Goal: Task Accomplishment & Management: Manage account settings

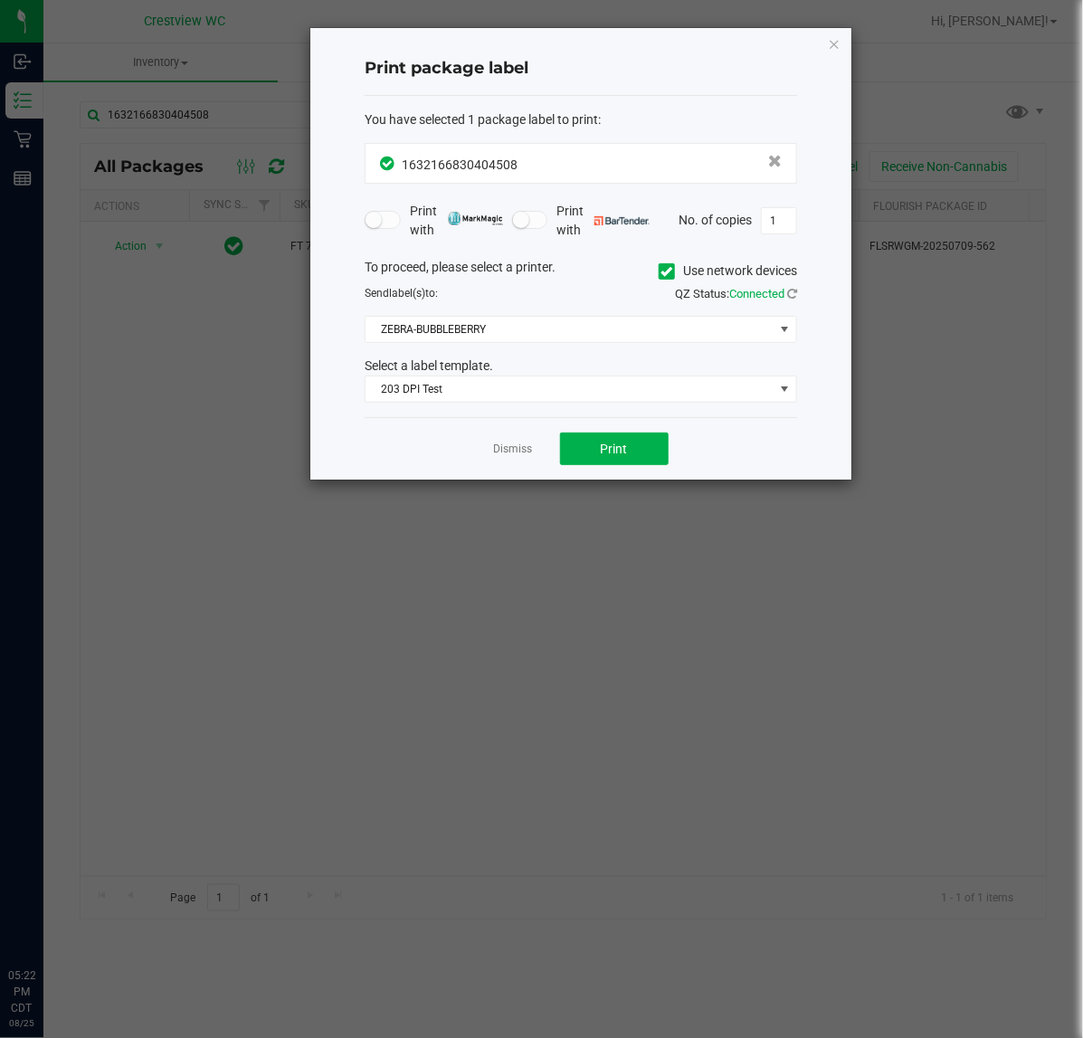
click at [833, 36] on icon "button" at bounding box center [834, 44] width 13 height 22
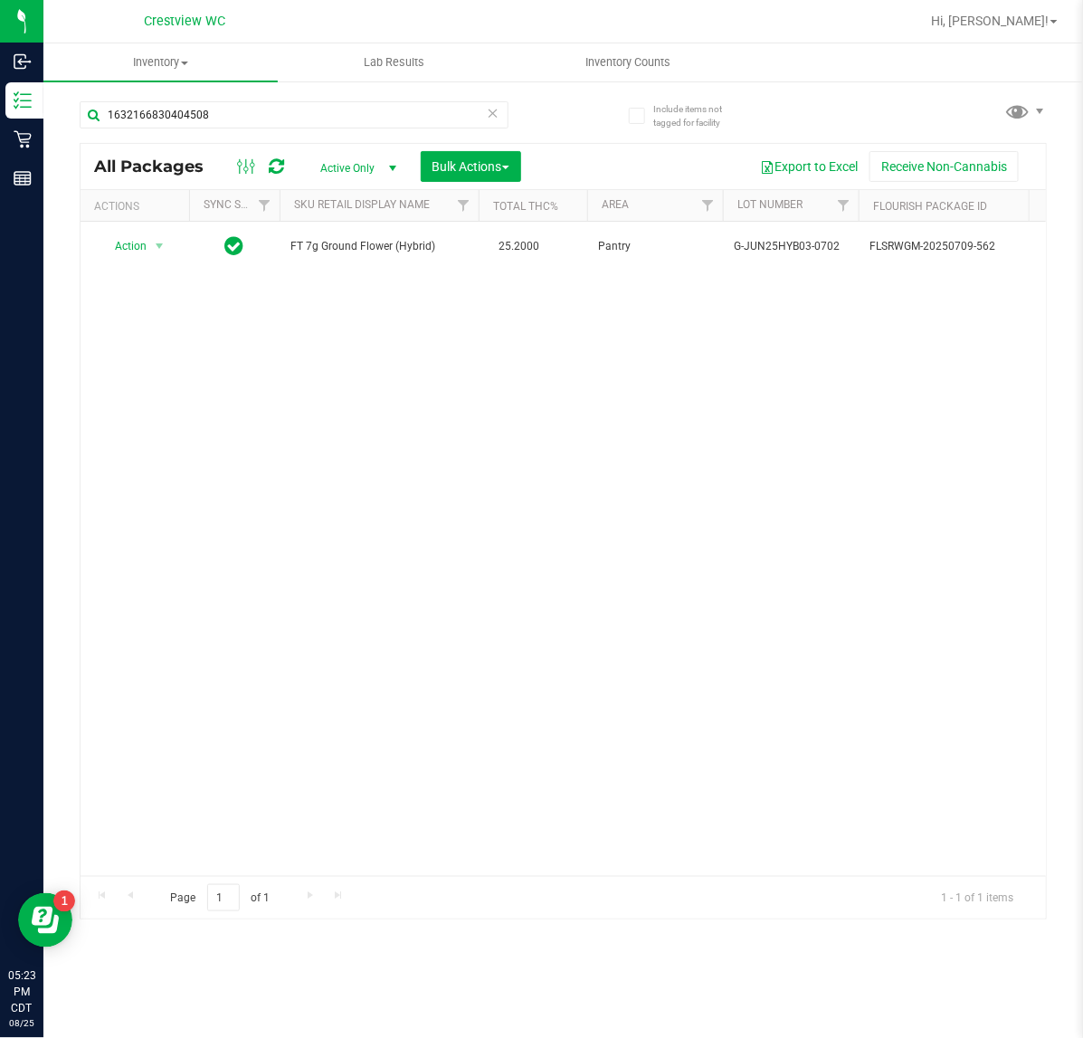
click at [251, 133] on div "1632166830404508" at bounding box center [294, 122] width 429 height 42
click at [260, 118] on input "1632166830404508" at bounding box center [294, 114] width 429 height 27
click at [260, 116] on input "1632166830404508" at bounding box center [294, 114] width 429 height 27
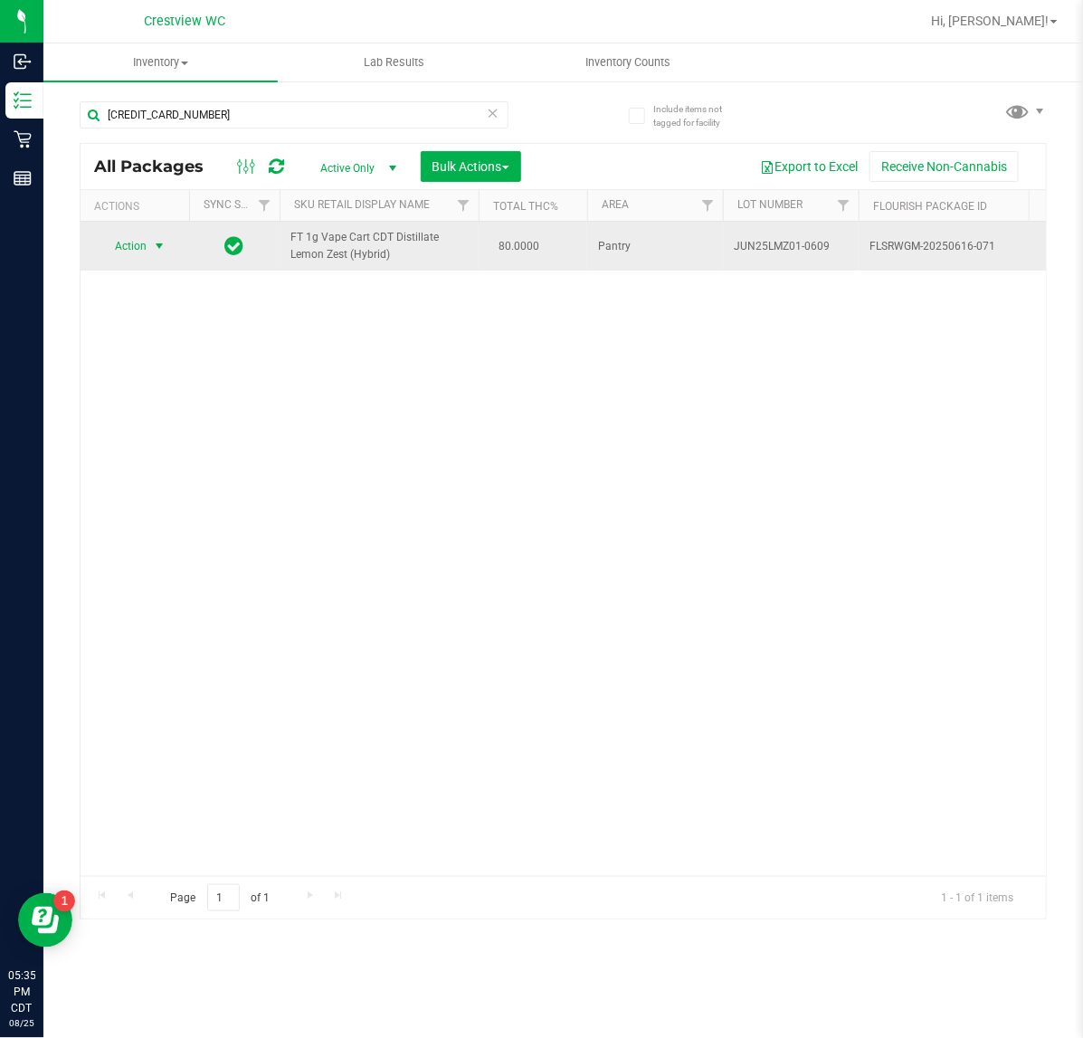
click at [148, 256] on span "select" at bounding box center [159, 245] width 23 height 25
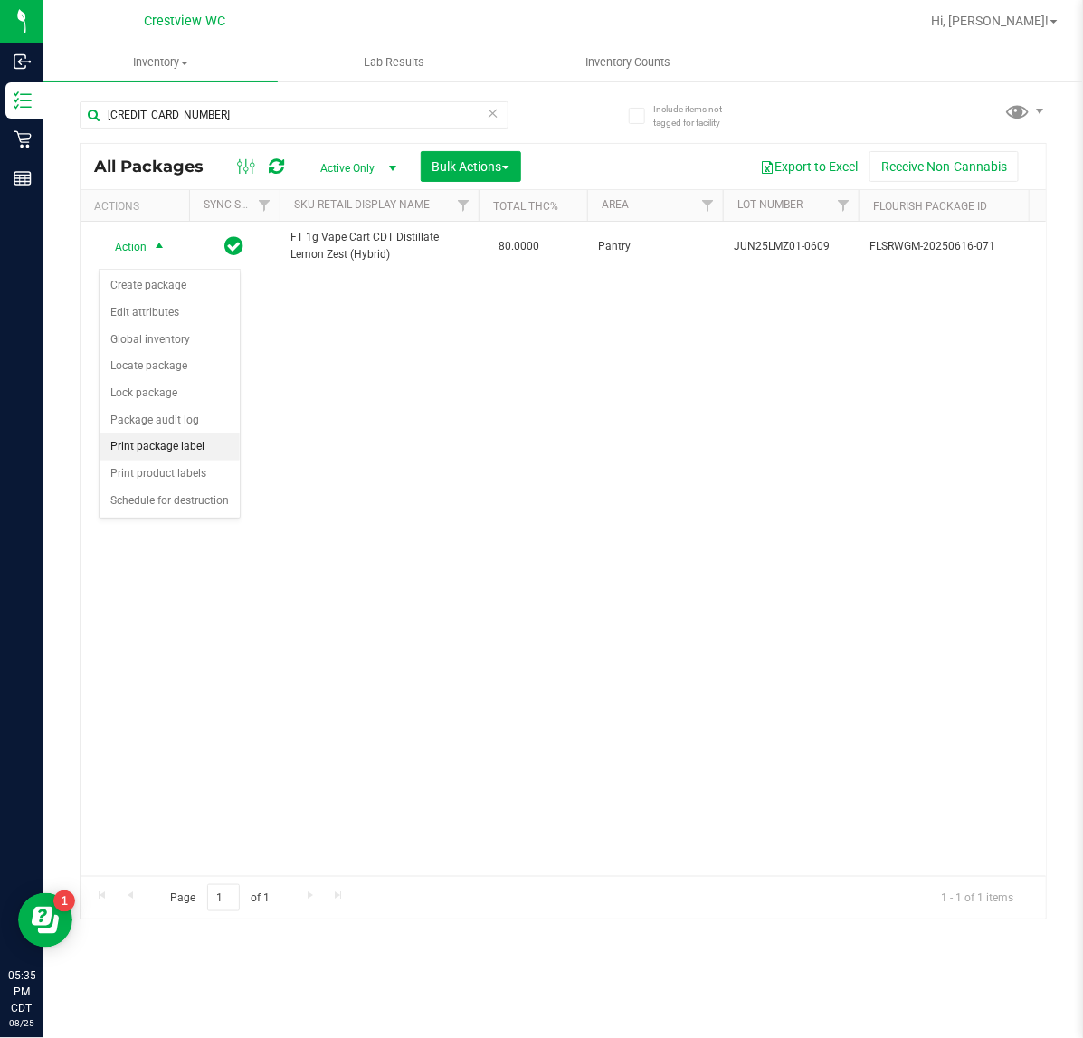
click at [156, 450] on li "Print package label" at bounding box center [170, 446] width 140 height 27
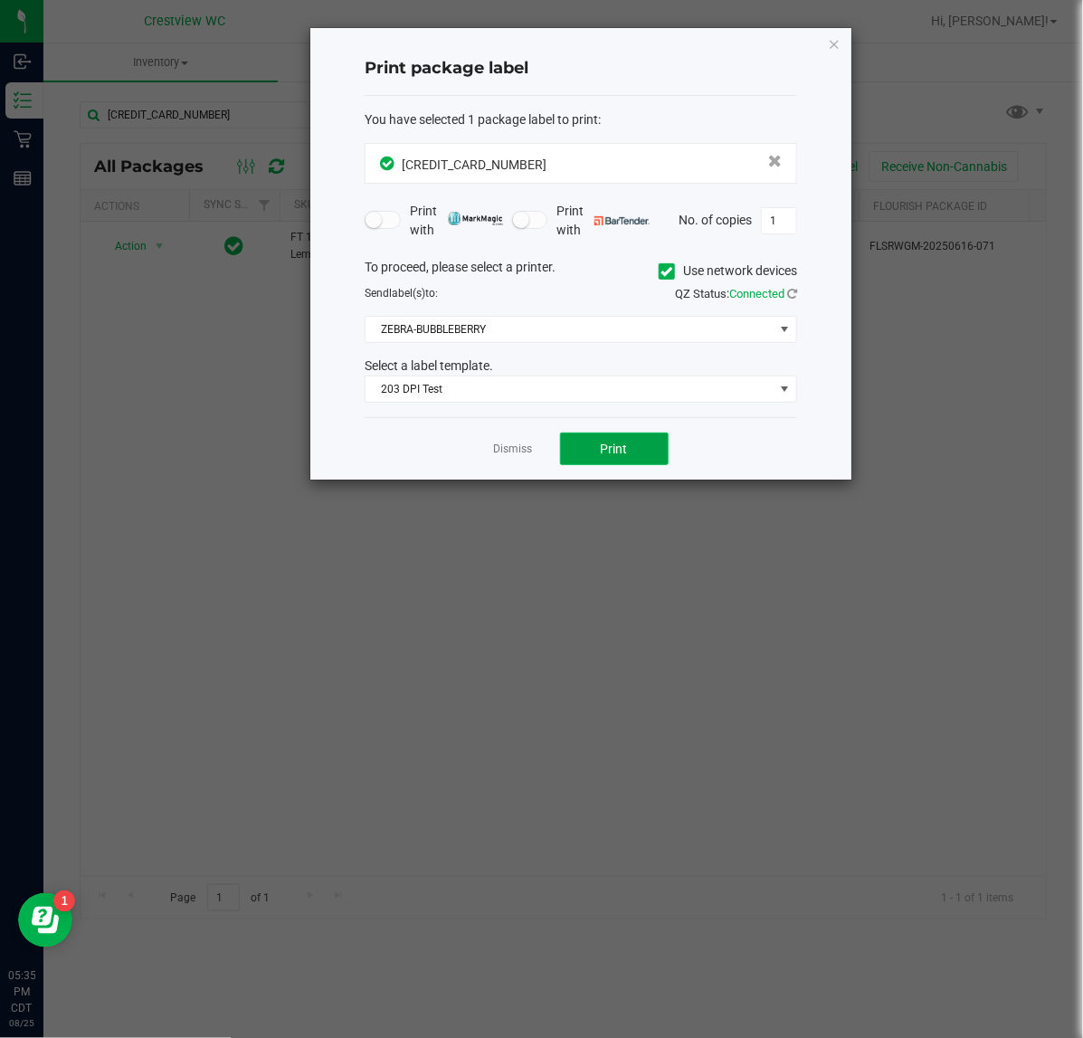
click at [604, 441] on span "Print" at bounding box center [614, 448] width 27 height 14
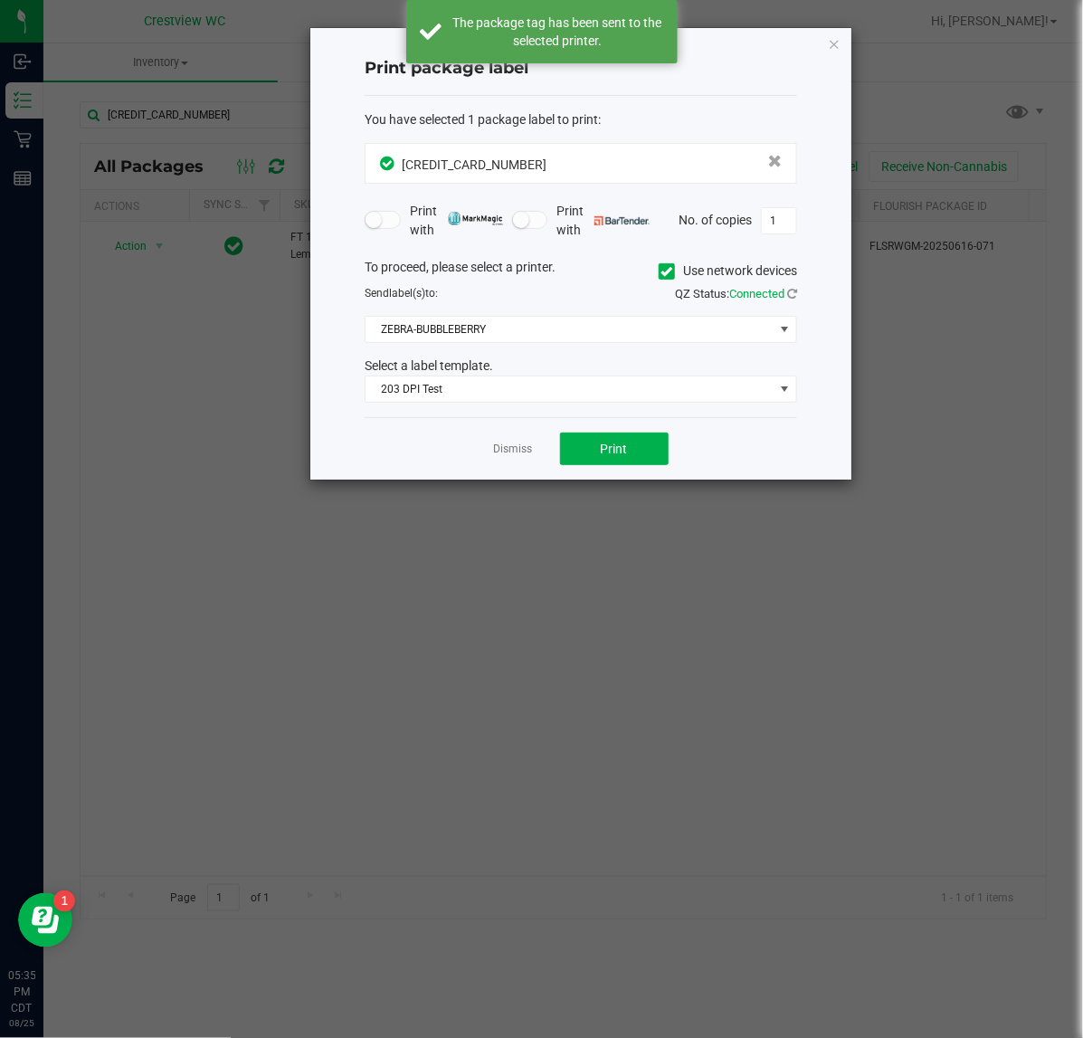
drag, startPoint x: 839, startPoint y: 47, endPoint x: 820, endPoint y: 55, distance: 20.7
click at [839, 46] on icon "button" at bounding box center [834, 44] width 13 height 22
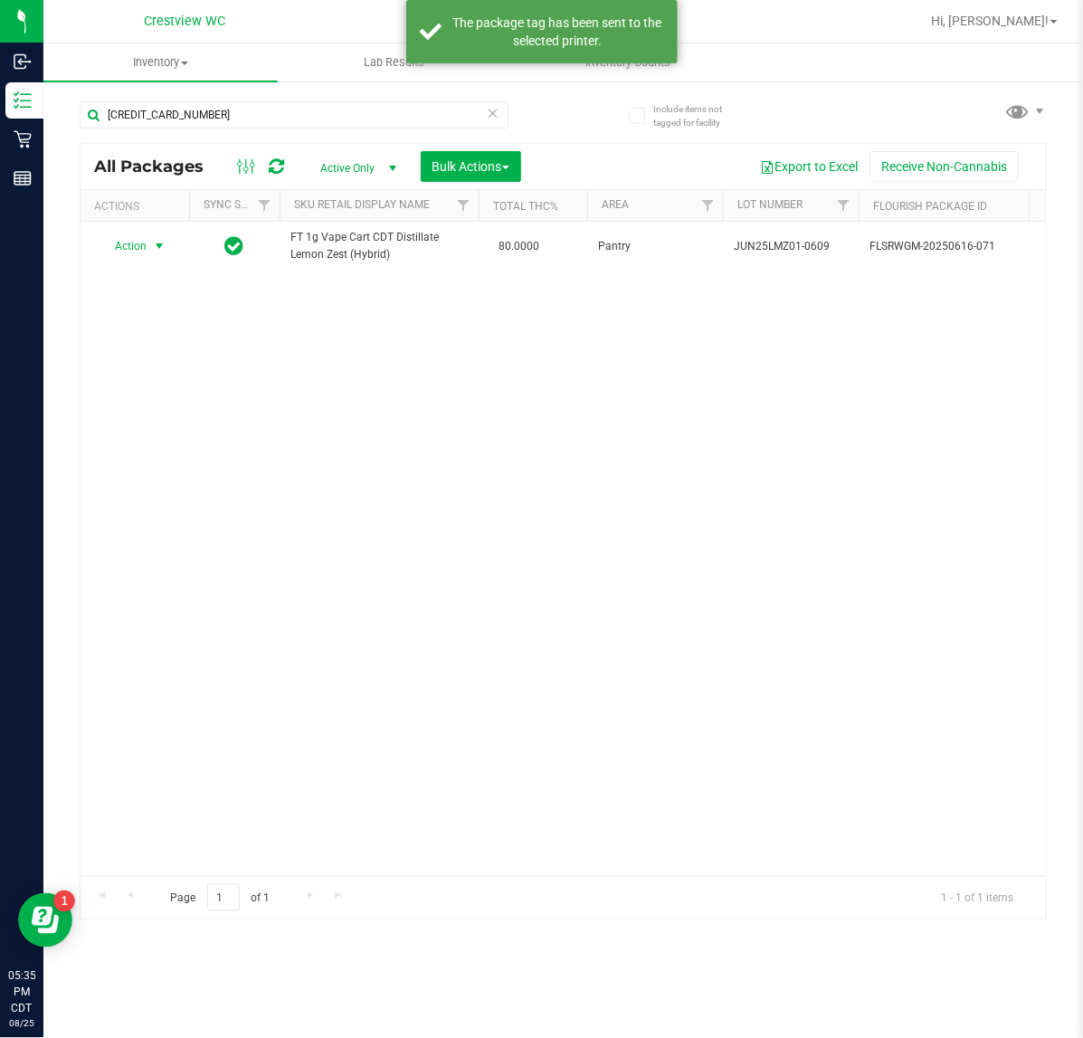
click at [387, 450] on div "Action Action Create package Edit attributes Global inventory Locate package Lo…" at bounding box center [563, 549] width 965 height 654
drag, startPoint x: -8, startPoint y: 104, endPoint x: -72, endPoint y: 104, distance: 64.2
click at [0, 104] on html "Inbound Inventory Retail Reports 05:35 PM CDT 08/25/2025 08/25 Crestview WC Hi,…" at bounding box center [541, 519] width 1083 height 1038
click at [327, 341] on div "Action Action Create package Edit attributes Global inventory Locate package Lo…" at bounding box center [563, 549] width 965 height 654
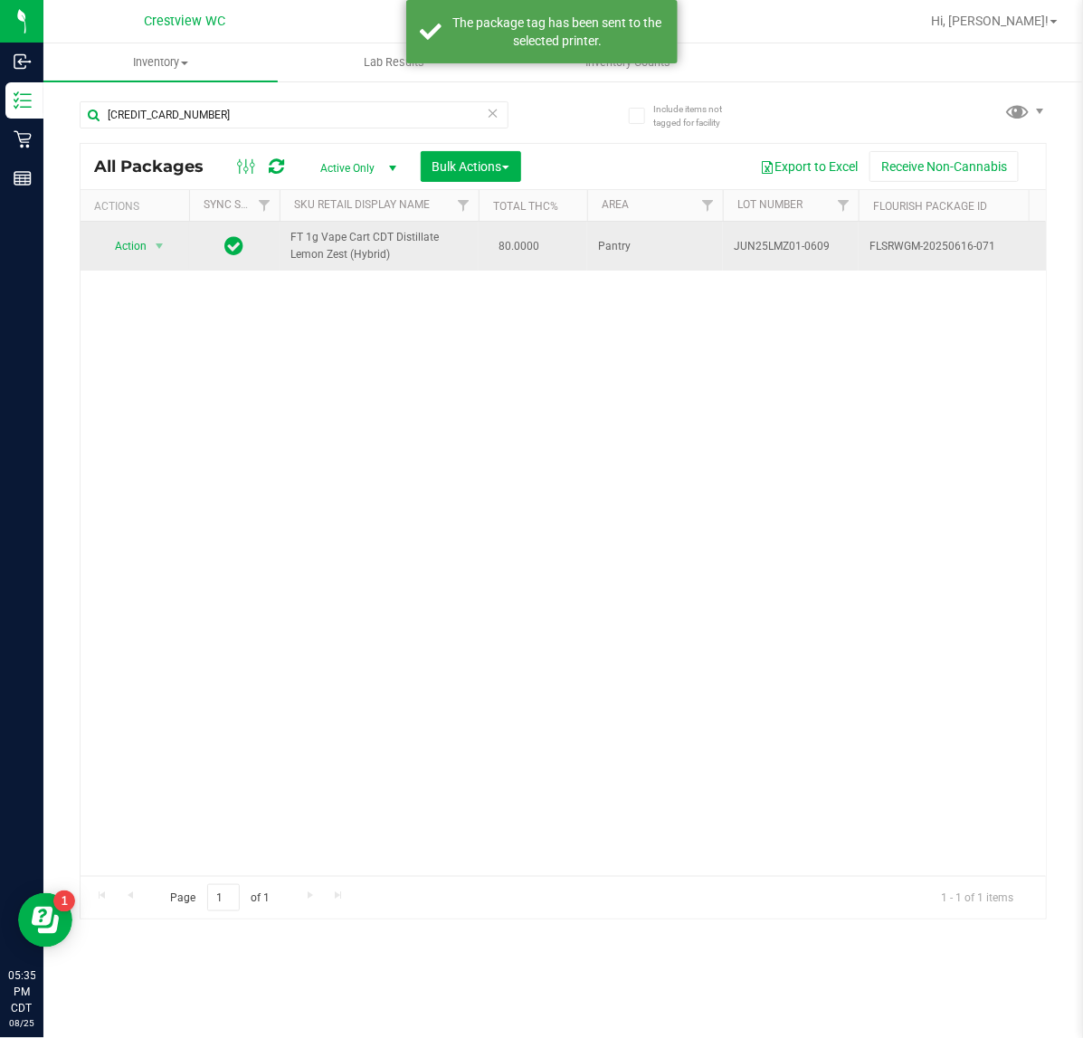
drag, startPoint x: 408, startPoint y: 258, endPoint x: 278, endPoint y: 253, distance: 130.3
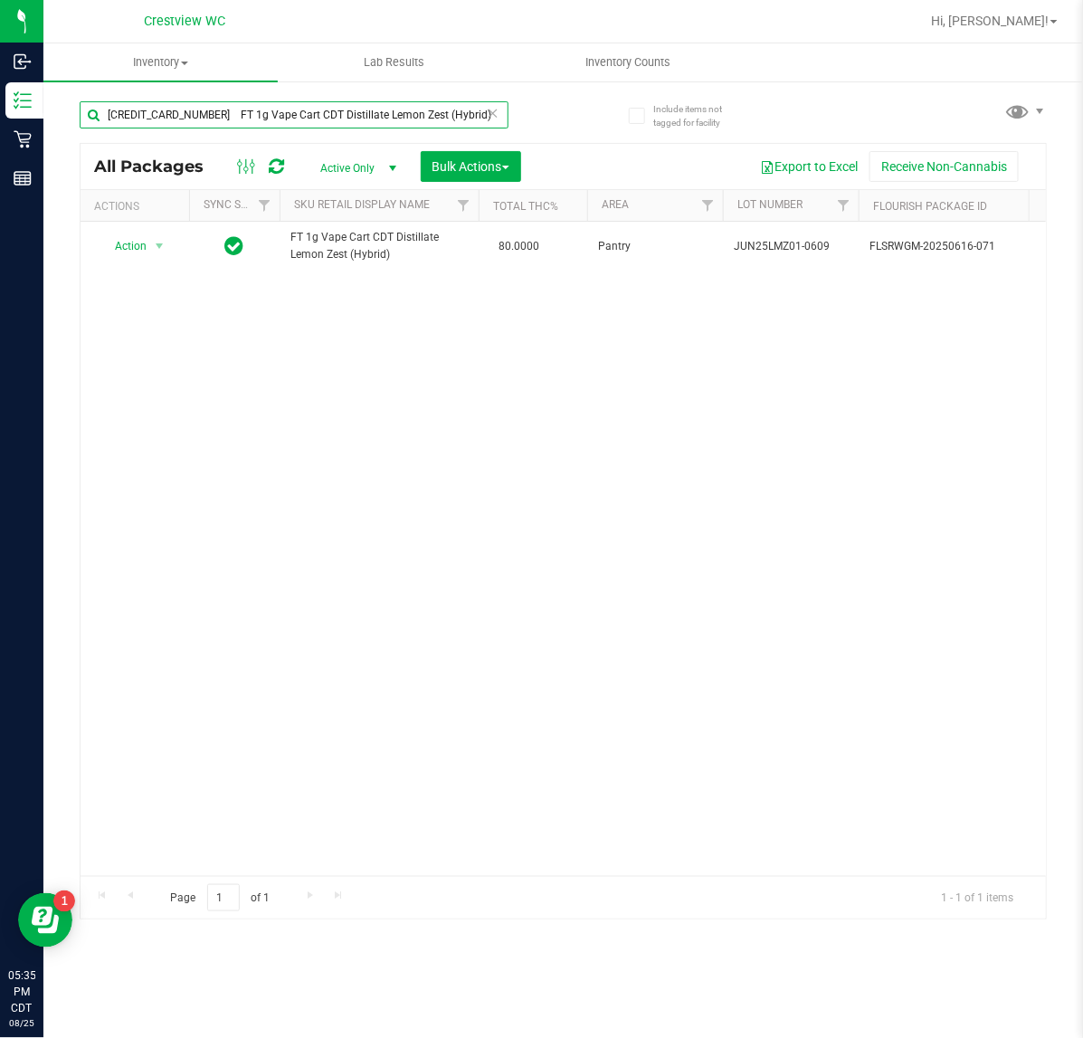
click at [204, 111] on input "5265189189812209 FT 1g Vape Cart CDT Distillate Lemon Zest (Hybrid)" at bounding box center [294, 114] width 429 height 27
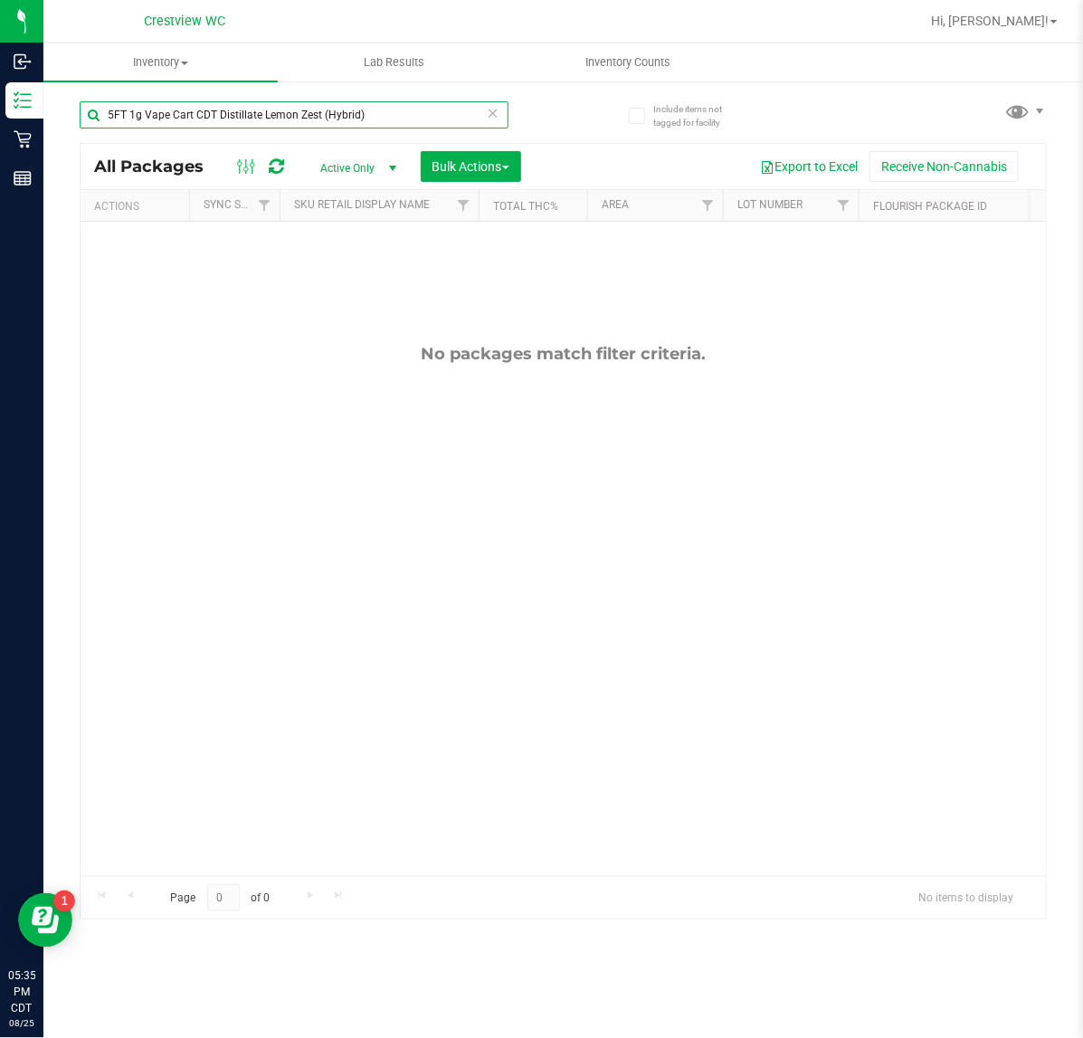
type input "FT 1g Vape Cart CDT Distillate Lemon Zest (Hybrid)"
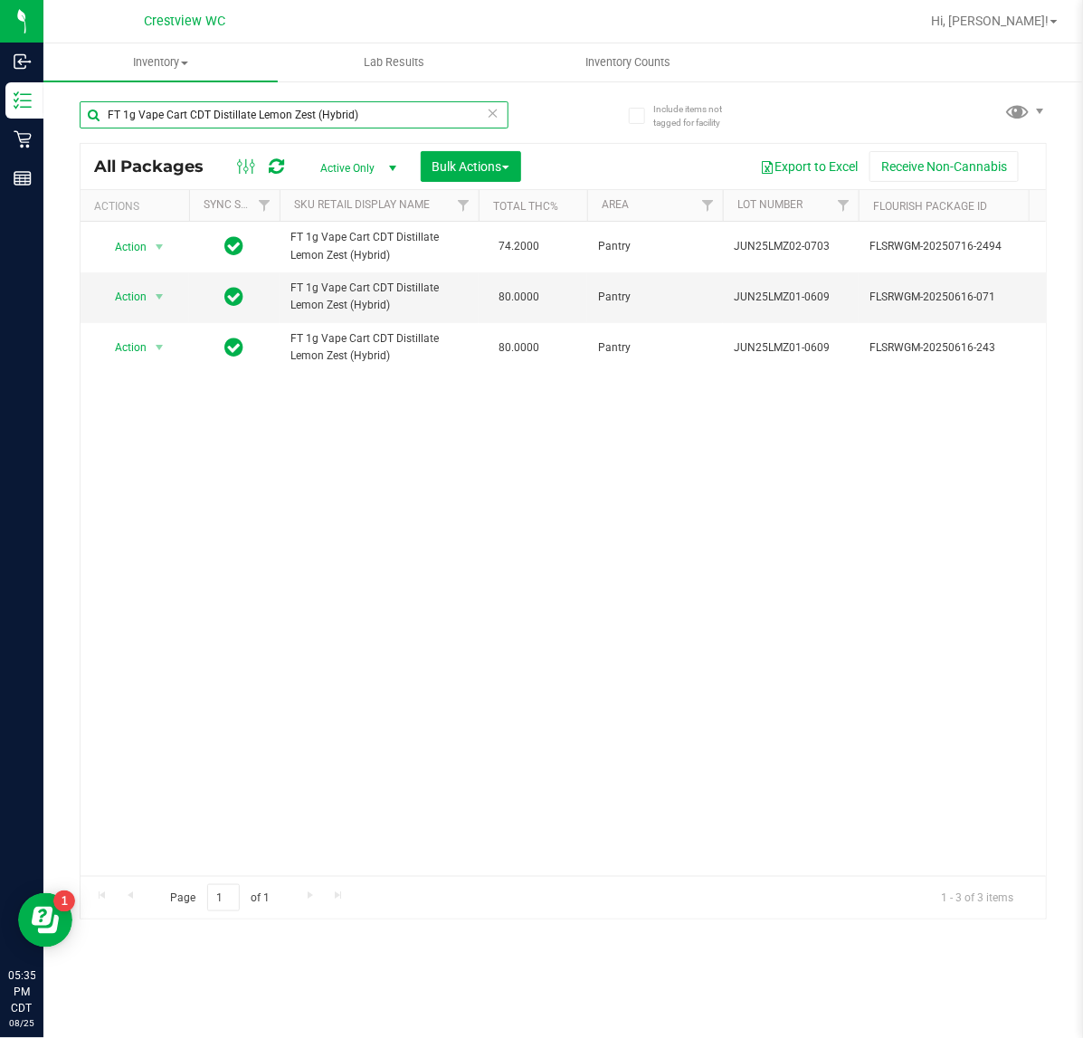
click at [377, 105] on input "FT 1g Vape Cart CDT Distillate Lemon Zest (Hybrid)" at bounding box center [294, 114] width 429 height 27
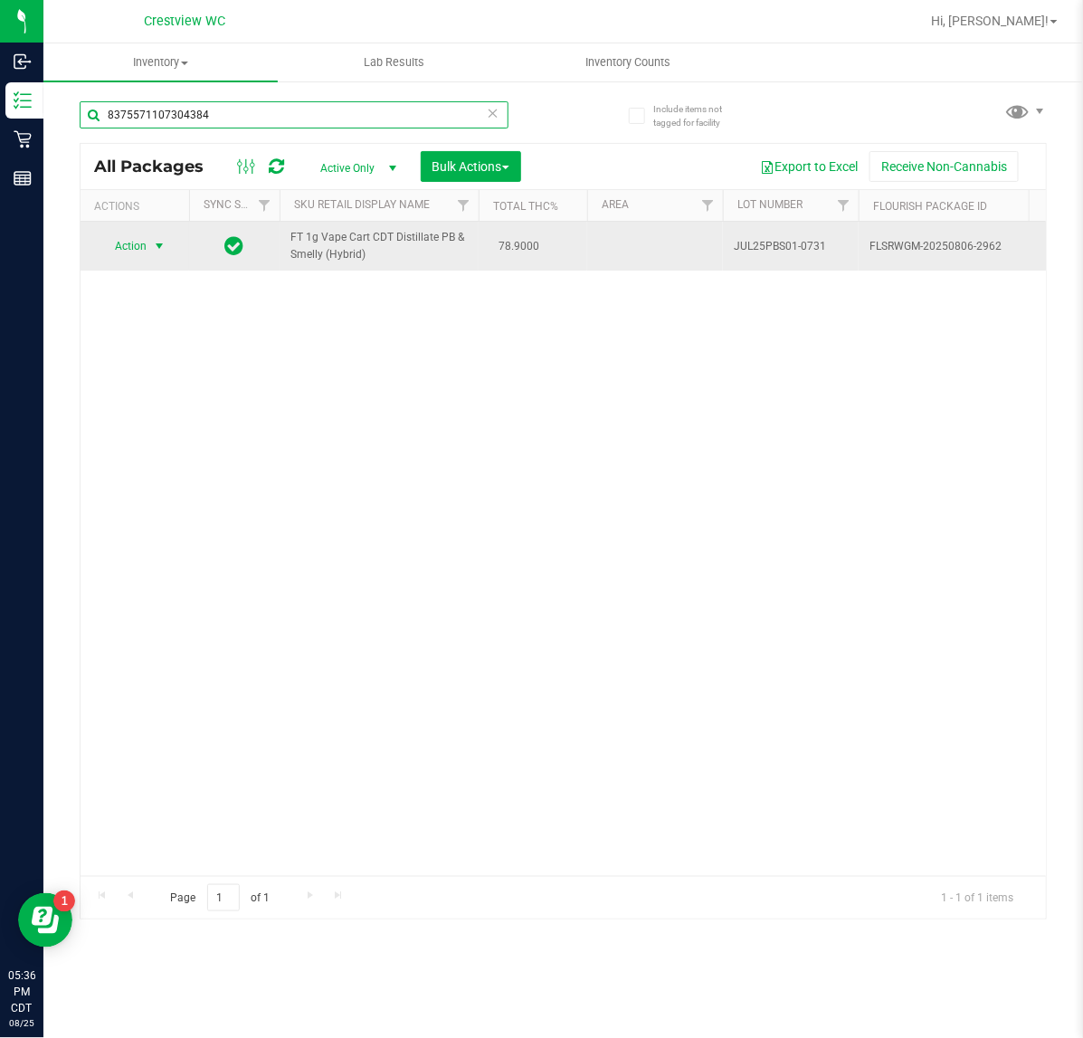
type input "8375571107304384"
click at [137, 247] on span "Action" at bounding box center [123, 245] width 49 height 25
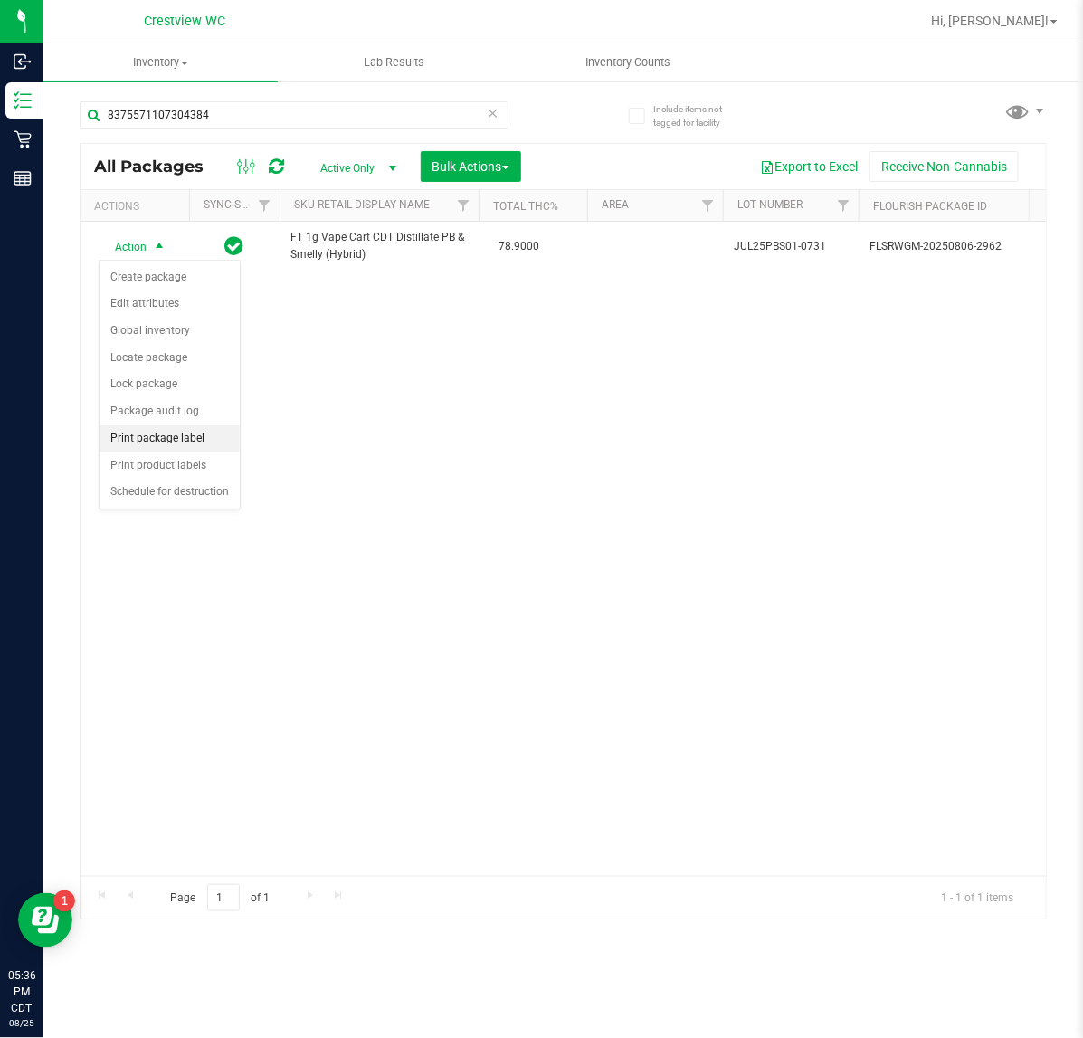
click at [167, 445] on li "Print package label" at bounding box center [170, 438] width 140 height 27
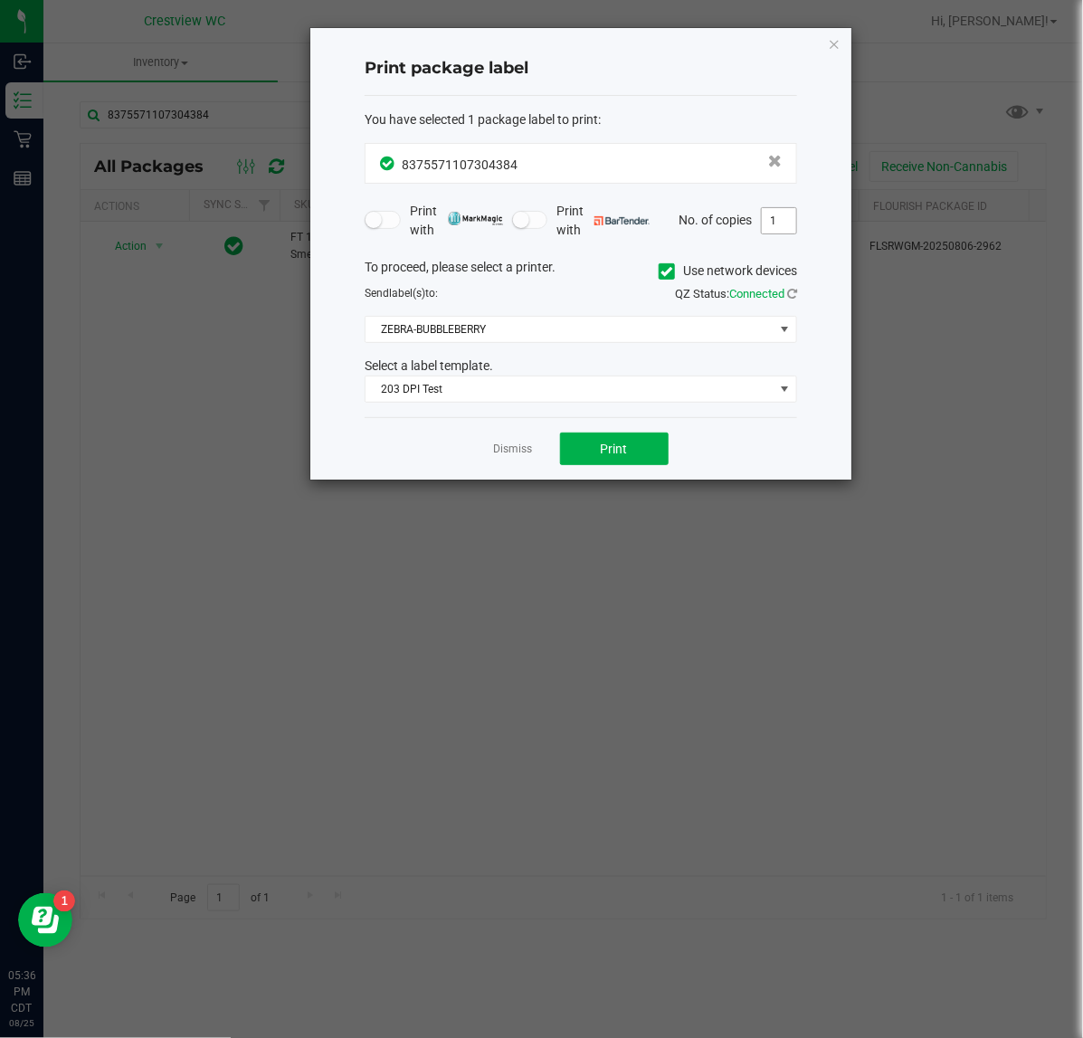
click at [785, 218] on input "1" at bounding box center [779, 220] width 34 height 25
type input "2"
click at [617, 445] on span "Print" at bounding box center [614, 448] width 27 height 14
click at [834, 47] on icon "button" at bounding box center [834, 44] width 13 height 22
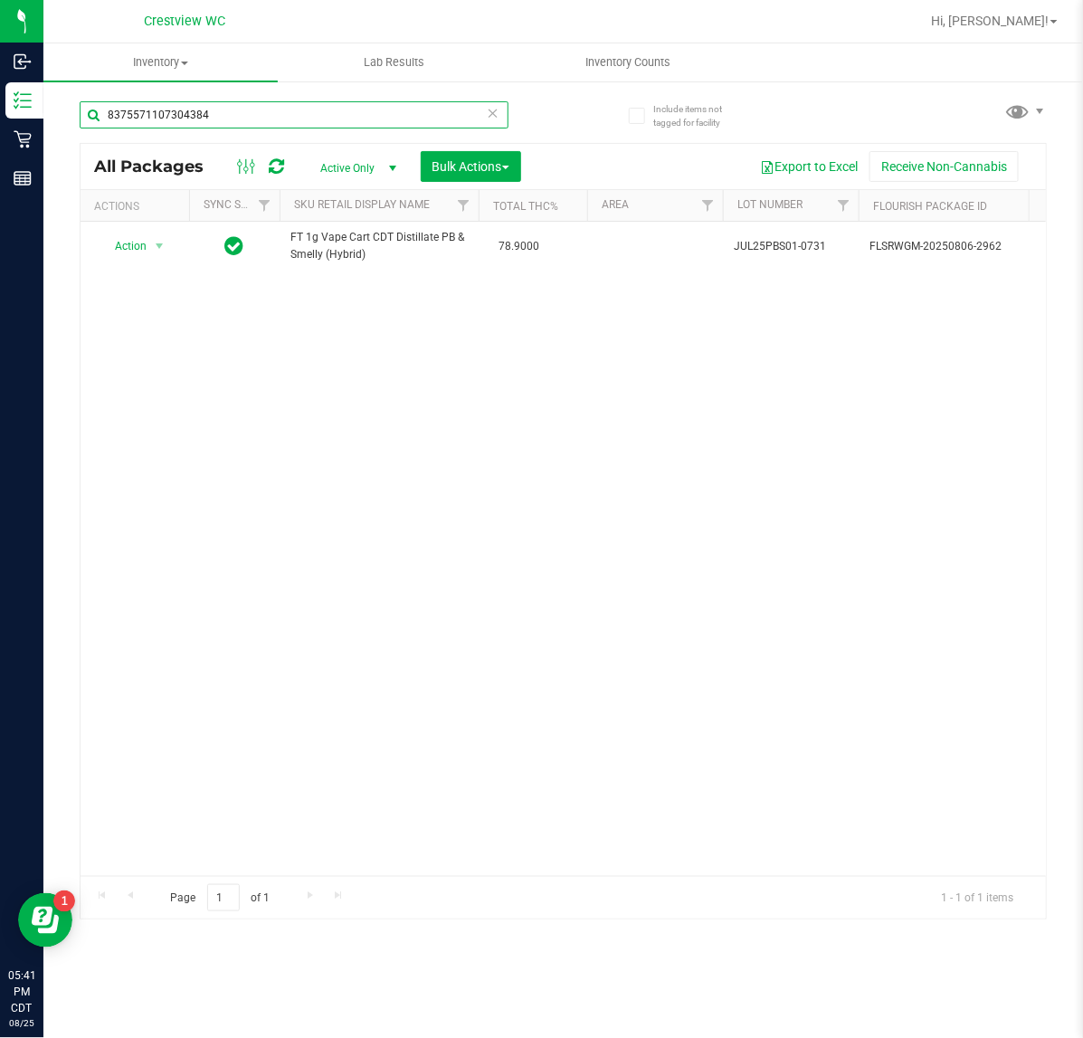
click at [228, 115] on input "8375571107304384" at bounding box center [294, 114] width 429 height 27
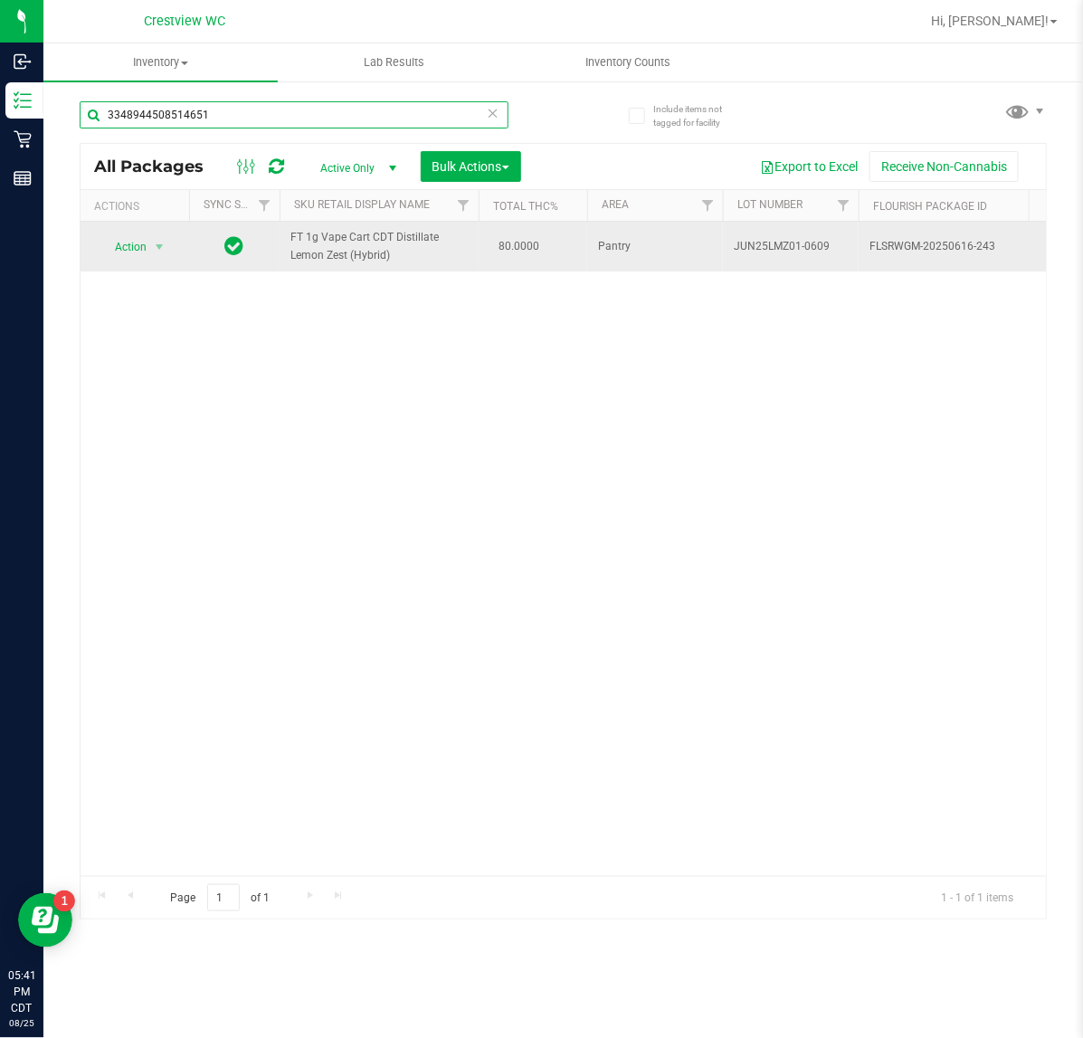
type input "3348944508514651"
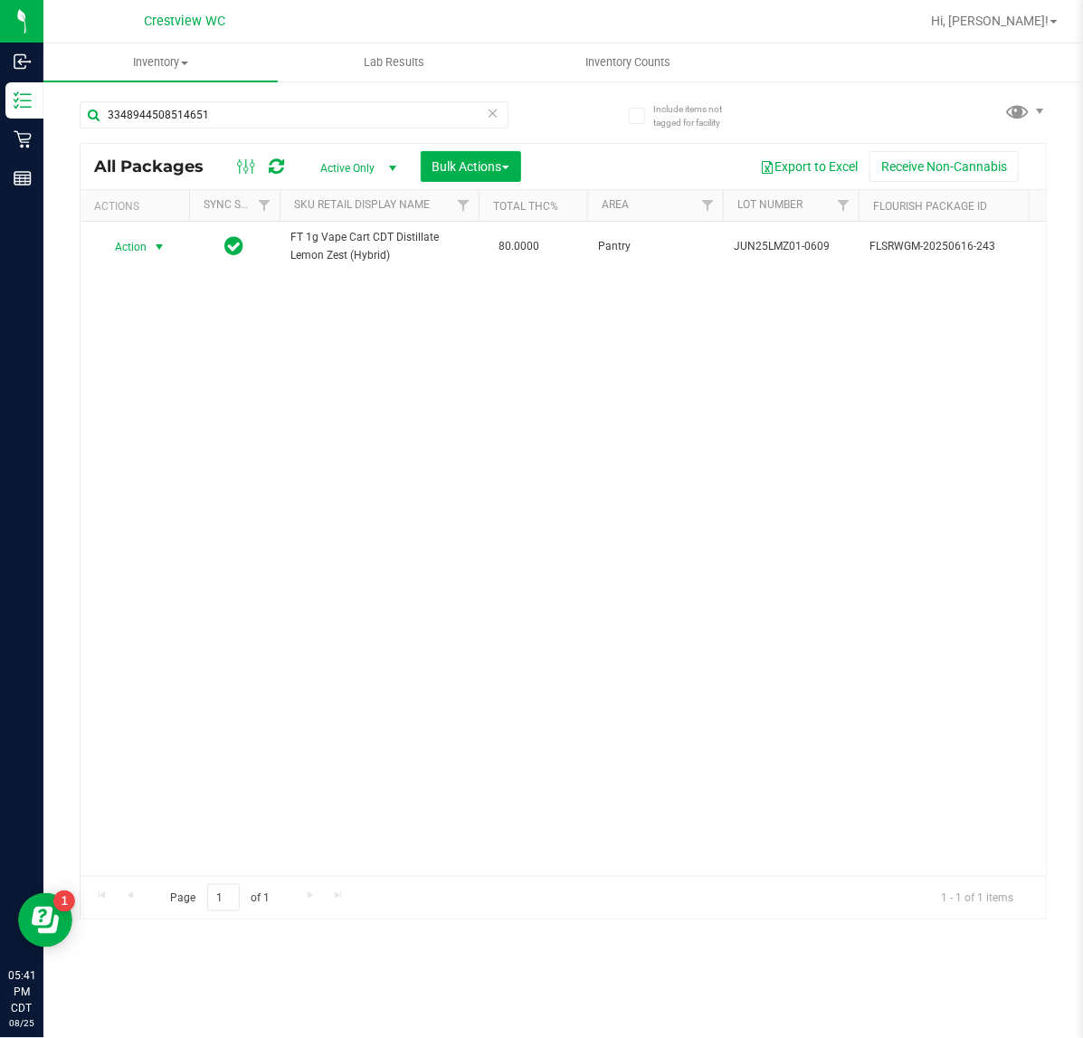
drag, startPoint x: 141, startPoint y: 254, endPoint x: 168, endPoint y: 305, distance: 57.5
click at [142, 254] on span "Action" at bounding box center [123, 246] width 49 height 25
click at [169, 457] on li "Unlock package" at bounding box center [158, 470] width 117 height 27
click at [297, 118] on input "3348944508514651" at bounding box center [294, 114] width 429 height 27
click at [296, 119] on input "3348944508514651" at bounding box center [294, 114] width 429 height 27
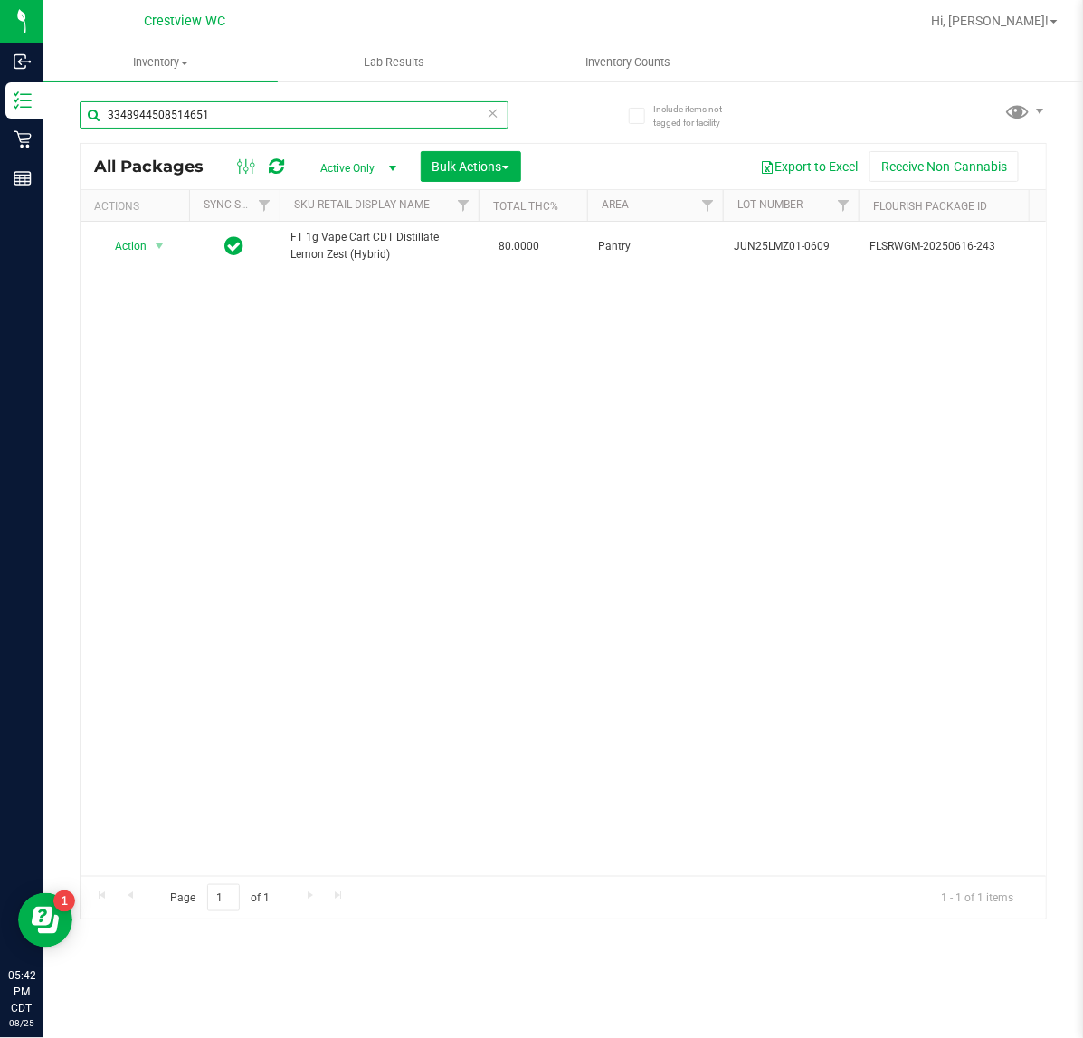
click at [296, 119] on input "3348944508514651" at bounding box center [294, 114] width 429 height 27
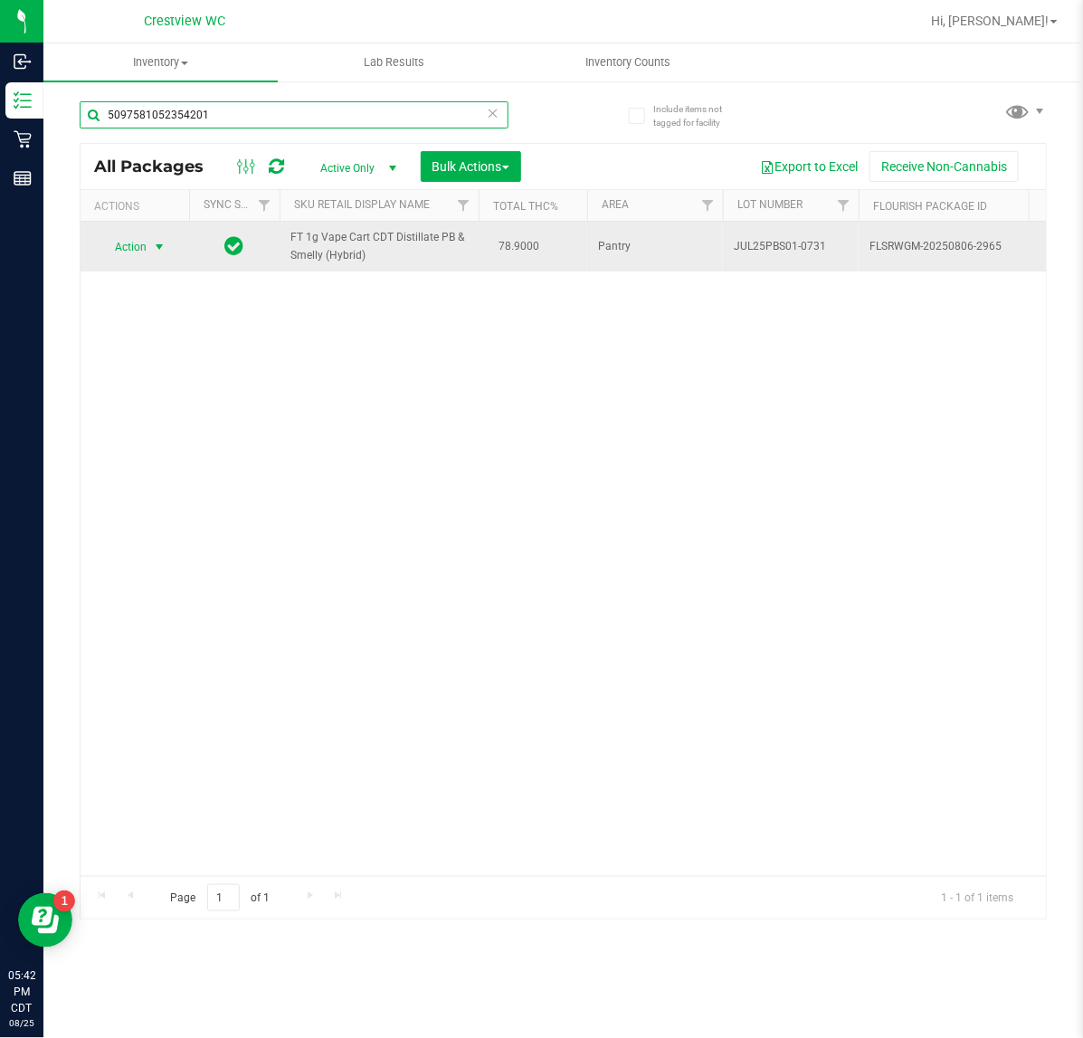
type input "5097581052354201"
click at [147, 245] on span "Action" at bounding box center [123, 246] width 49 height 25
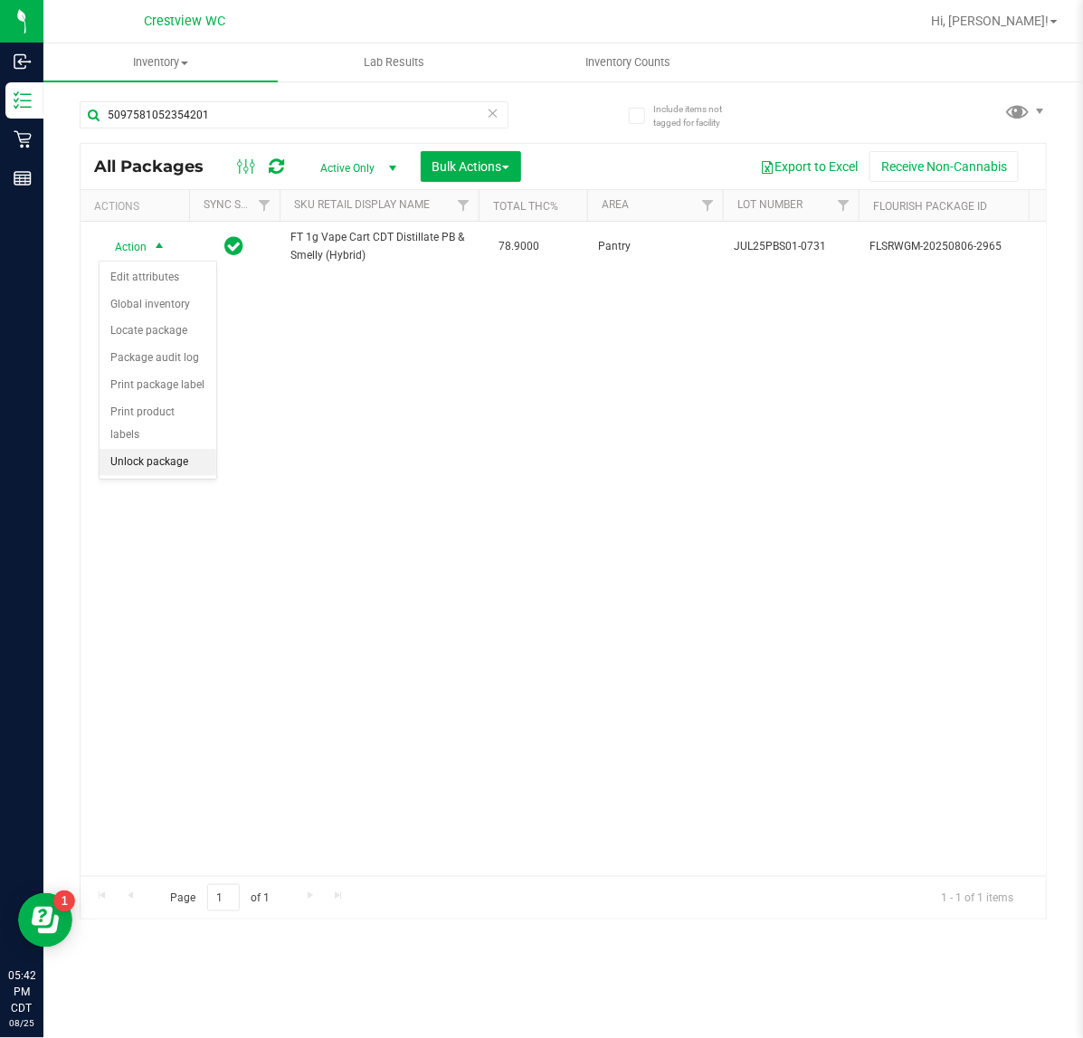
click at [158, 449] on li "Unlock package" at bounding box center [158, 462] width 117 height 27
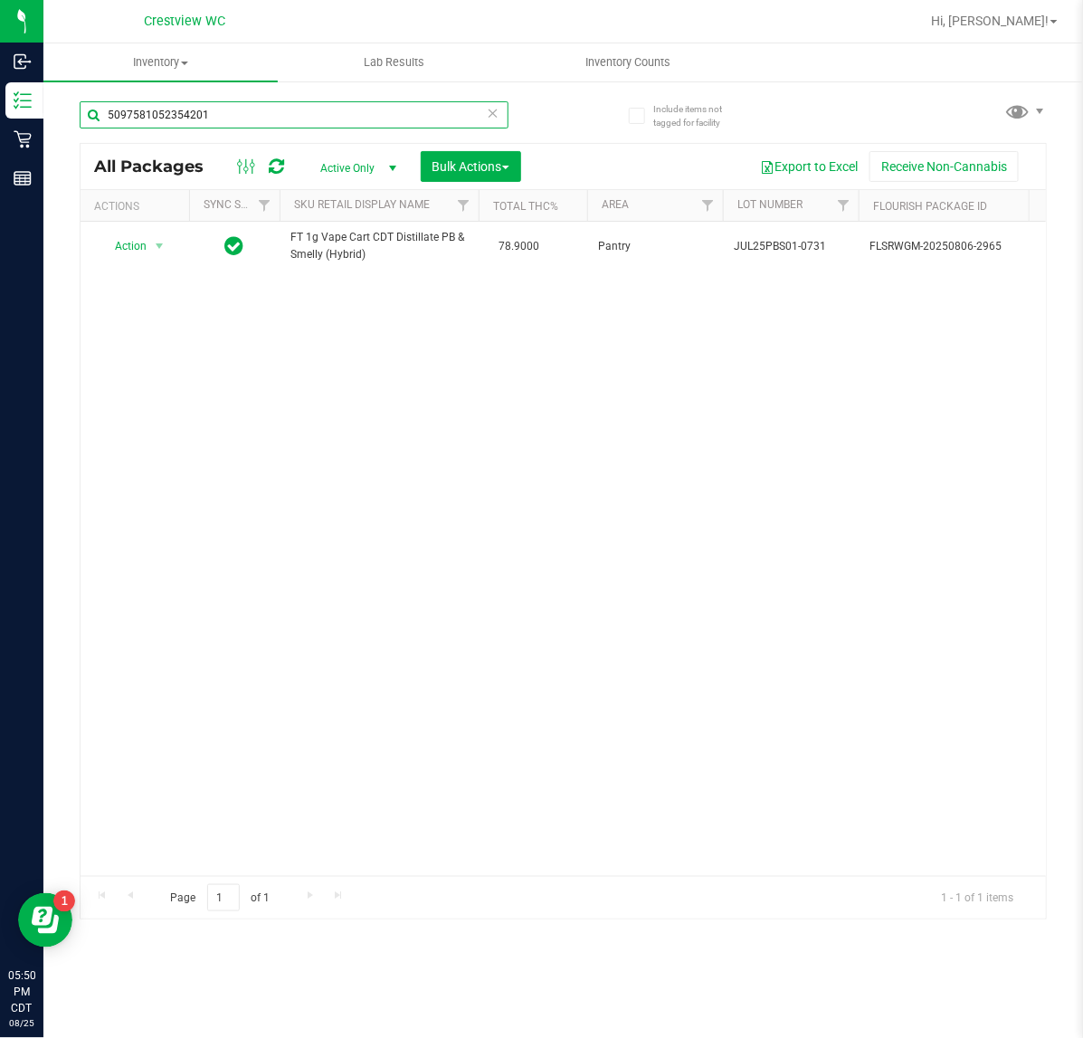
click at [339, 115] on input "5097581052354201" at bounding box center [294, 114] width 429 height 27
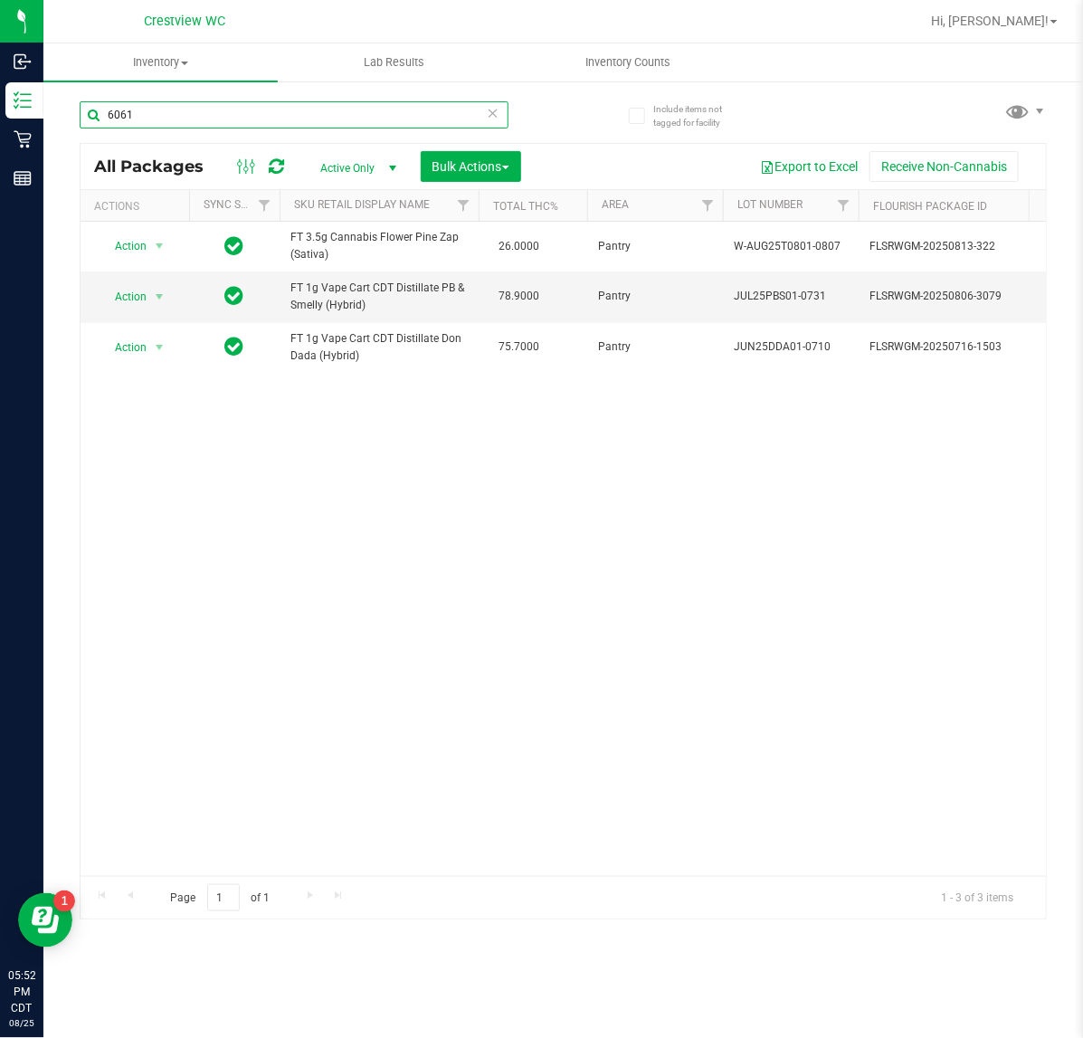
click at [154, 116] on input "6061" at bounding box center [294, 114] width 429 height 27
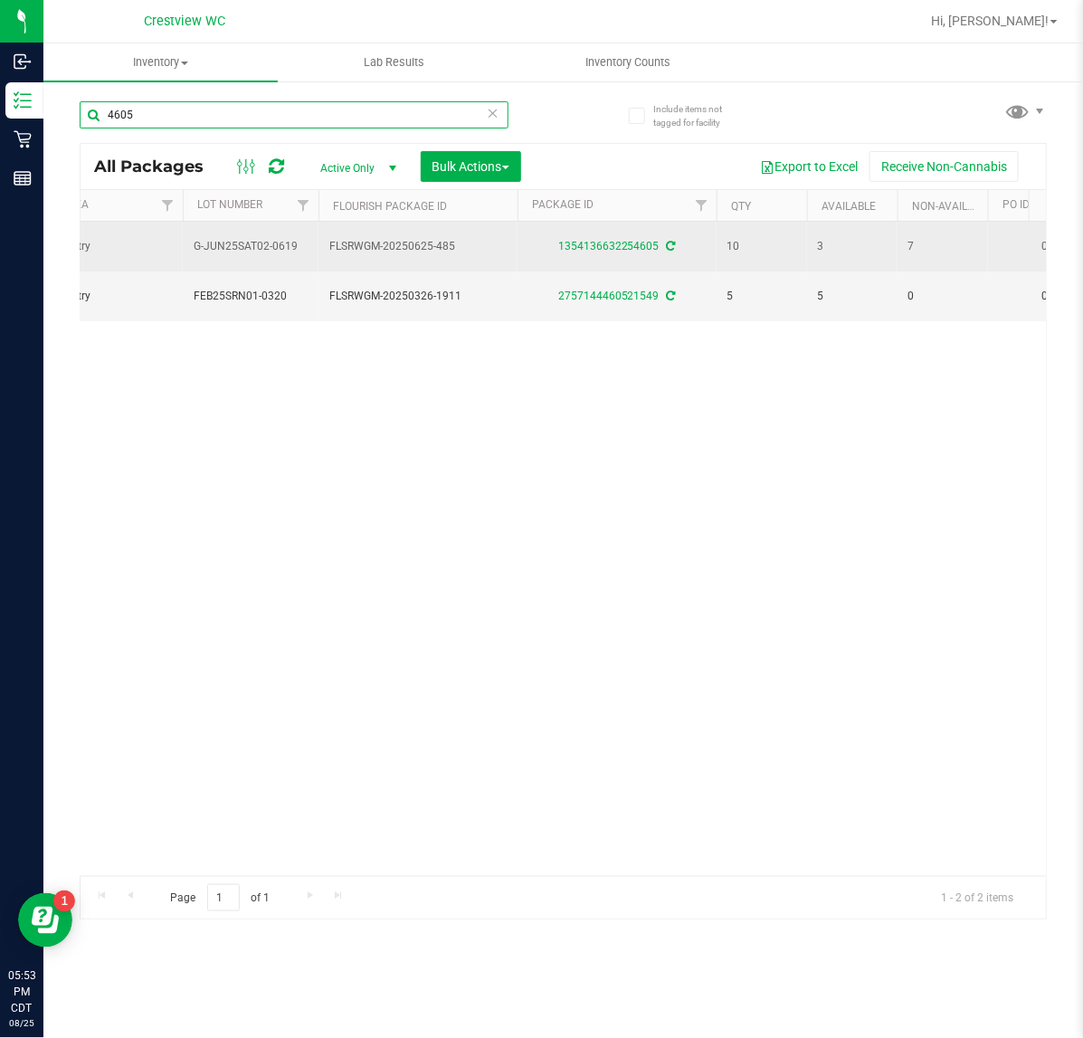
scroll to position [0, 539]
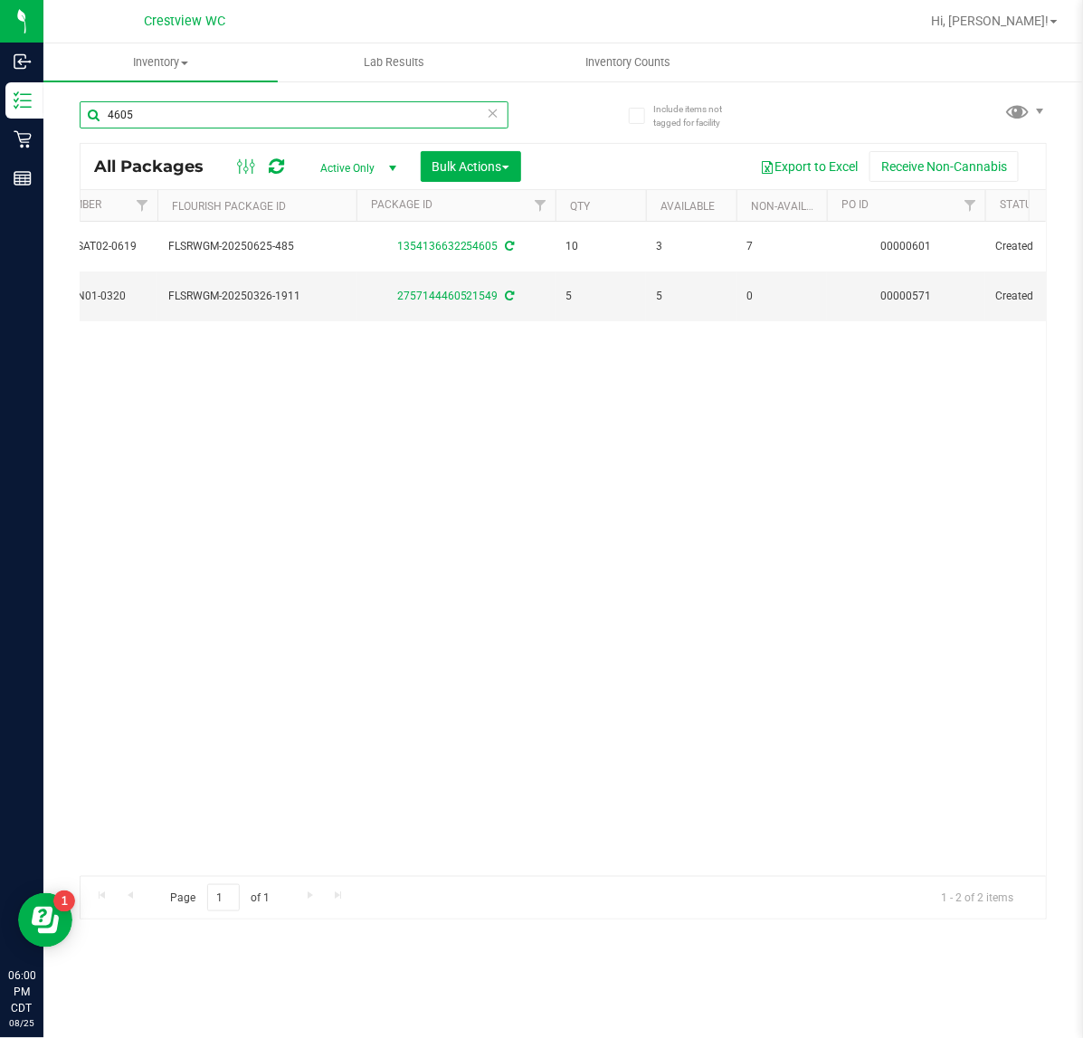
click at [232, 114] on input "4605" at bounding box center [294, 114] width 429 height 27
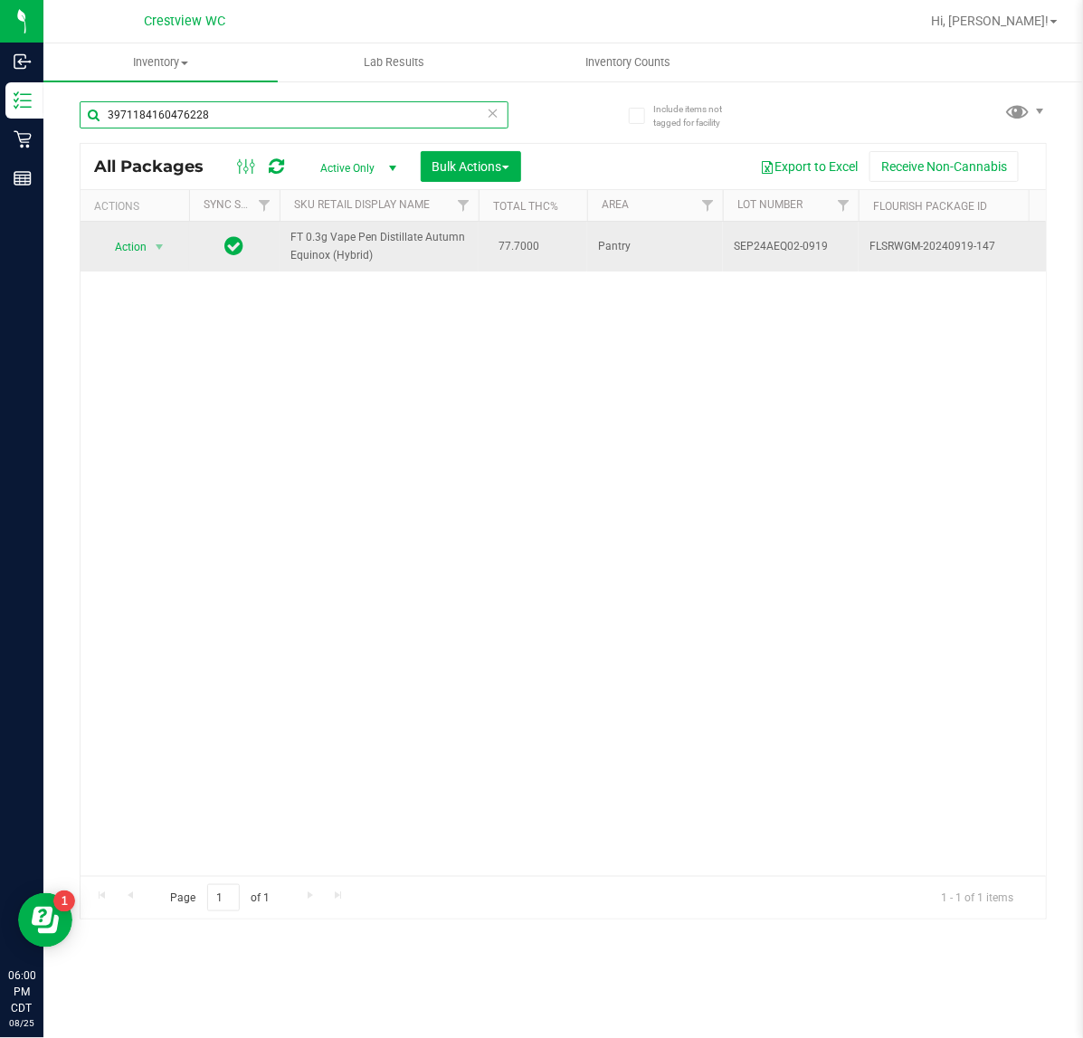
type input "3971184160476228"
click at [129, 251] on span "Action" at bounding box center [123, 246] width 49 height 25
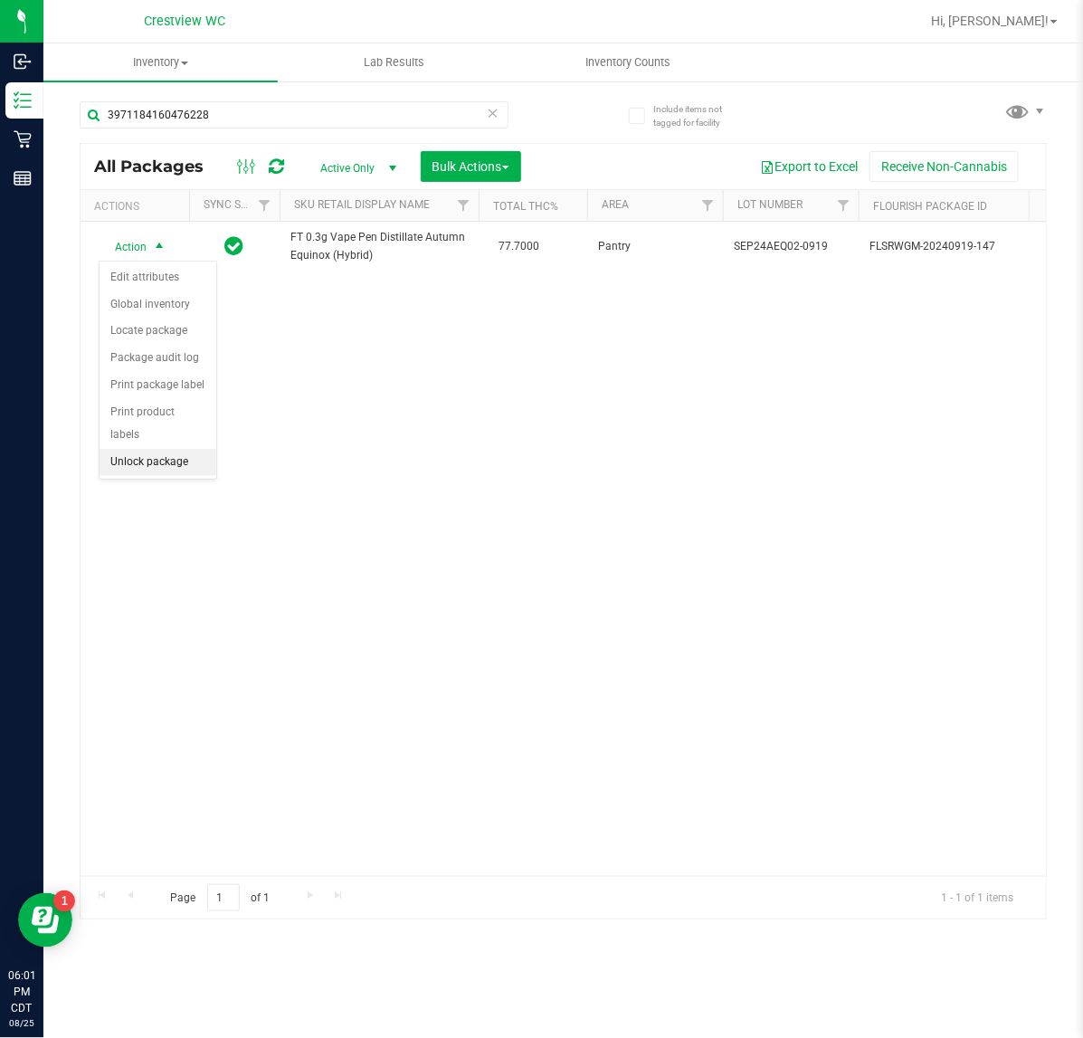
click at [147, 449] on li "Unlock package" at bounding box center [158, 462] width 117 height 27
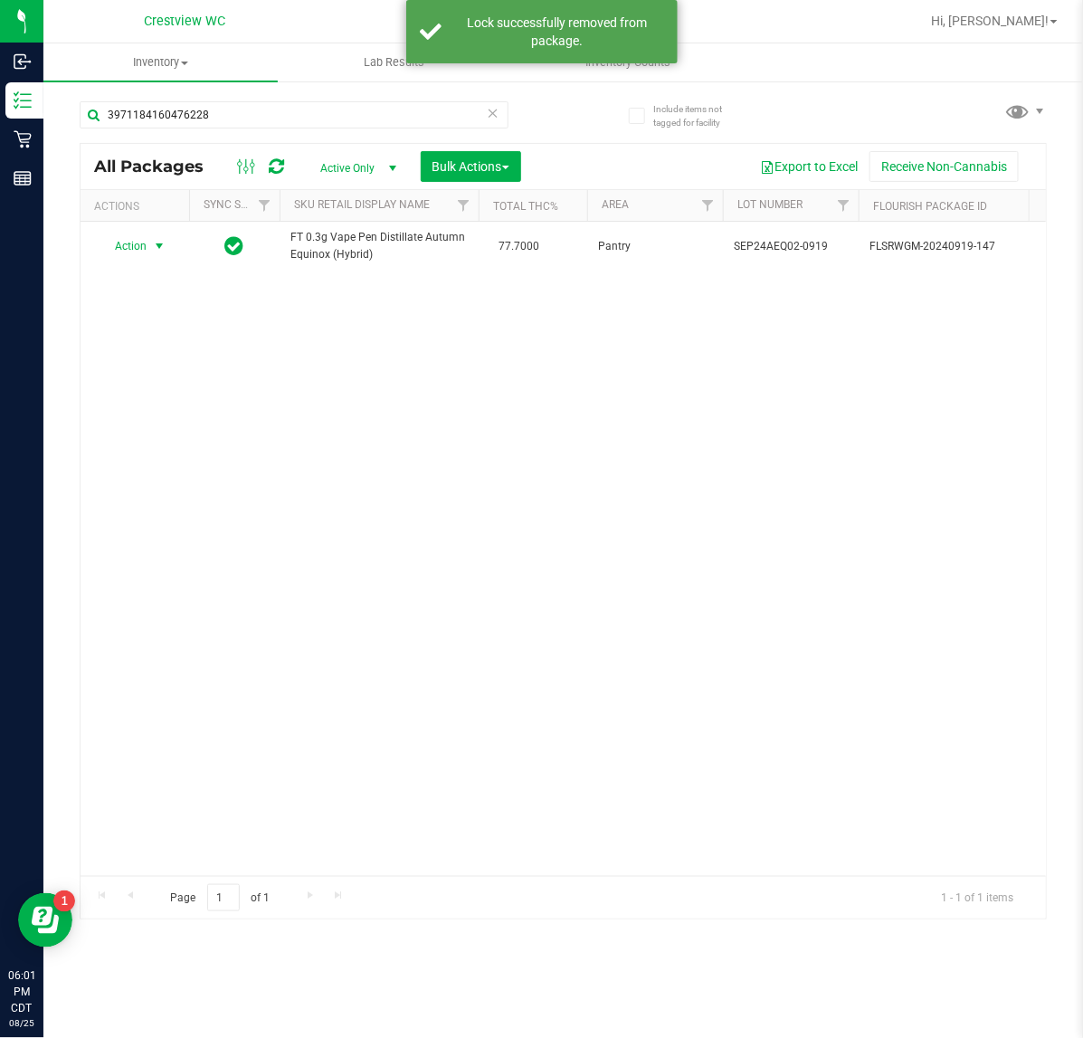
click at [129, 246] on span "Action" at bounding box center [123, 245] width 49 height 25
click at [193, 444] on li "Print package label" at bounding box center [170, 438] width 140 height 27
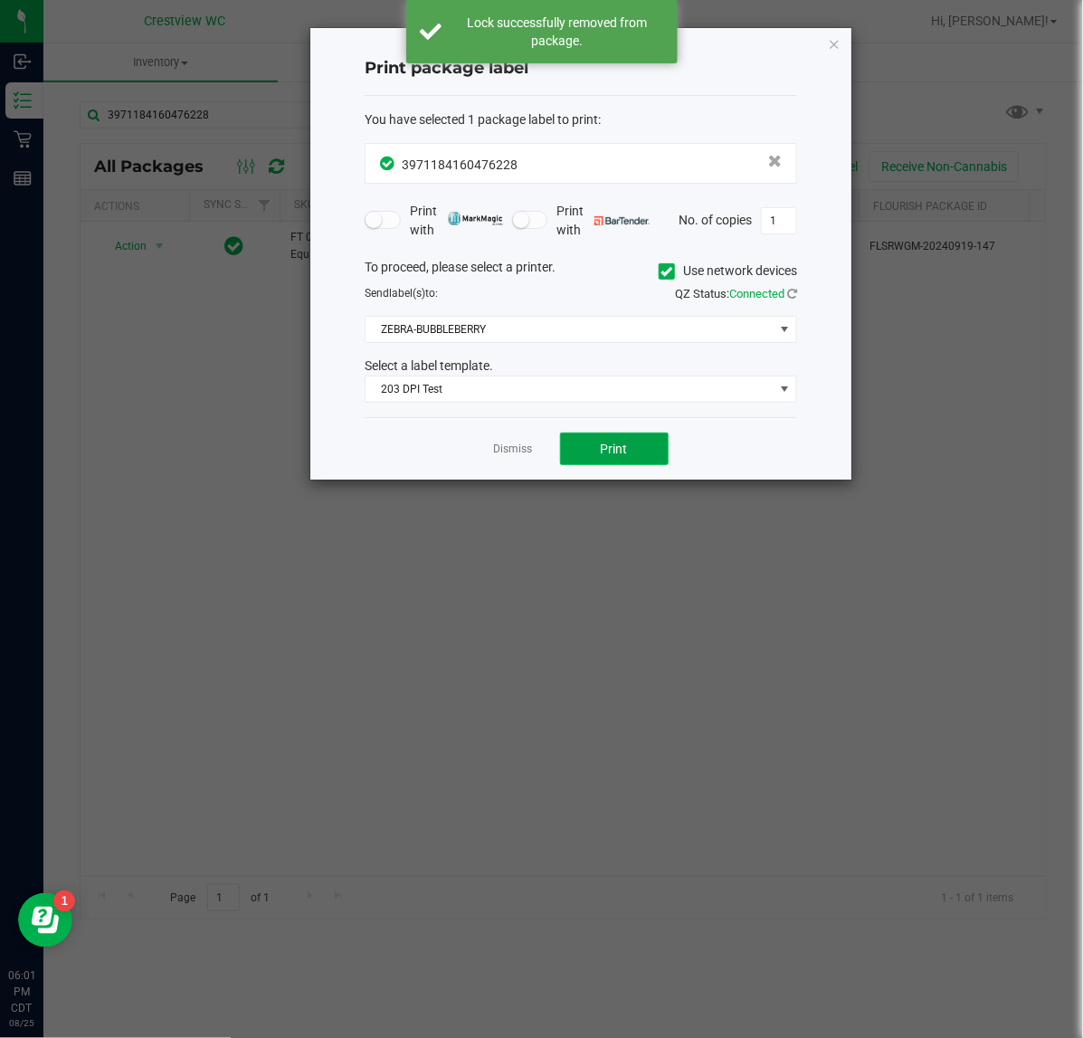
click at [644, 450] on button "Print" at bounding box center [614, 448] width 109 height 33
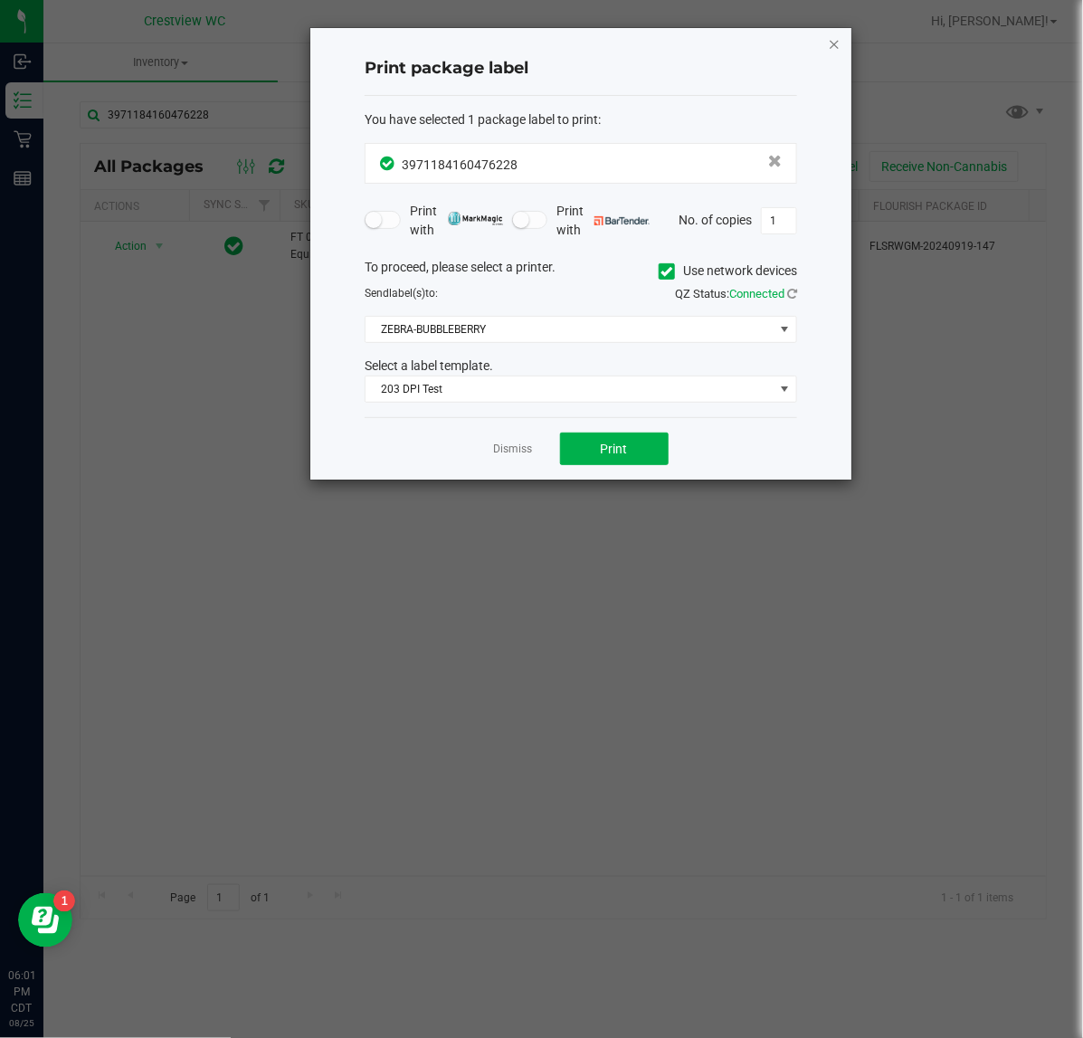
click at [829, 46] on icon "button" at bounding box center [834, 44] width 13 height 22
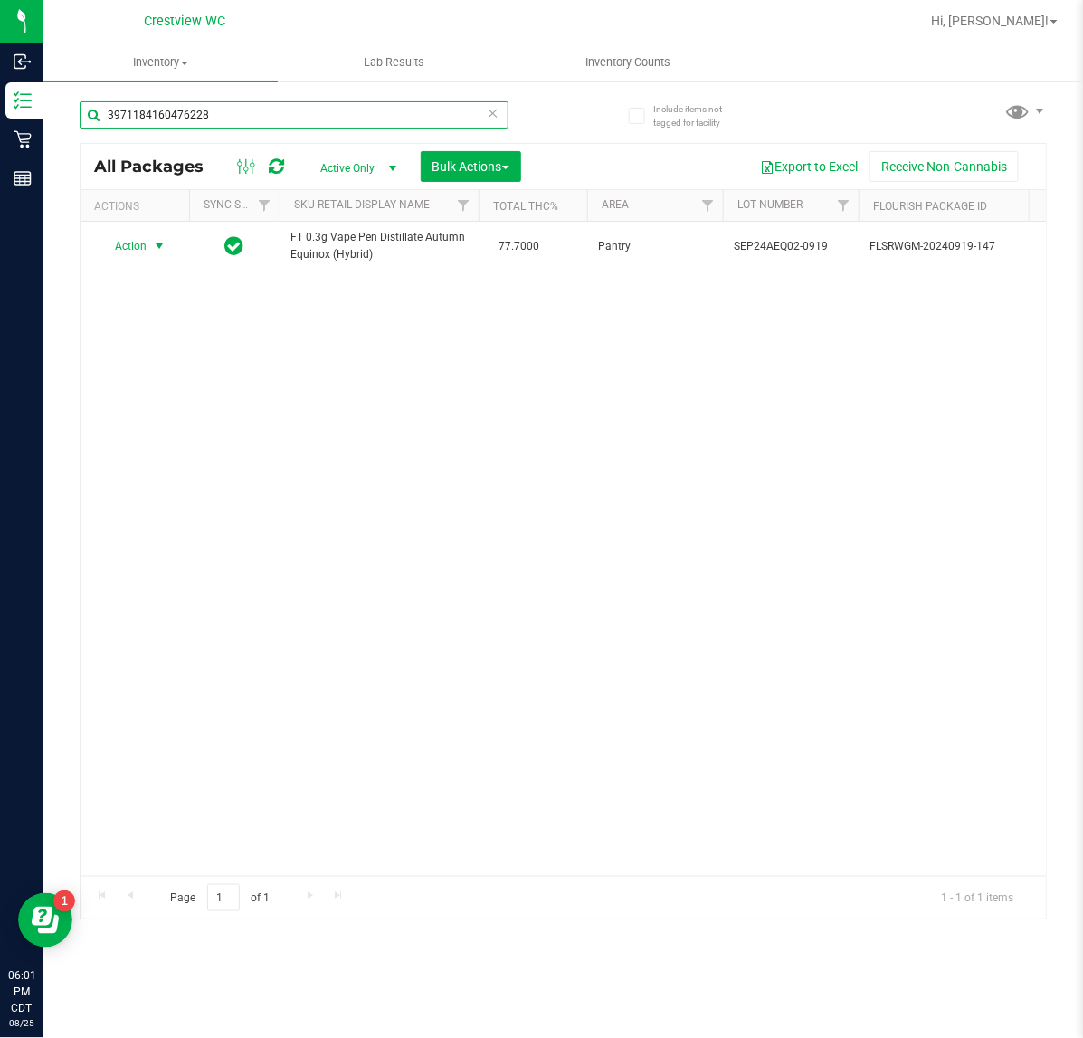
click at [378, 109] on input "3971184160476228" at bounding box center [294, 114] width 429 height 27
type input "6"
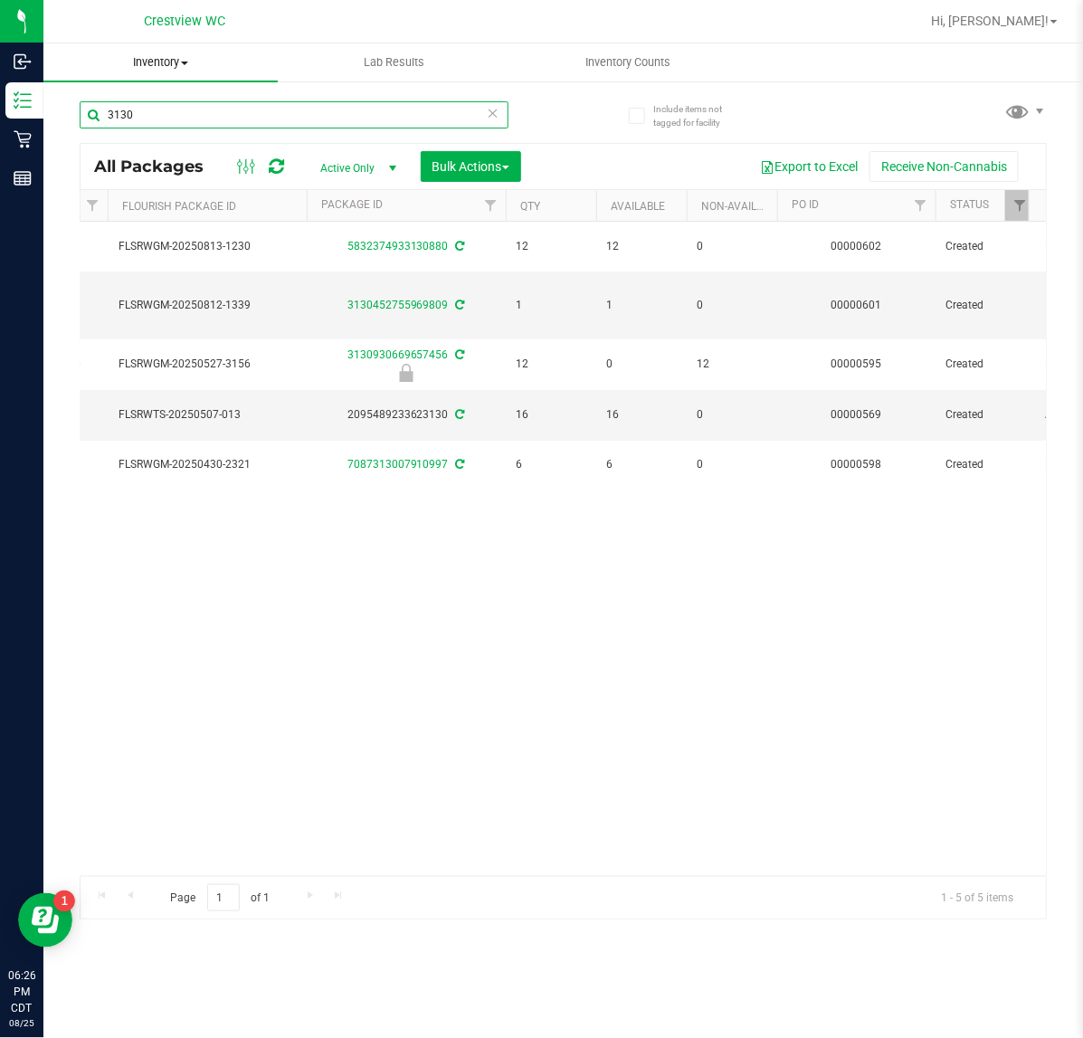
scroll to position [0, 815]
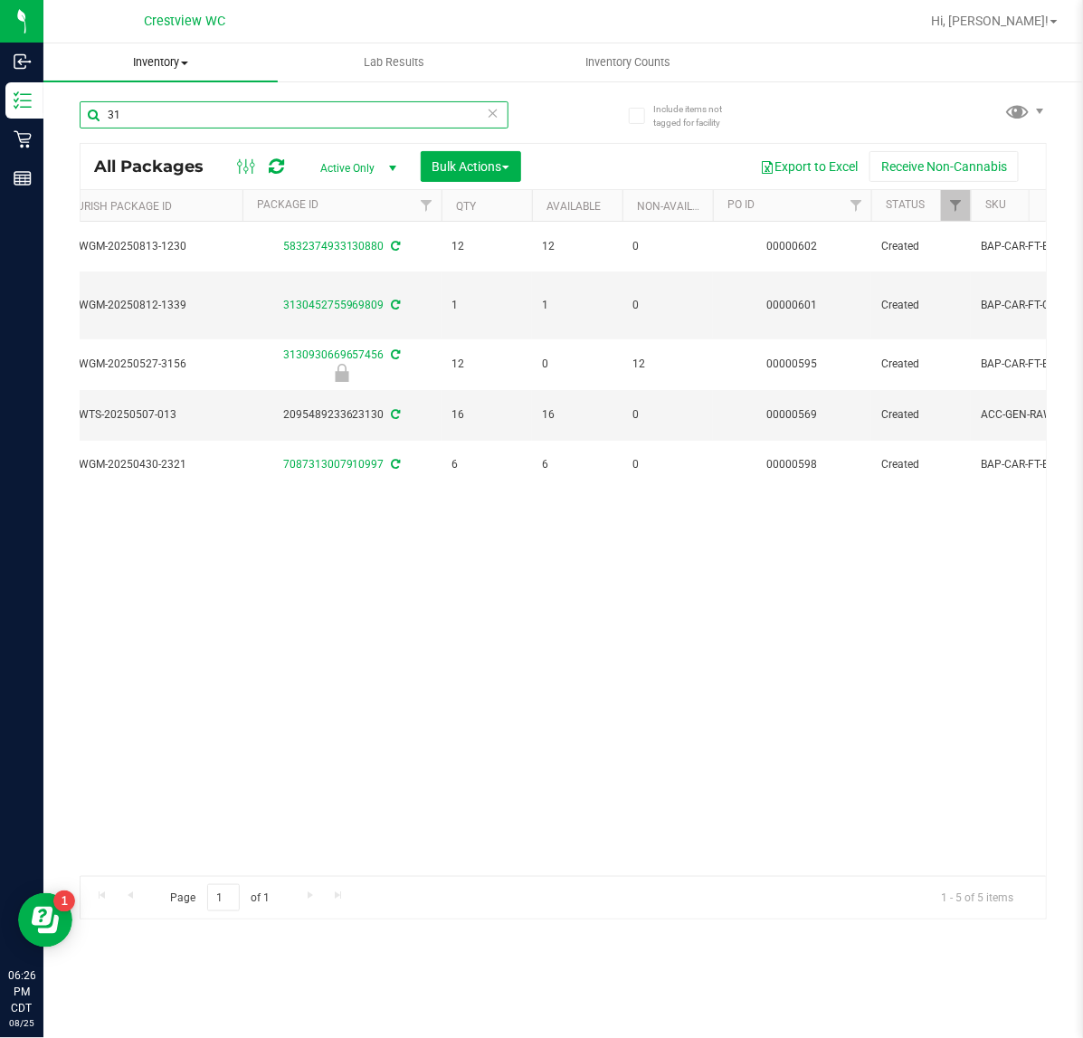
type input "3"
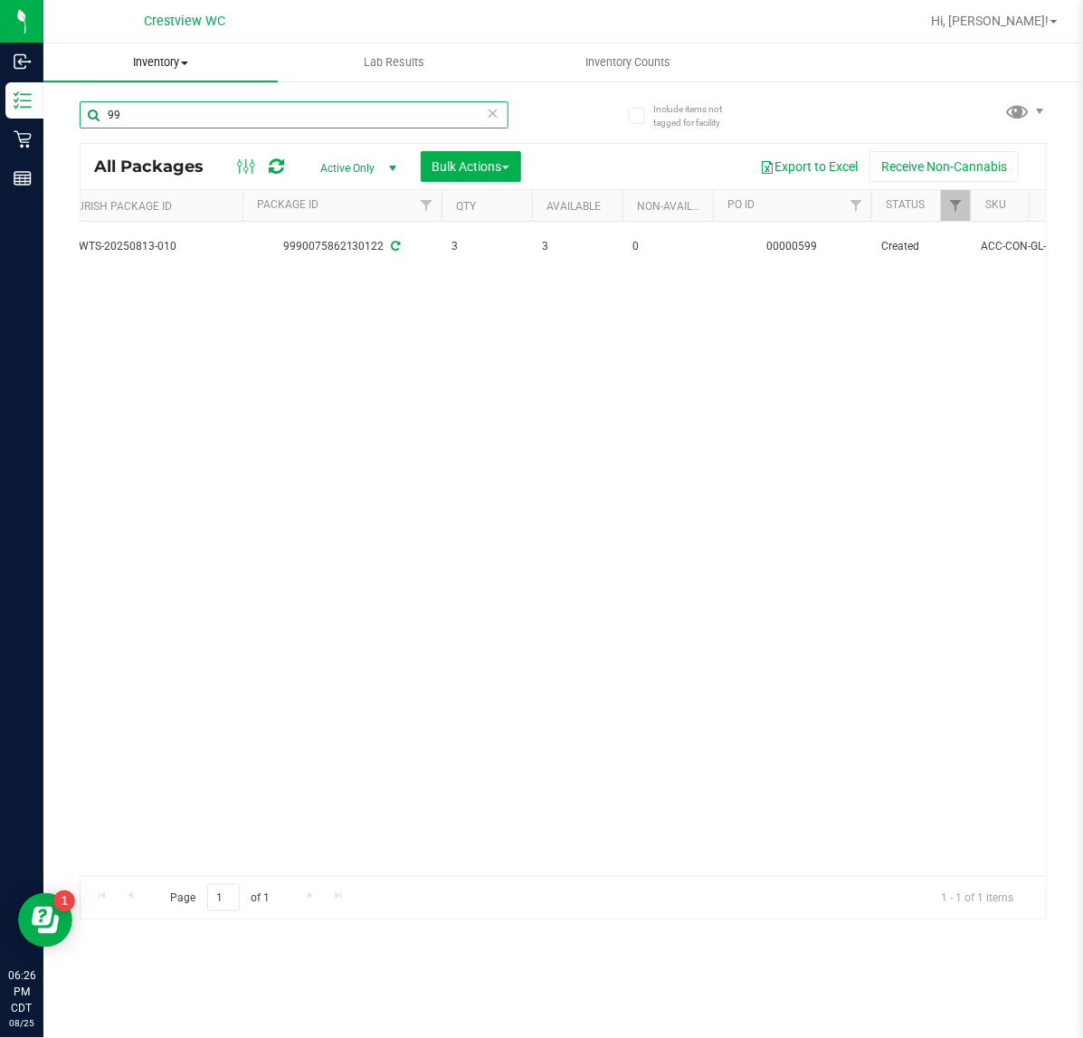
type input "9"
type input "5"
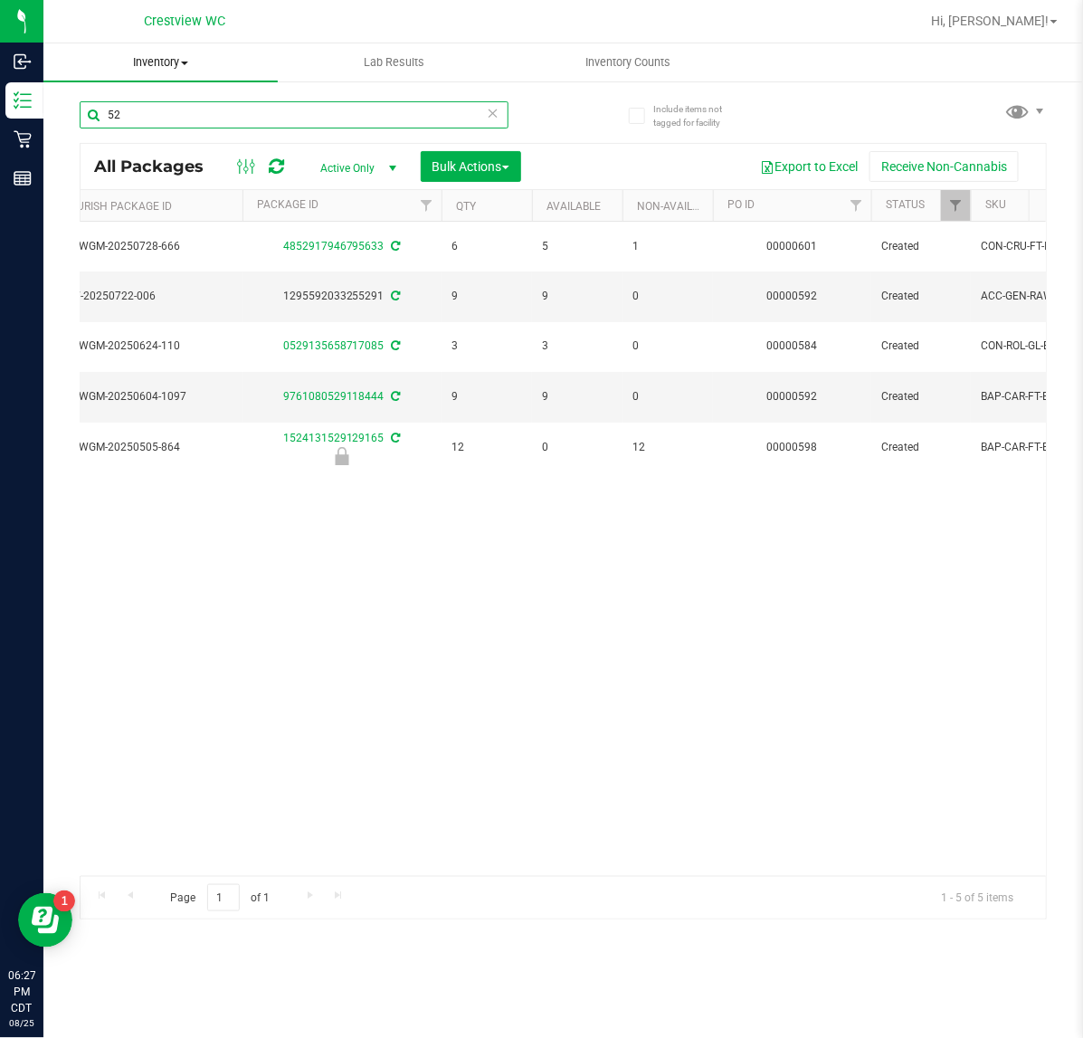
type input "5"
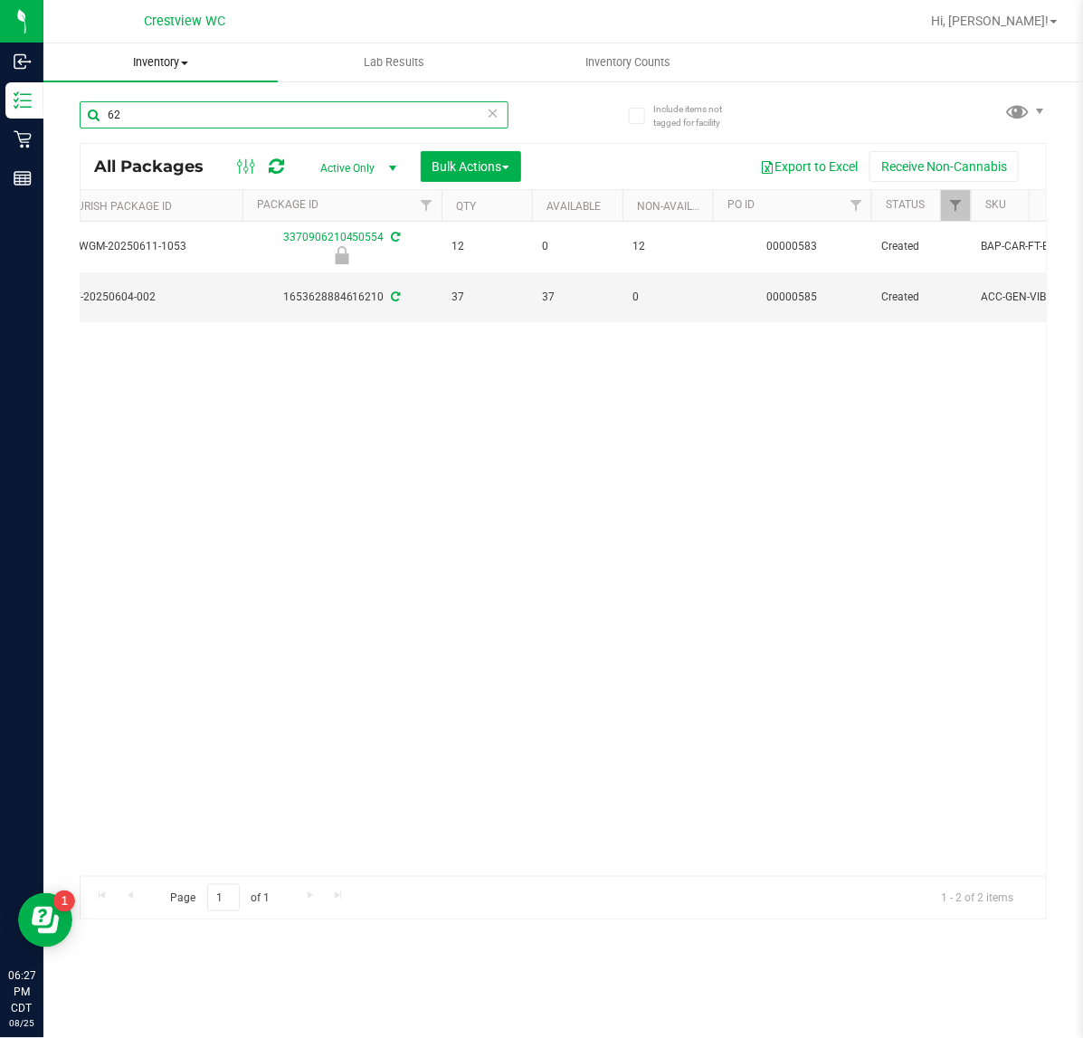
type input "6"
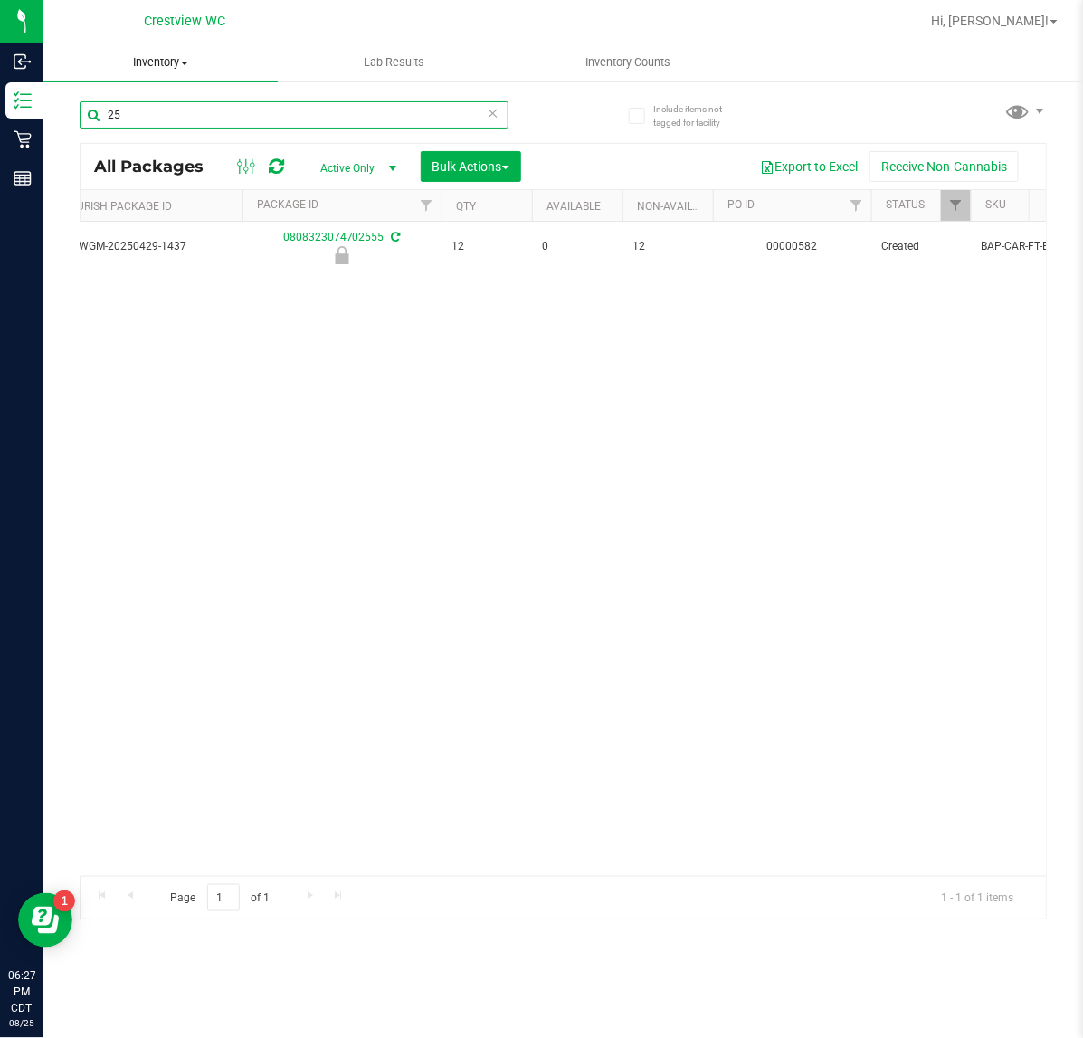
type input "2"
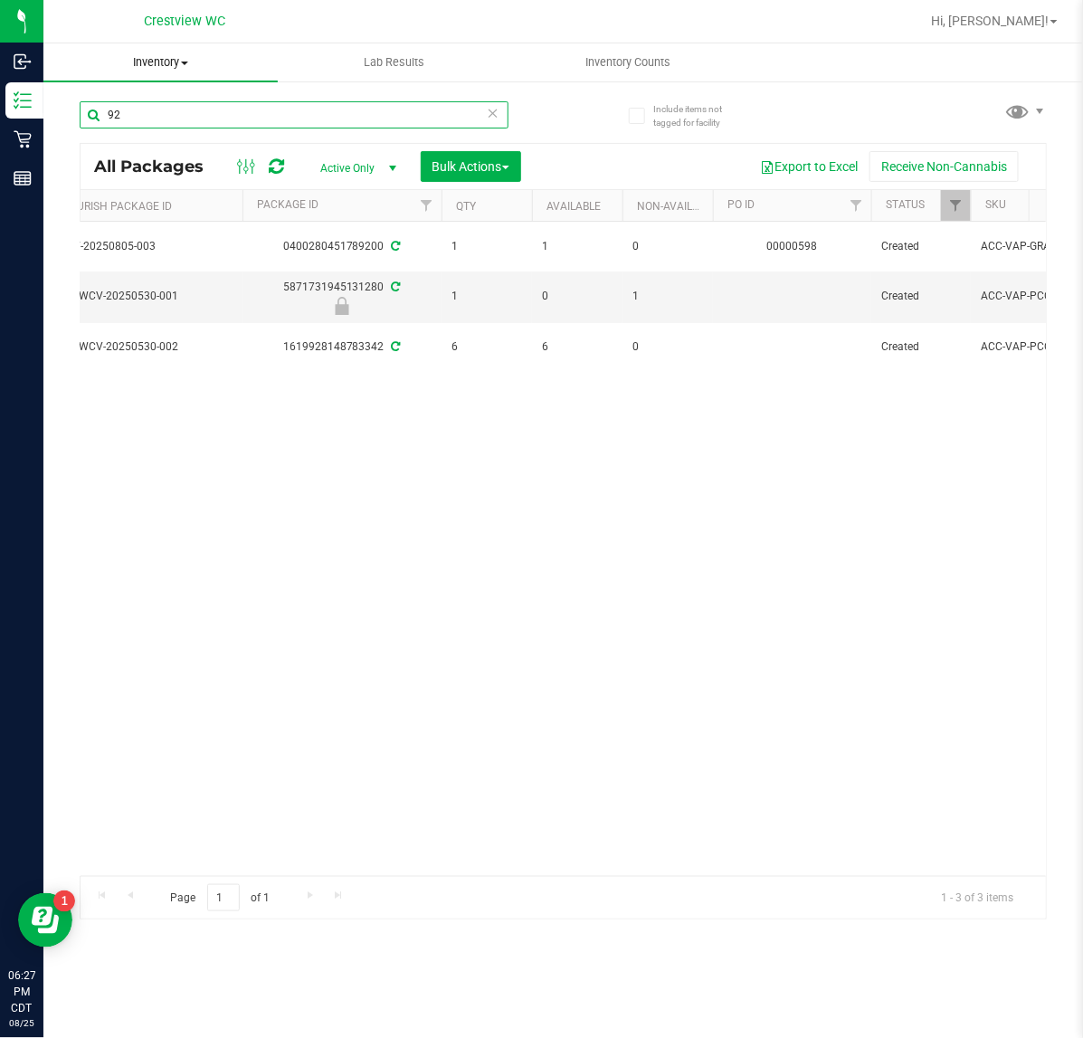
type input "9"
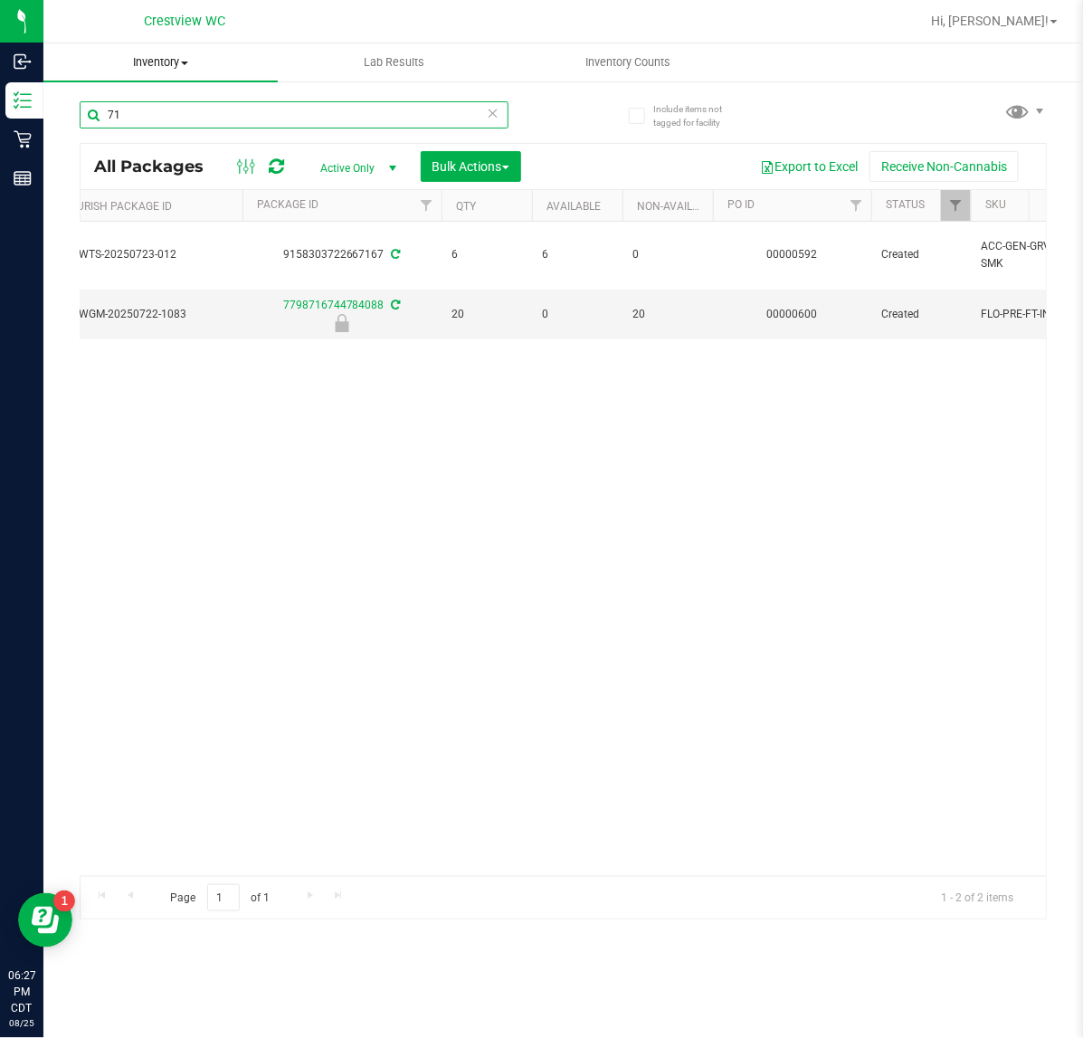
type input "7"
type input "5"
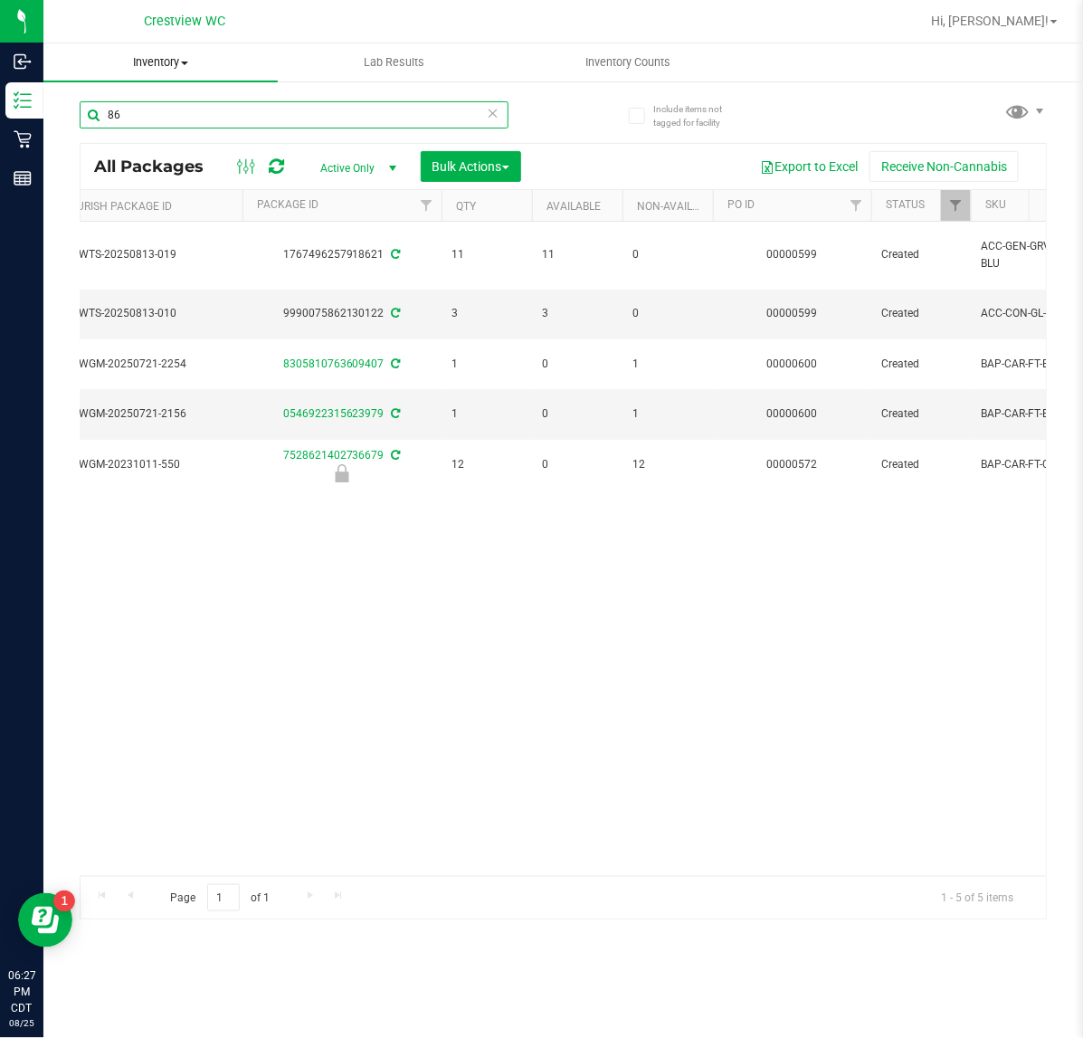
type input "8"
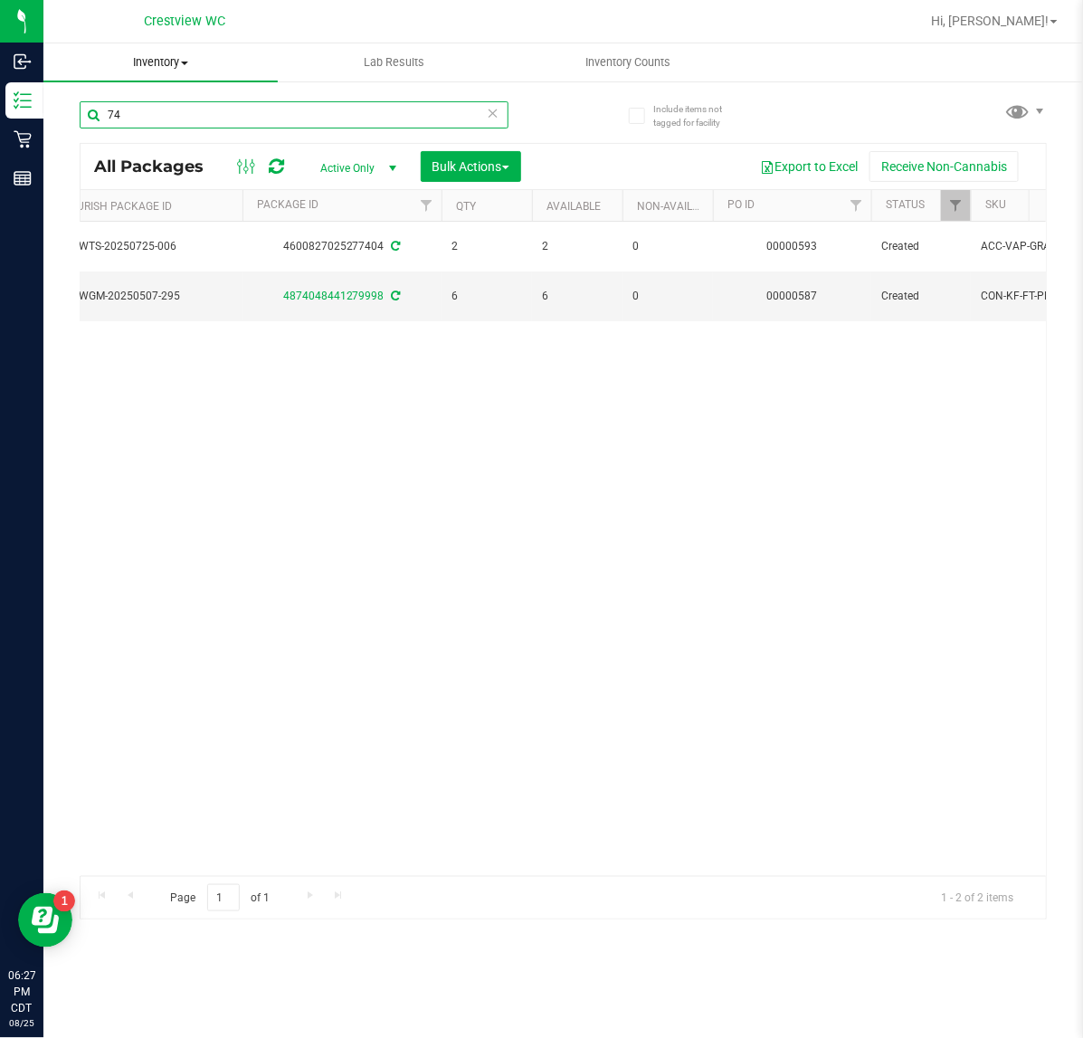
type input "7"
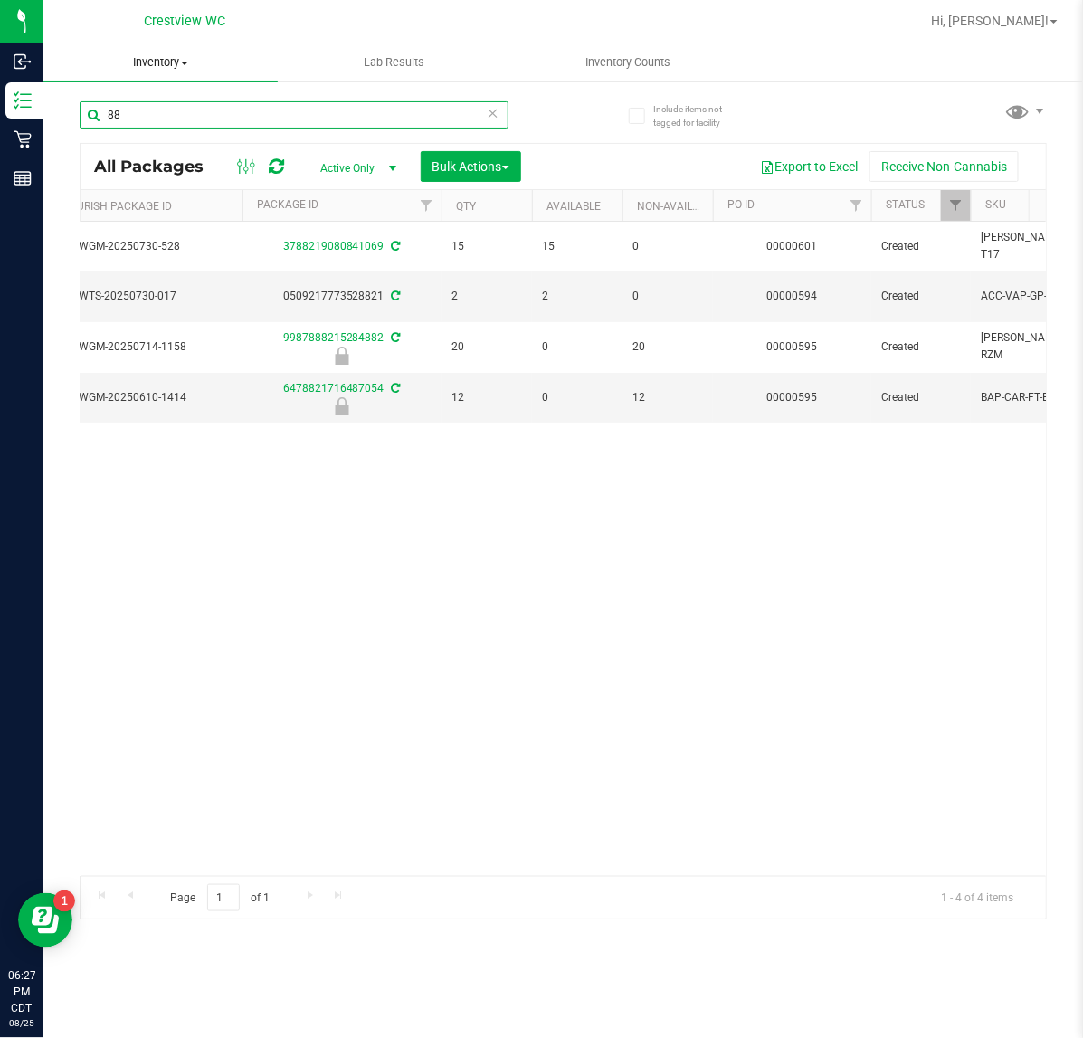
type input "8"
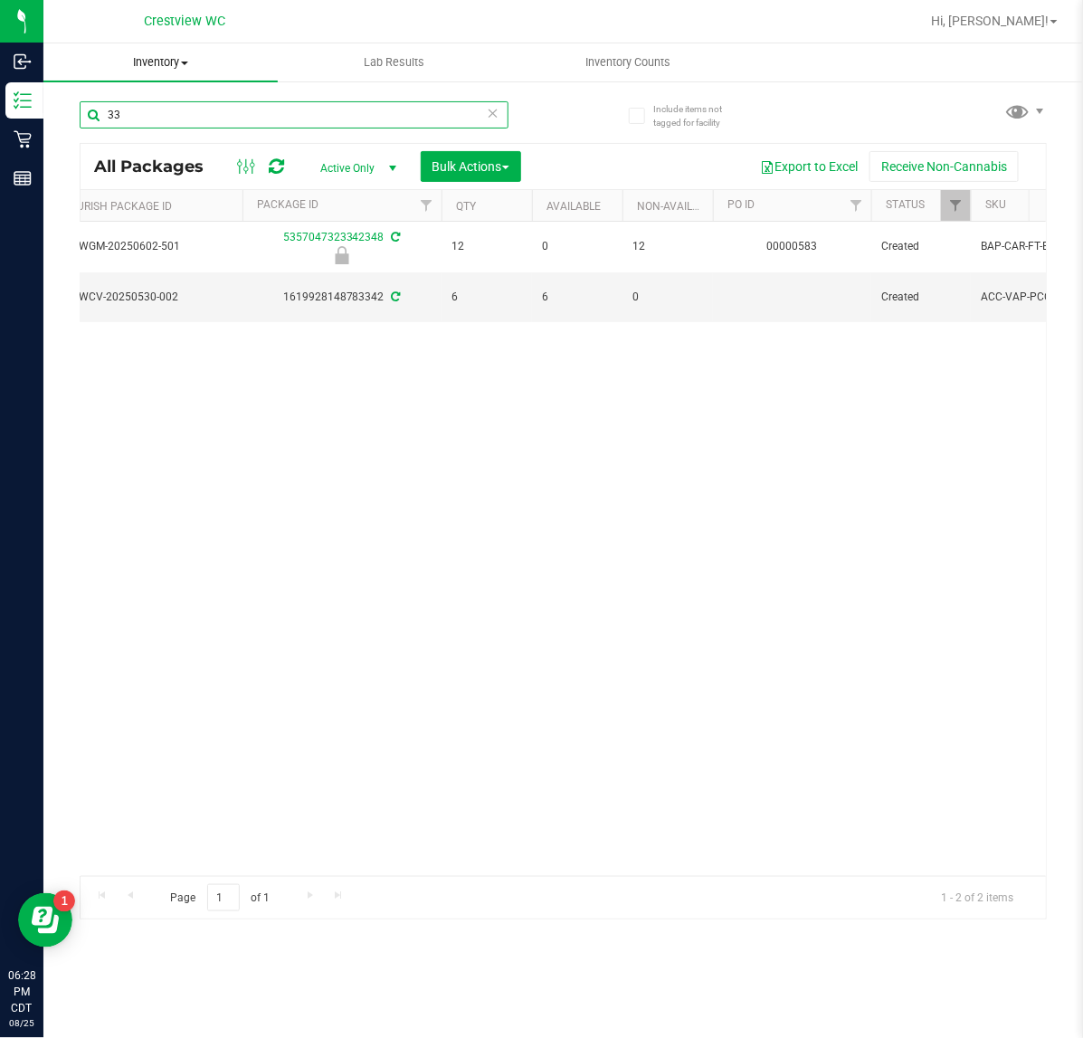
type input "3"
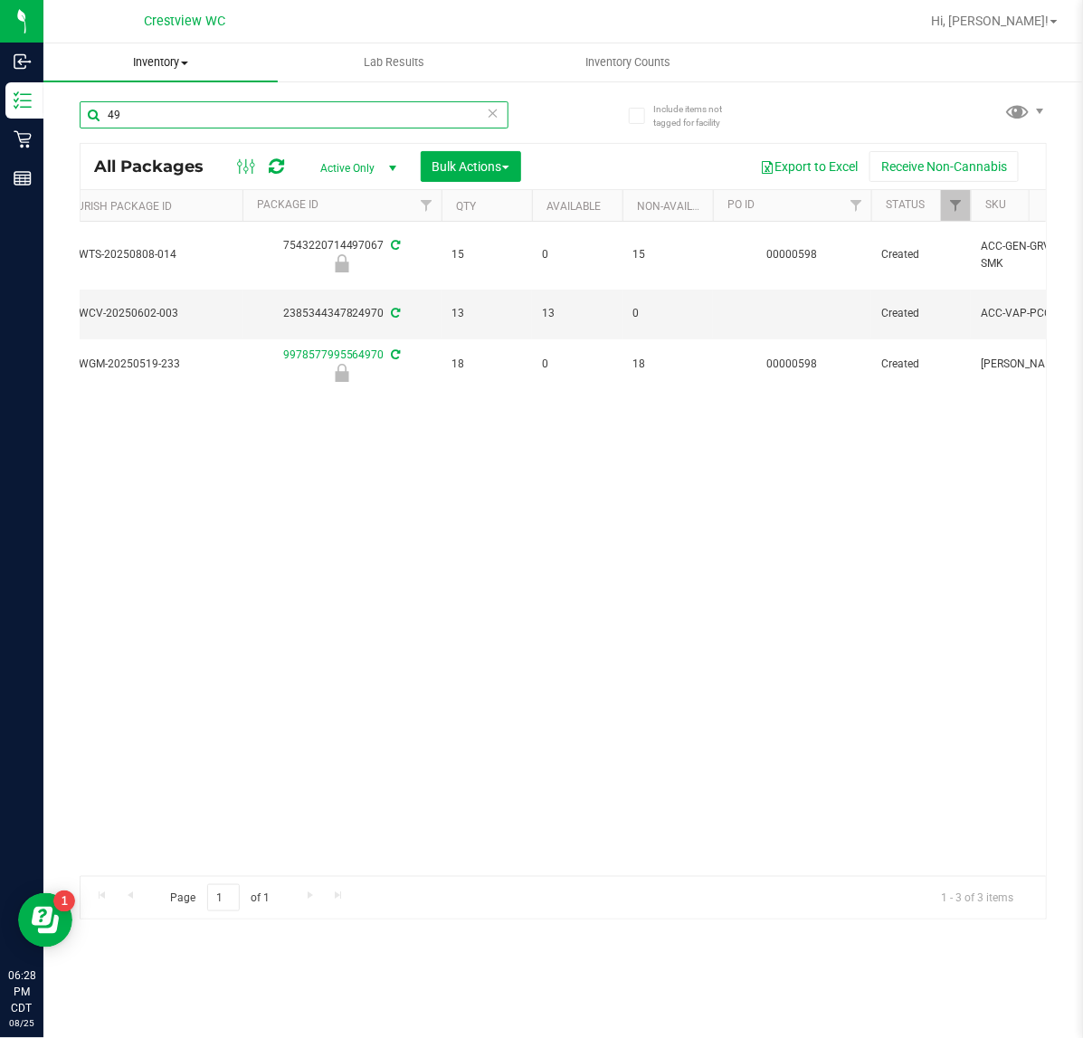
type input "4"
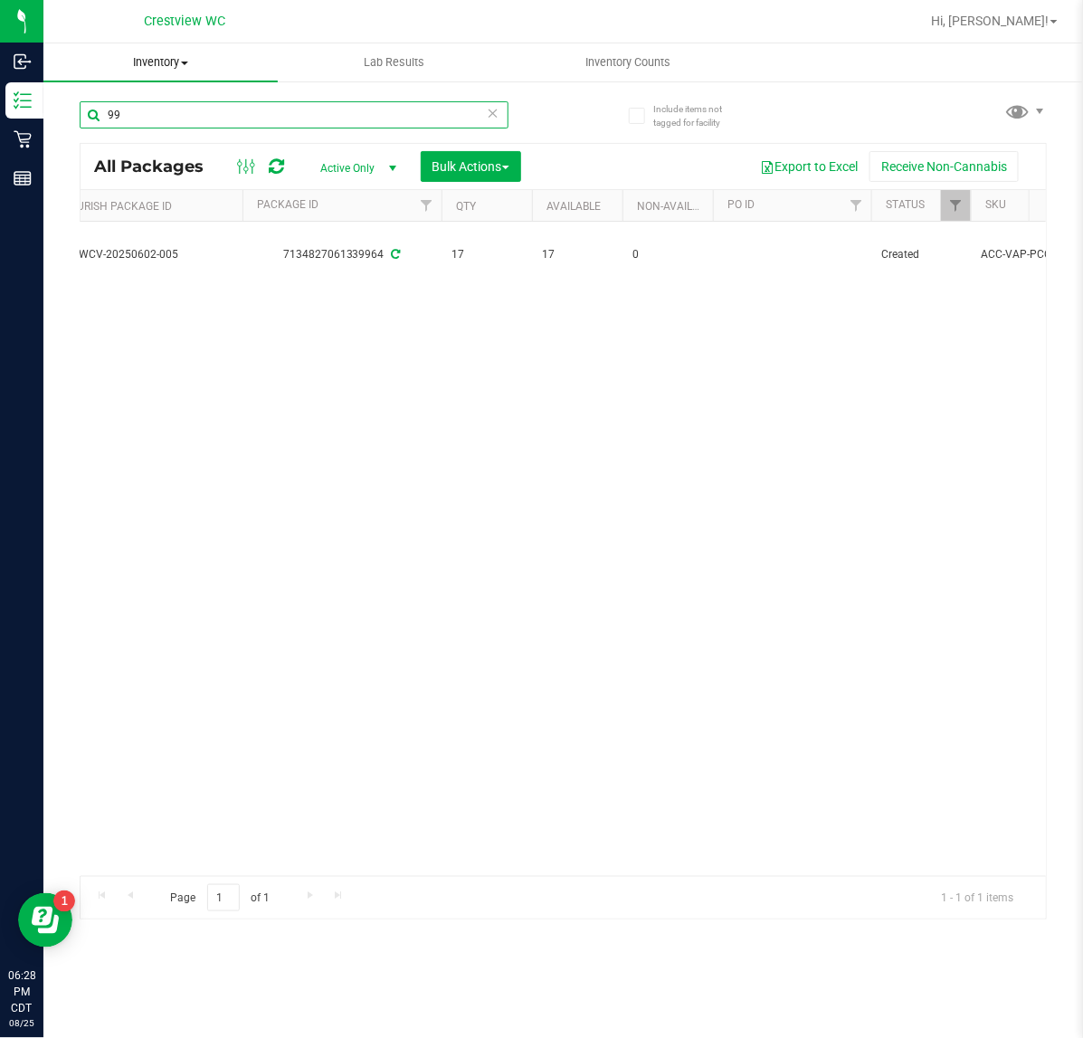
type input "9"
type input "6"
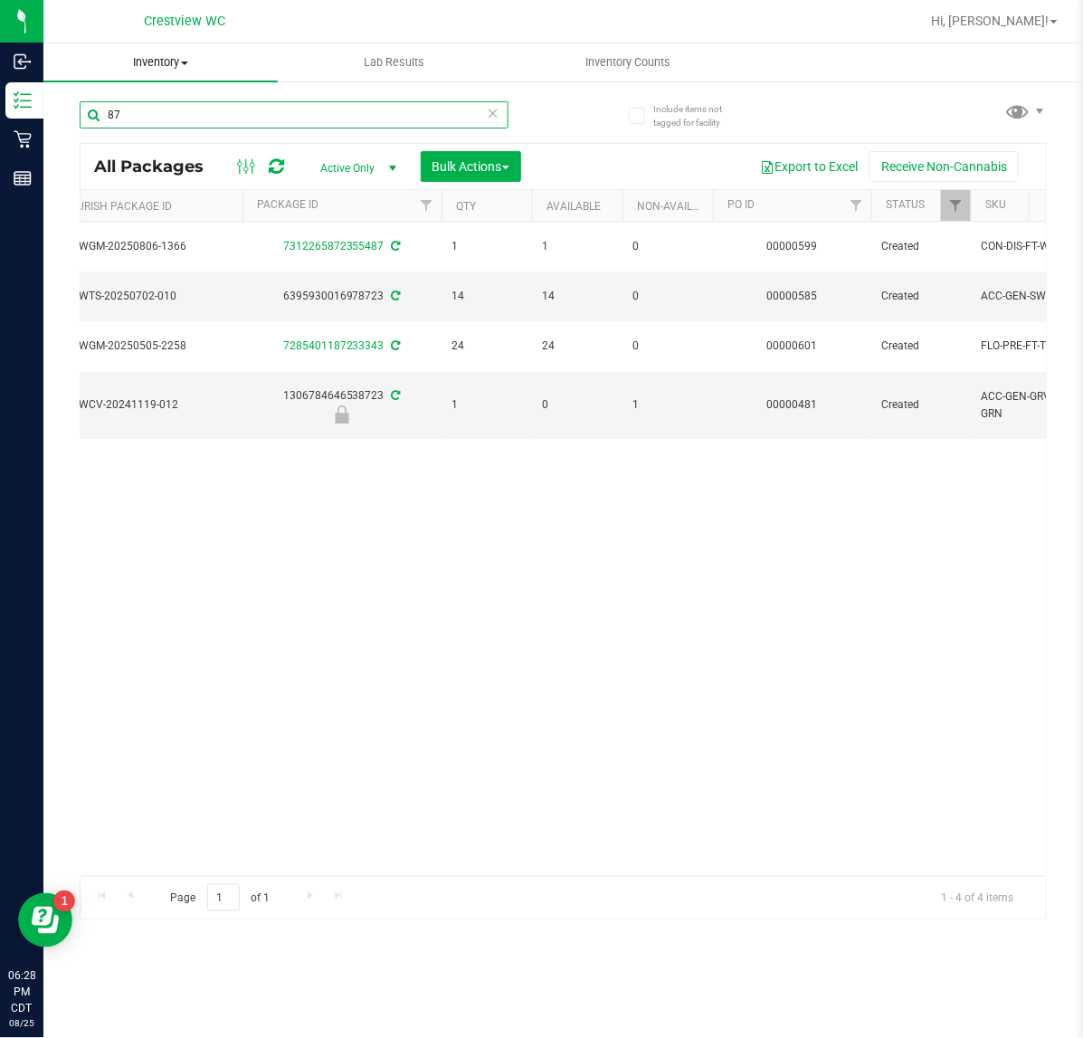
type input "8"
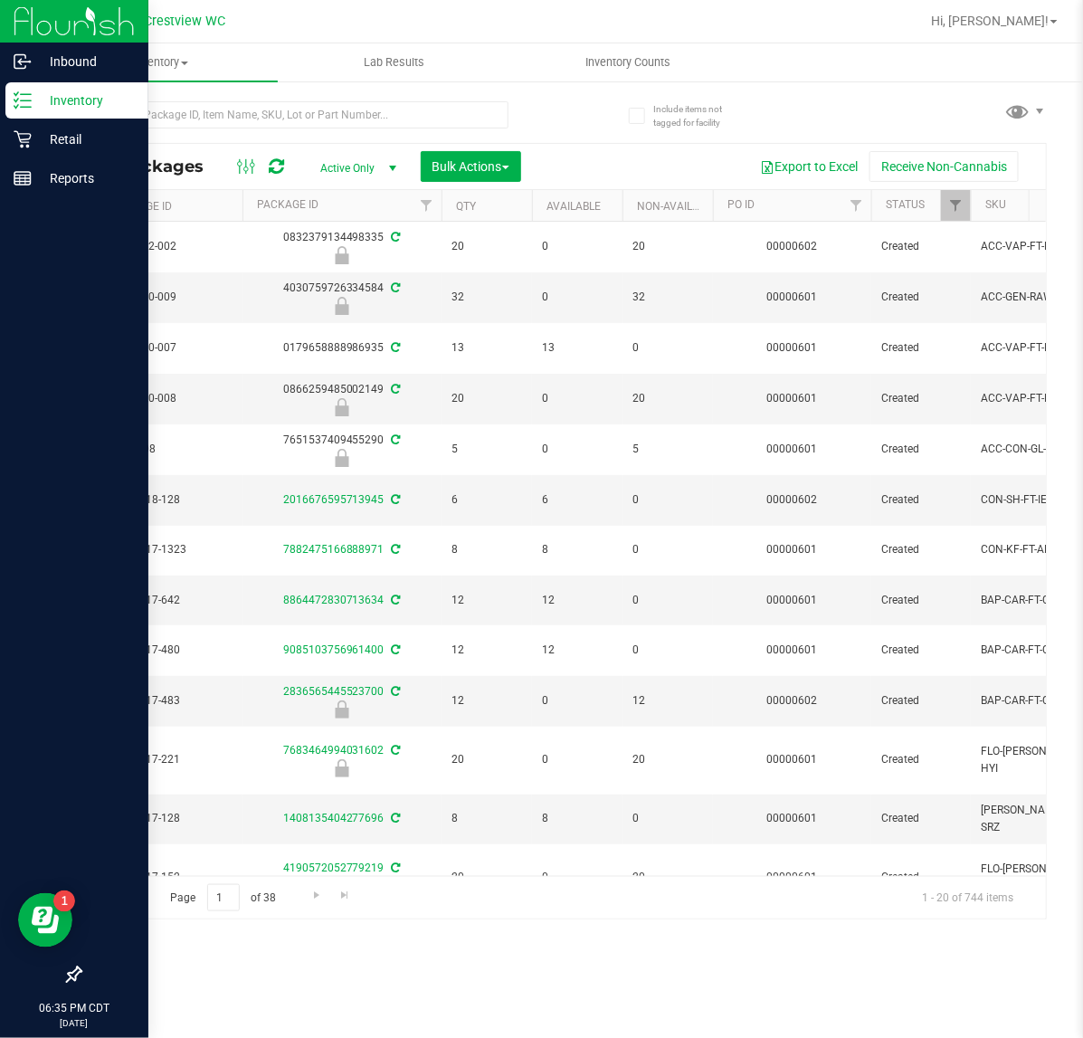
click at [5, 326] on div at bounding box center [74, 578] width 148 height 758
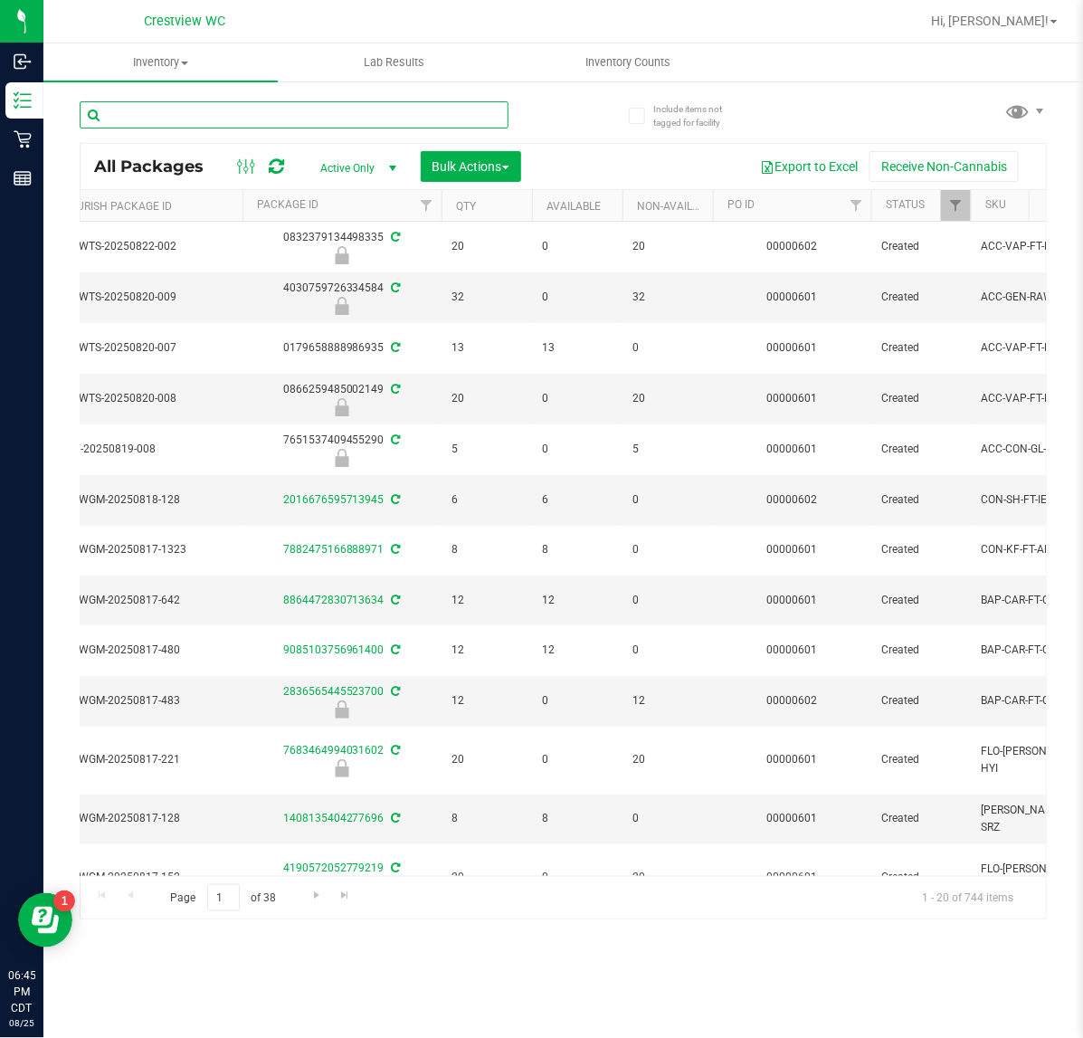
click at [178, 104] on input "text" at bounding box center [294, 114] width 429 height 27
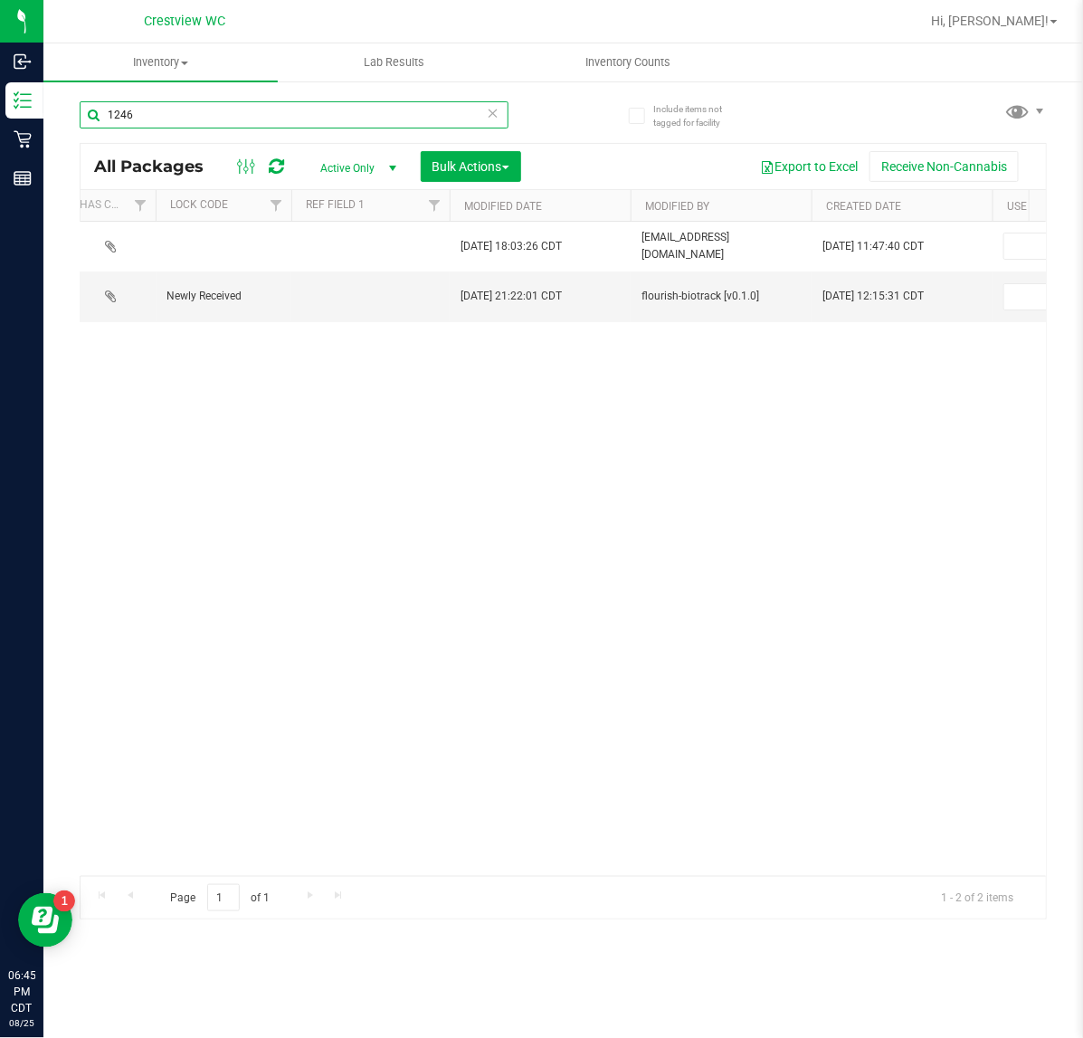
scroll to position [0, 2724]
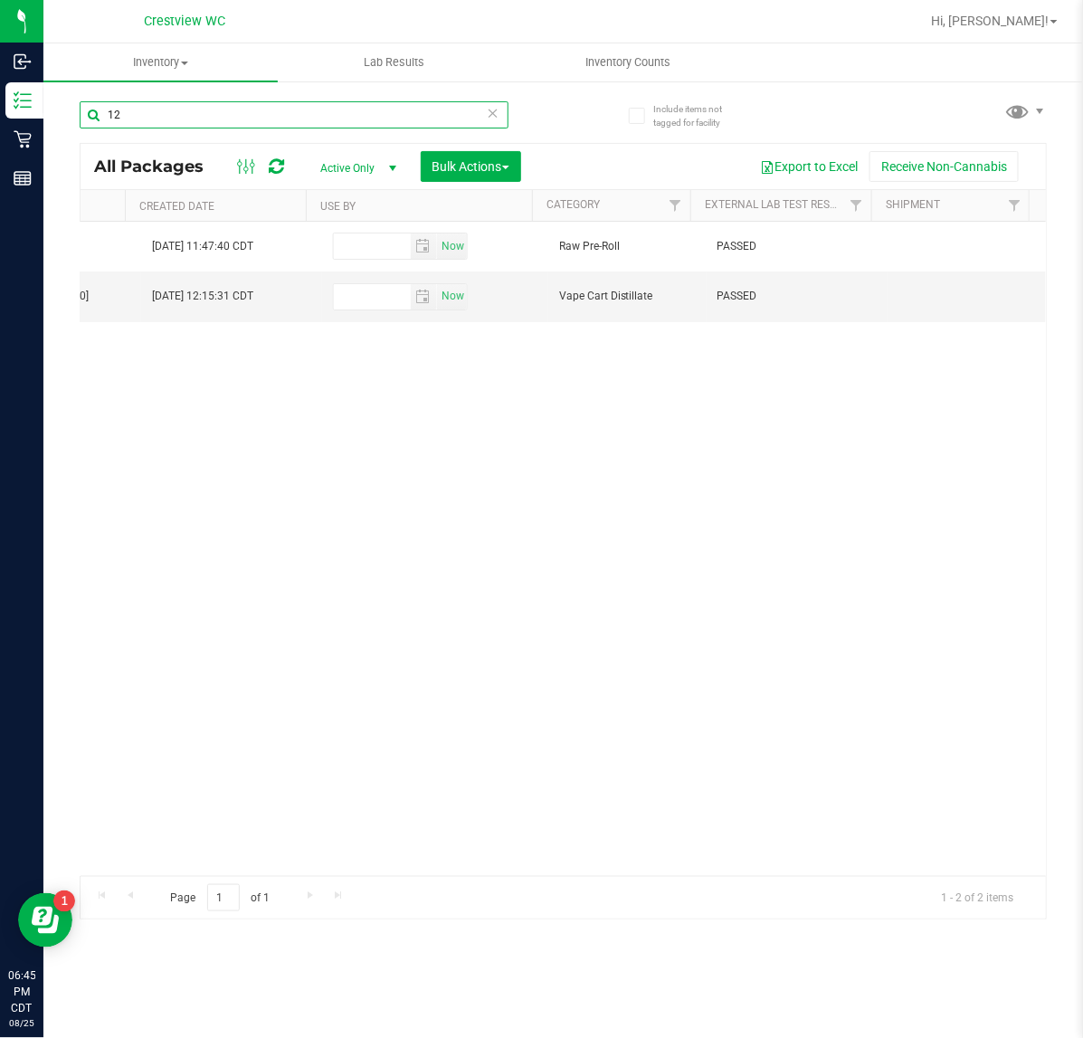
type input "1"
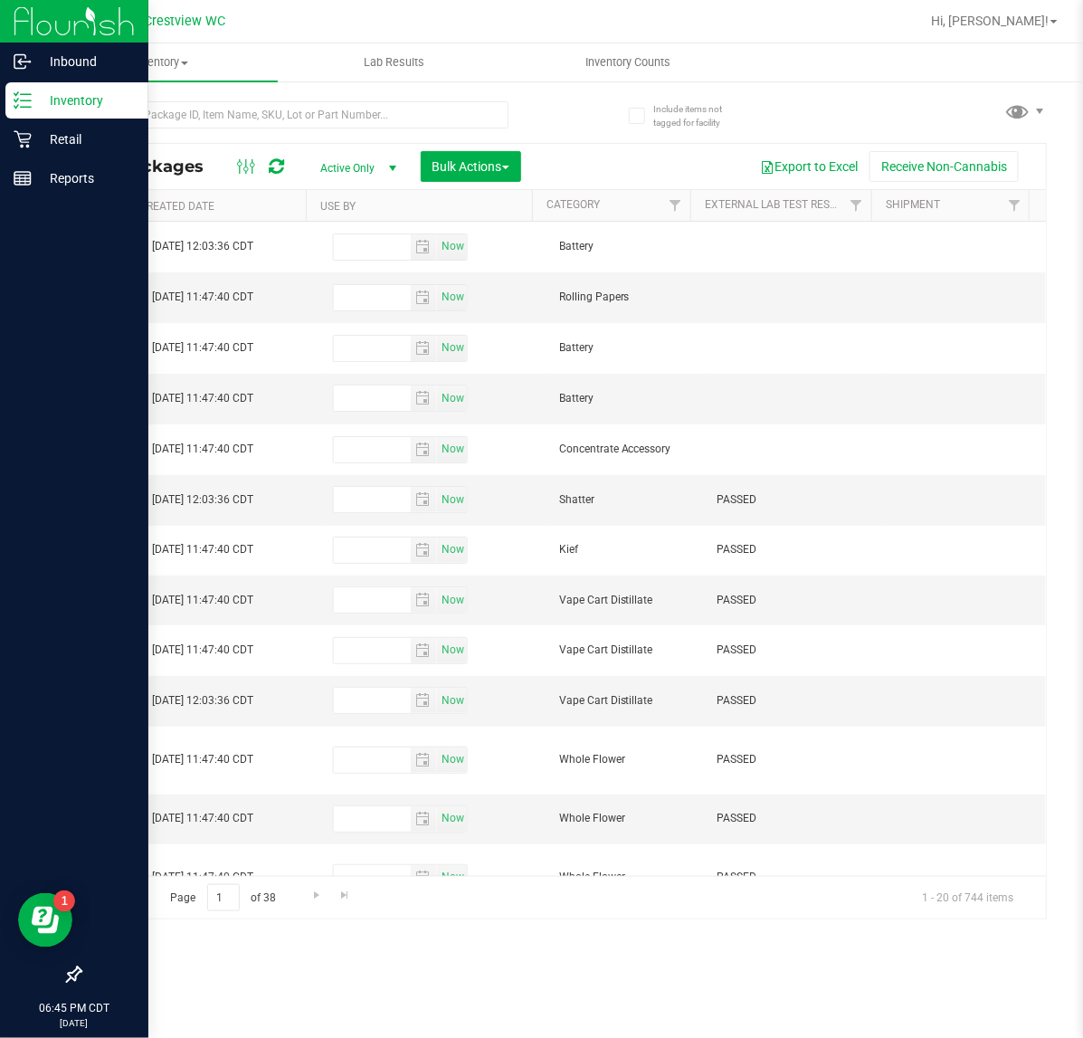
click at [32, 97] on p "Inventory" at bounding box center [86, 101] width 109 height 22
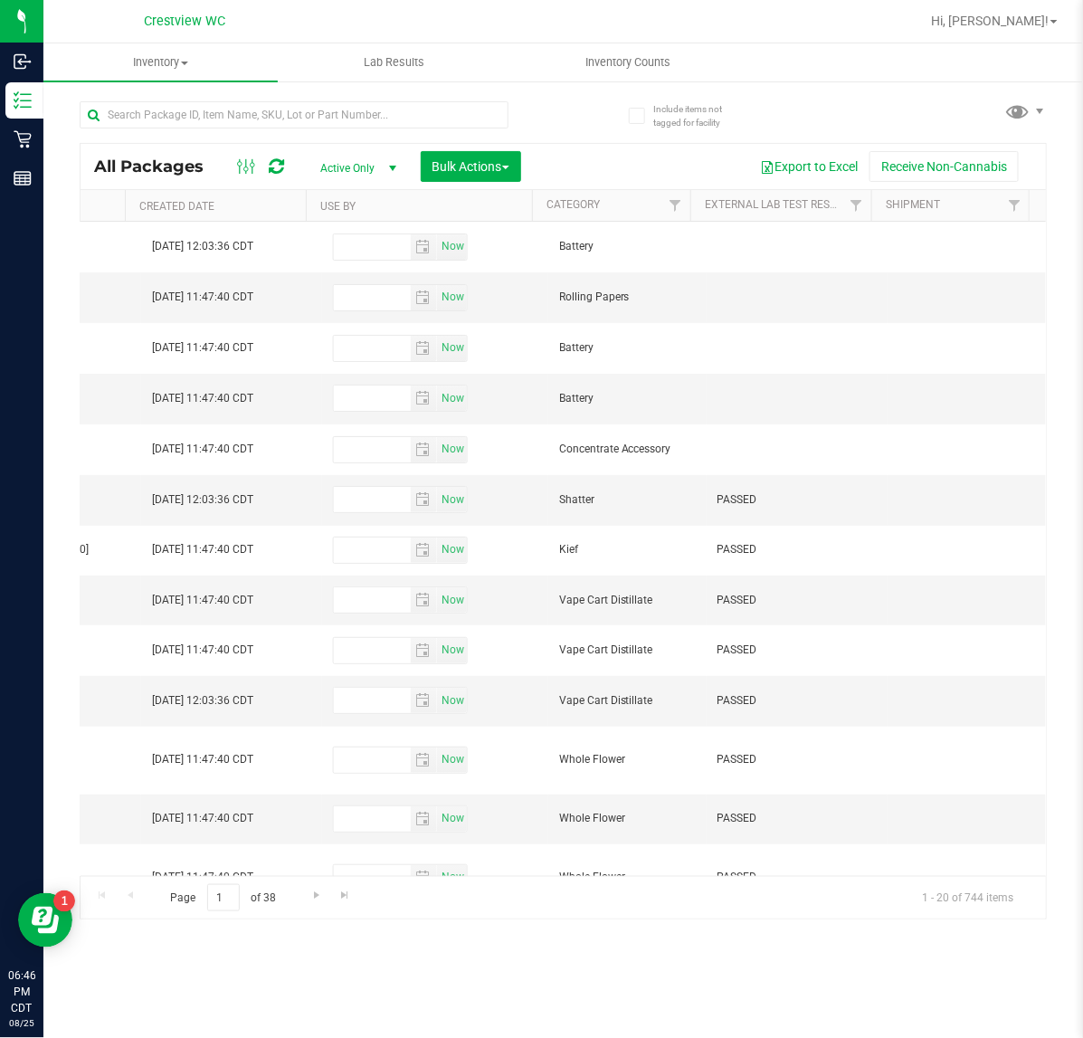
click at [333, 164] on span "Active Only" at bounding box center [355, 168] width 100 height 25
click at [577, 147] on div "All Packages Active Only Active Only Lab Samples Locked All External Internal B…" at bounding box center [563, 166] width 965 height 45
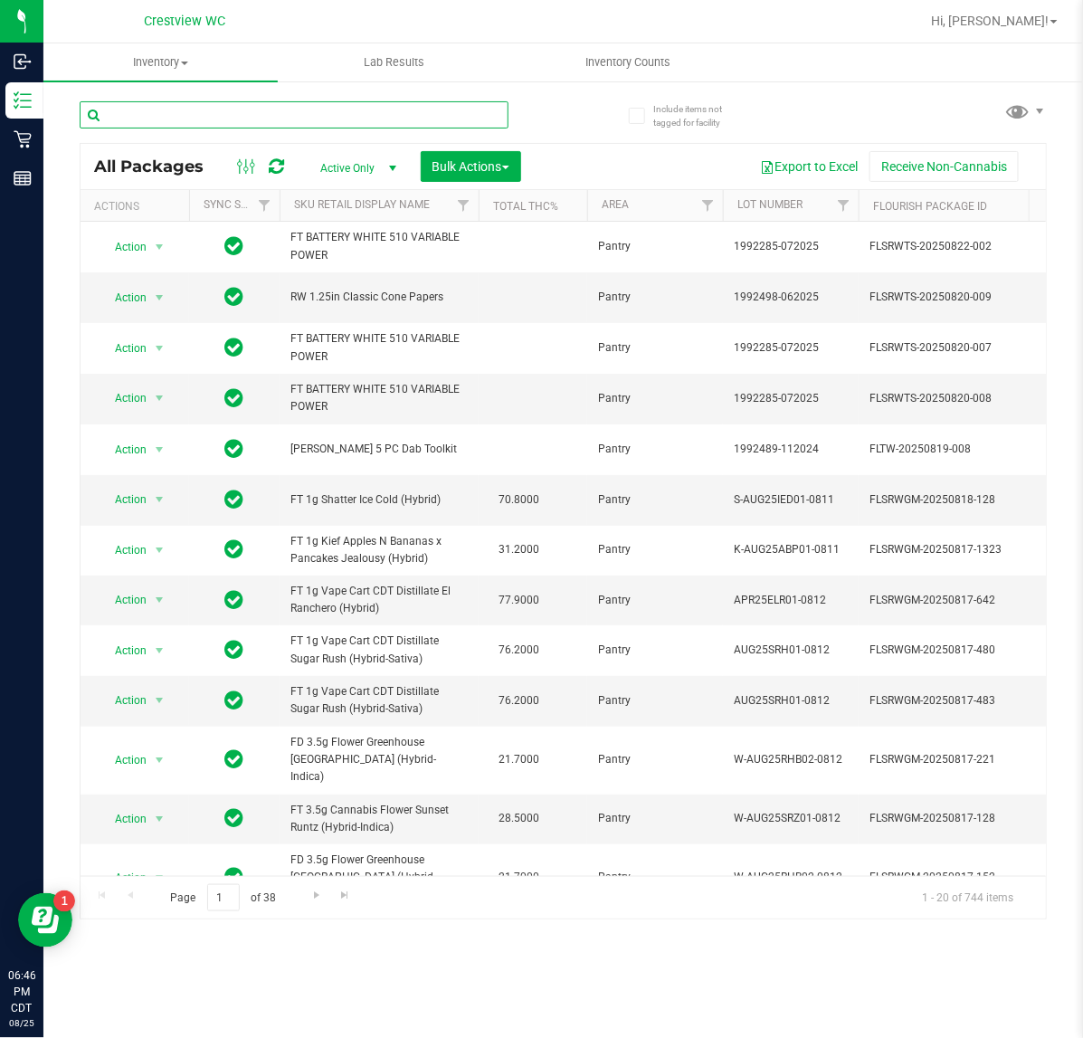
click at [277, 105] on input "text" at bounding box center [294, 114] width 429 height 27
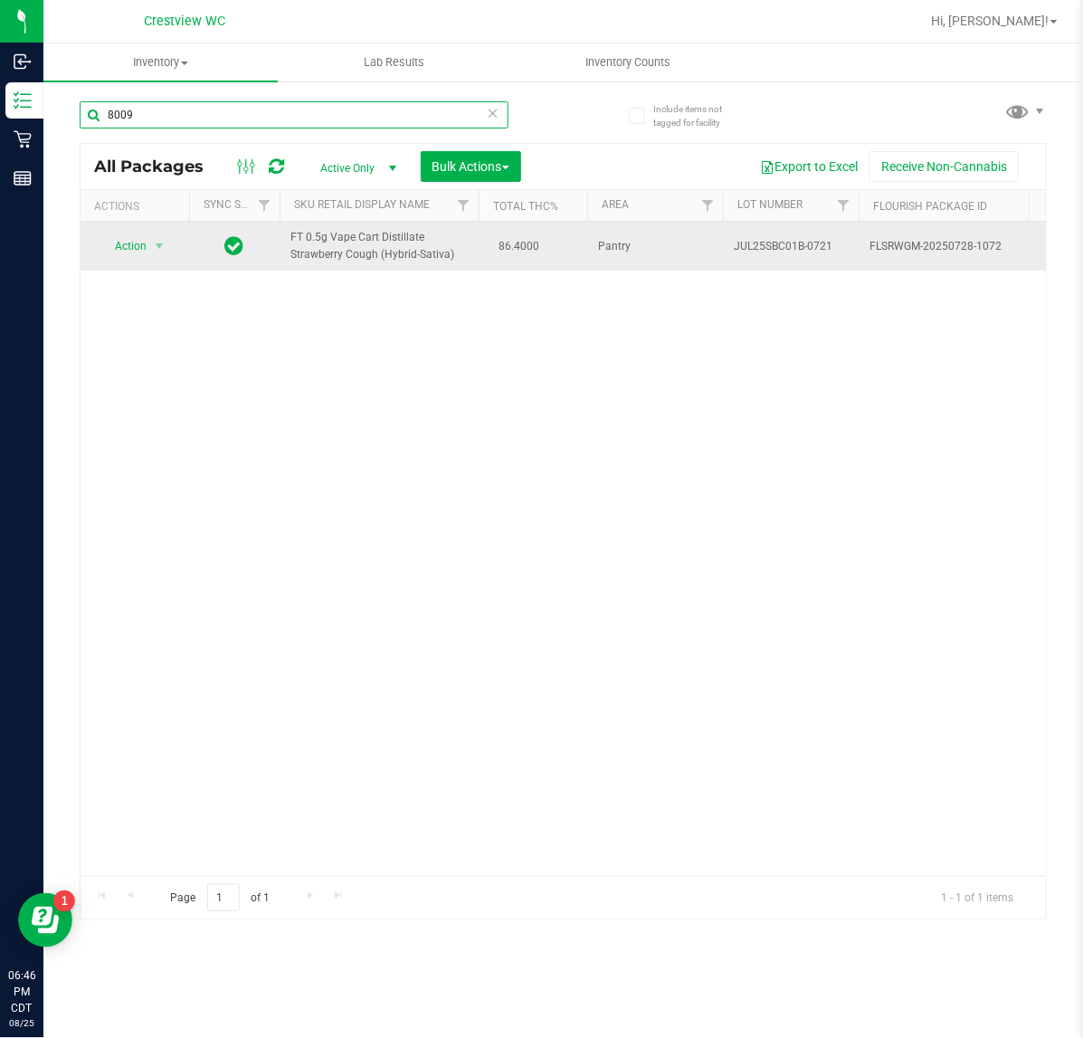
type input "8009"
click at [142, 249] on span "Action" at bounding box center [123, 245] width 49 height 25
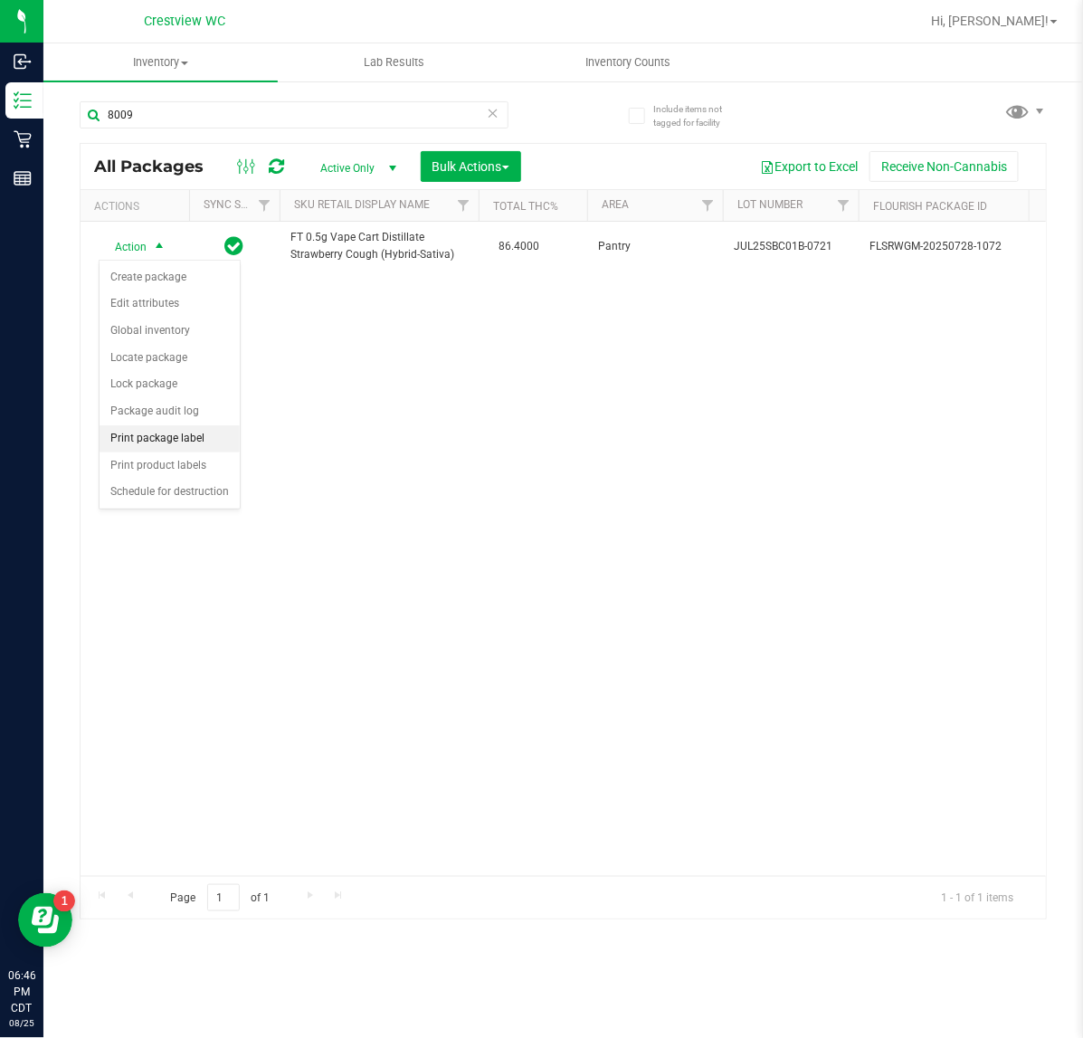
click at [167, 440] on li "Print package label" at bounding box center [170, 438] width 140 height 27
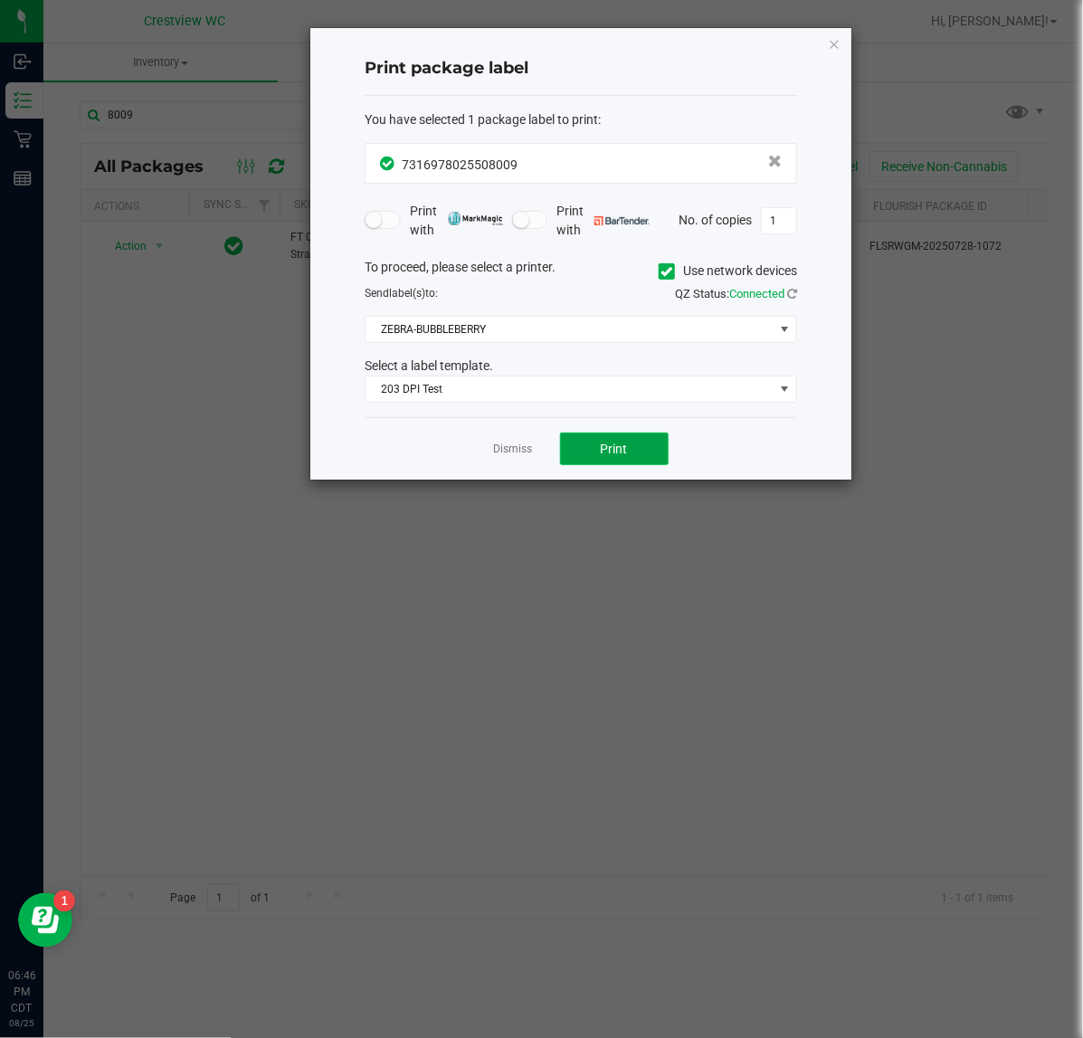
click at [615, 449] on span "Print" at bounding box center [614, 448] width 27 height 14
click at [835, 43] on icon "button" at bounding box center [834, 44] width 13 height 22
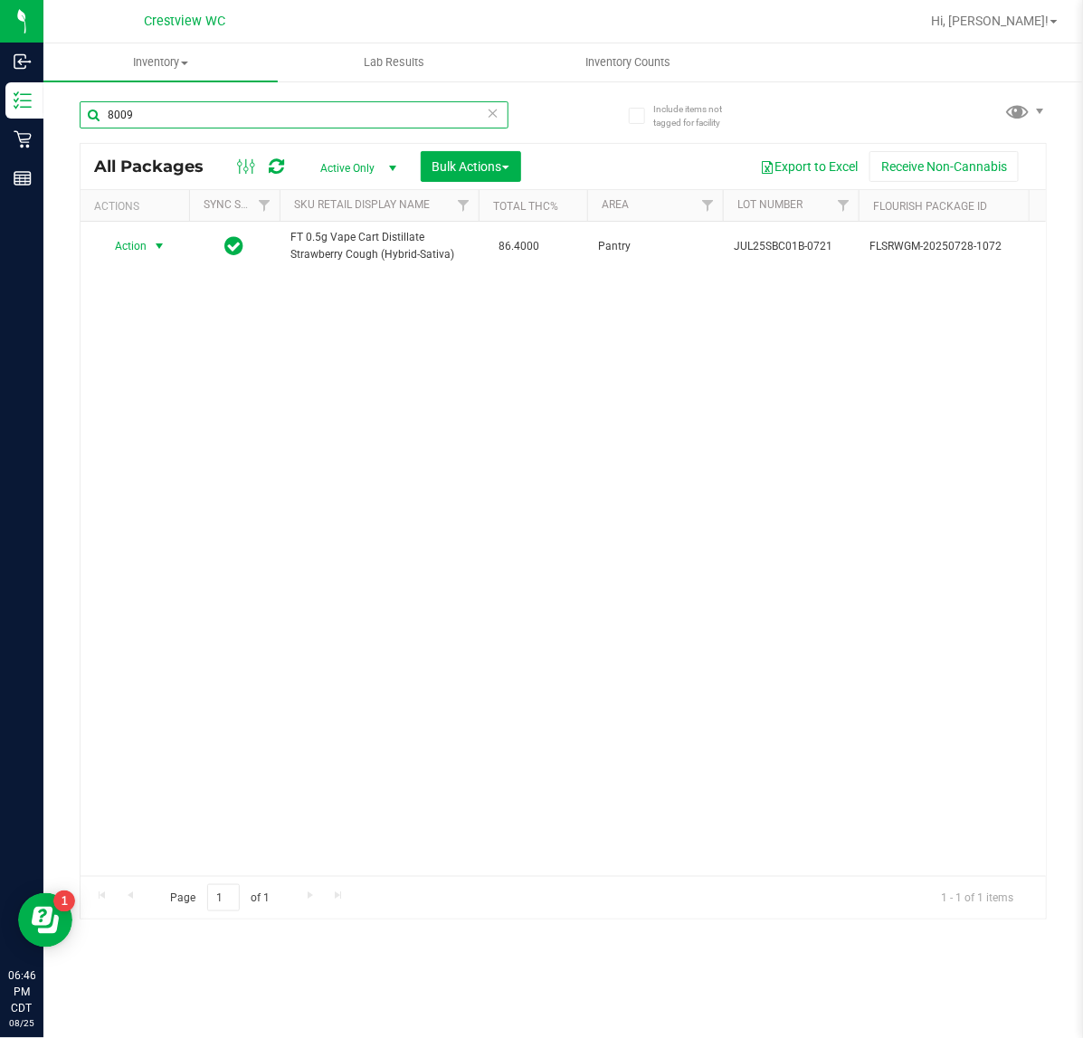
click at [344, 128] on input "8009" at bounding box center [294, 114] width 429 height 27
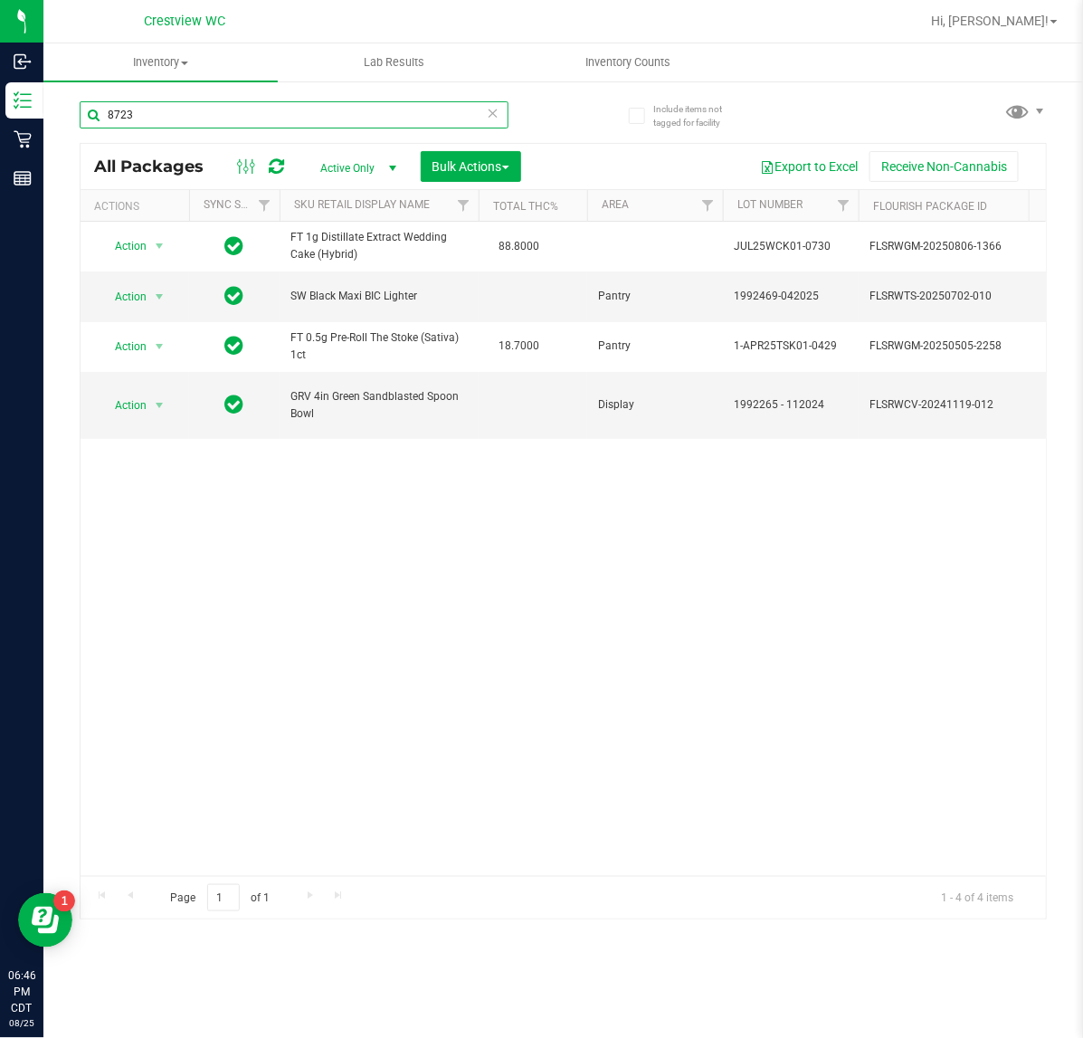
scroll to position [0, 331]
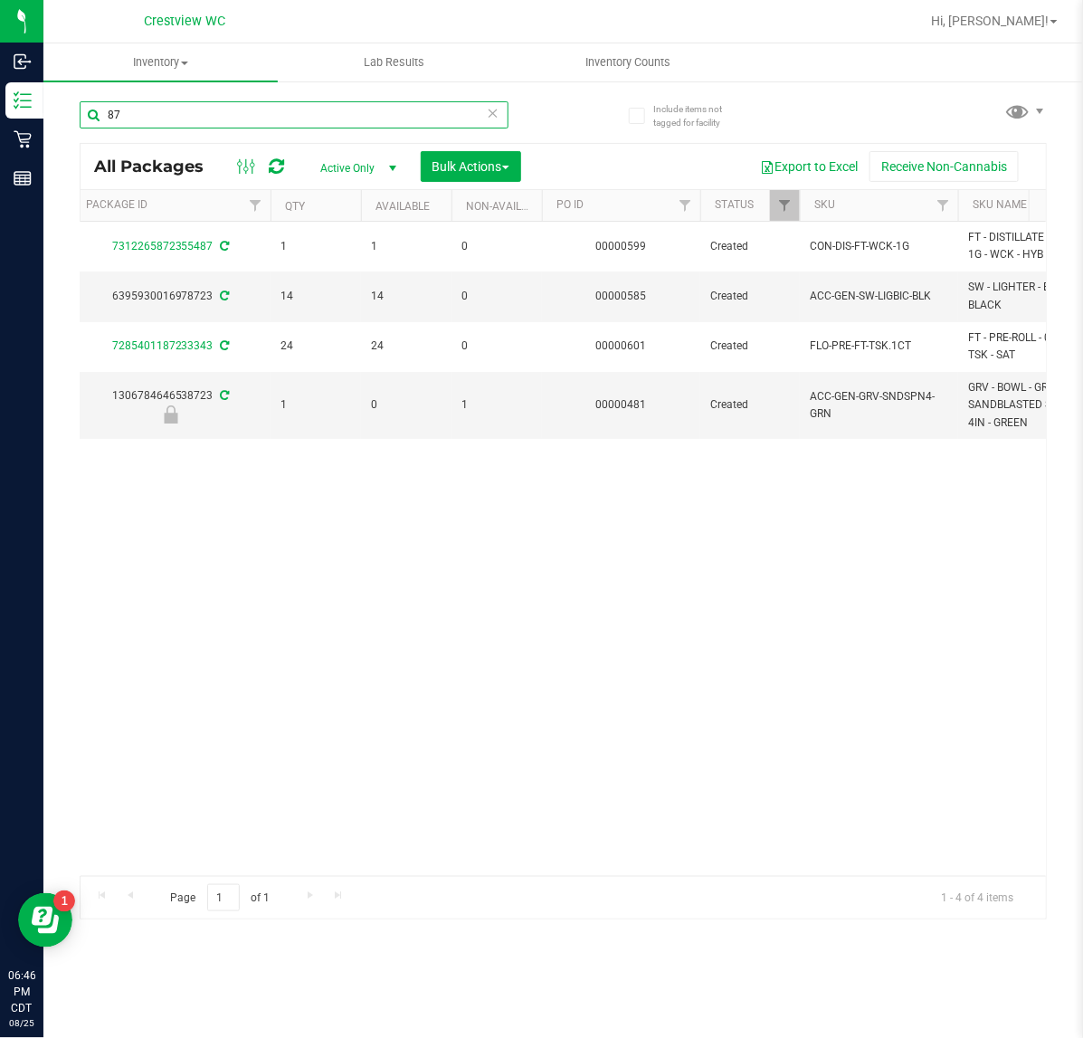
type input "8"
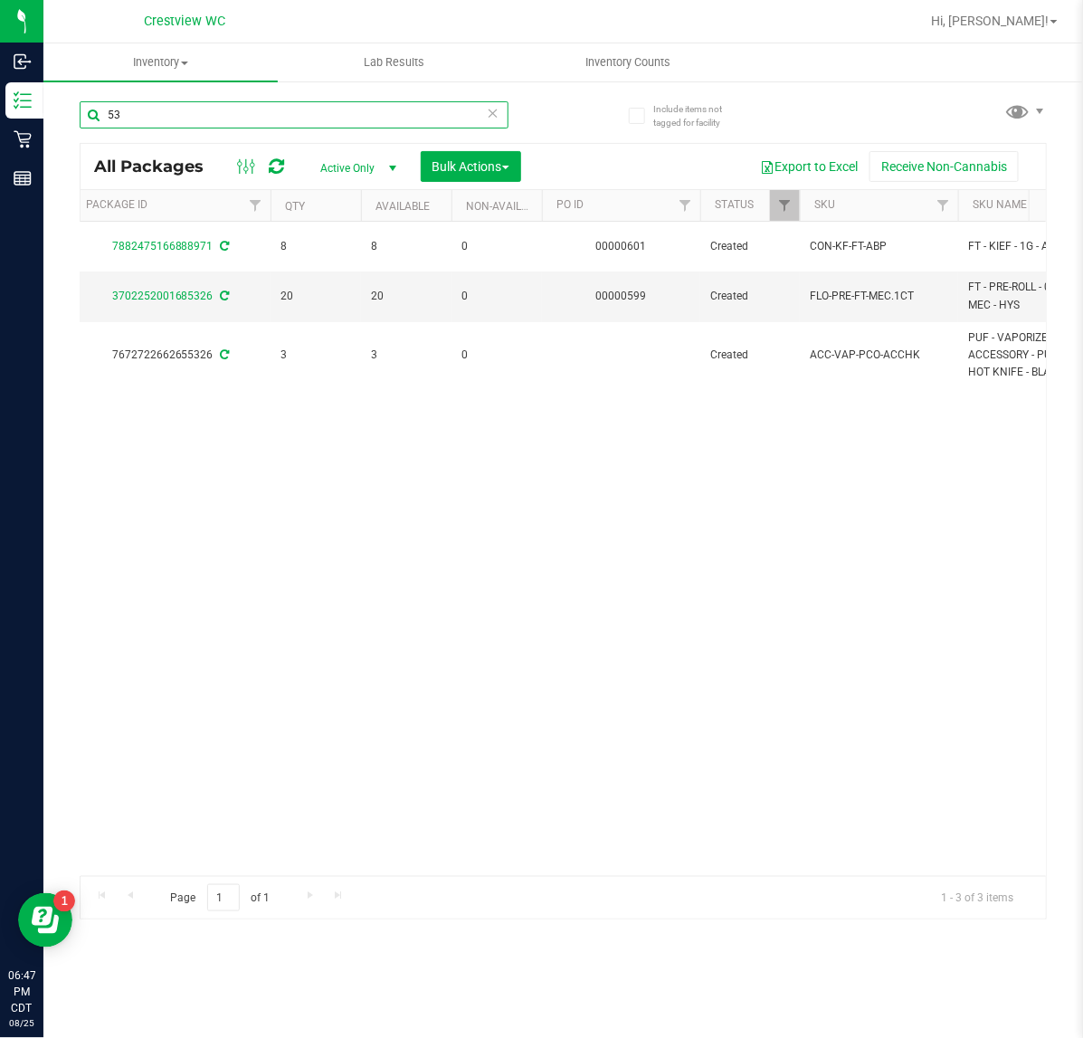
type input "5"
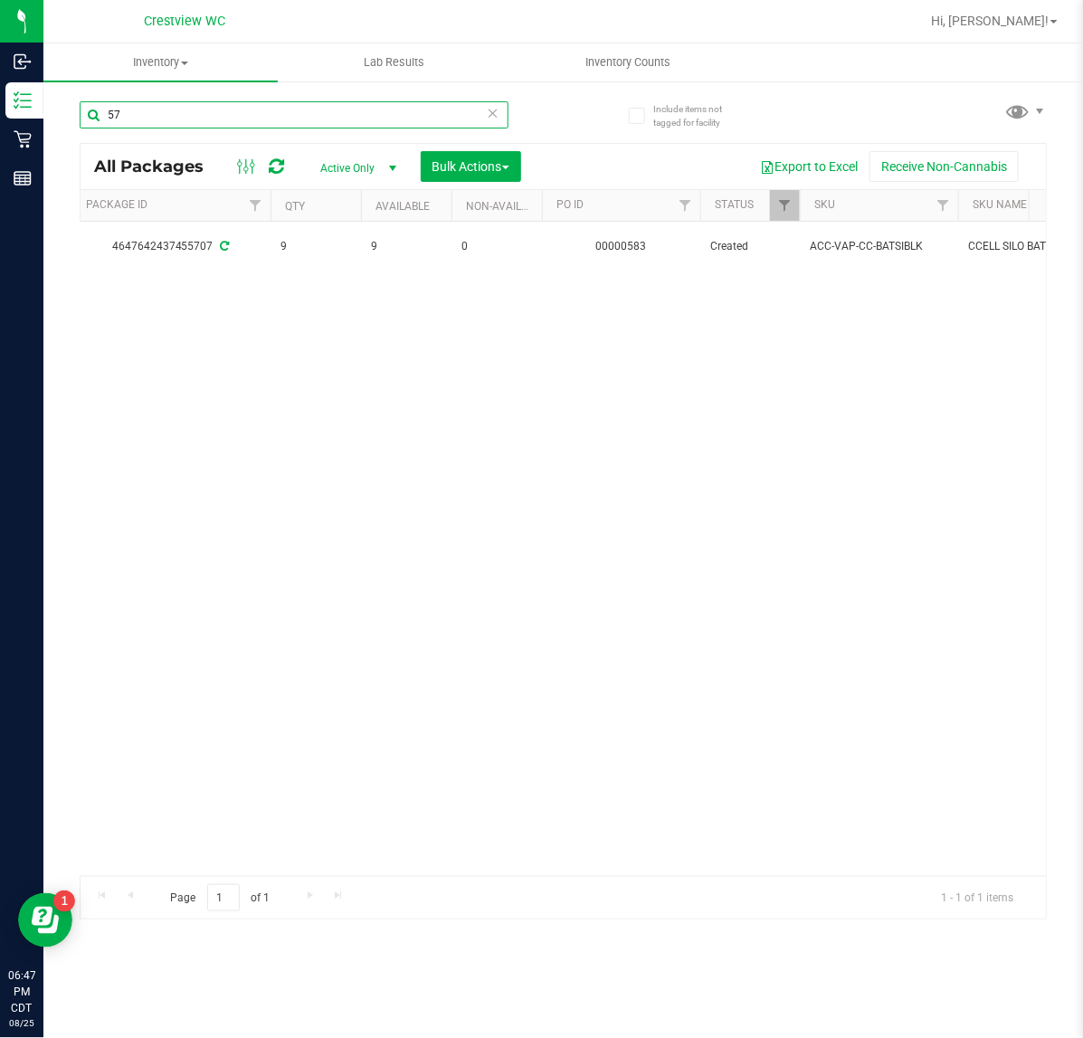
type input "5"
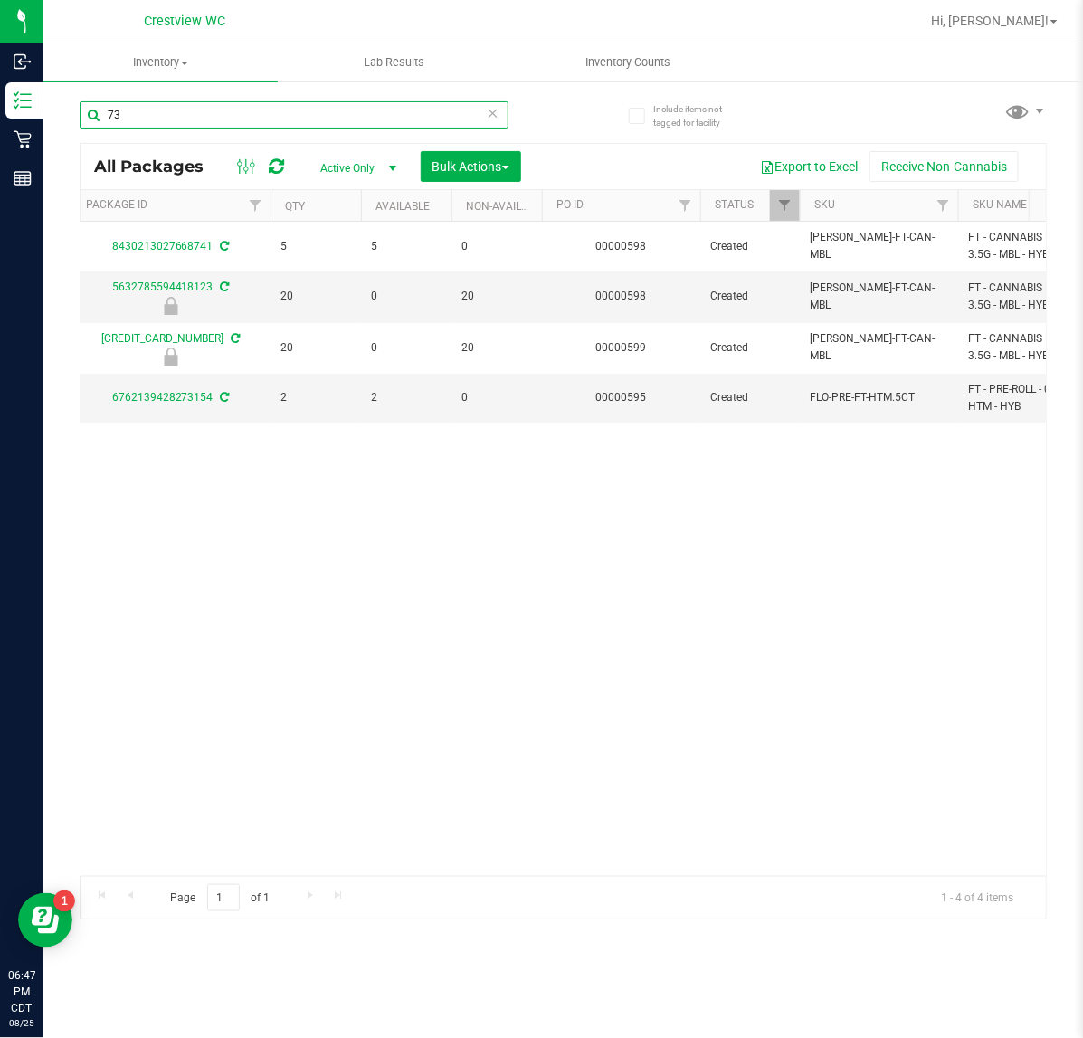
type input "7"
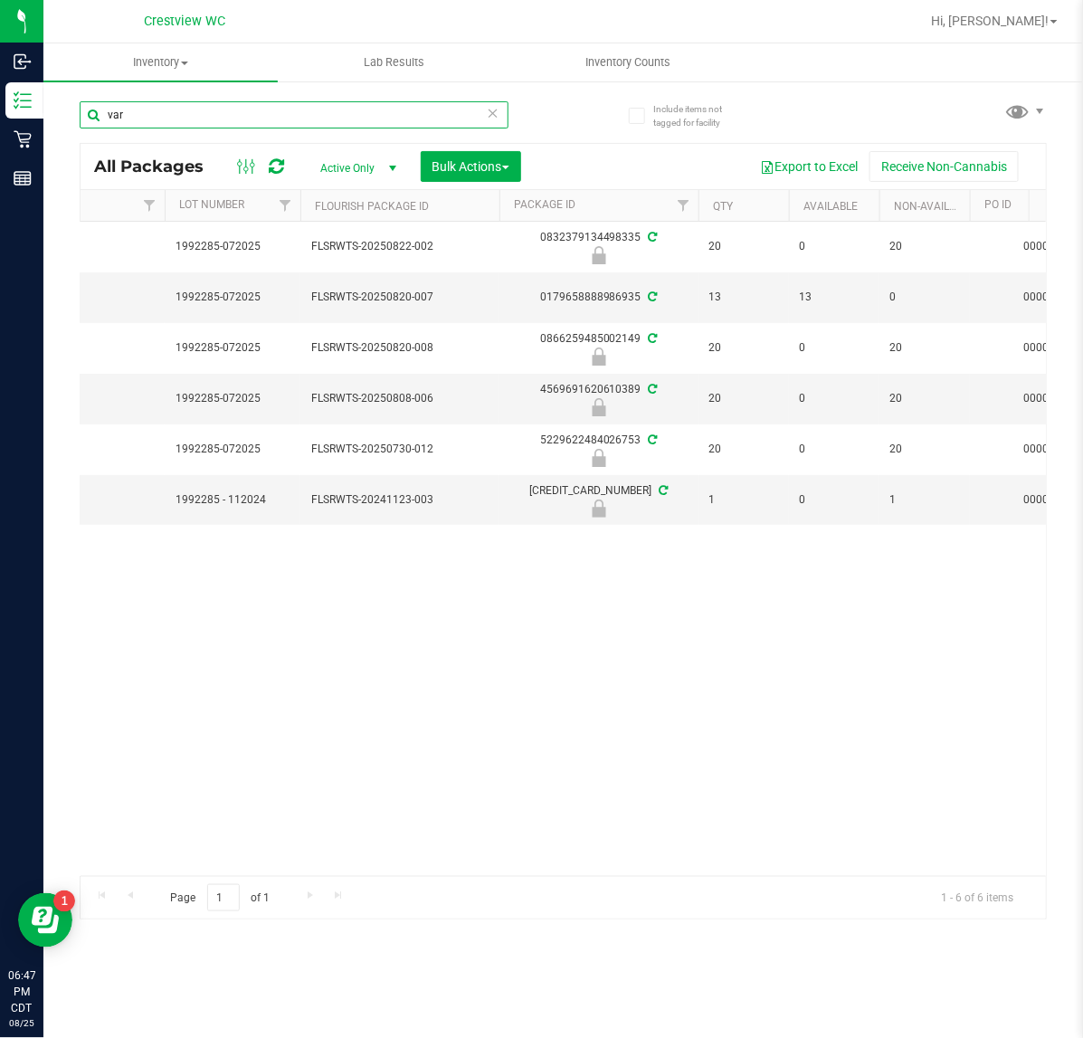
scroll to position [0, 581]
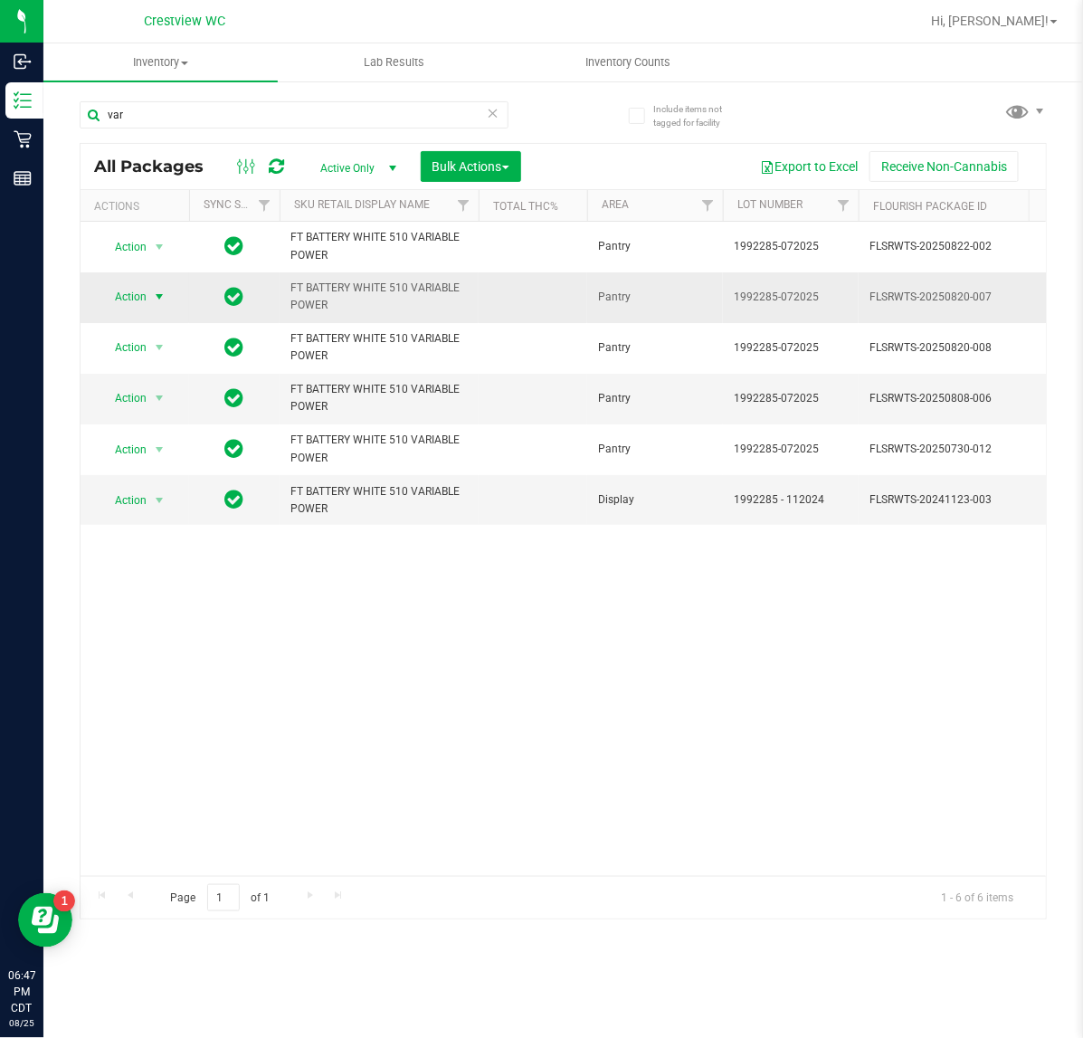
click at [145, 297] on span "Action" at bounding box center [123, 296] width 49 height 25
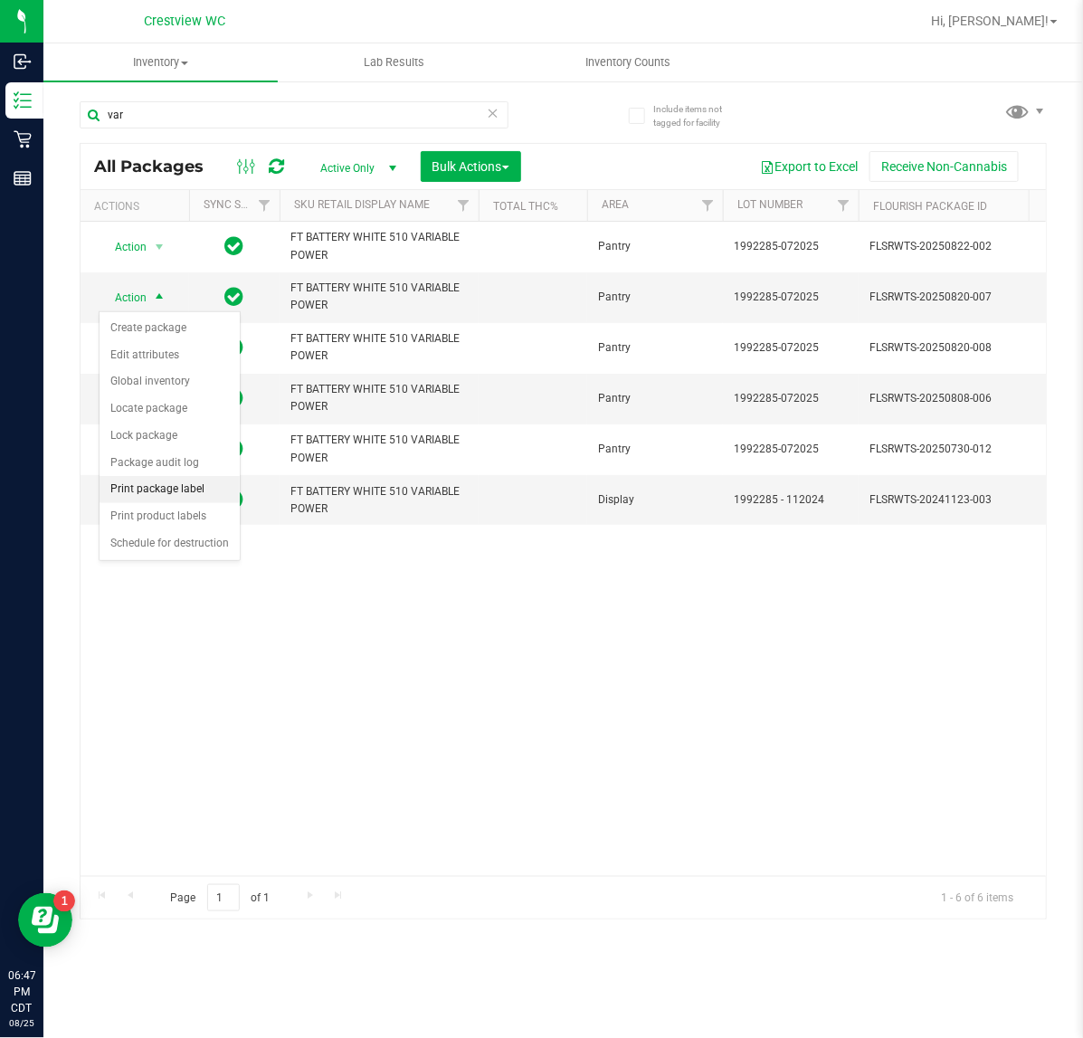
click at [160, 487] on li "Print package label" at bounding box center [170, 489] width 140 height 27
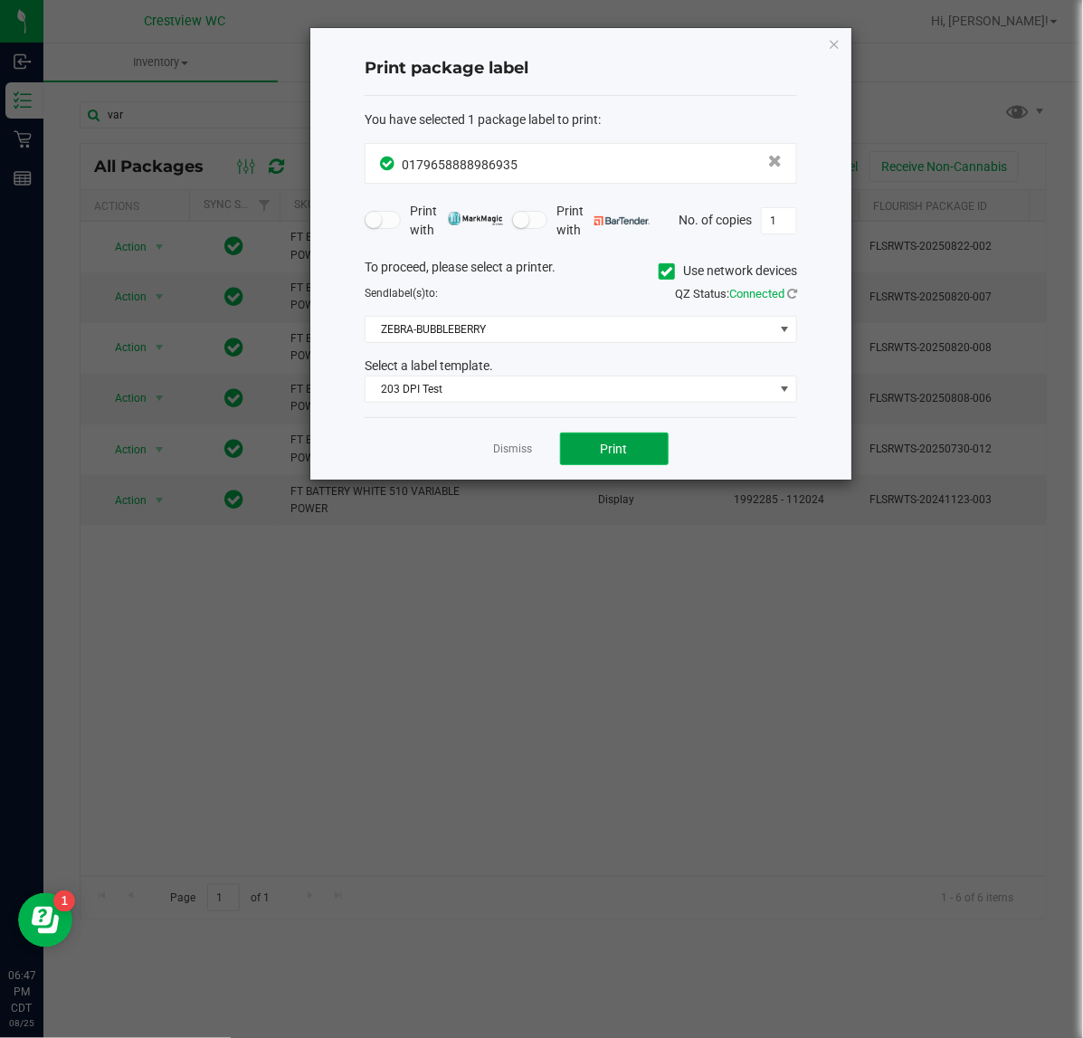
click at [642, 441] on button "Print" at bounding box center [614, 448] width 109 height 33
click at [832, 43] on icon "button" at bounding box center [834, 44] width 13 height 22
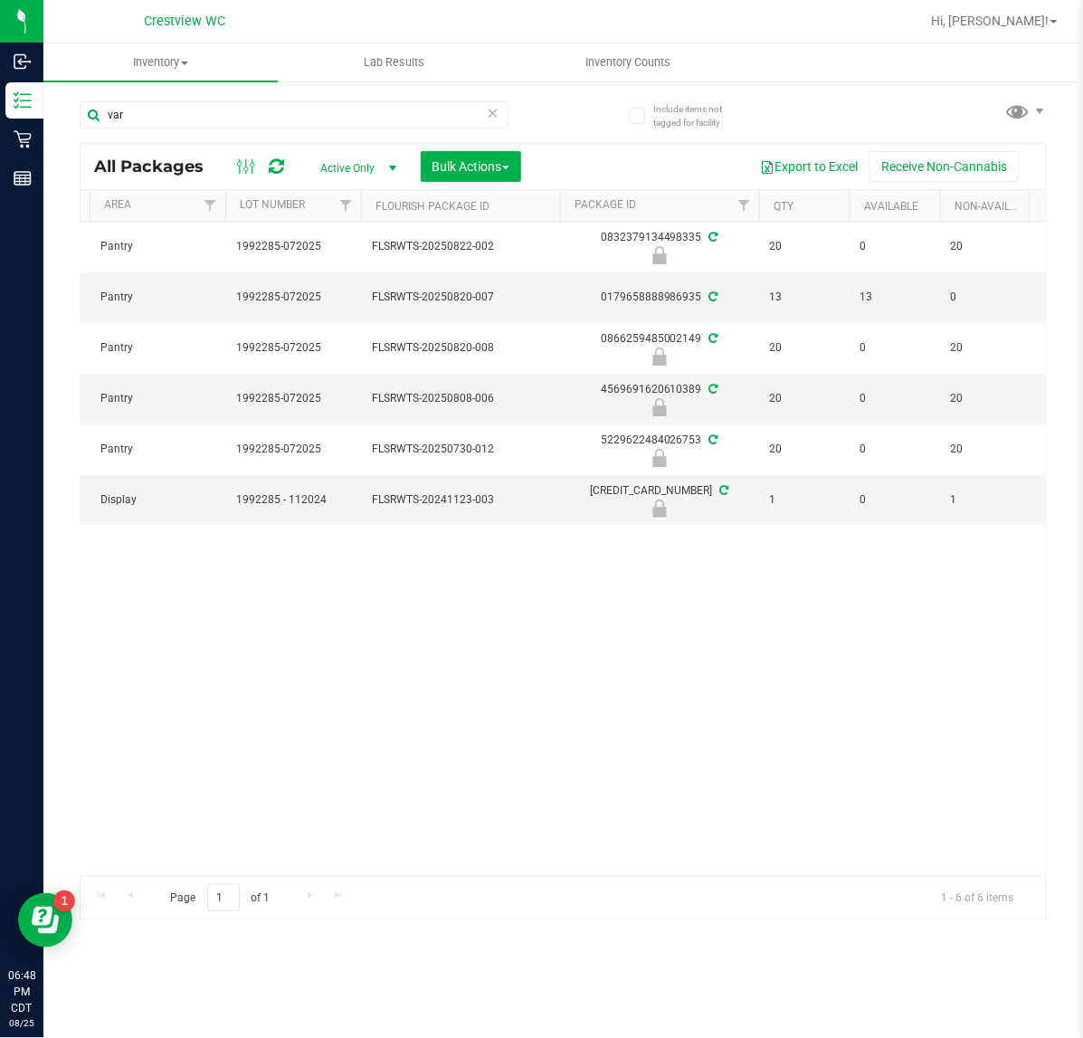
scroll to position [0, 521]
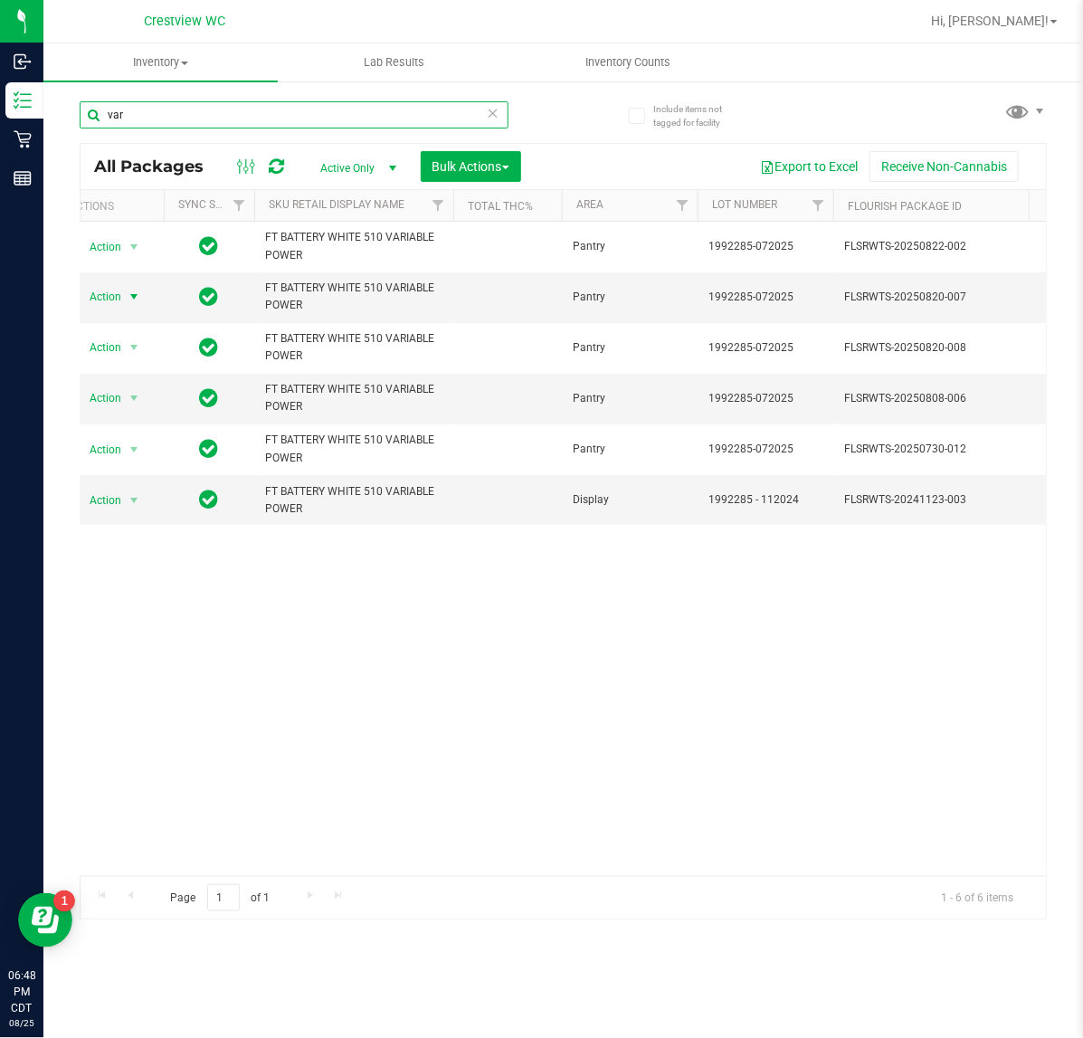
click at [427, 113] on input "var" at bounding box center [294, 114] width 429 height 27
click at [425, 113] on input "var" at bounding box center [294, 114] width 429 height 27
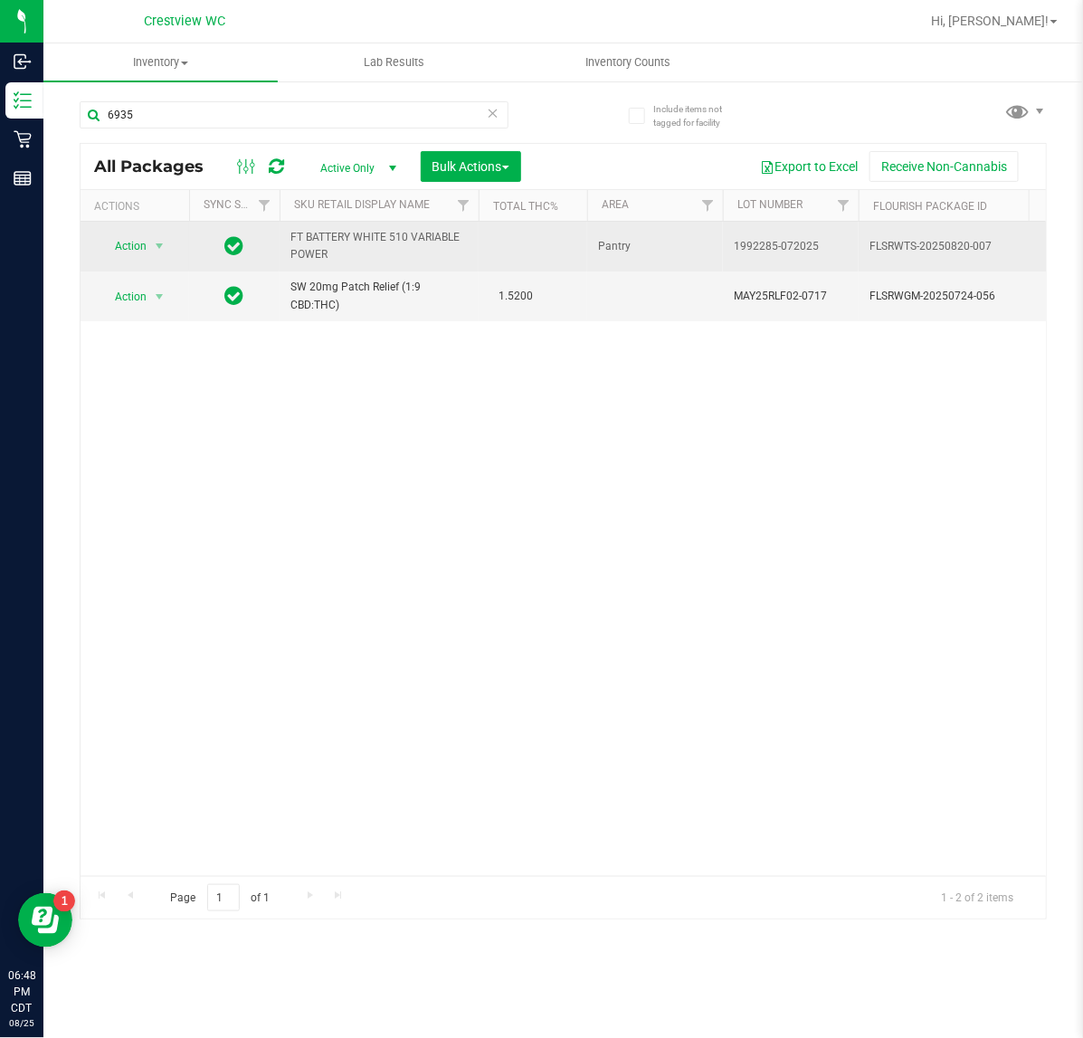
click at [109, 261] on td "Action Action Create package Edit attributes Global inventory Locate package Lo…" at bounding box center [135, 247] width 109 height 50
click at [116, 255] on span "Action" at bounding box center [123, 245] width 49 height 25
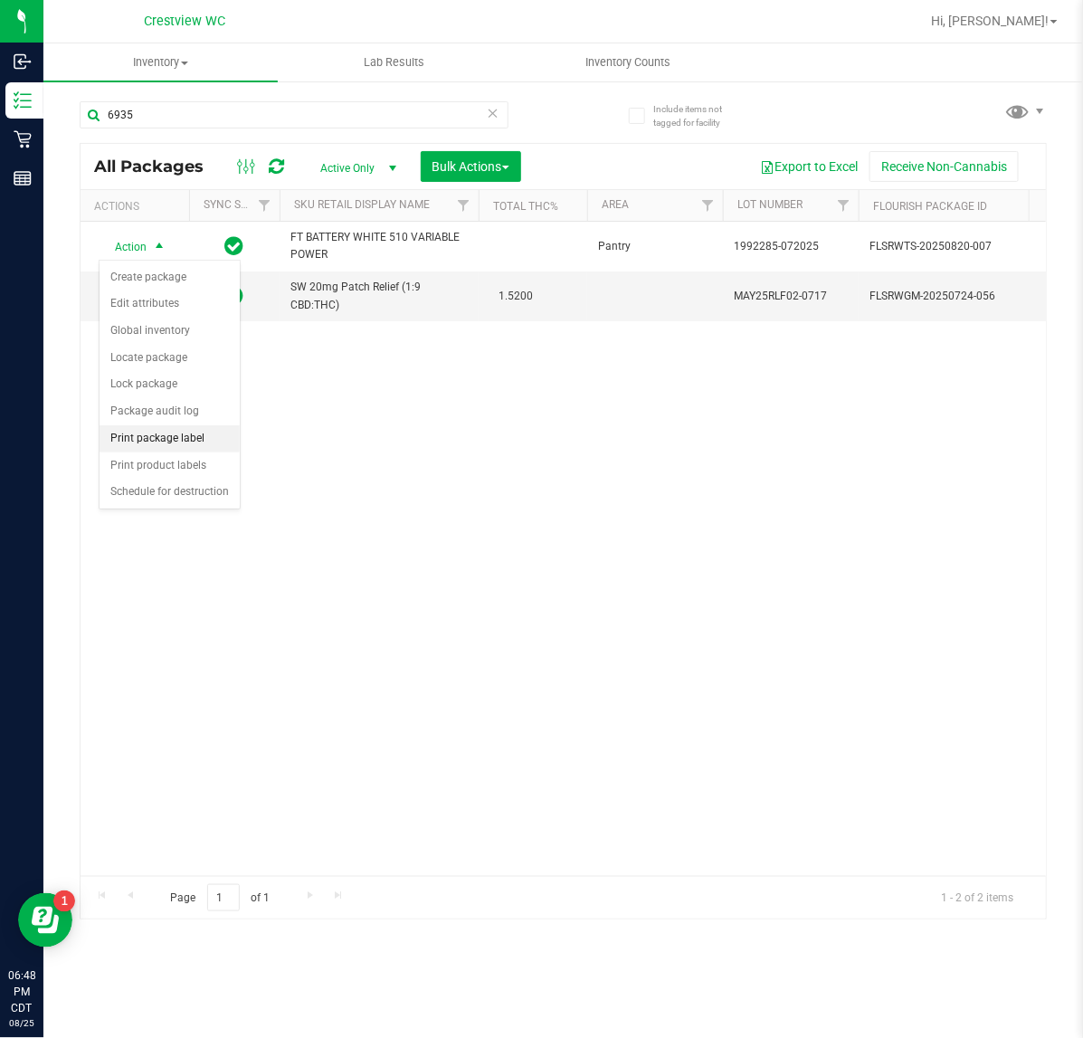
click at [151, 441] on li "Print package label" at bounding box center [170, 438] width 140 height 27
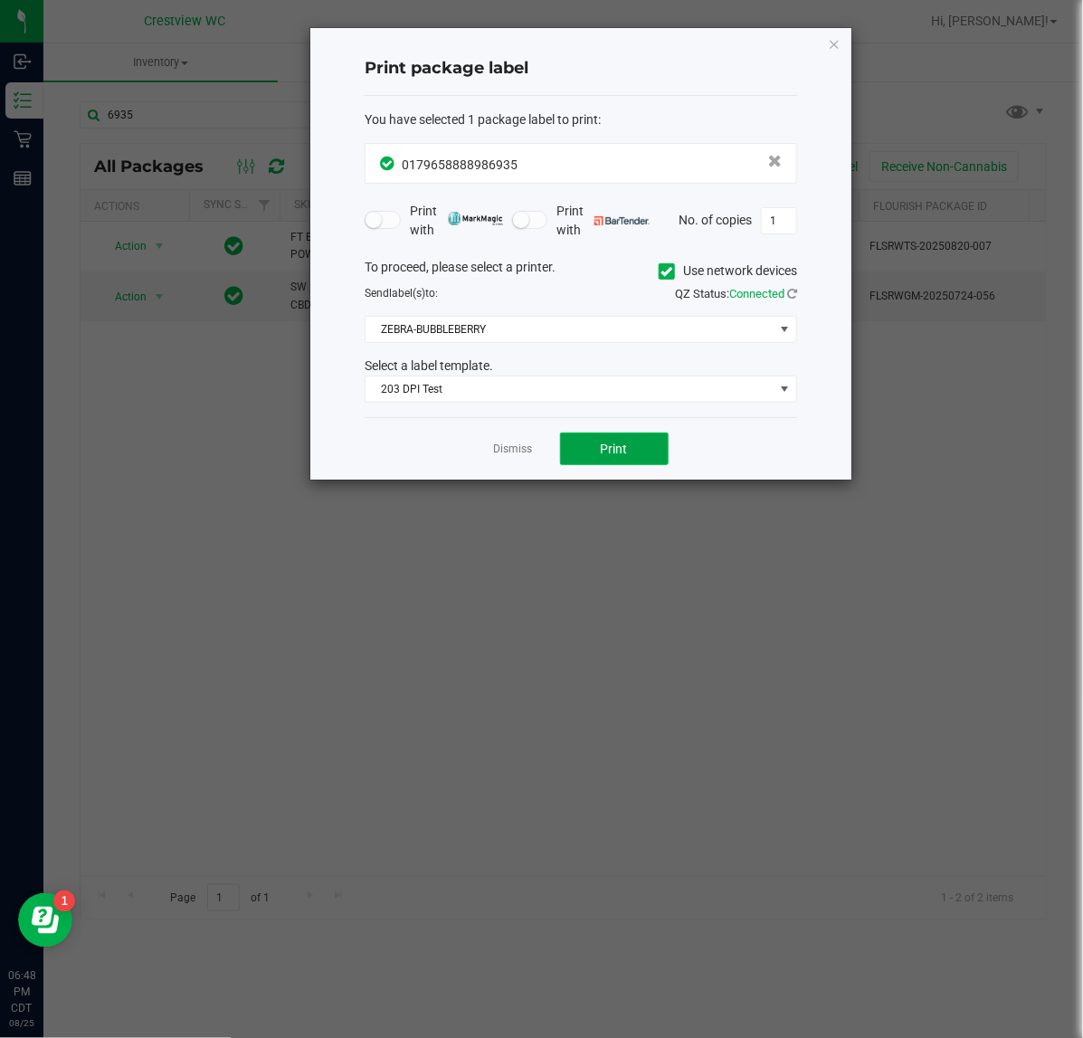
click at [649, 454] on button "Print" at bounding box center [614, 448] width 109 height 33
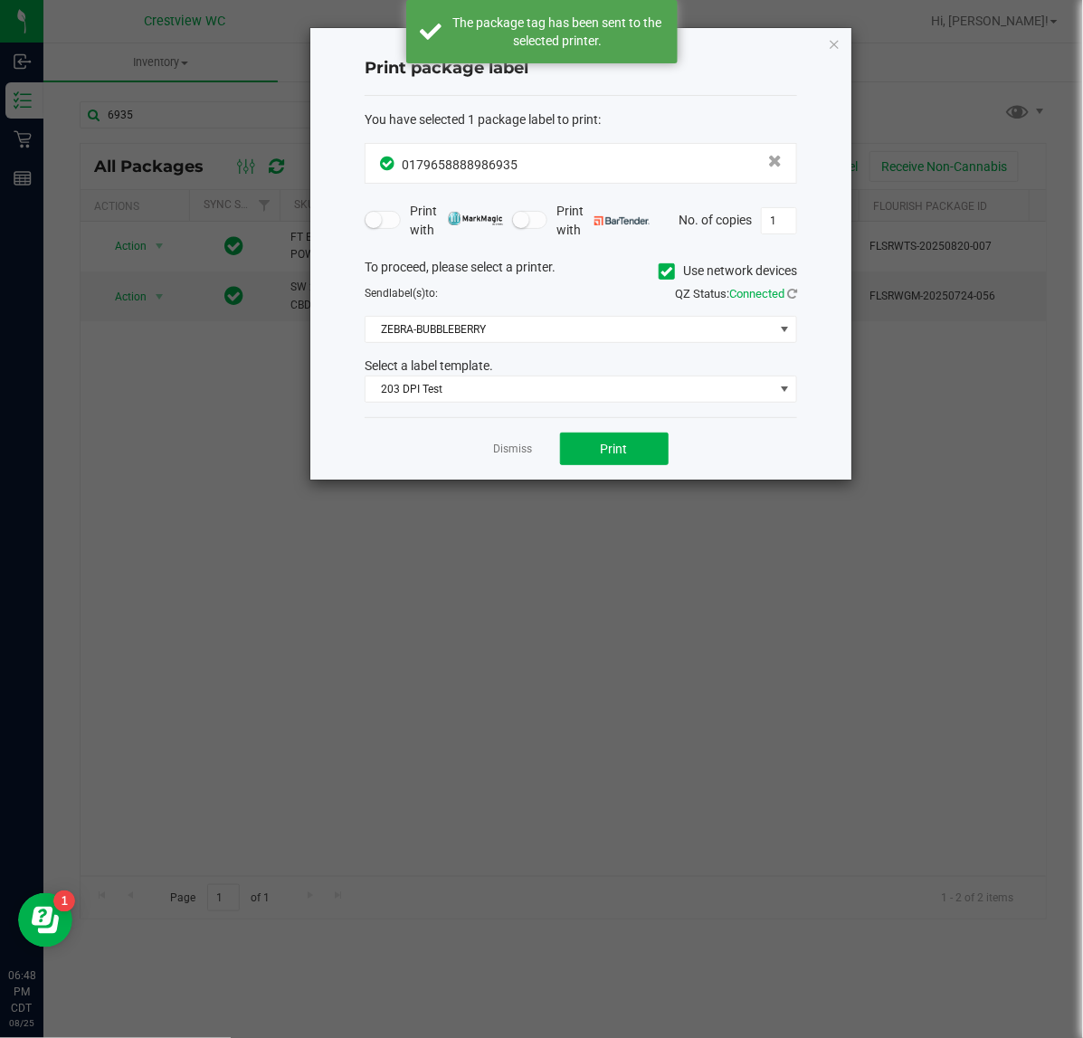
click at [826, 51] on div "Print package label You have selected 1 package label to print : 01796588889869…" at bounding box center [580, 253] width 541 height 451
click at [839, 43] on icon "button" at bounding box center [834, 44] width 13 height 22
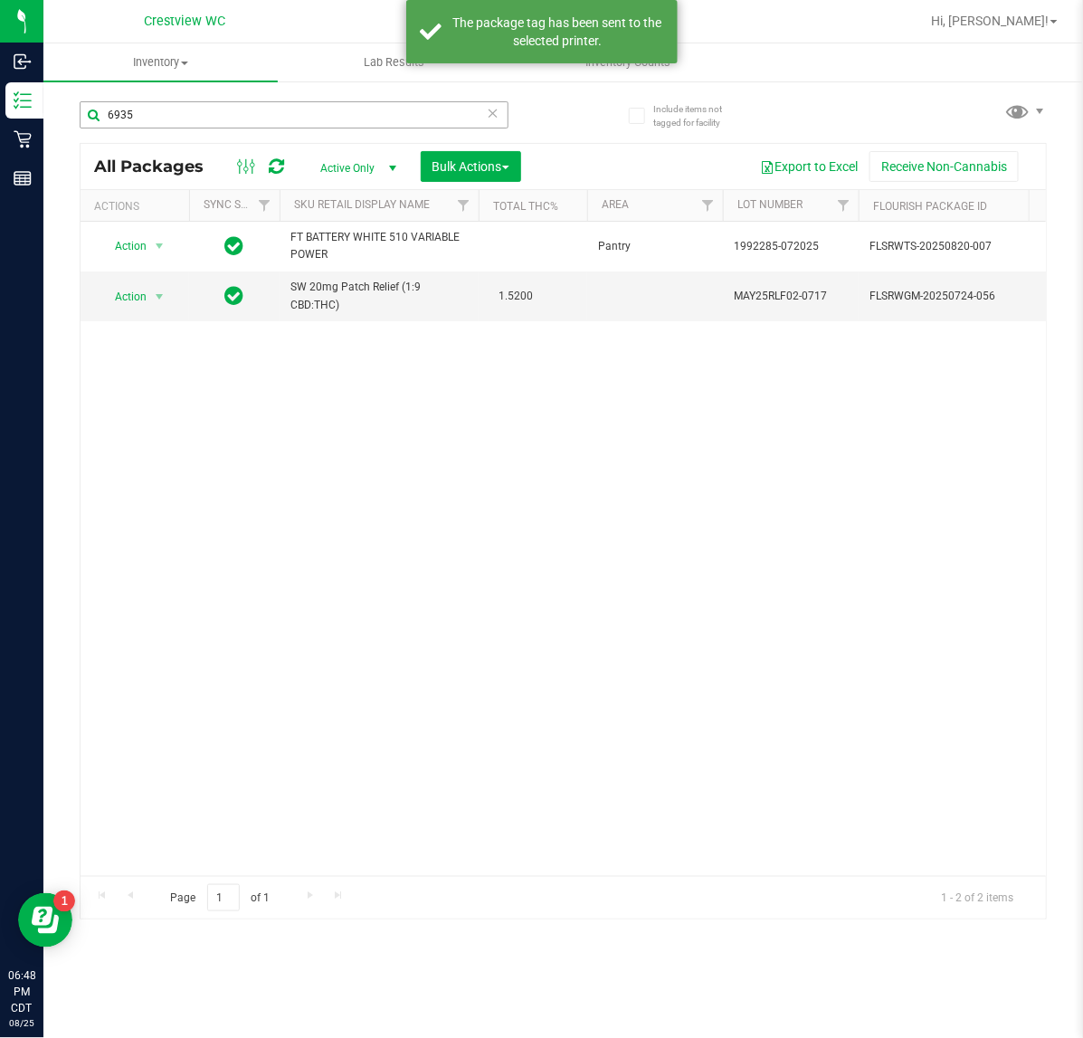
click at [394, 105] on div "6935" at bounding box center [322, 114] width 484 height 58
click at [393, 107] on input "6935" at bounding box center [294, 114] width 429 height 27
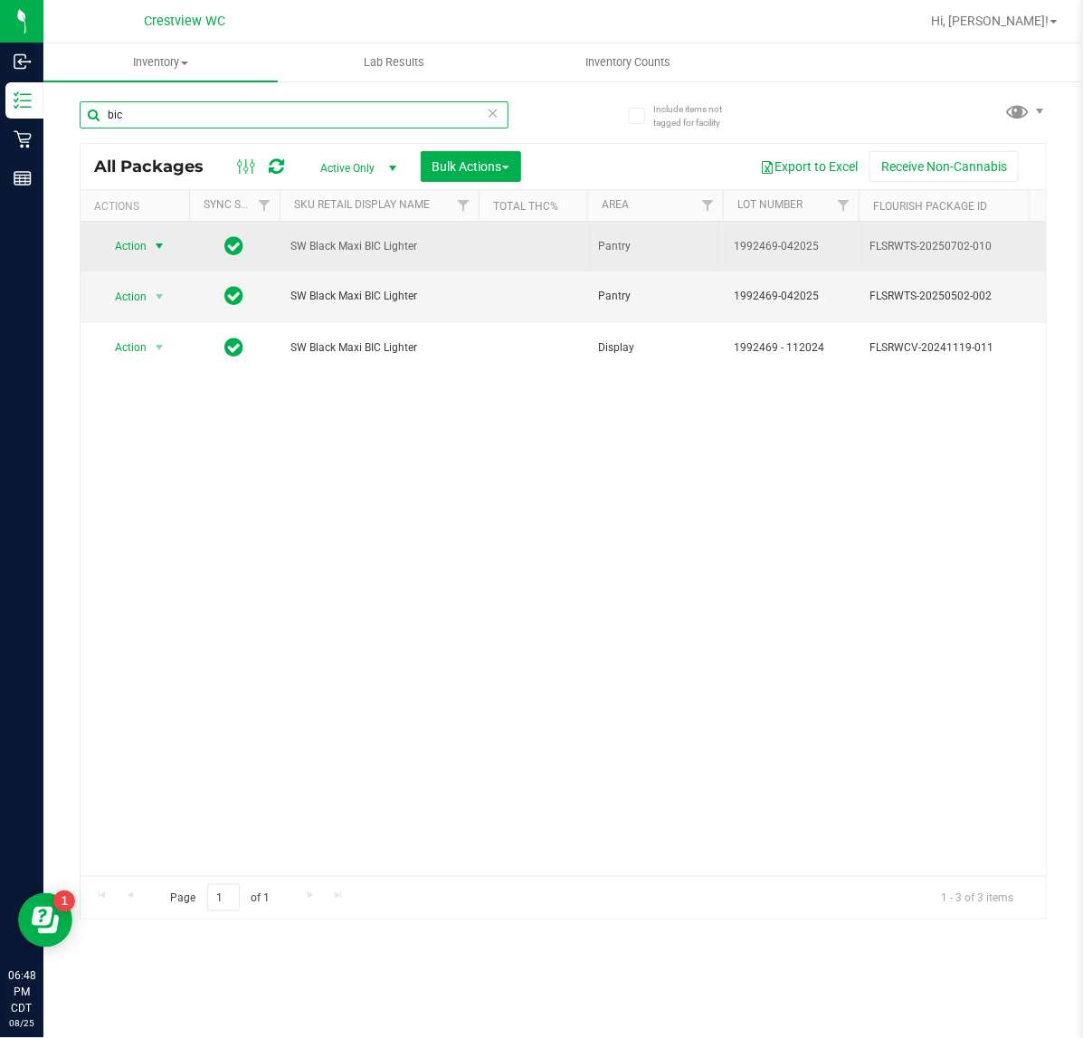
type input "bic"
click at [152, 244] on span "select" at bounding box center [159, 246] width 14 height 14
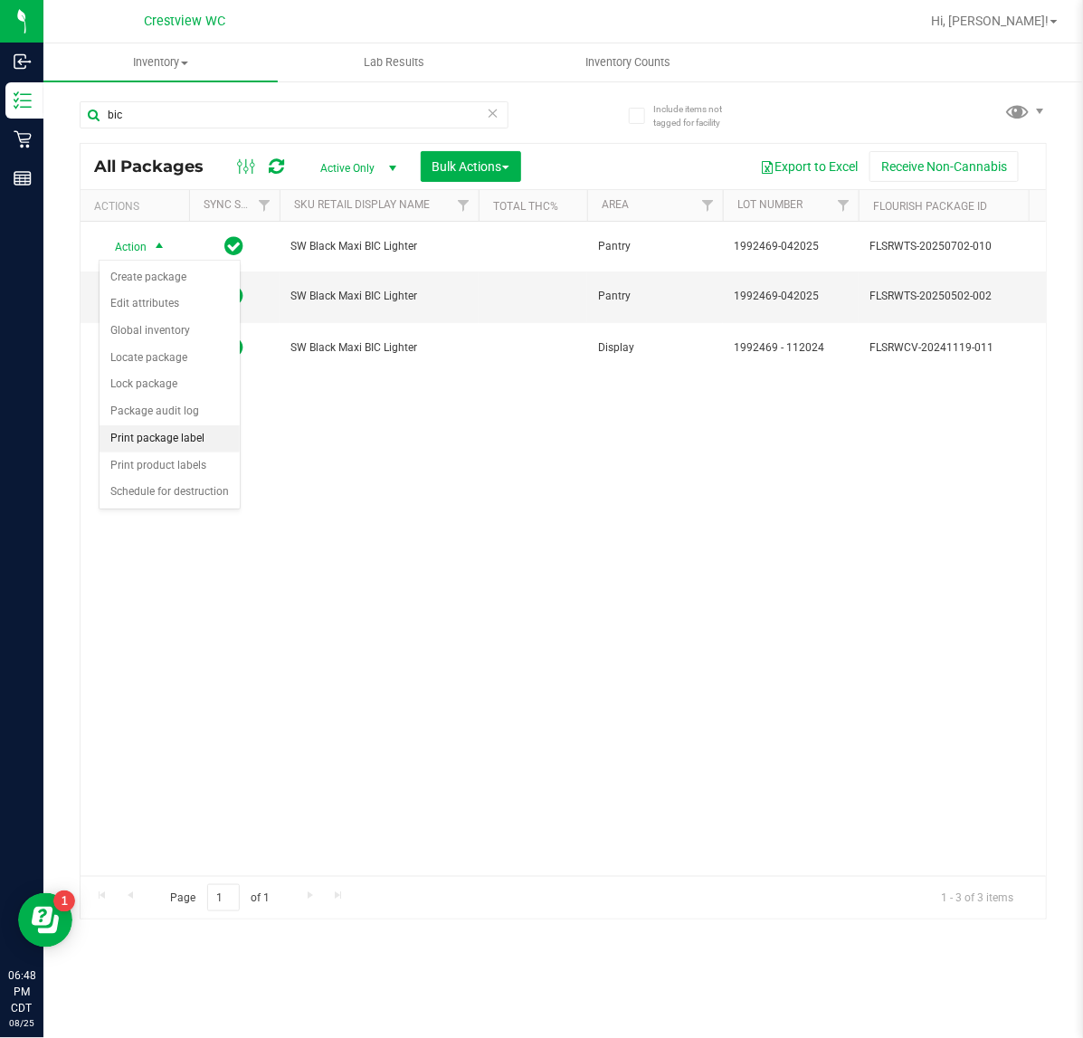
click at [127, 441] on li "Print package label" at bounding box center [170, 438] width 140 height 27
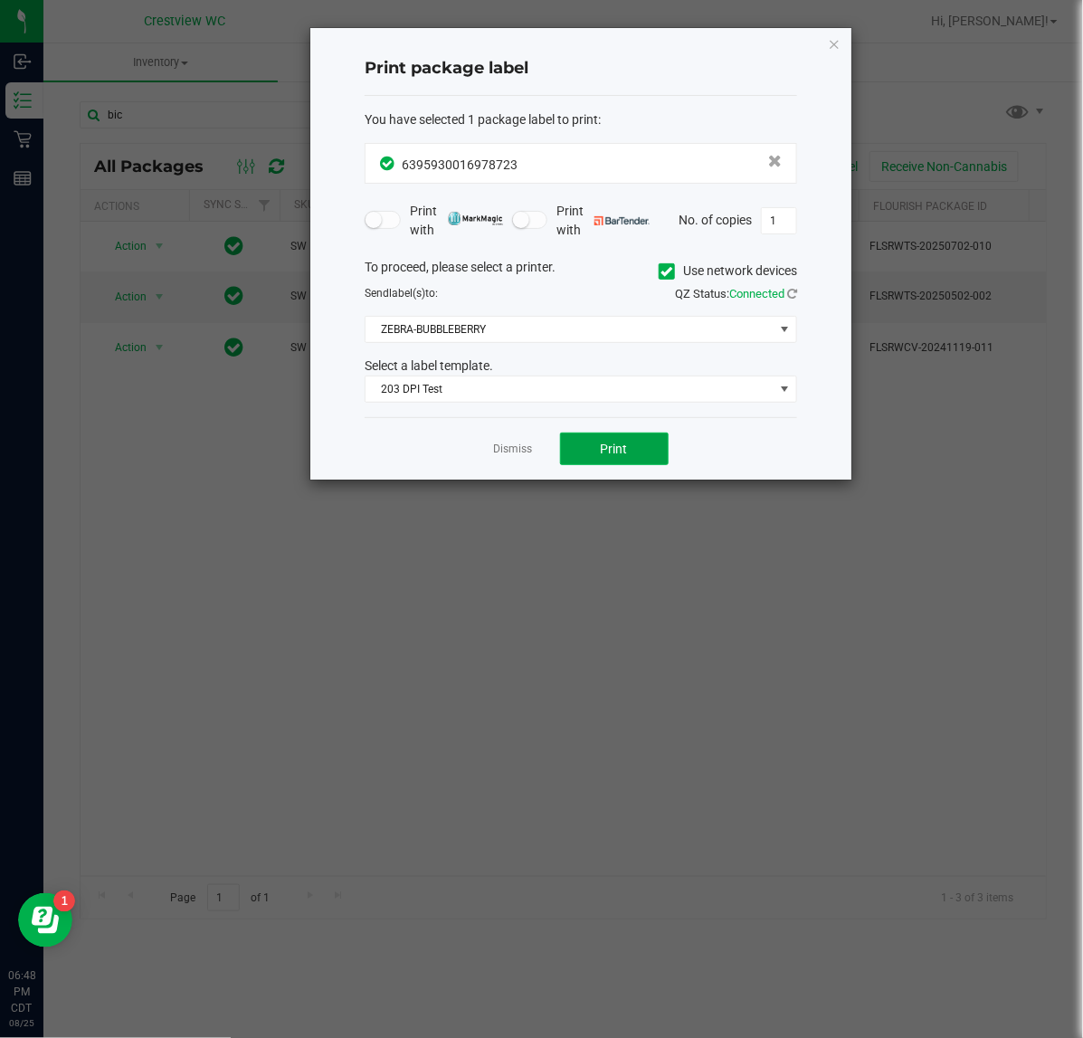
click at [608, 439] on button "Print" at bounding box center [614, 448] width 109 height 33
click at [832, 51] on icon "button" at bounding box center [834, 44] width 13 height 22
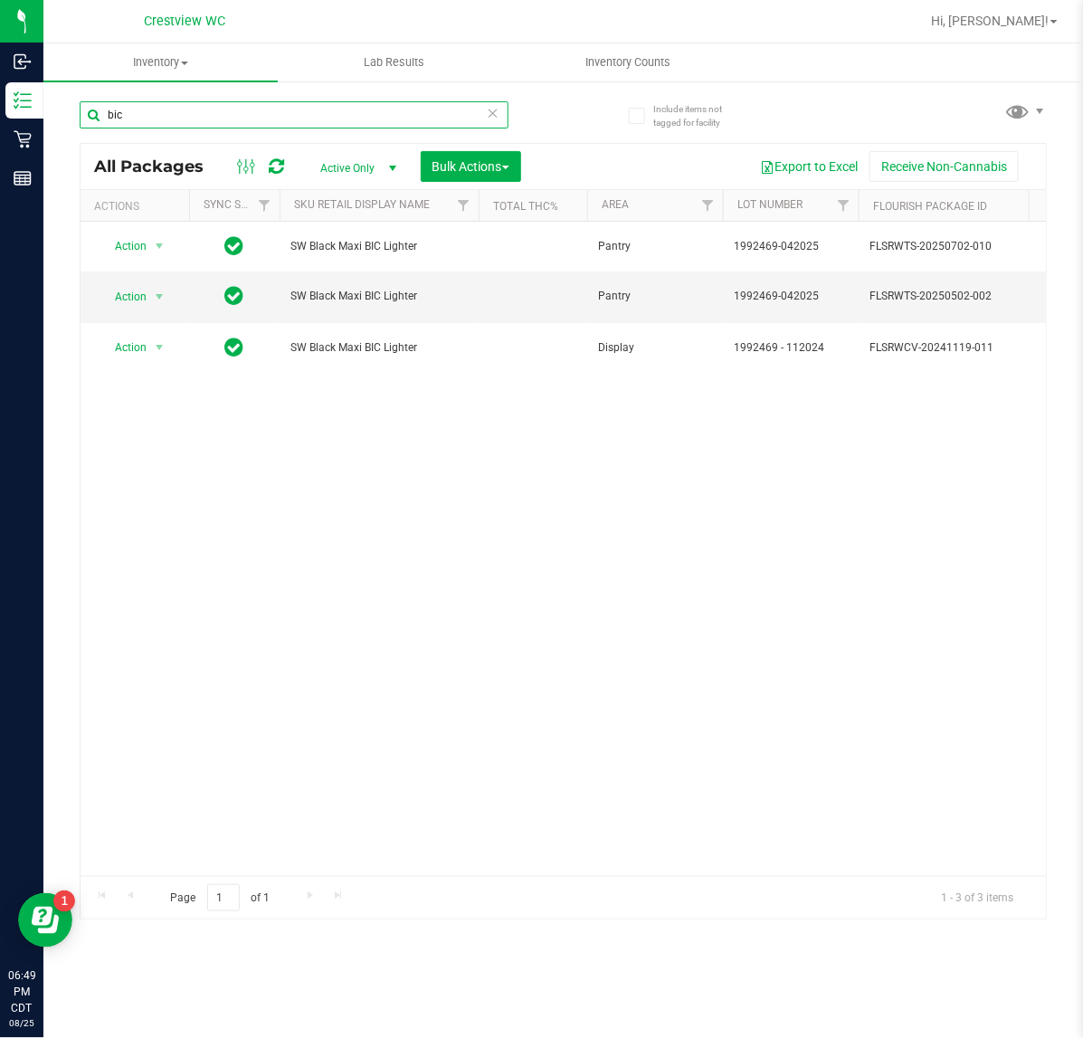
click at [375, 113] on input "bic" at bounding box center [294, 114] width 429 height 27
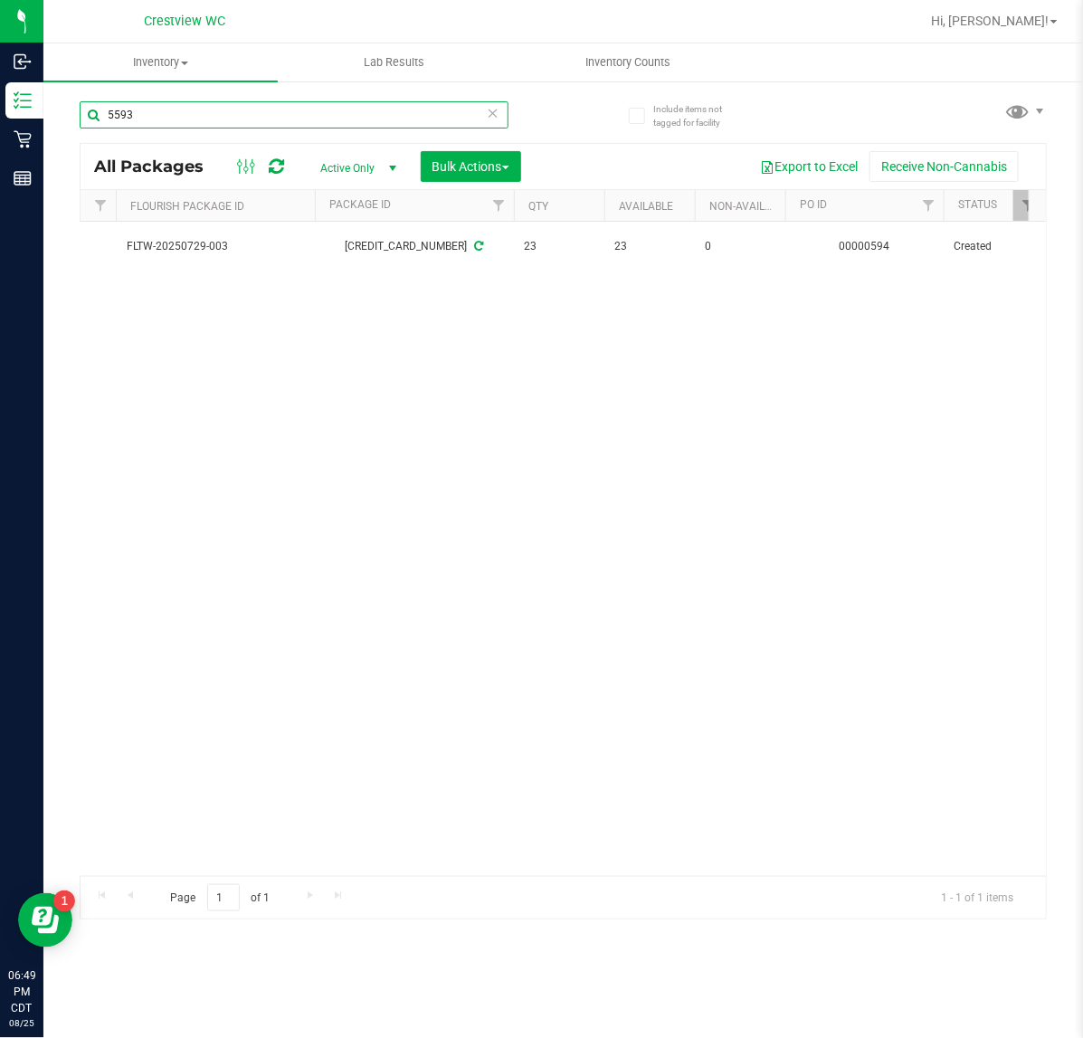
scroll to position [0, 846]
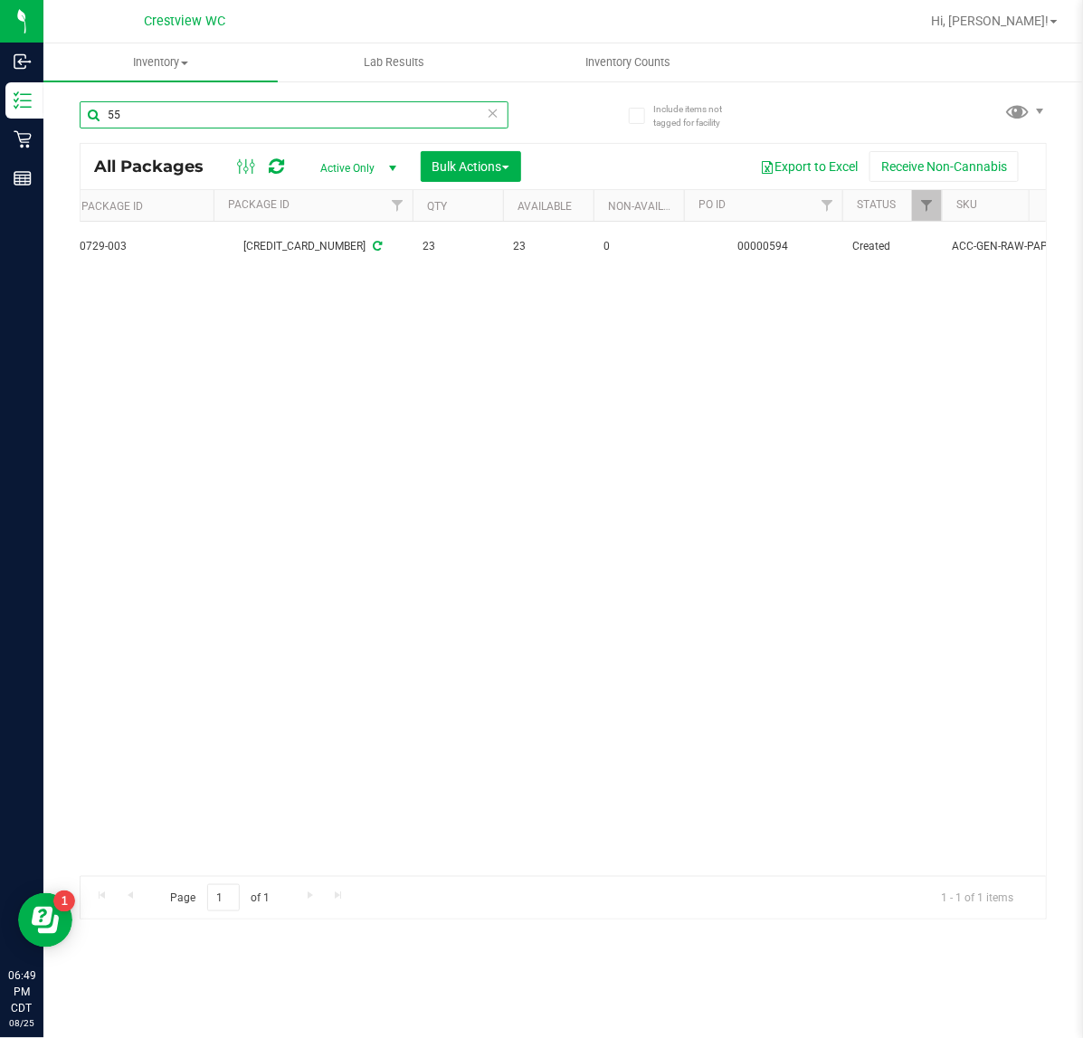
type input "5"
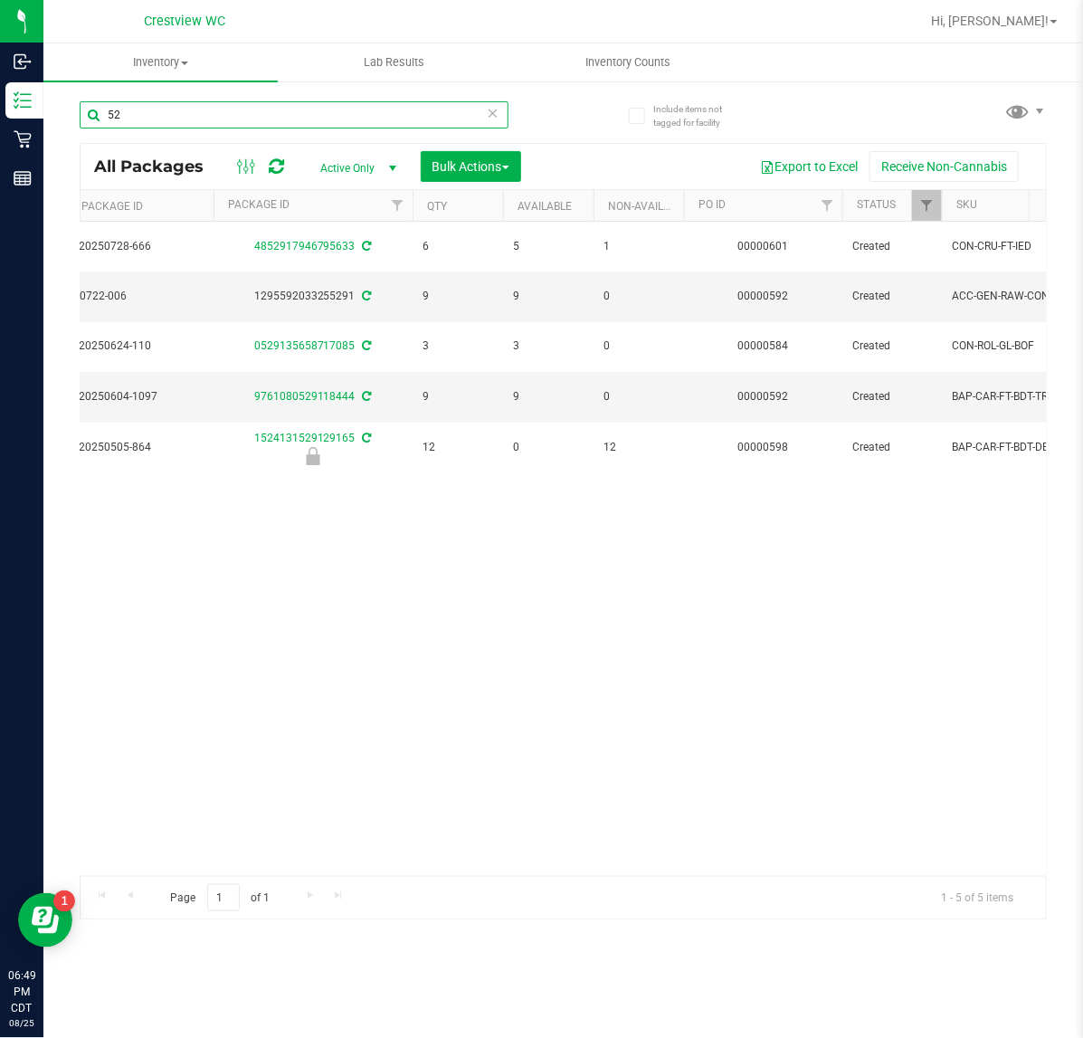
type input "5"
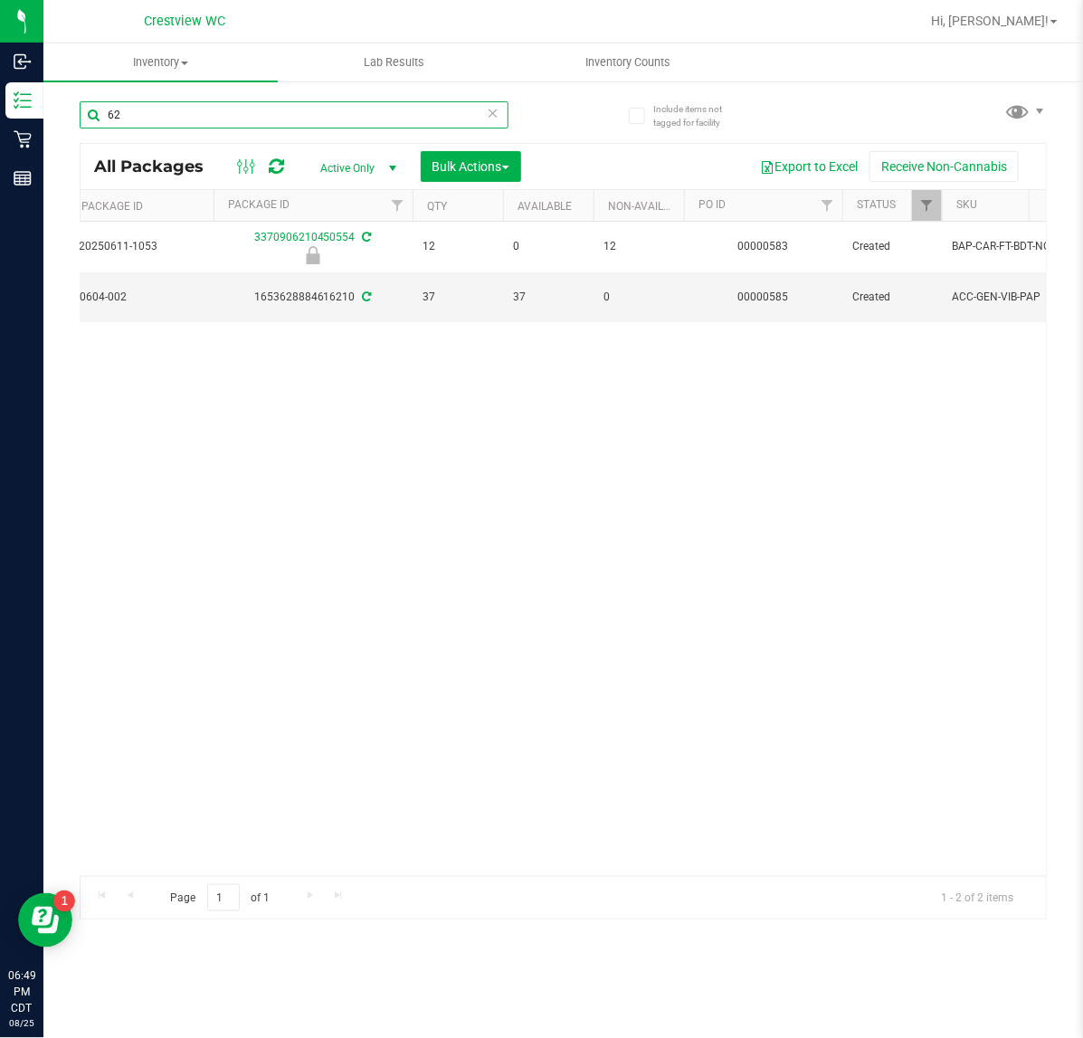
type input "6"
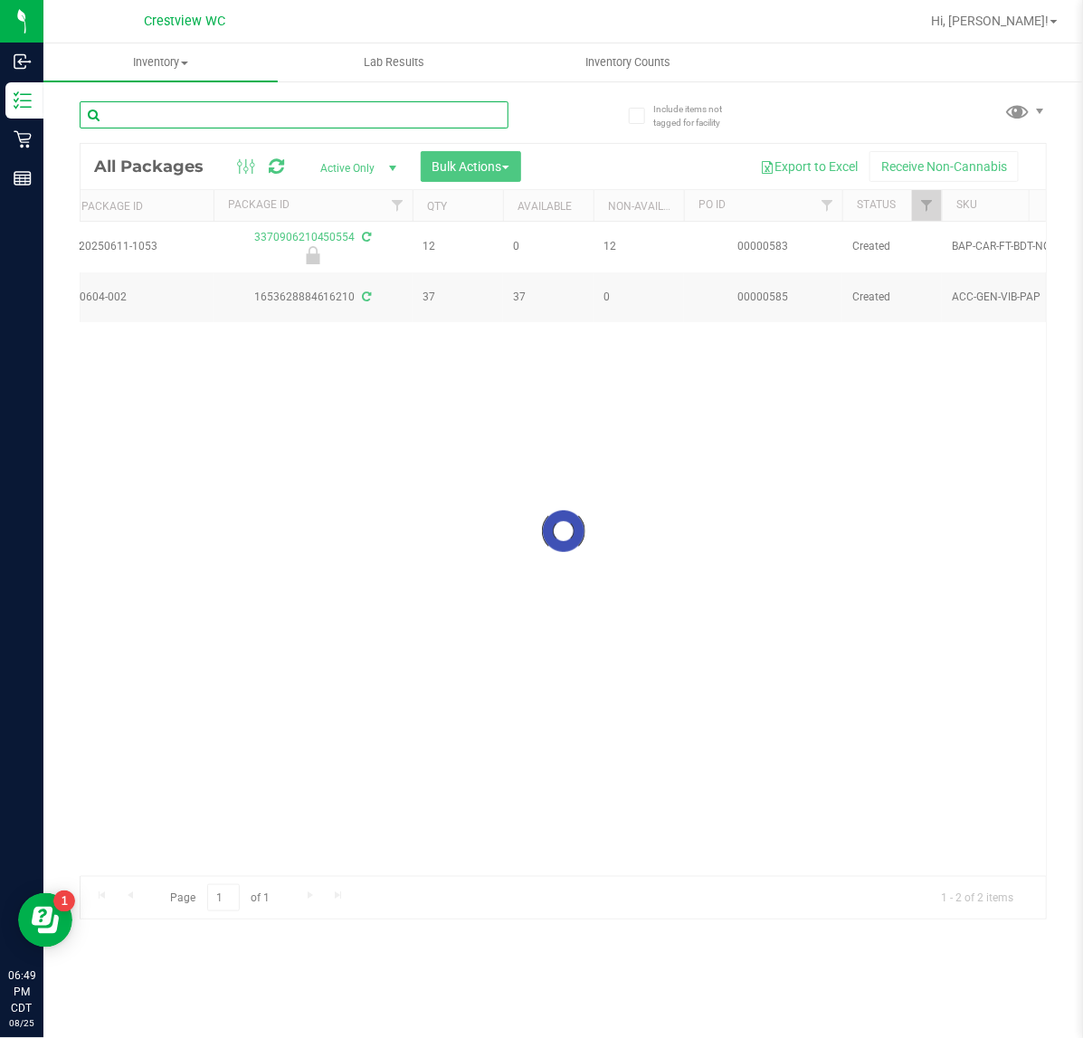
type input "6"
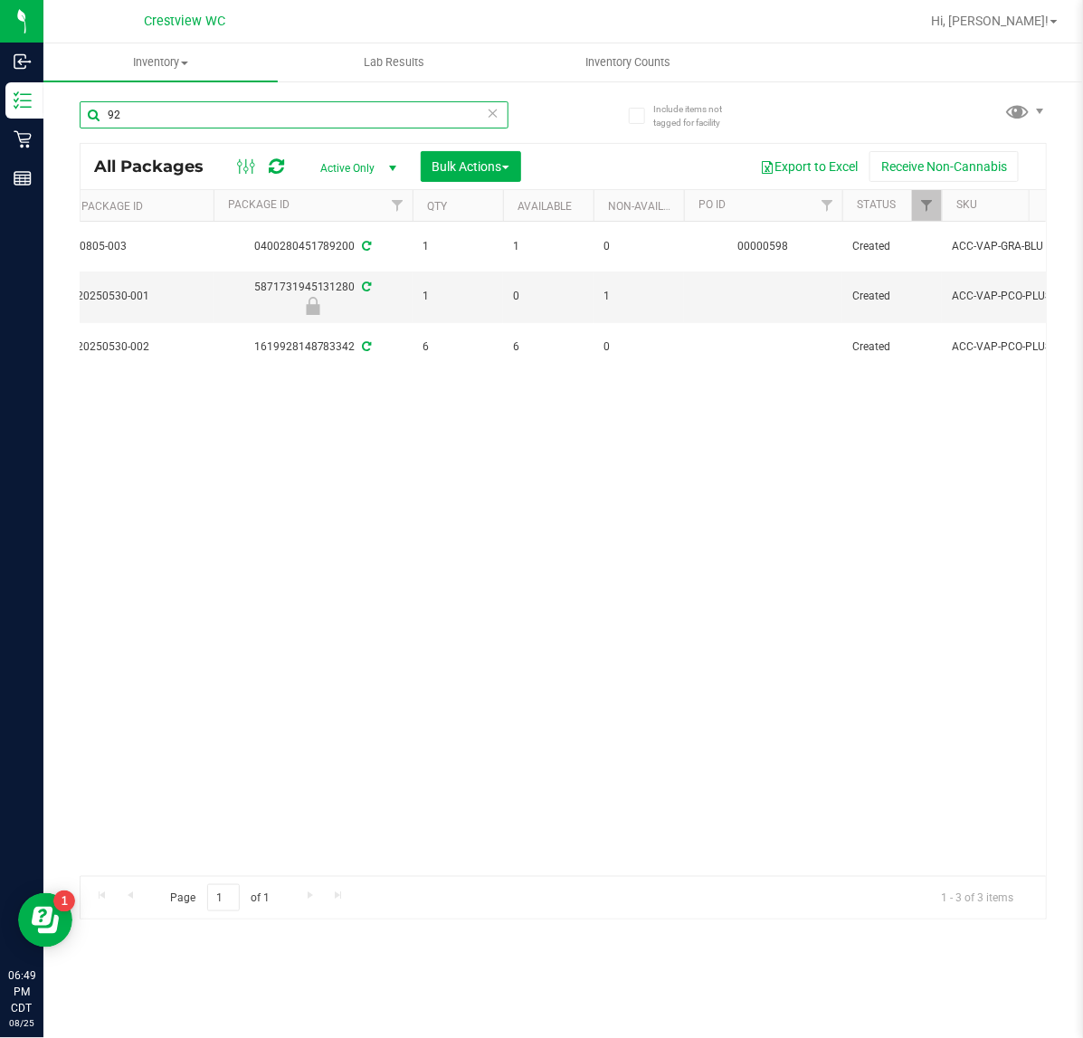
type input "9"
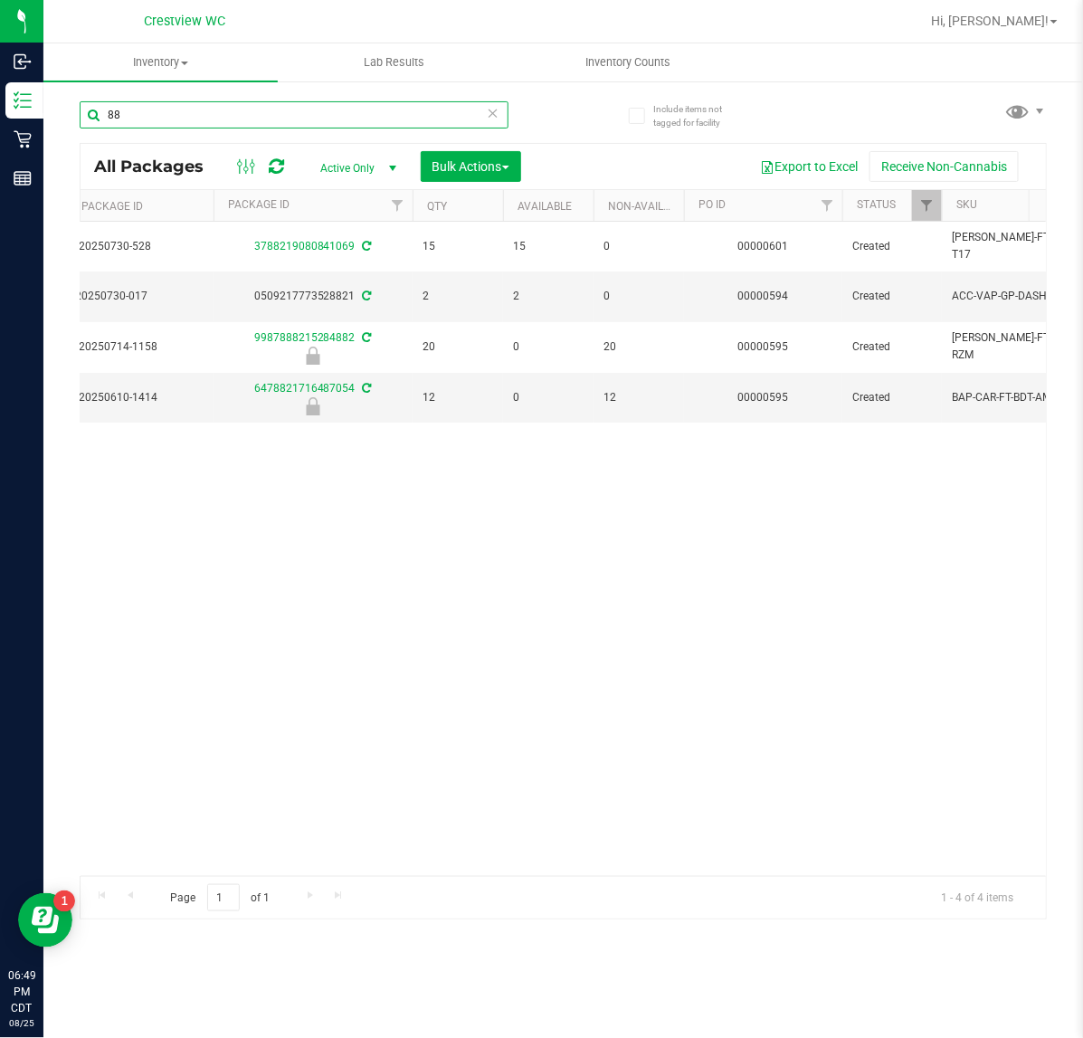
type input "8"
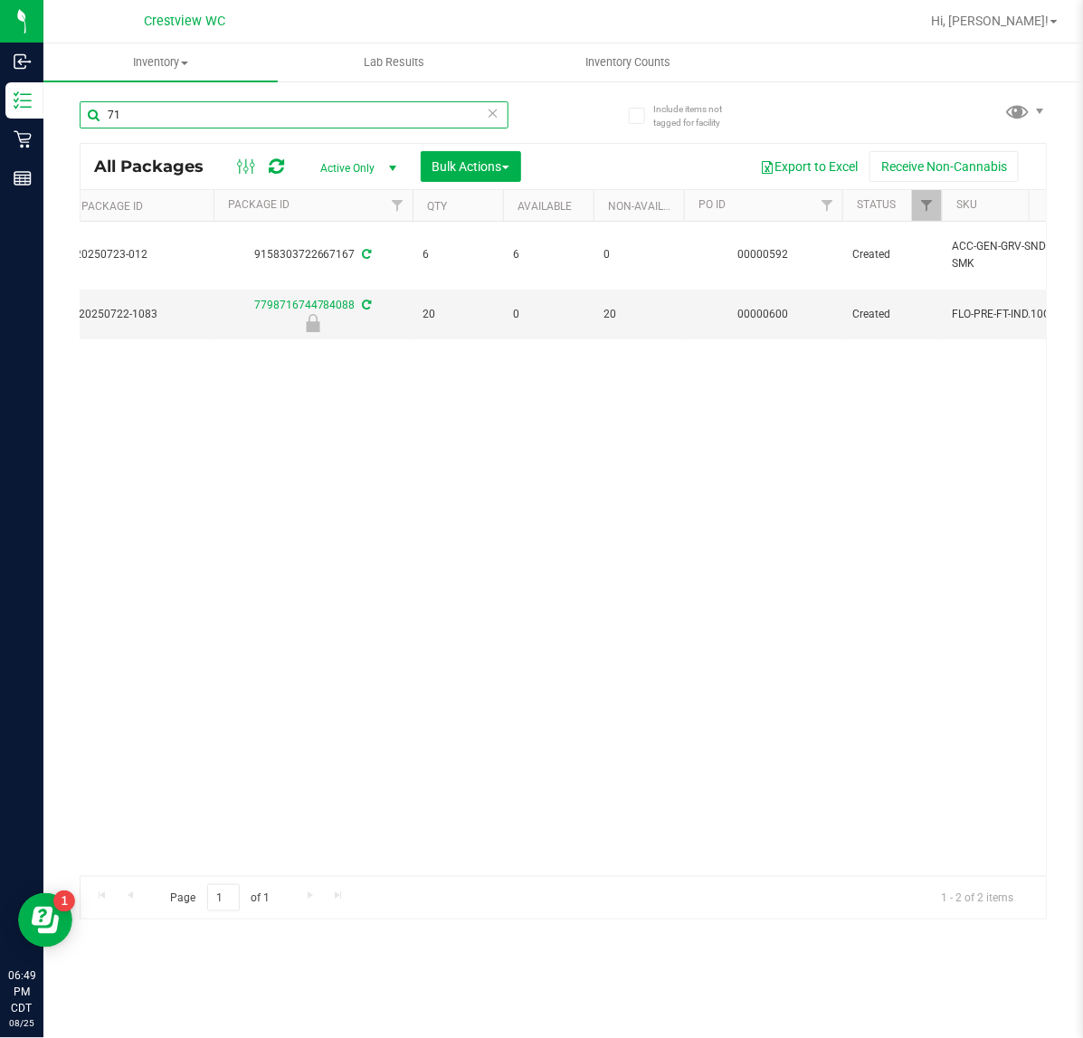
type input "7"
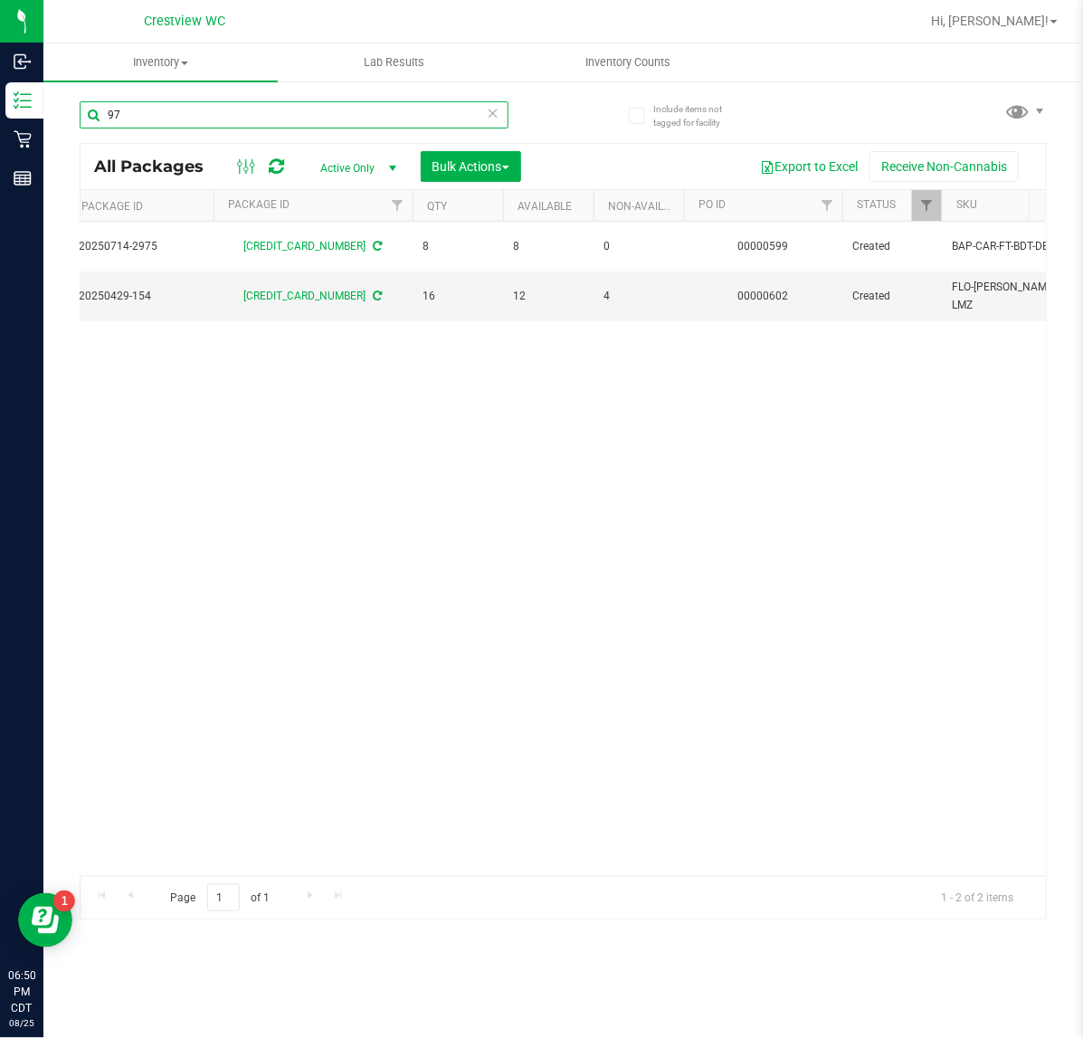
type input "9"
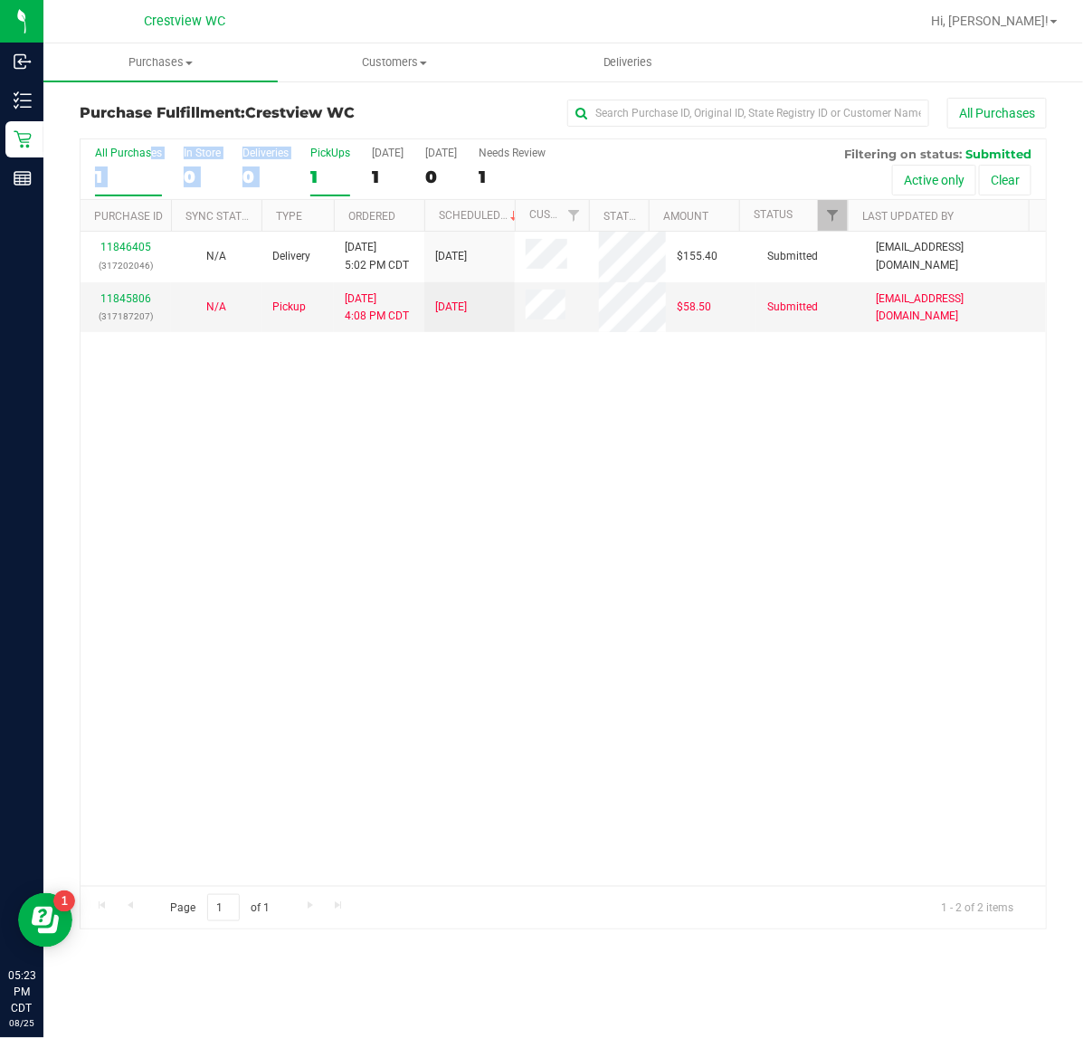
click at [309, 159] on div "All Purchases 1 In Store 0 Deliveries 0 PickUps 1 Today 1 Tomorrow 0 Needs Revi…" at bounding box center [563, 169] width 965 height 61
click at [315, 165] on label "PickUps 1" at bounding box center [330, 172] width 40 height 50
click at [0, 0] on input "PickUps 1" at bounding box center [0, 0] width 0 height 0
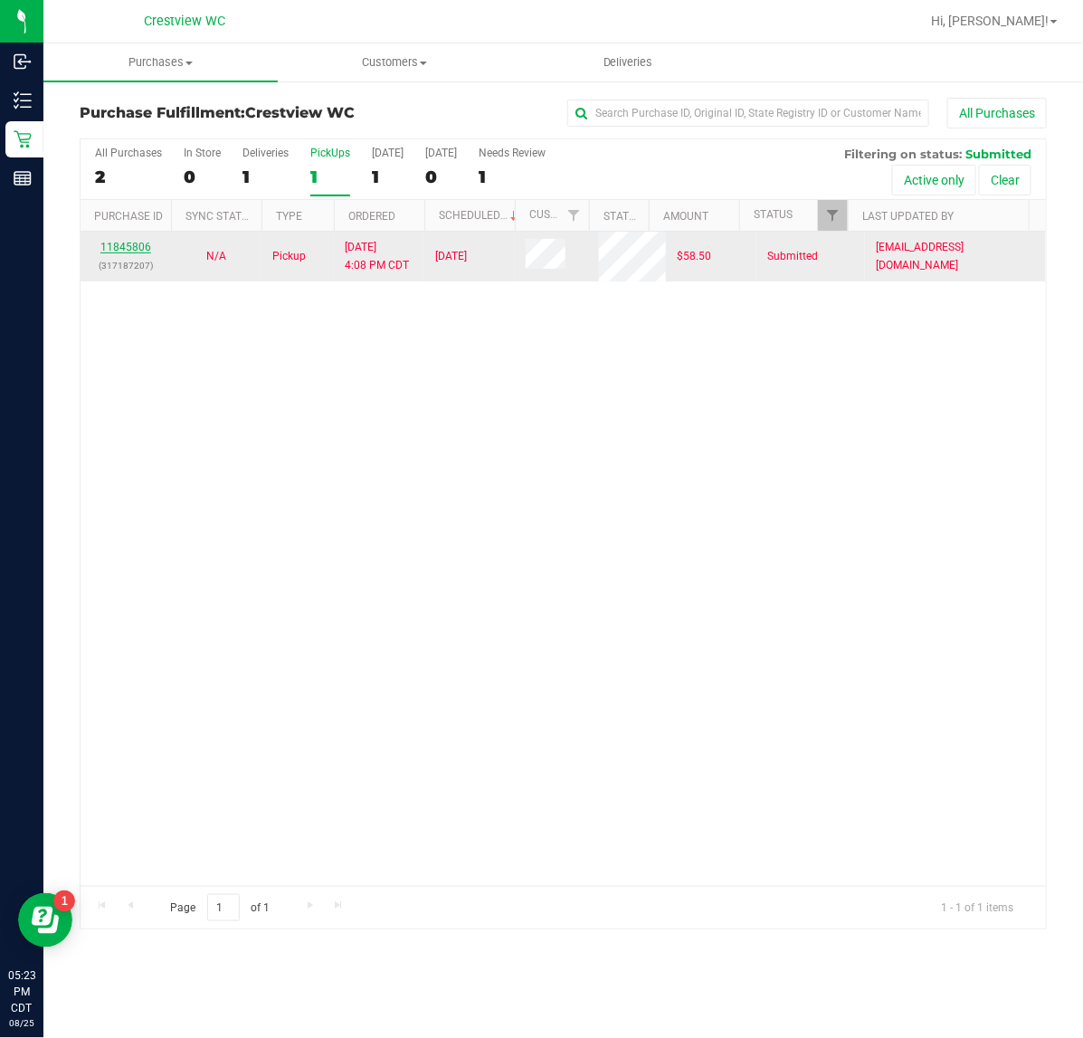
click at [137, 247] on link "11845806" at bounding box center [125, 247] width 51 height 13
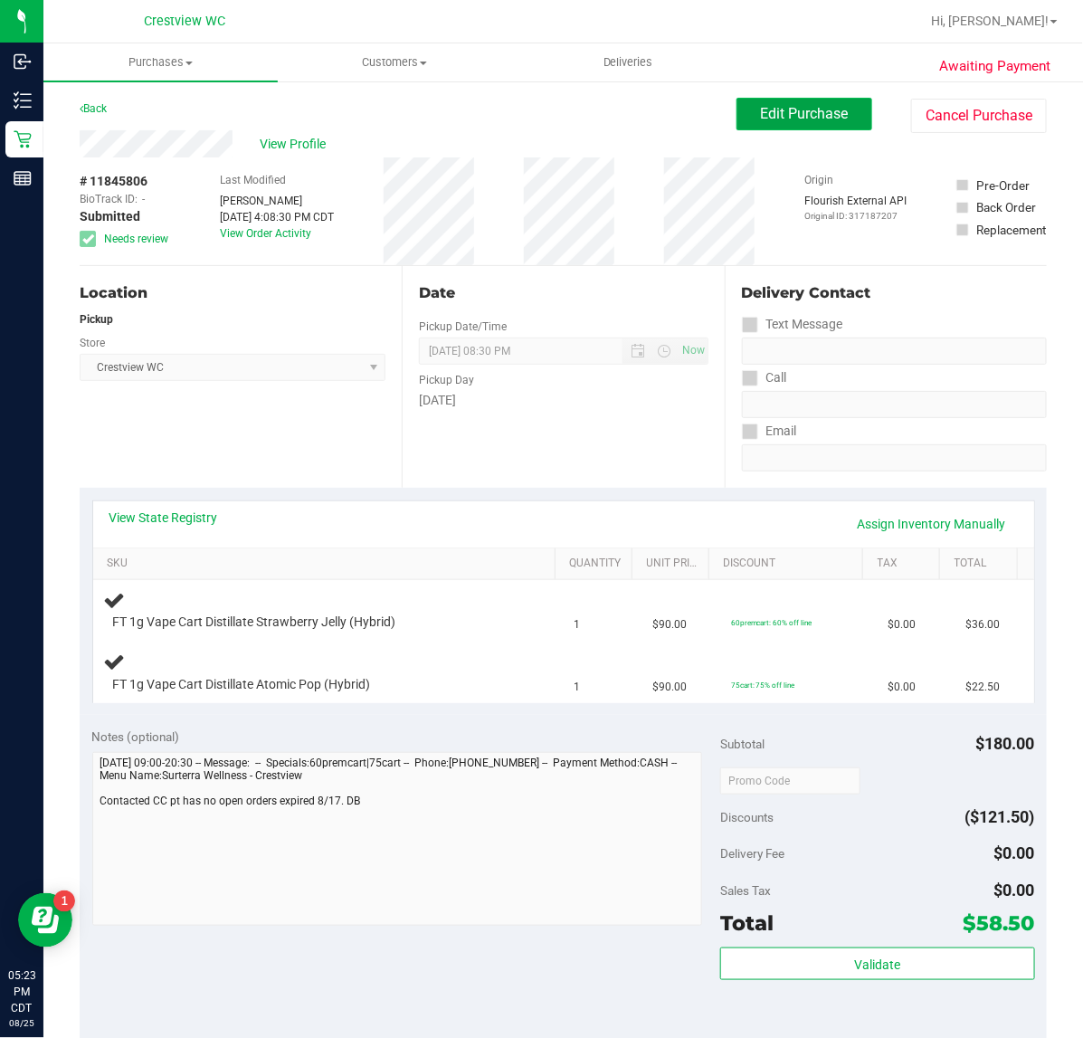
click at [789, 111] on span "Edit Purchase" at bounding box center [805, 113] width 88 height 17
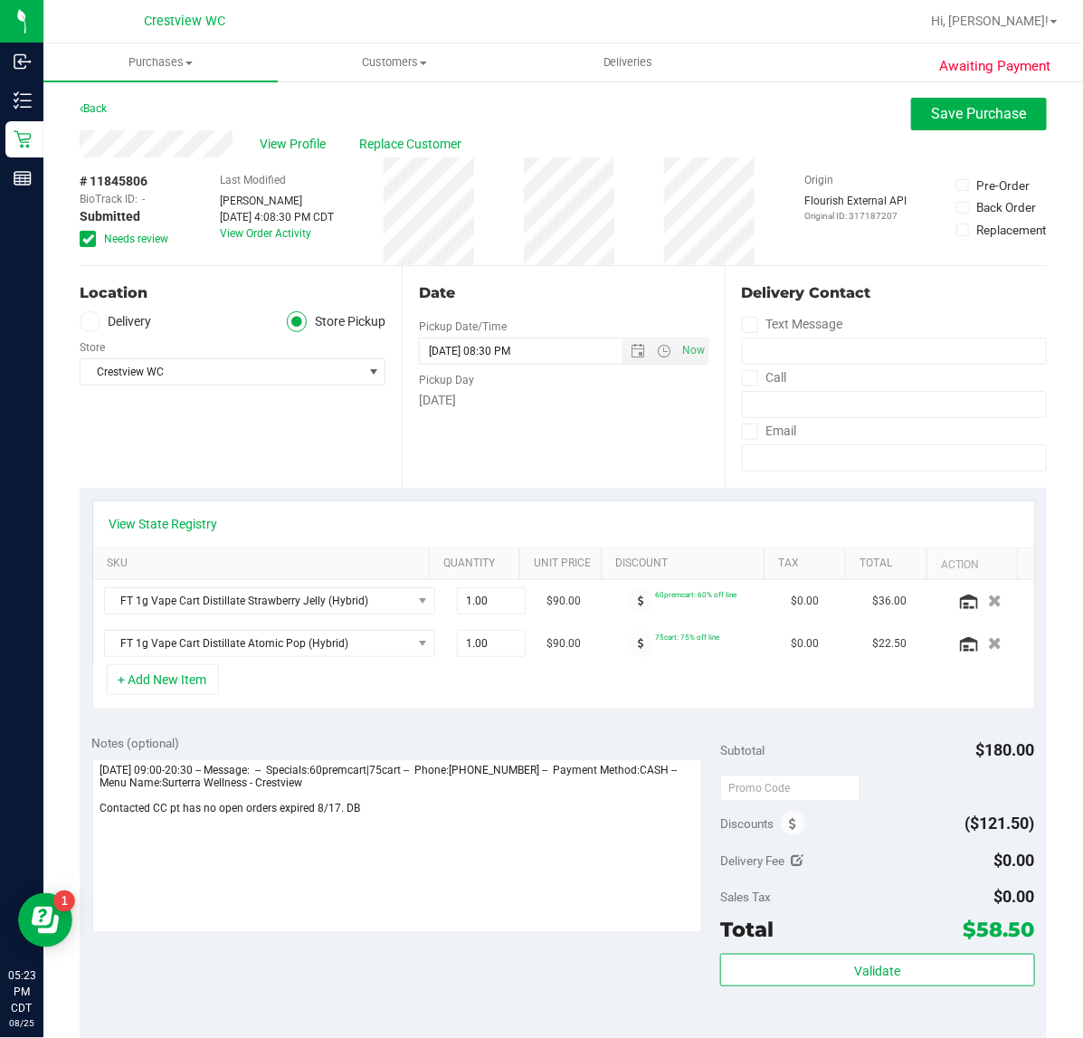
click at [83, 239] on icon at bounding box center [88, 239] width 12 height 0
click at [0, 0] on input "Needs review" at bounding box center [0, 0] width 0 height 0
click at [934, 127] on button "Save Purchase" at bounding box center [979, 114] width 136 height 33
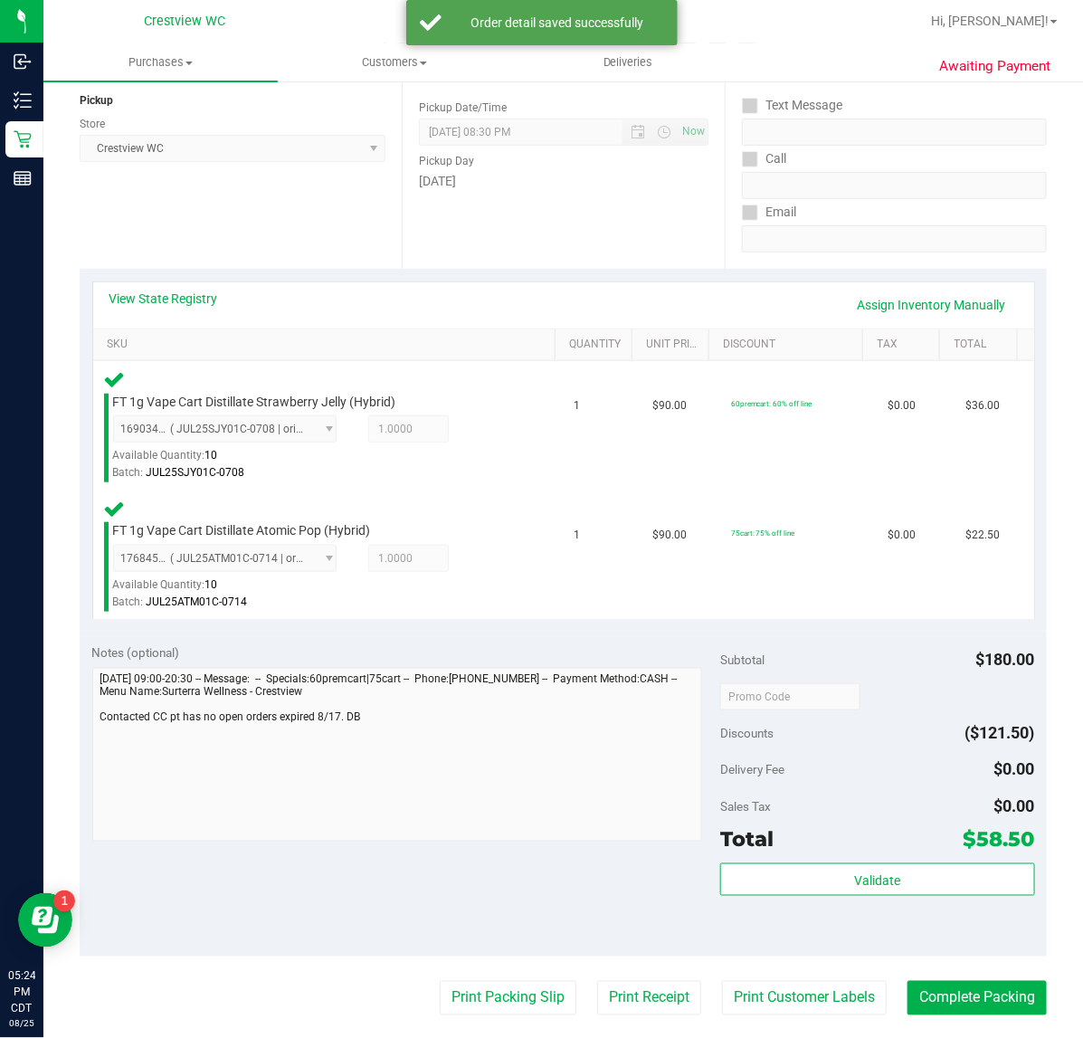
scroll to position [604, 0]
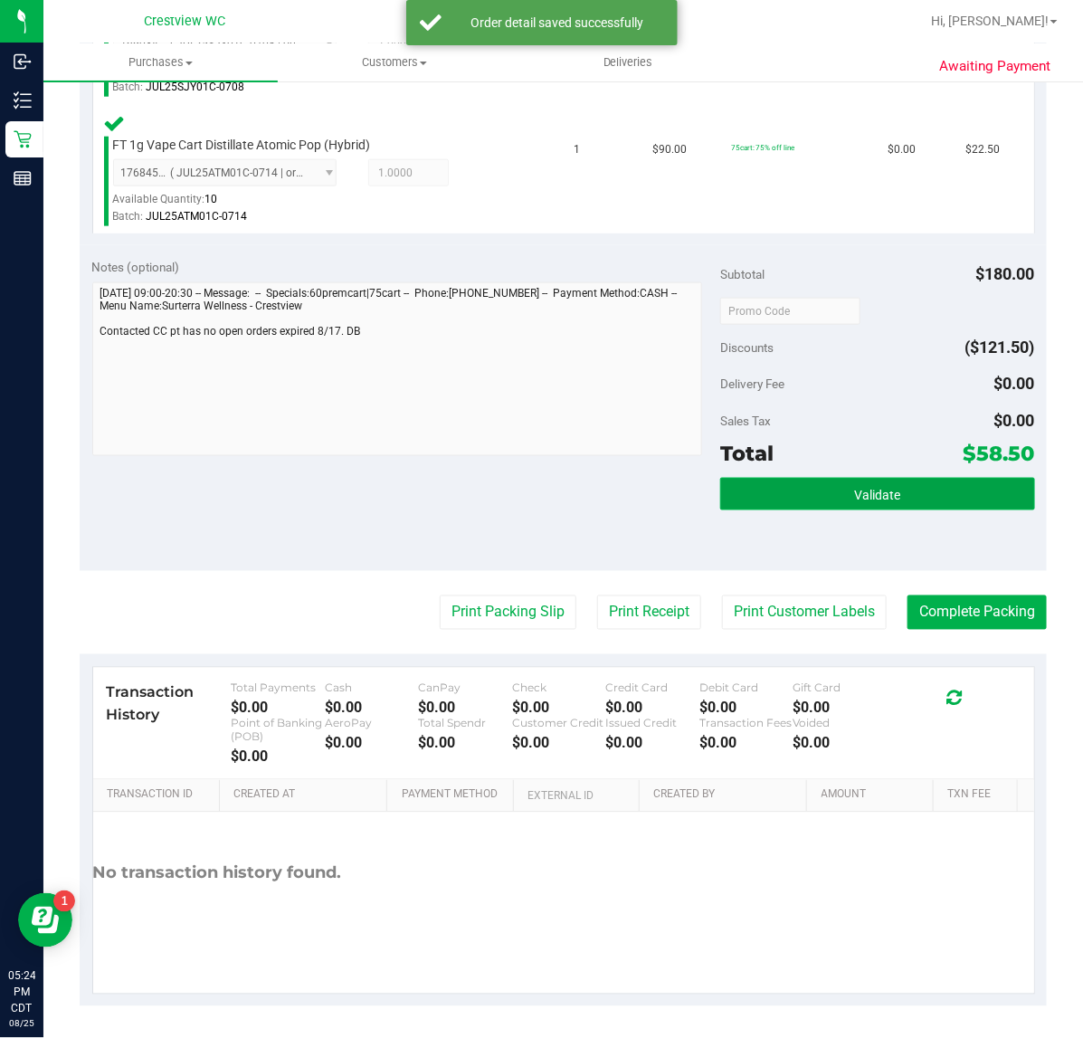
click at [897, 504] on button "Validate" at bounding box center [877, 494] width 314 height 33
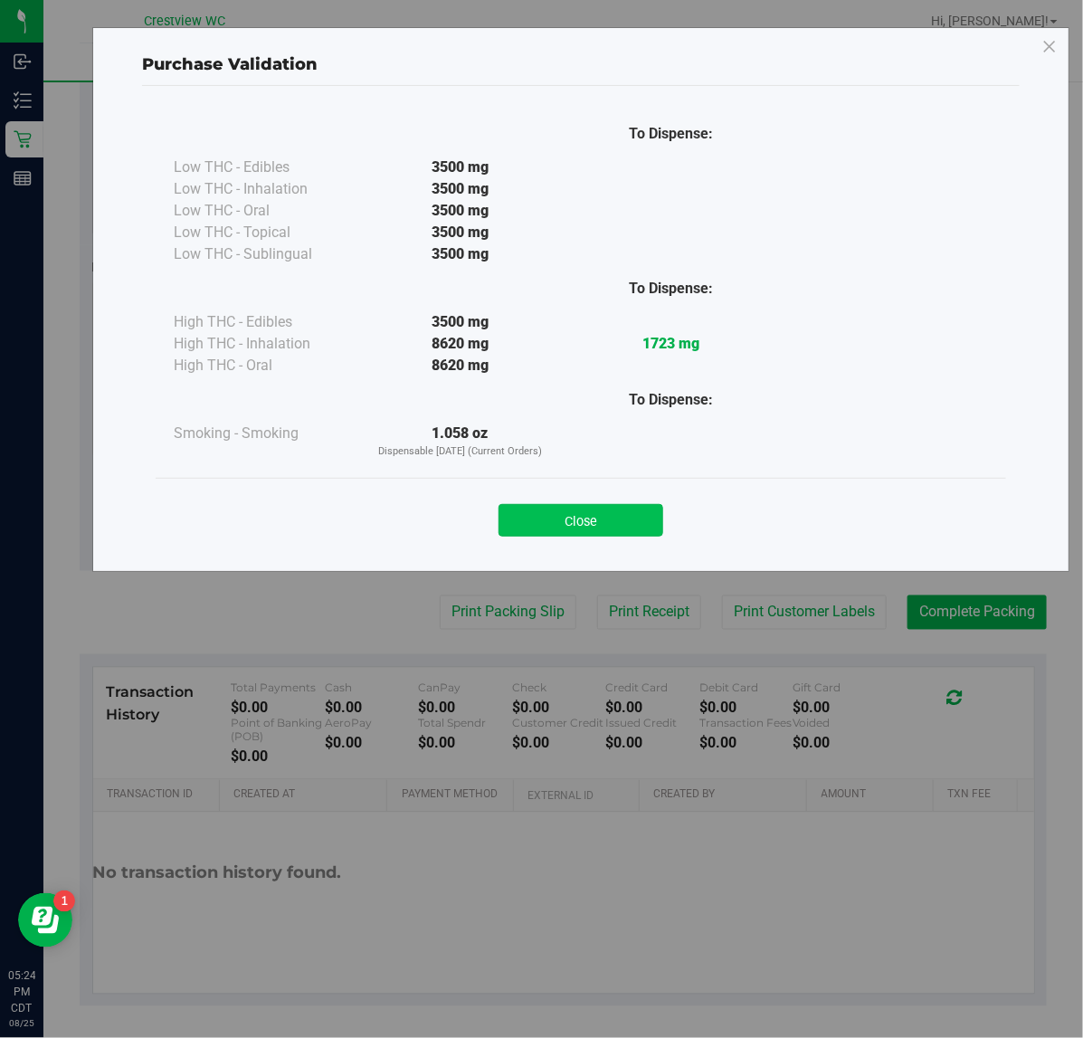
click at [634, 518] on button "Close" at bounding box center [580, 520] width 165 height 33
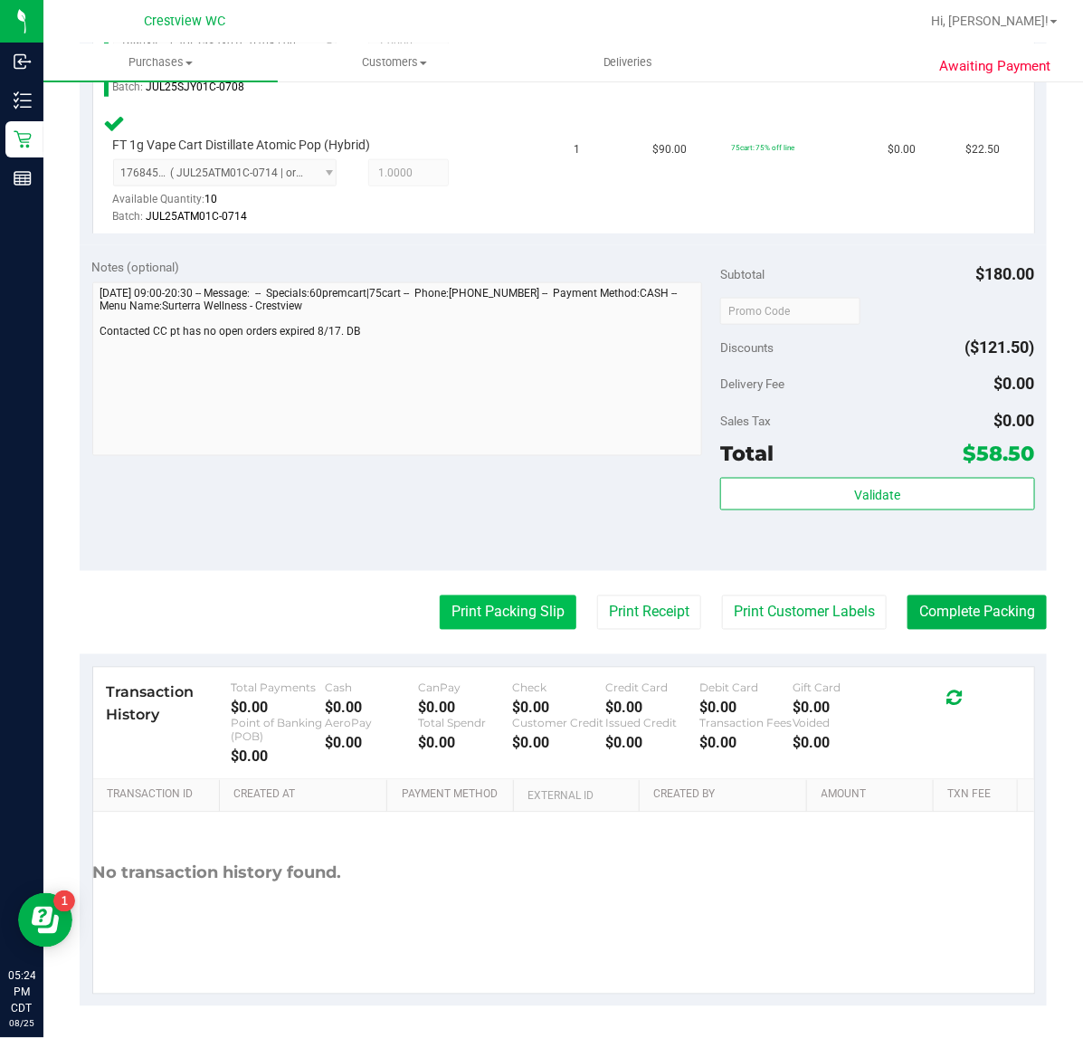
click at [486, 621] on button "Print Packing Slip" at bounding box center [508, 612] width 137 height 34
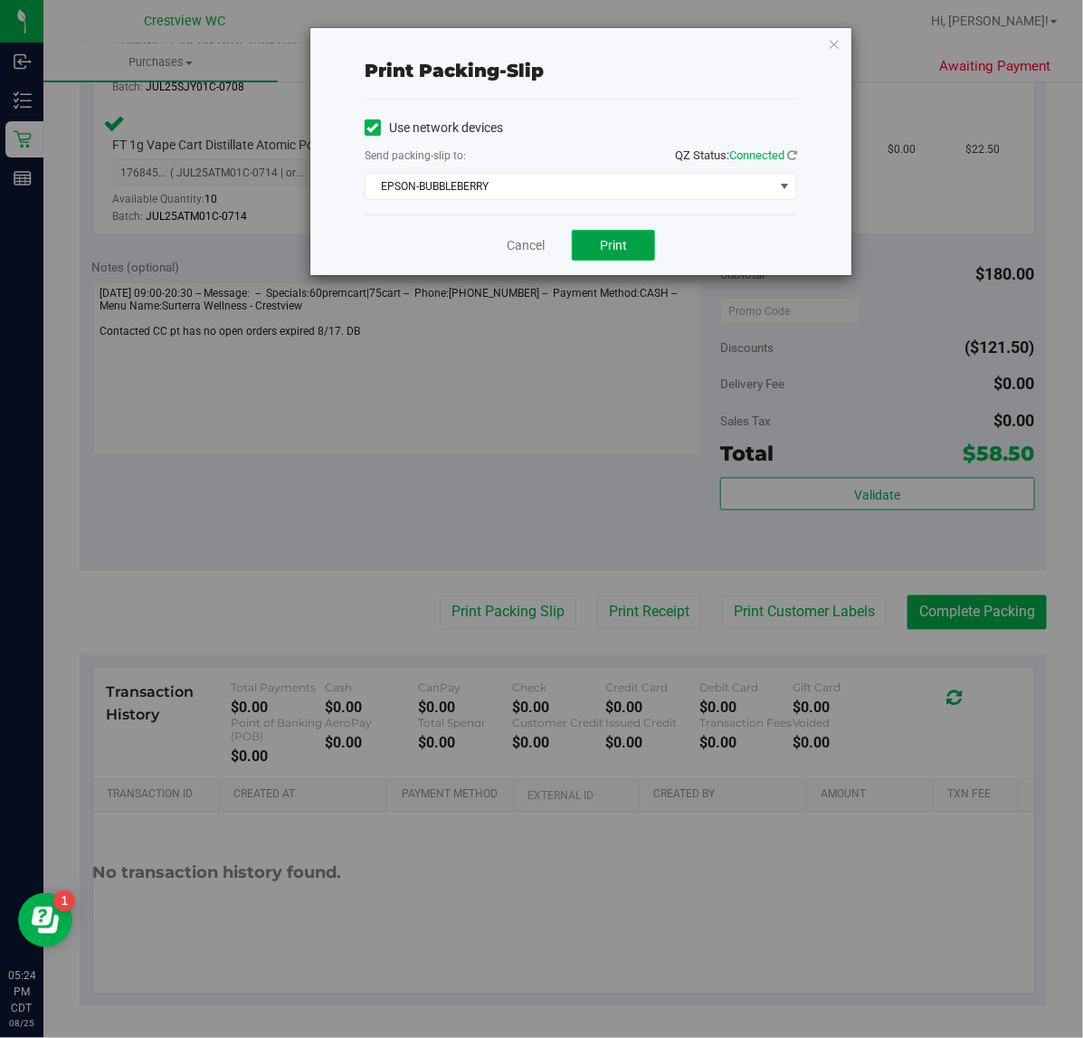
click at [602, 249] on span "Print" at bounding box center [613, 245] width 27 height 14
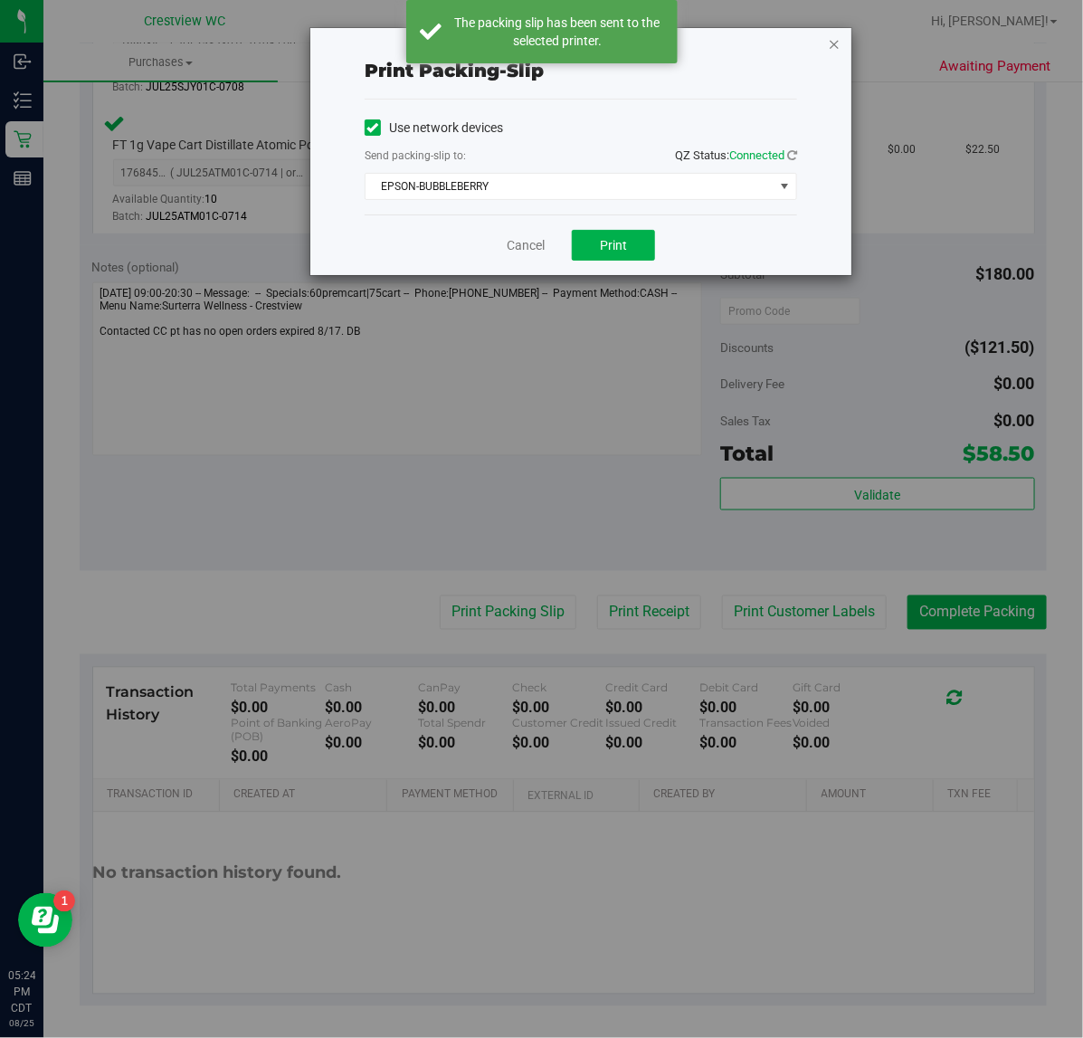
click at [834, 48] on icon "button" at bounding box center [834, 44] width 13 height 22
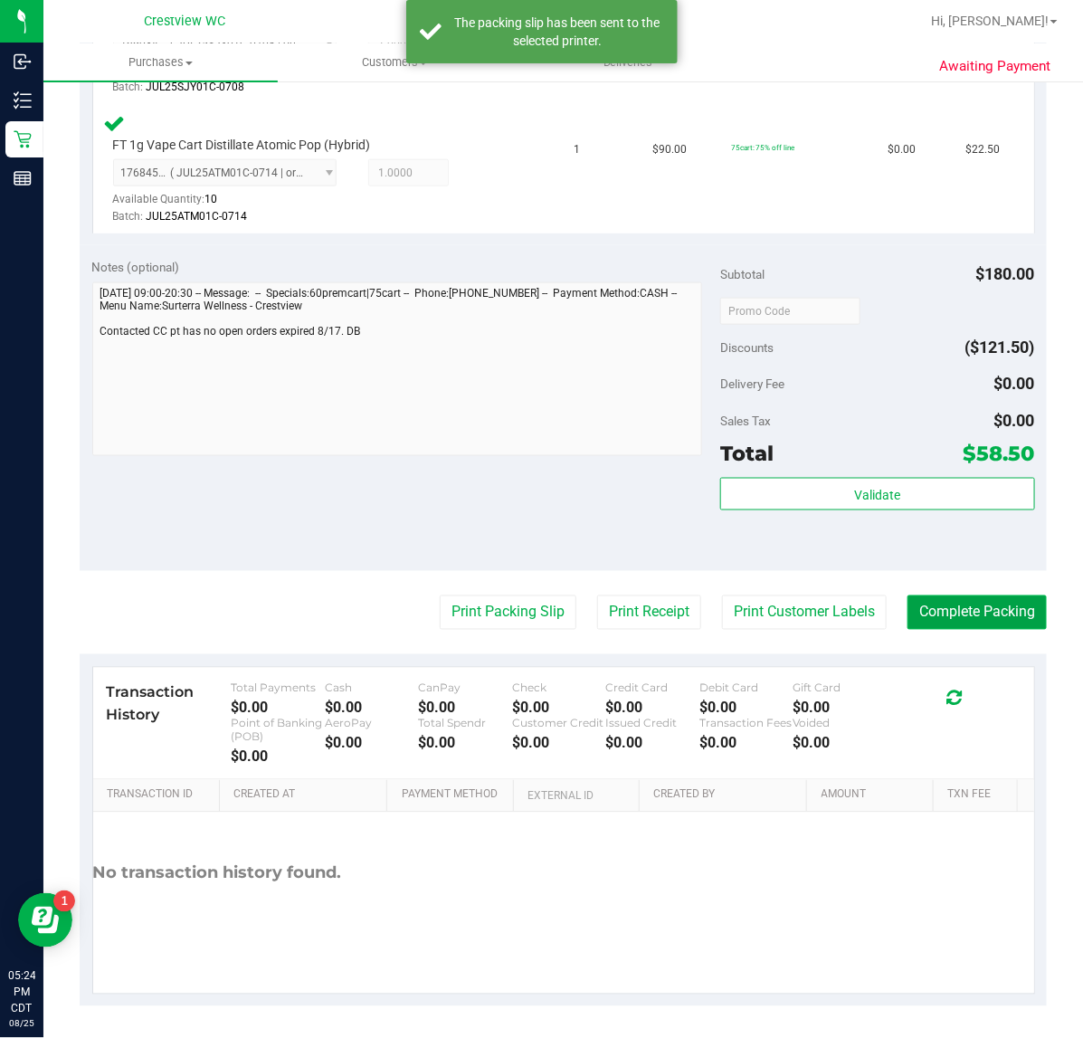
click at [970, 616] on button "Complete Packing" at bounding box center [976, 612] width 139 height 34
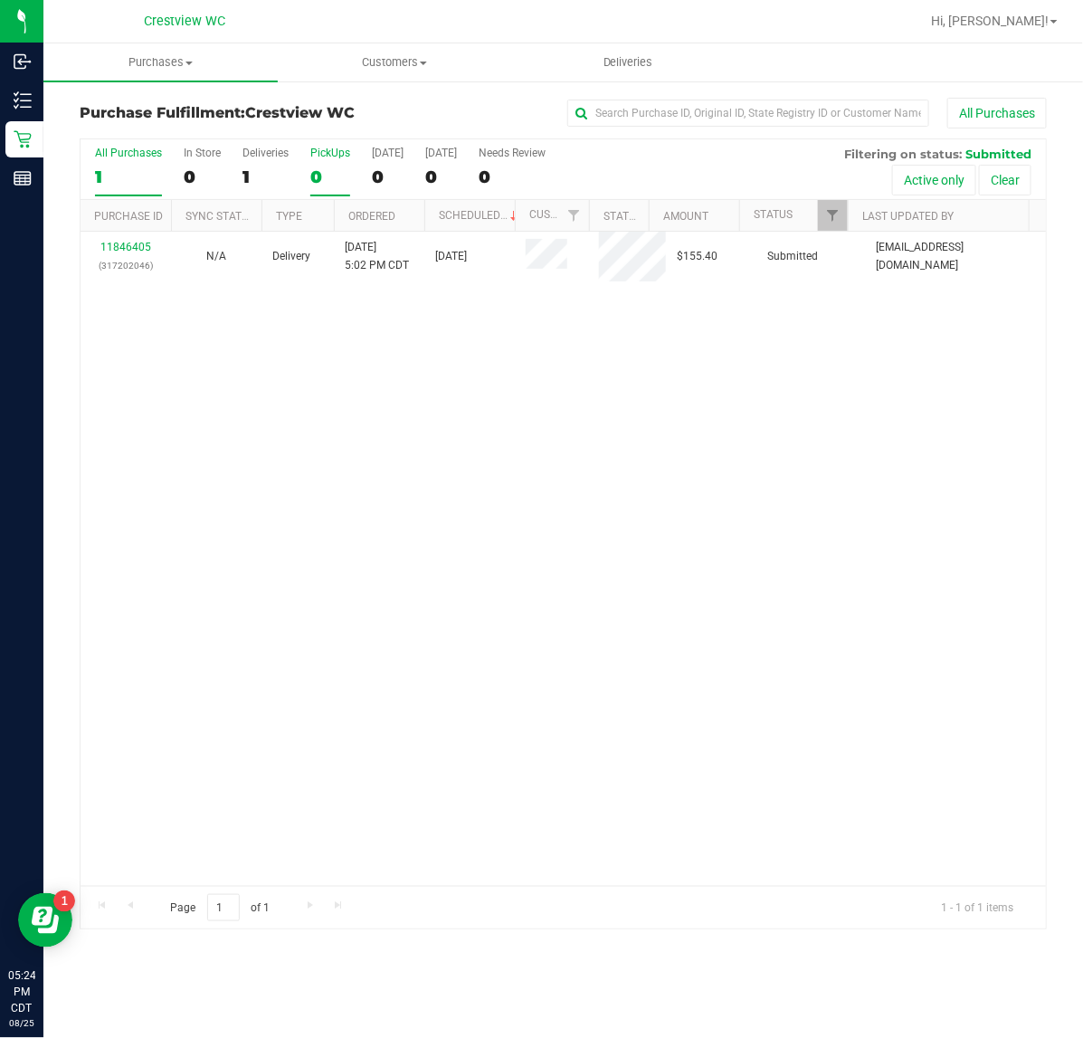
click at [333, 169] on div "0" at bounding box center [330, 176] width 40 height 21
click at [0, 0] on input "PickUps 0" at bounding box center [0, 0] width 0 height 0
click at [319, 170] on div "0" at bounding box center [330, 176] width 40 height 21
click at [0, 0] on input "PickUps 0" at bounding box center [0, 0] width 0 height 0
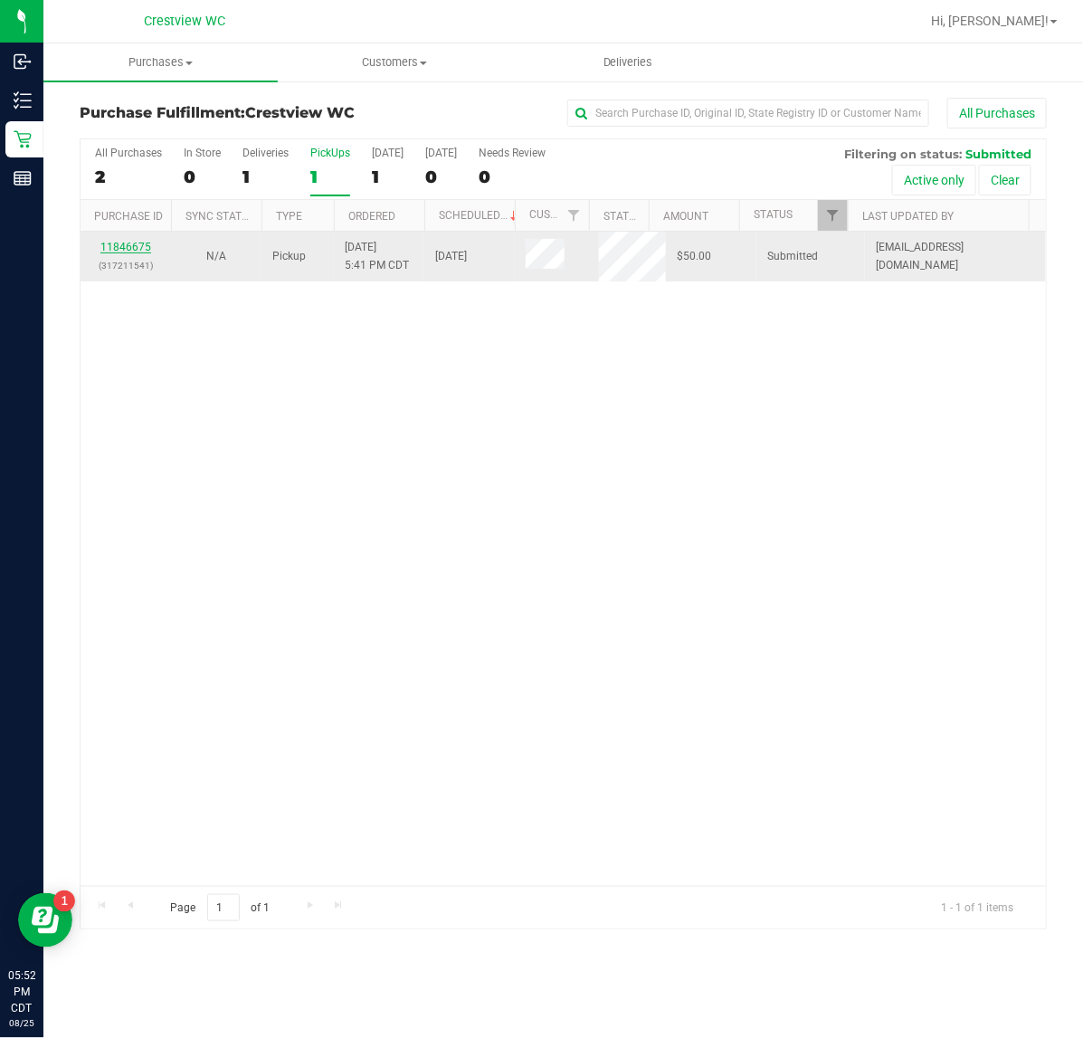
click at [146, 250] on link "11846675" at bounding box center [125, 247] width 51 height 13
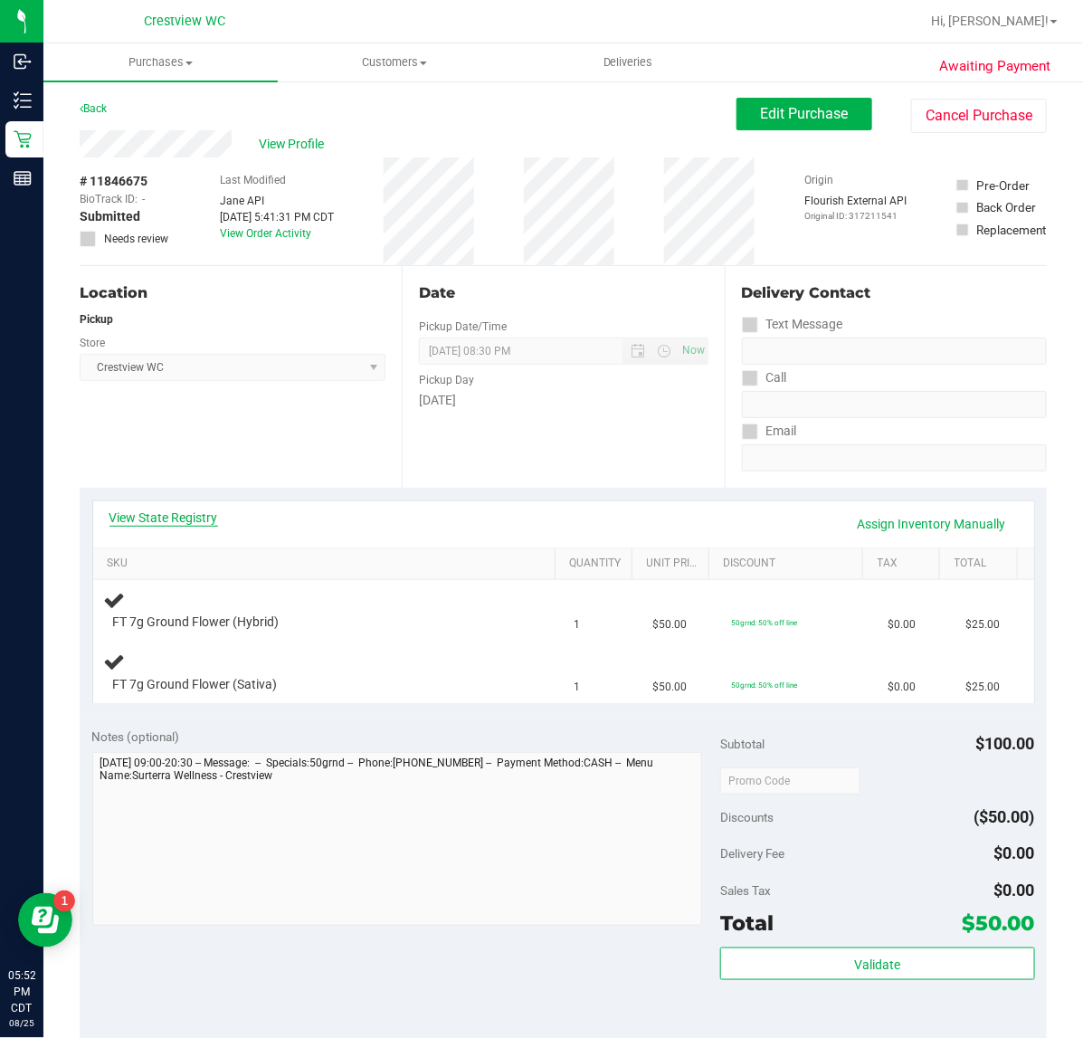
click at [167, 525] on link "View State Registry" at bounding box center [163, 517] width 109 height 18
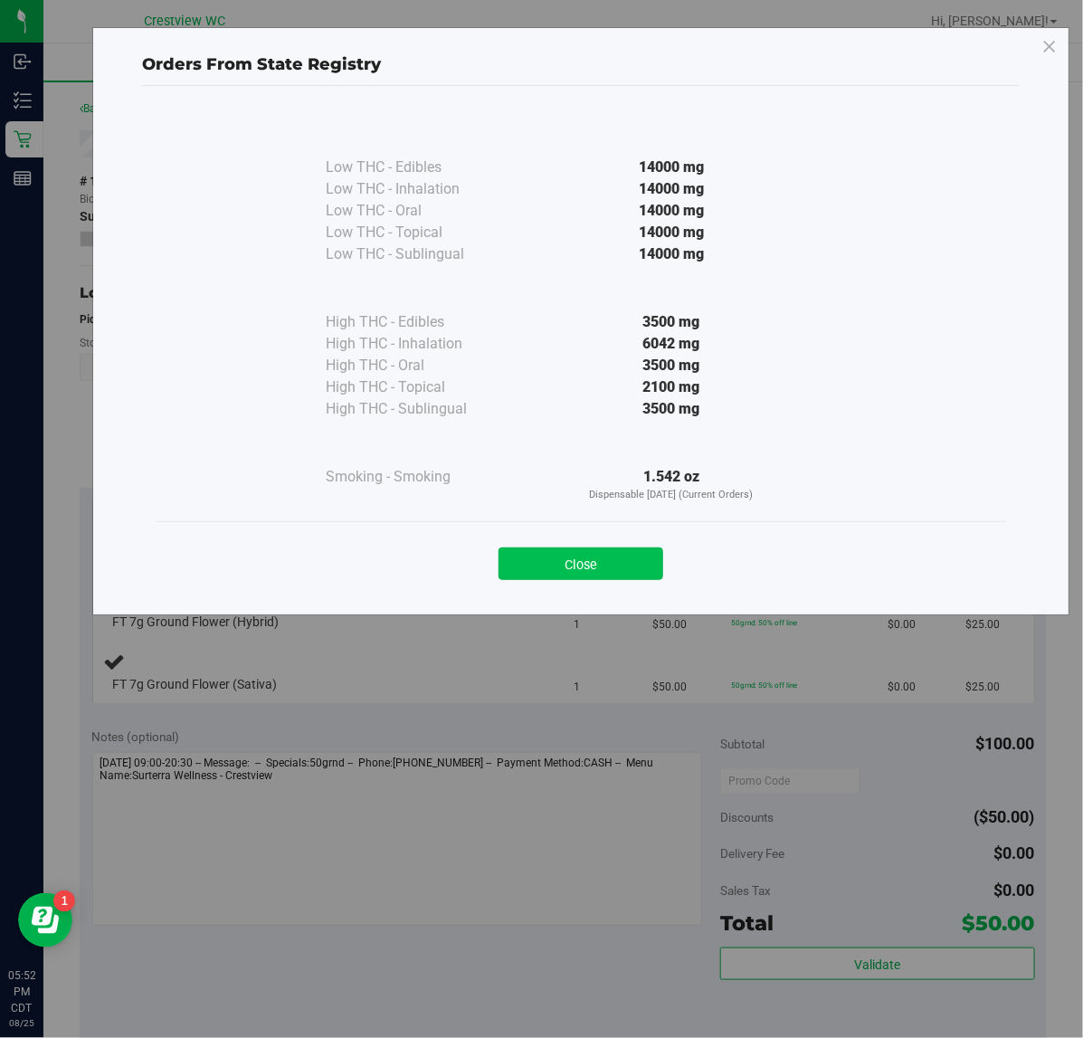
click at [621, 559] on button "Close" at bounding box center [580, 563] width 165 height 33
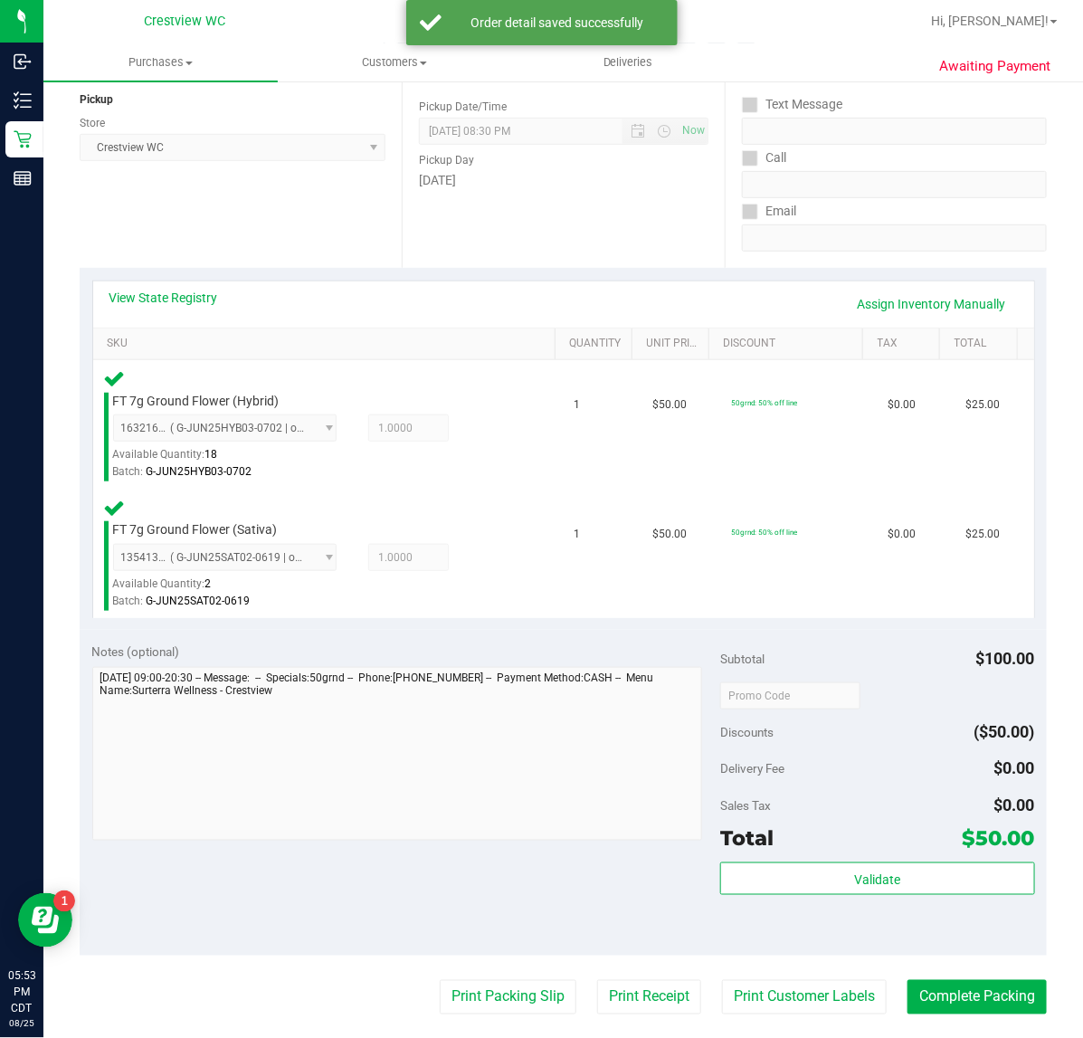
scroll to position [339, 0]
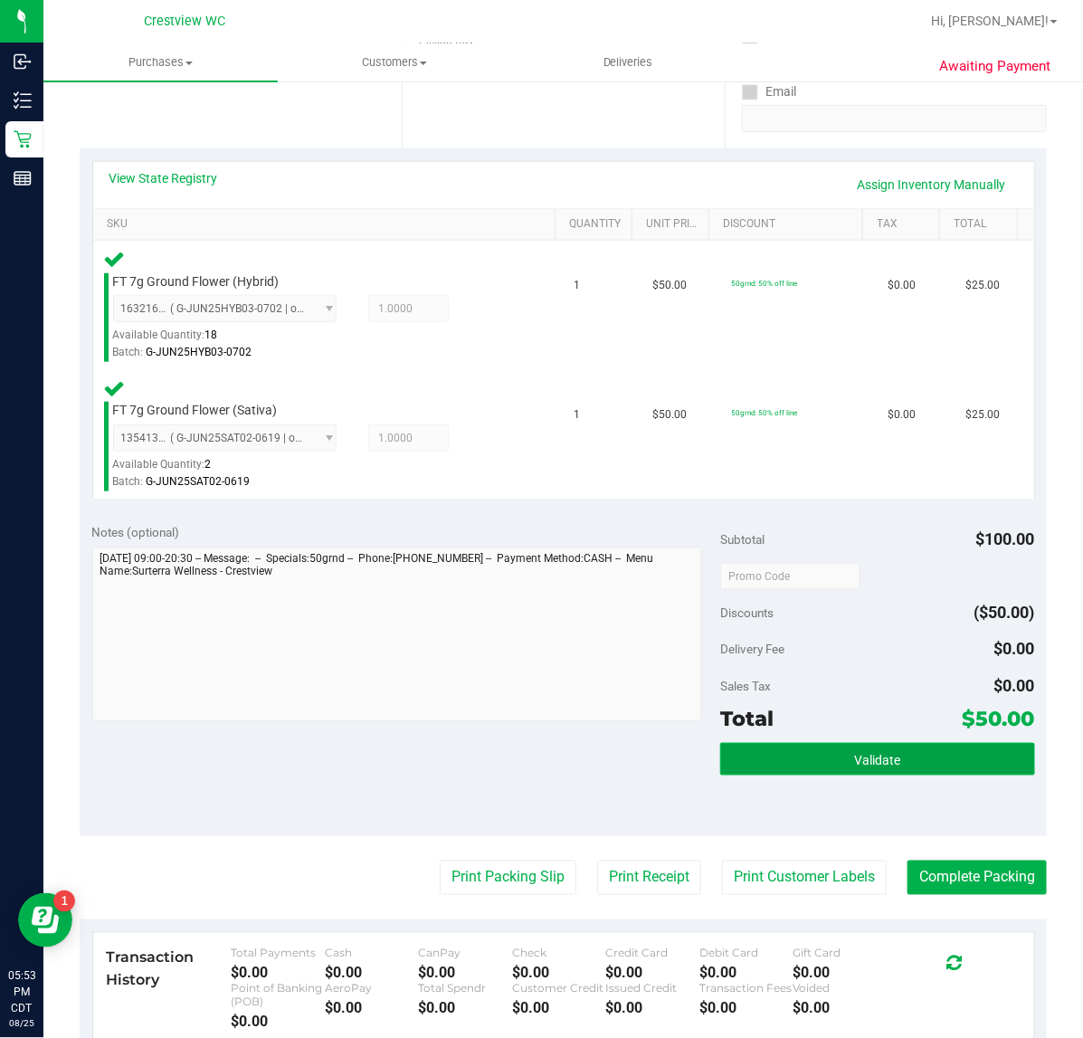
click at [801, 753] on button "Validate" at bounding box center [877, 759] width 314 height 33
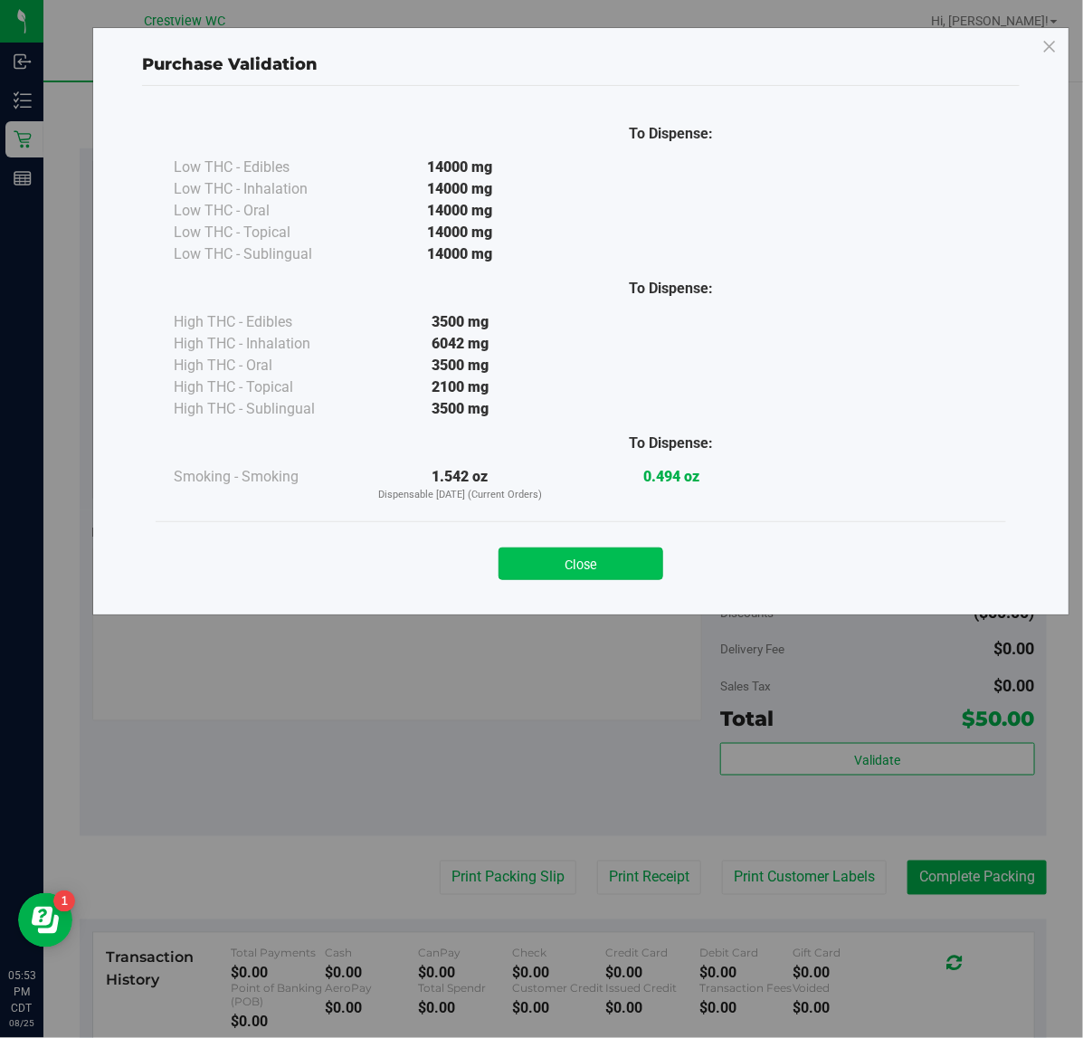
click at [627, 549] on button "Close" at bounding box center [580, 563] width 165 height 33
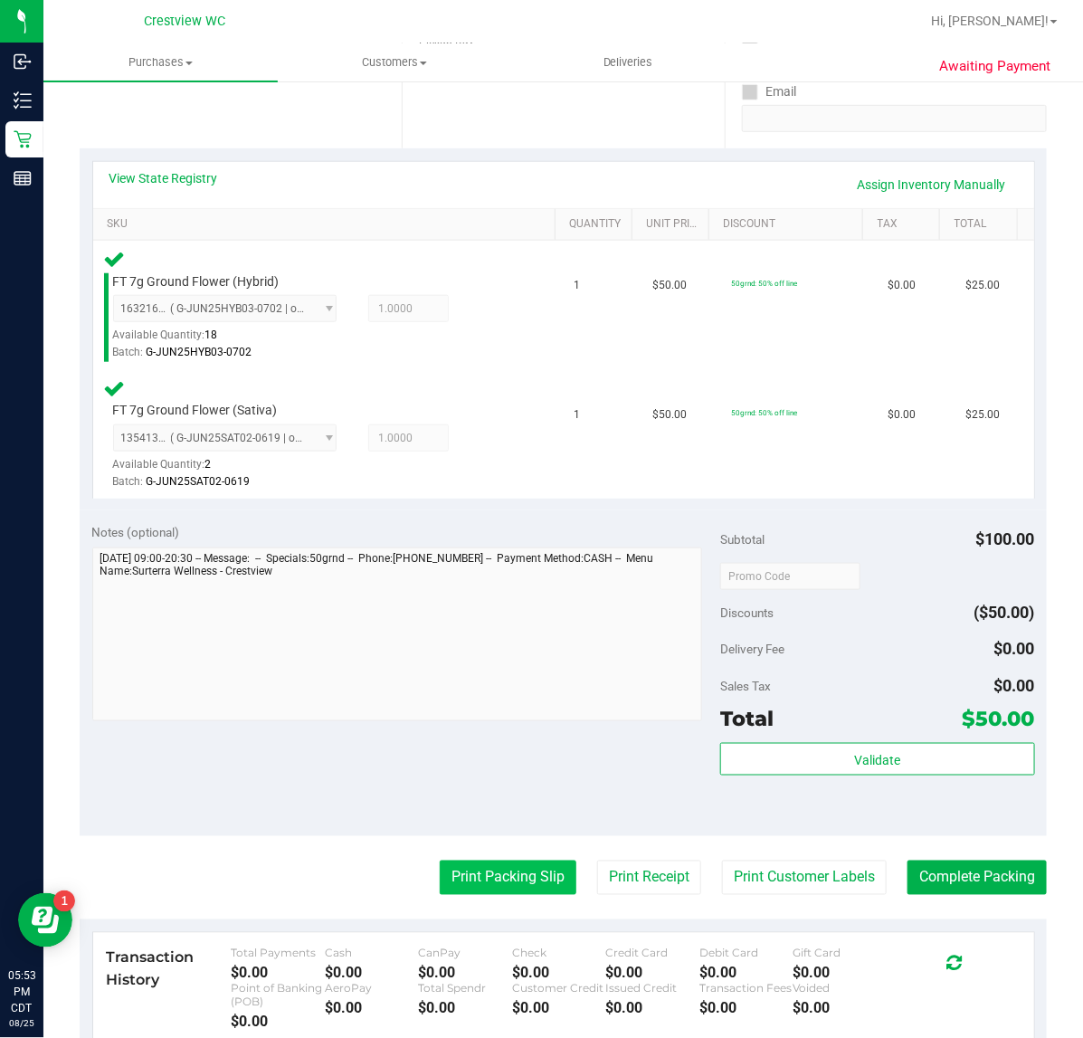
click at [490, 870] on button "Print Packing Slip" at bounding box center [508, 877] width 137 height 34
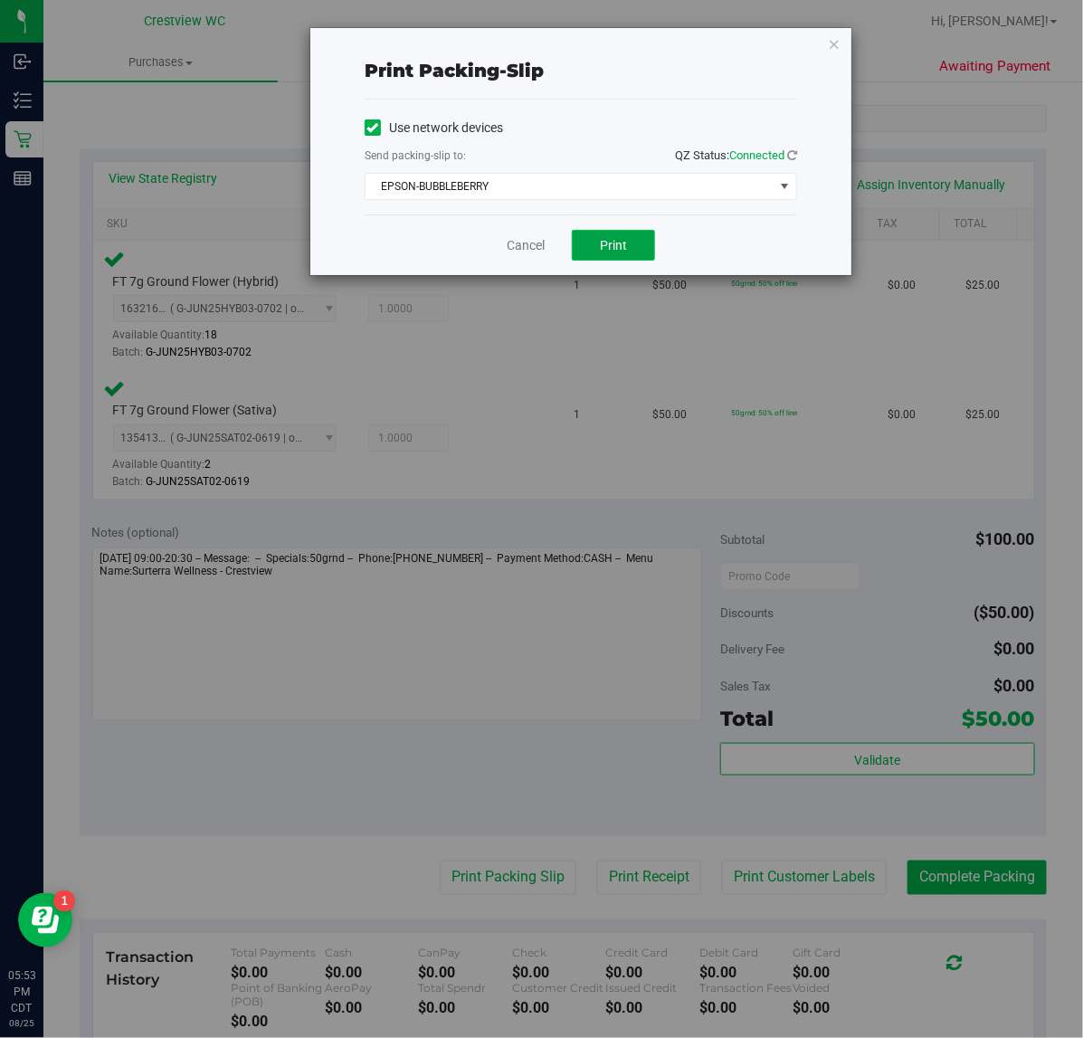
click at [629, 254] on button "Print" at bounding box center [613, 245] width 83 height 31
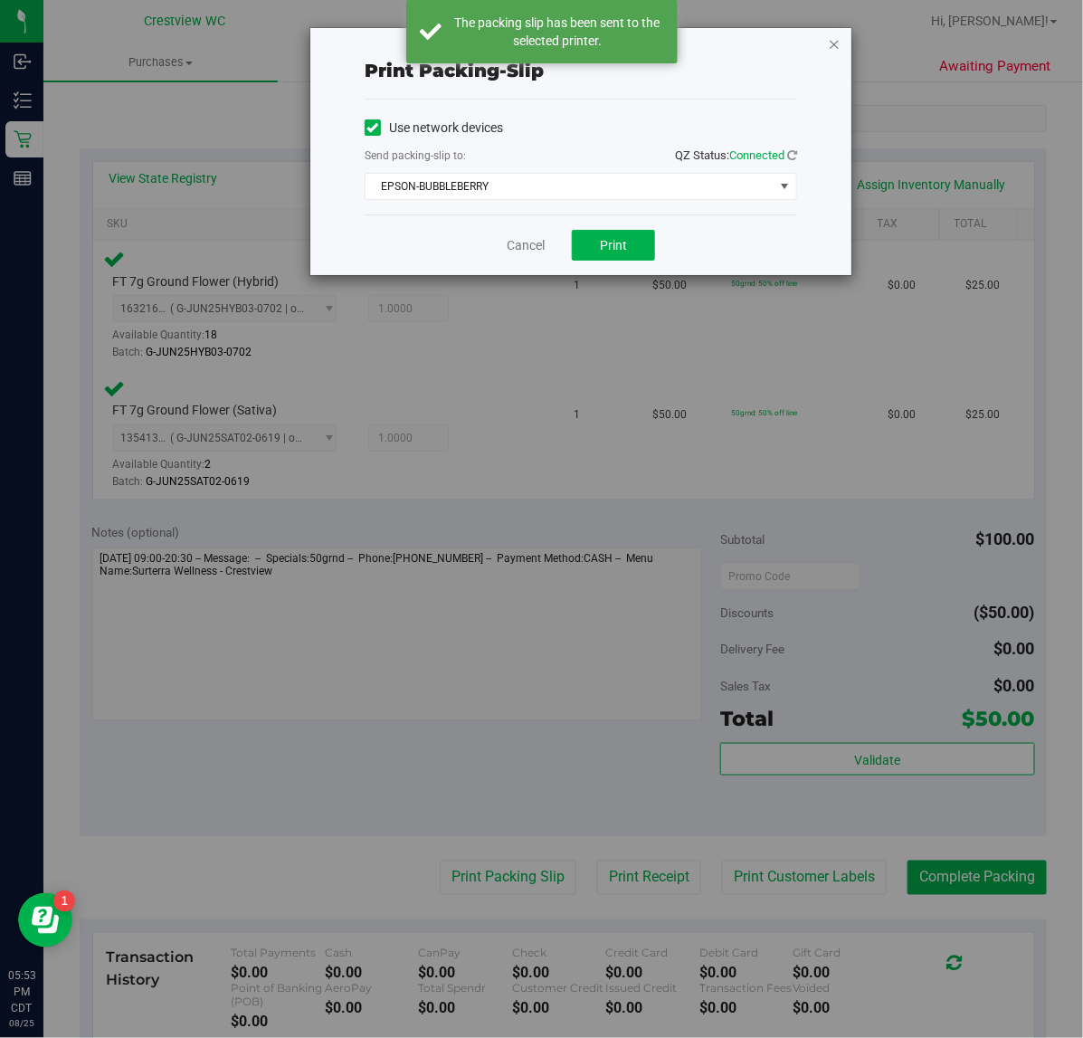
click at [834, 43] on icon "button" at bounding box center [834, 44] width 13 height 22
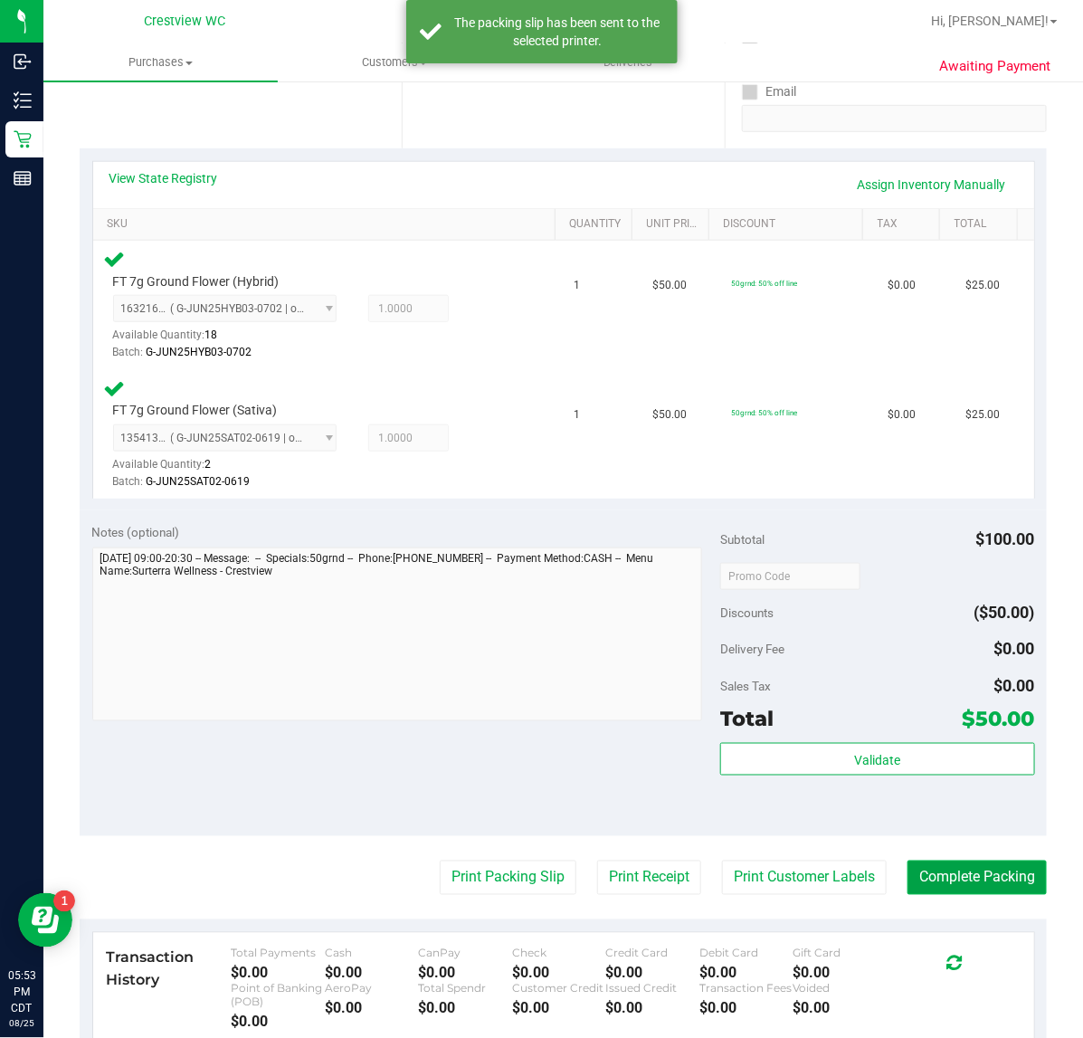
click at [938, 884] on button "Complete Packing" at bounding box center [976, 877] width 139 height 34
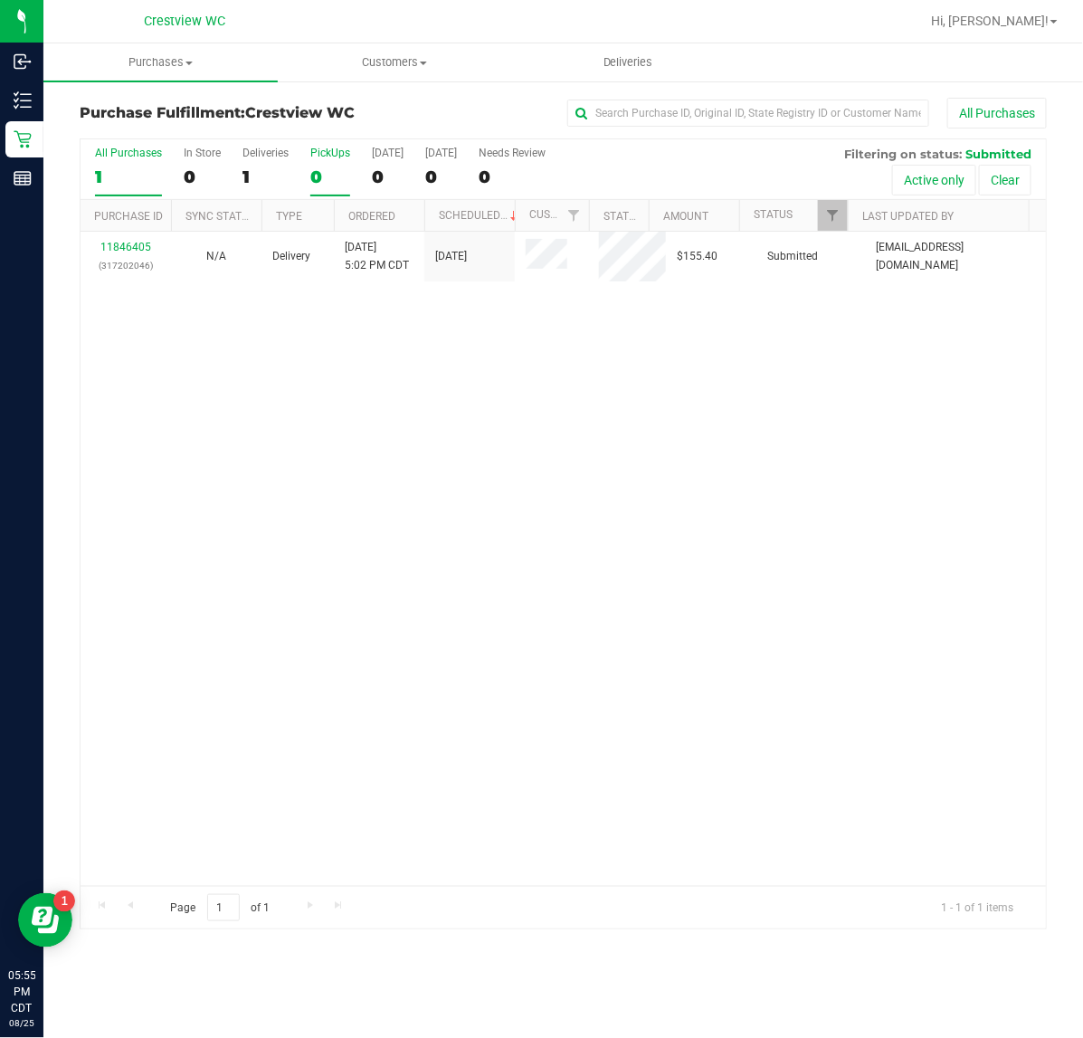
click at [327, 166] on div "0" at bounding box center [330, 176] width 40 height 21
click at [0, 0] on input "PickUps 0" at bounding box center [0, 0] width 0 height 0
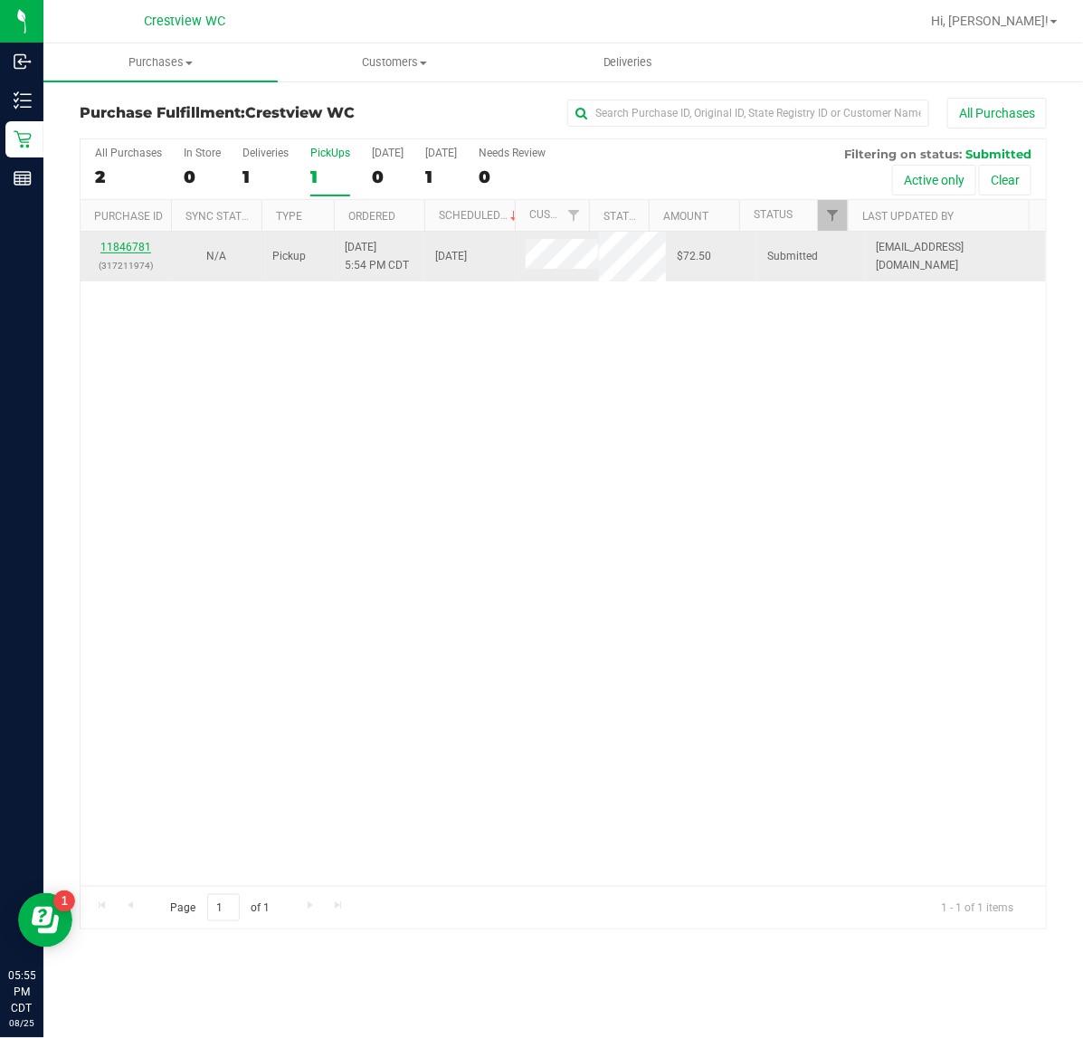
click at [120, 246] on link "11846781" at bounding box center [125, 247] width 51 height 13
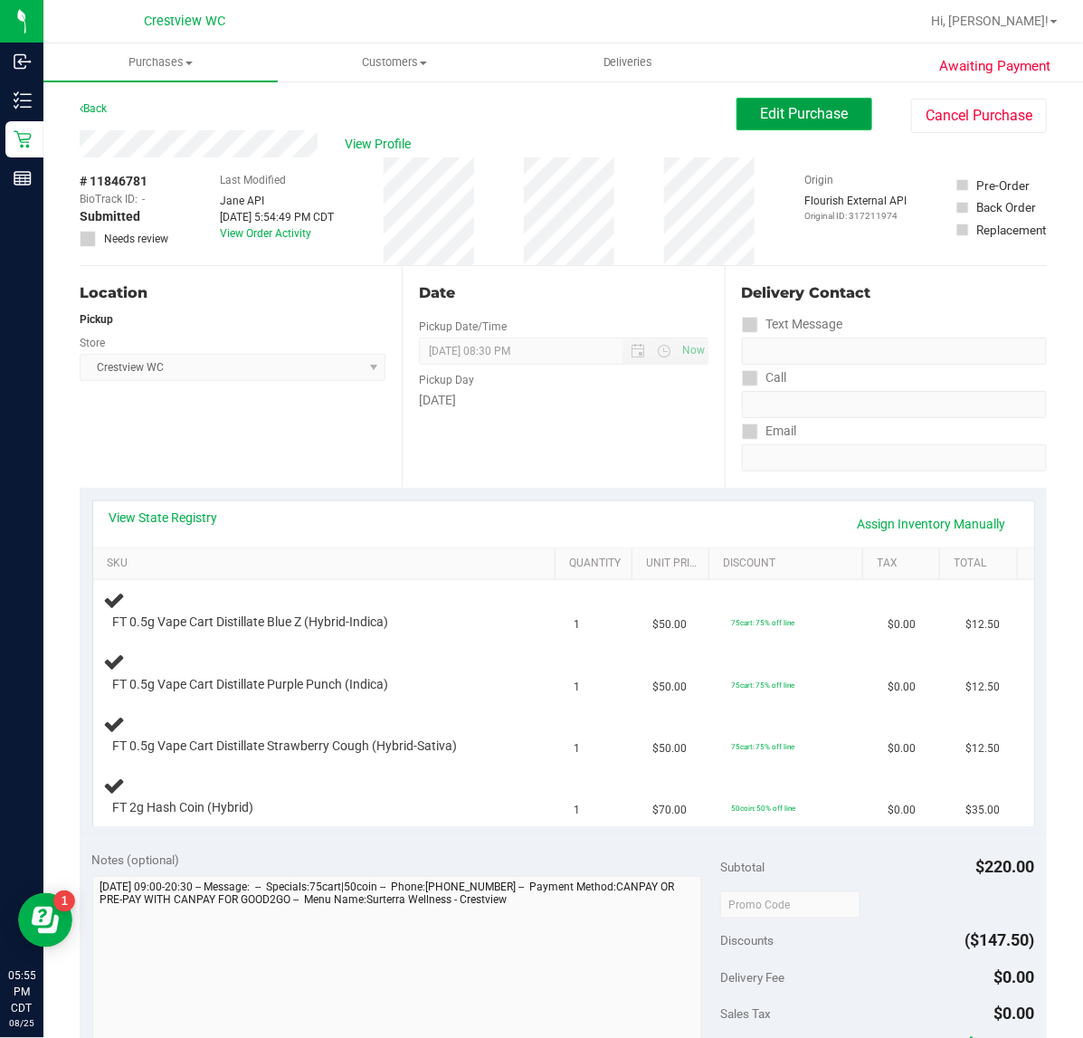
click at [739, 116] on button "Edit Purchase" at bounding box center [804, 114] width 136 height 33
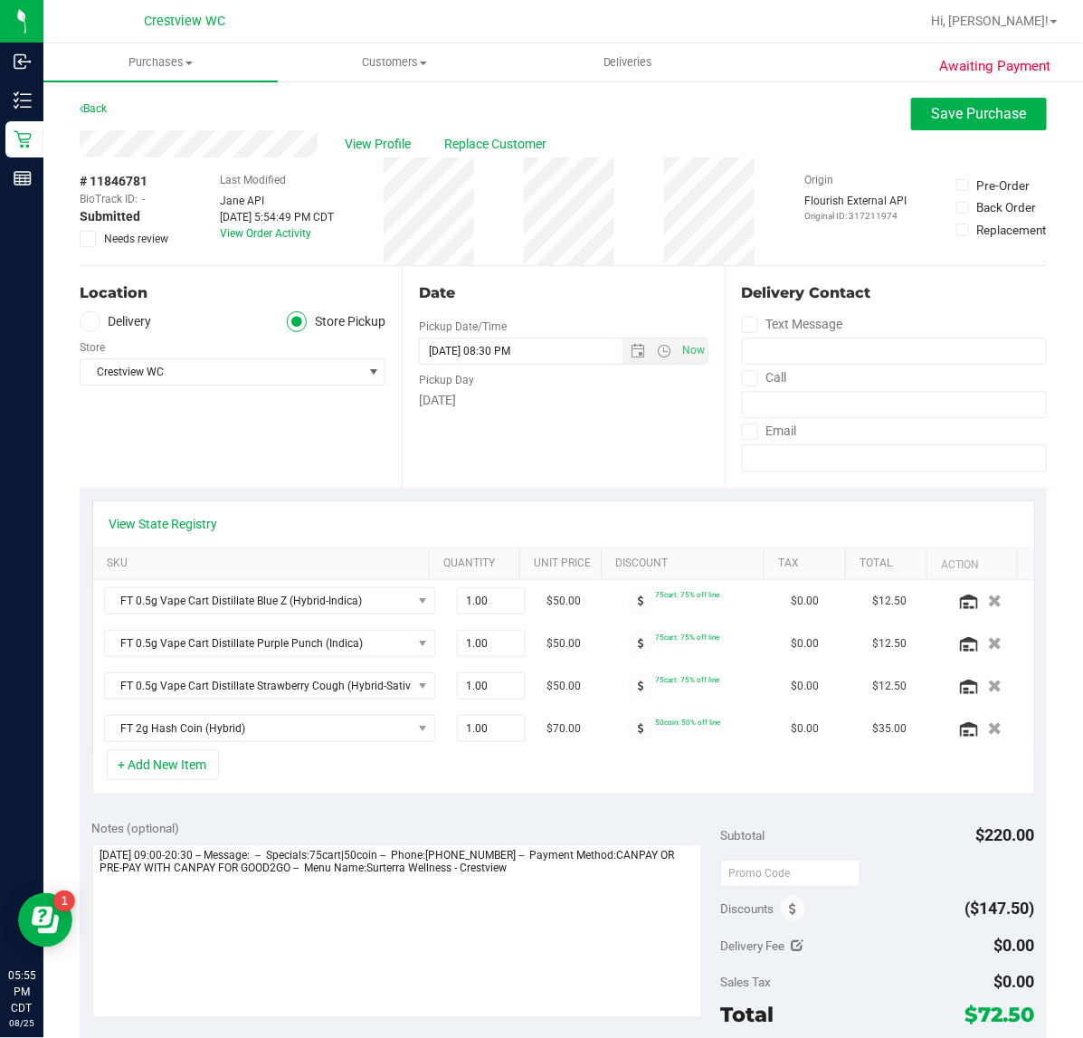
click at [92, 239] on icon at bounding box center [88, 239] width 12 height 0
click at [0, 0] on input "Needs review" at bounding box center [0, 0] width 0 height 0
click at [934, 118] on span "Save Purchase" at bounding box center [979, 113] width 95 height 17
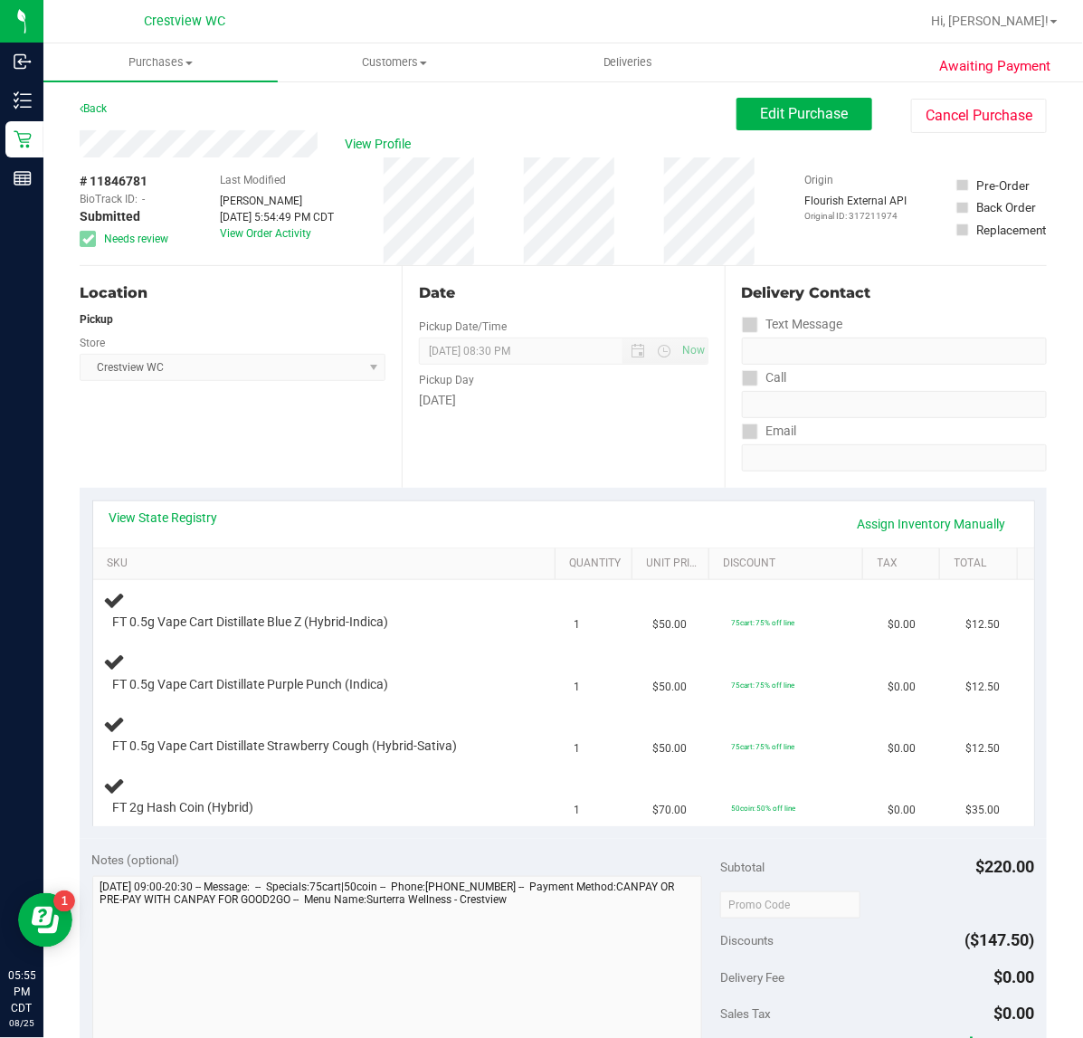
click at [96, 105] on link "Back" at bounding box center [93, 108] width 27 height 13
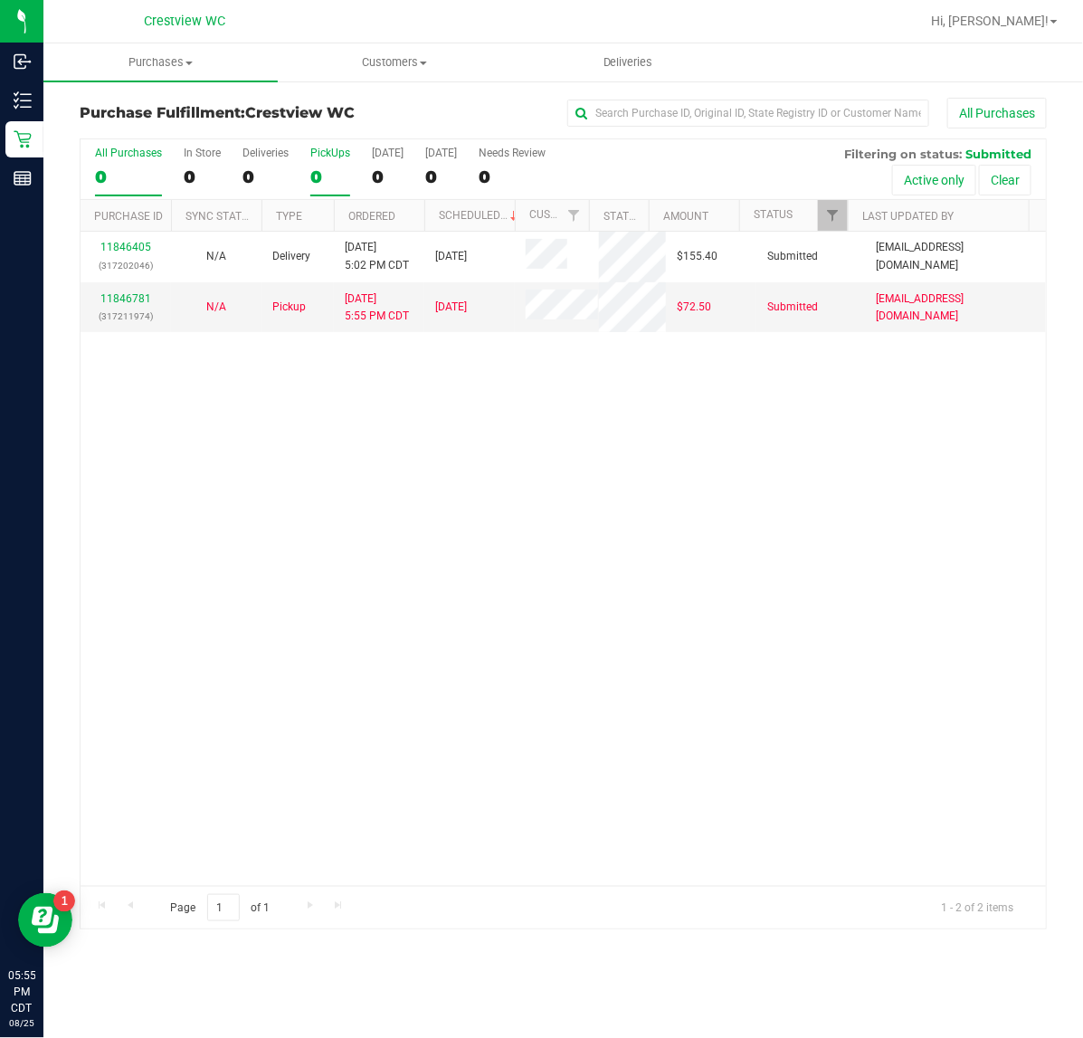
click at [313, 160] on label "PickUps 0" at bounding box center [330, 172] width 40 height 50
click at [0, 0] on input "PickUps 0" at bounding box center [0, 0] width 0 height 0
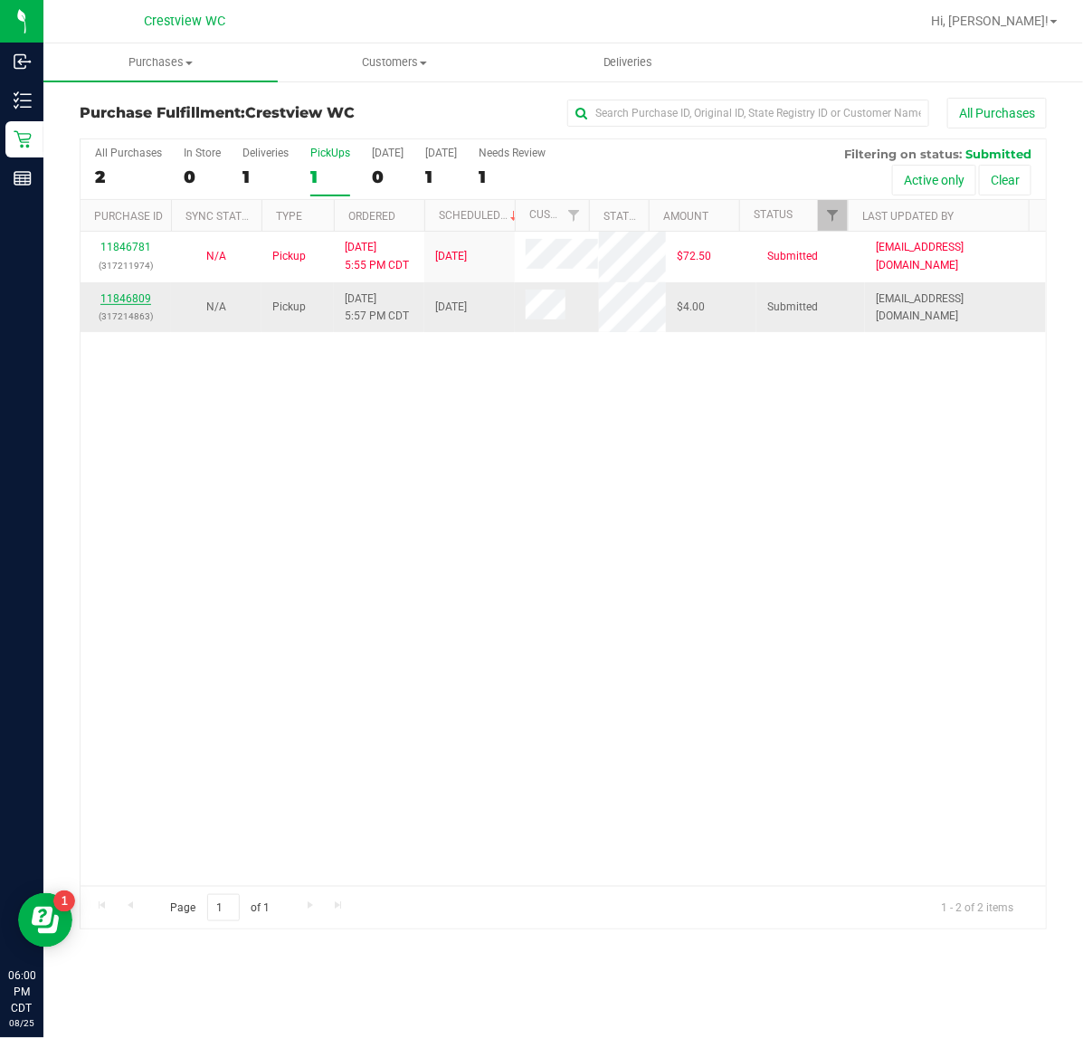
click at [138, 297] on link "11846809" at bounding box center [125, 298] width 51 height 13
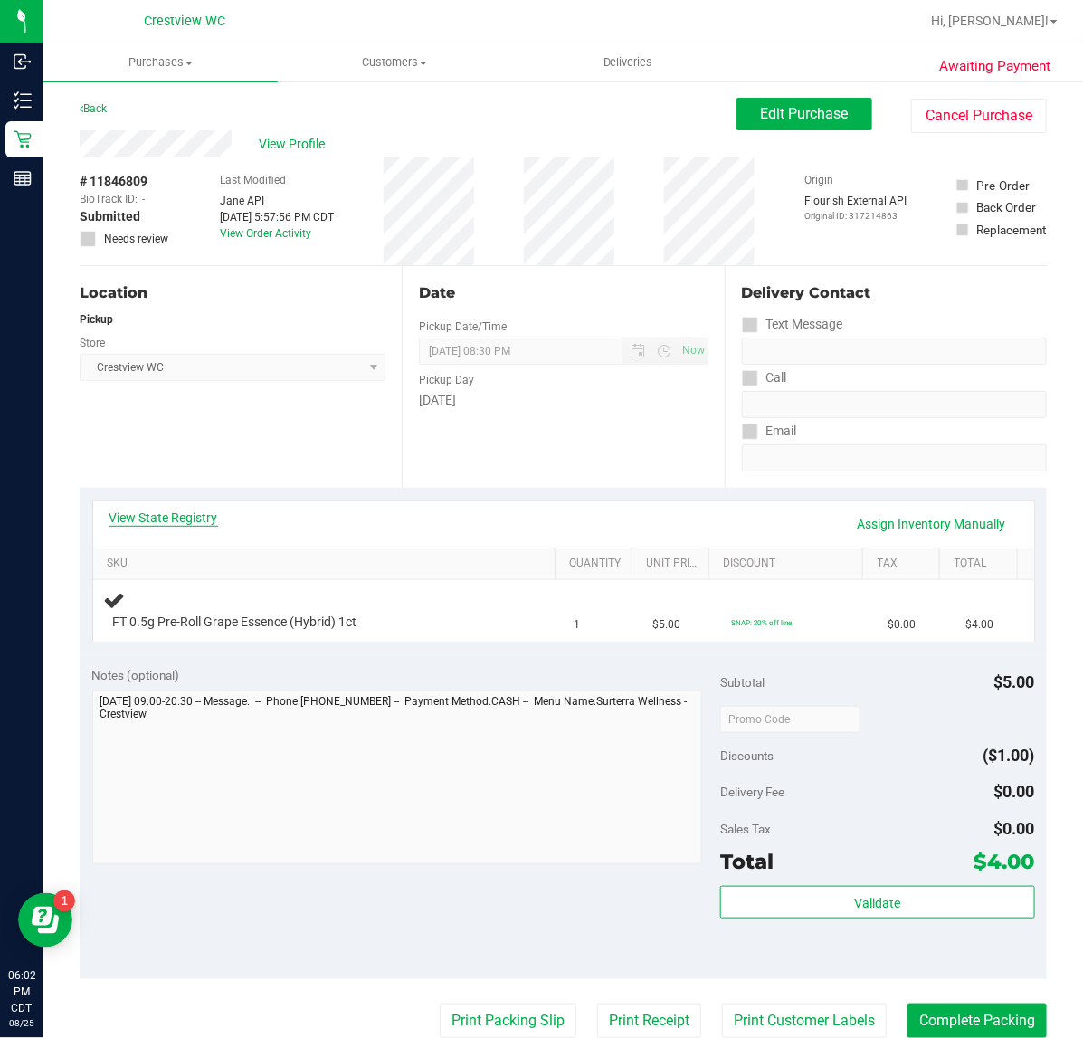
click at [174, 521] on link "View State Registry" at bounding box center [163, 517] width 109 height 18
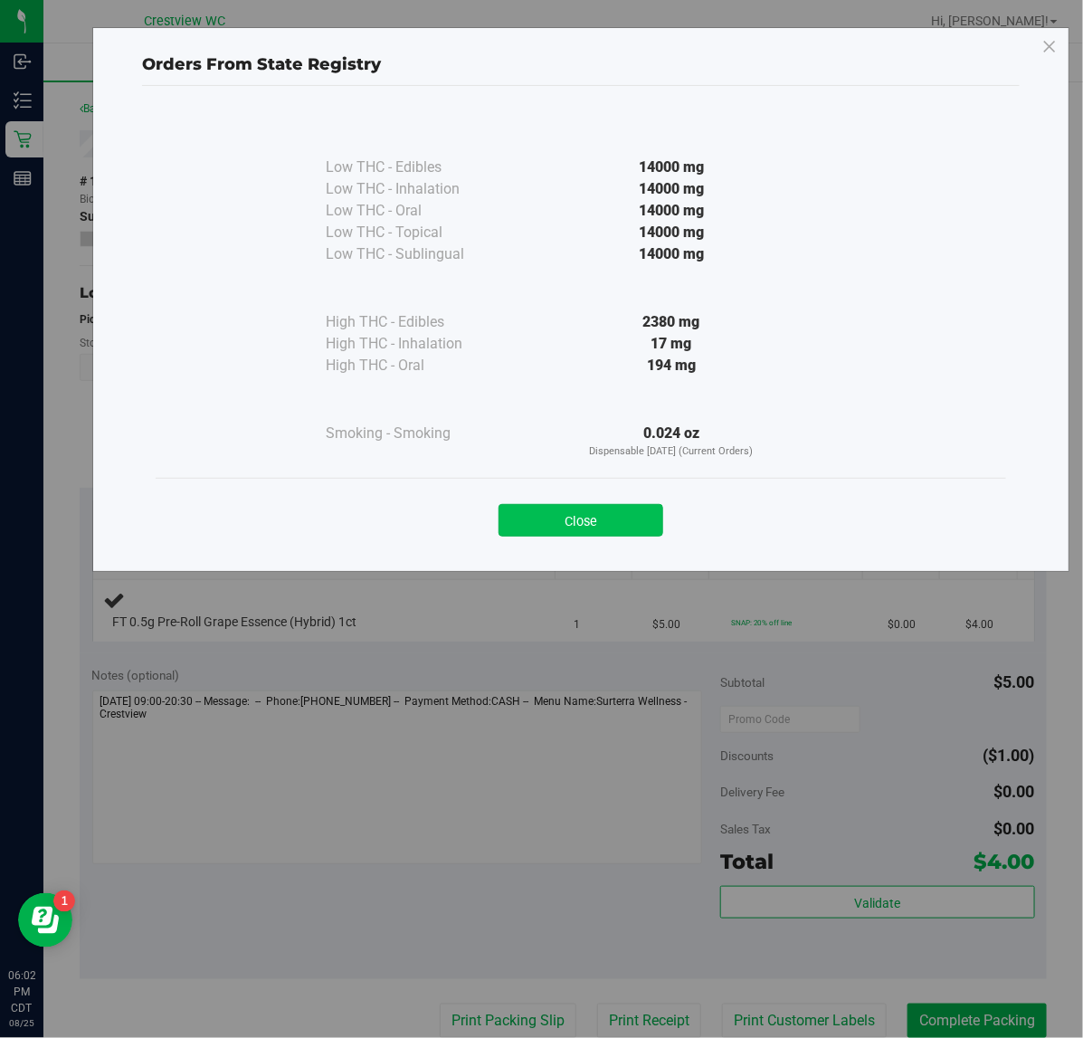
click at [584, 522] on button "Close" at bounding box center [580, 520] width 165 height 33
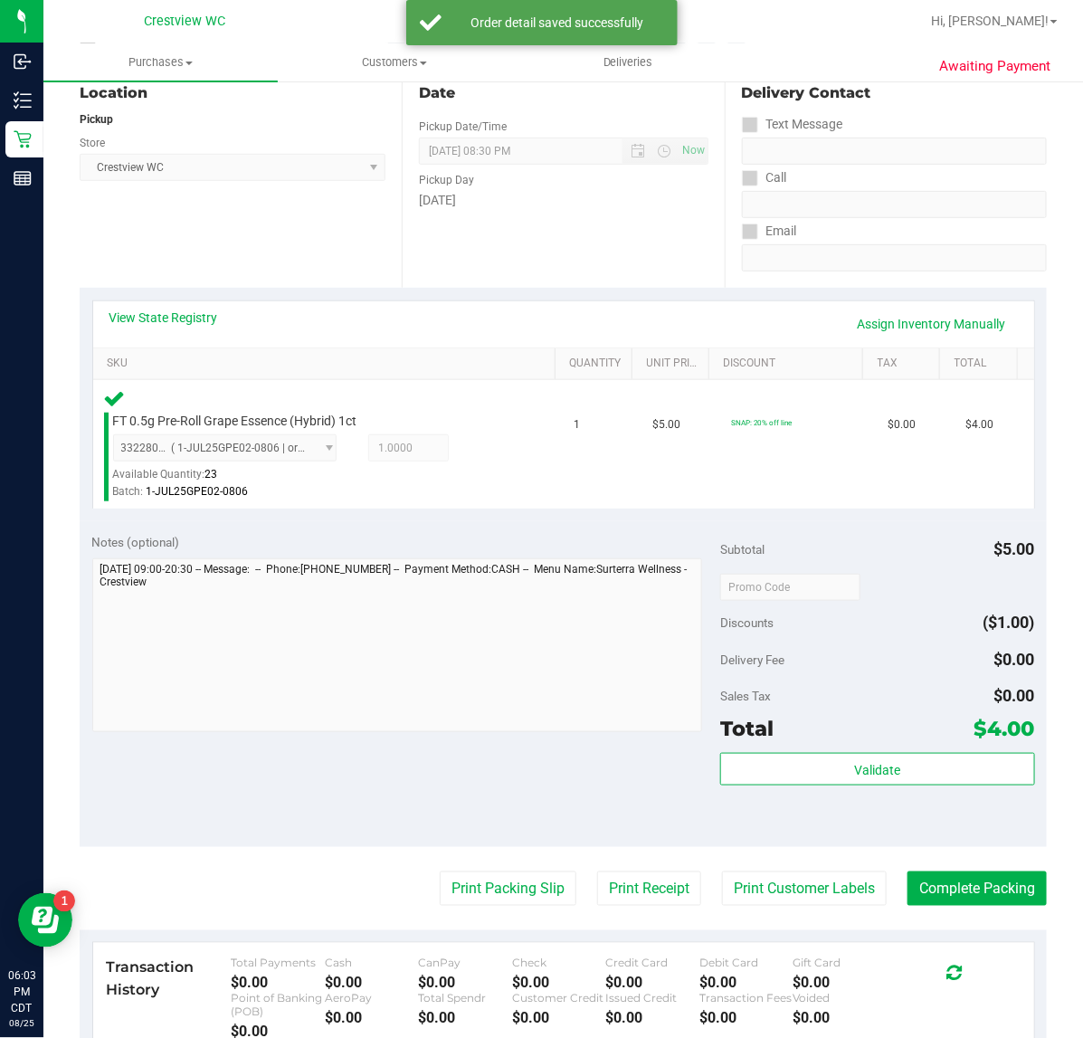
scroll to position [452, 0]
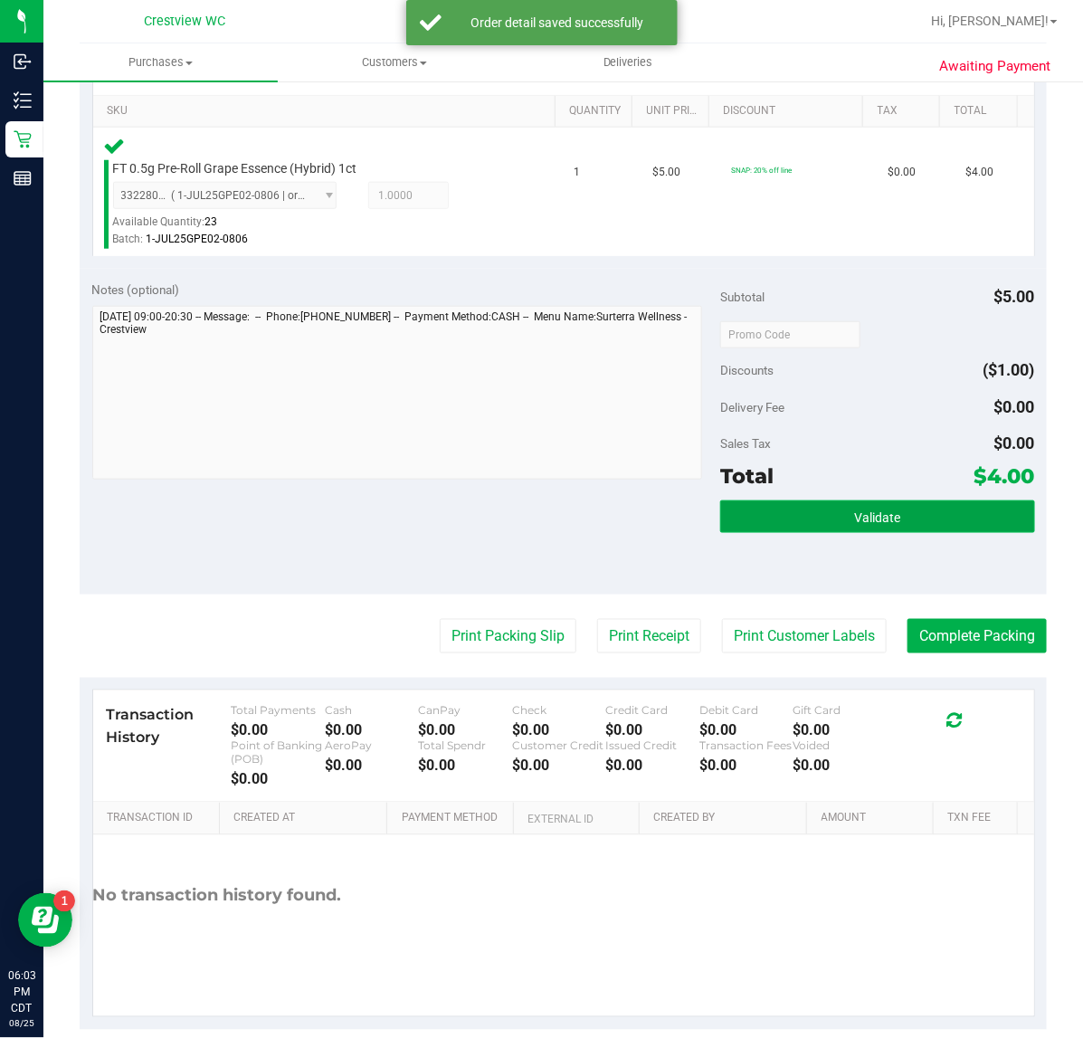
click at [869, 500] on button "Validate" at bounding box center [877, 516] width 314 height 33
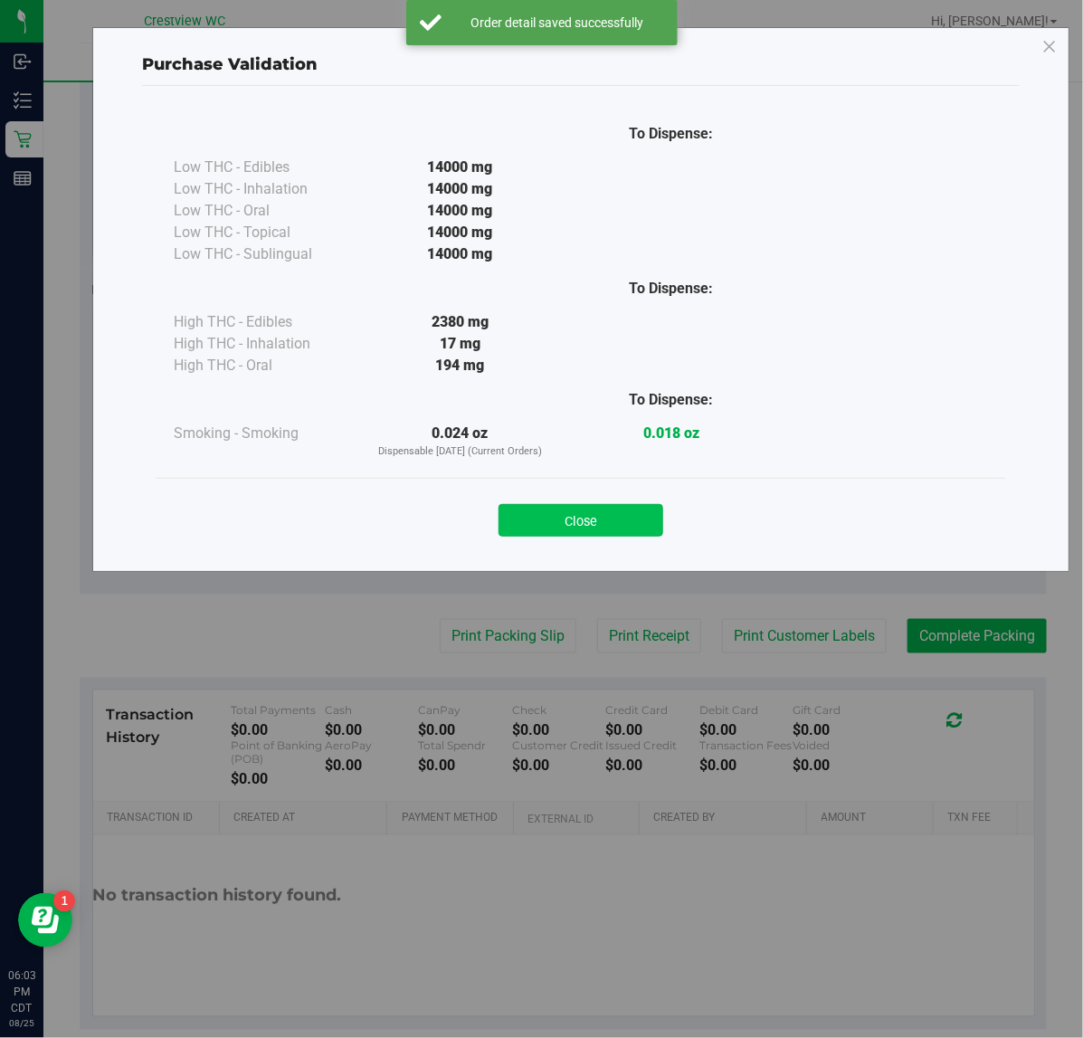
click at [589, 522] on button "Close" at bounding box center [580, 520] width 165 height 33
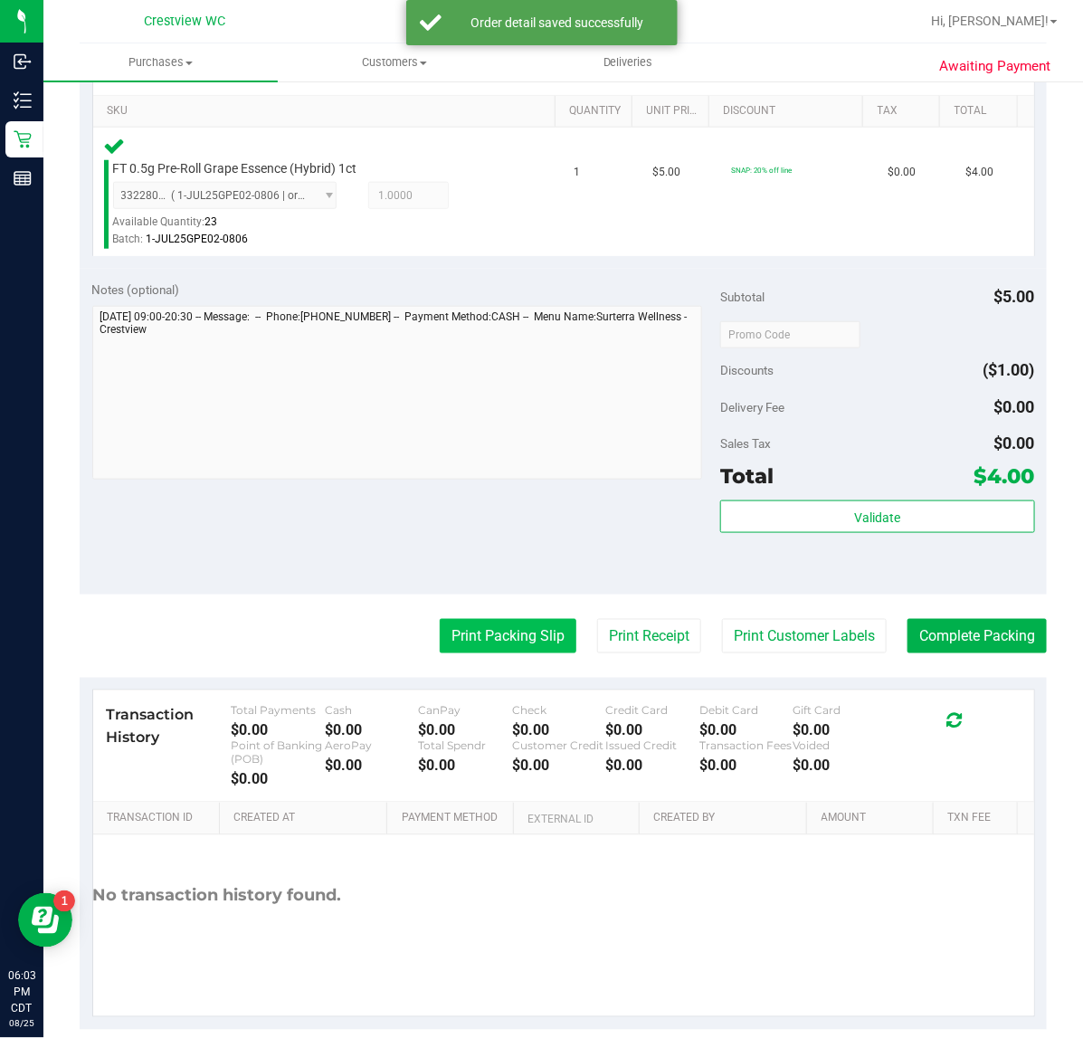
click at [461, 636] on button "Print Packing Slip" at bounding box center [508, 636] width 137 height 34
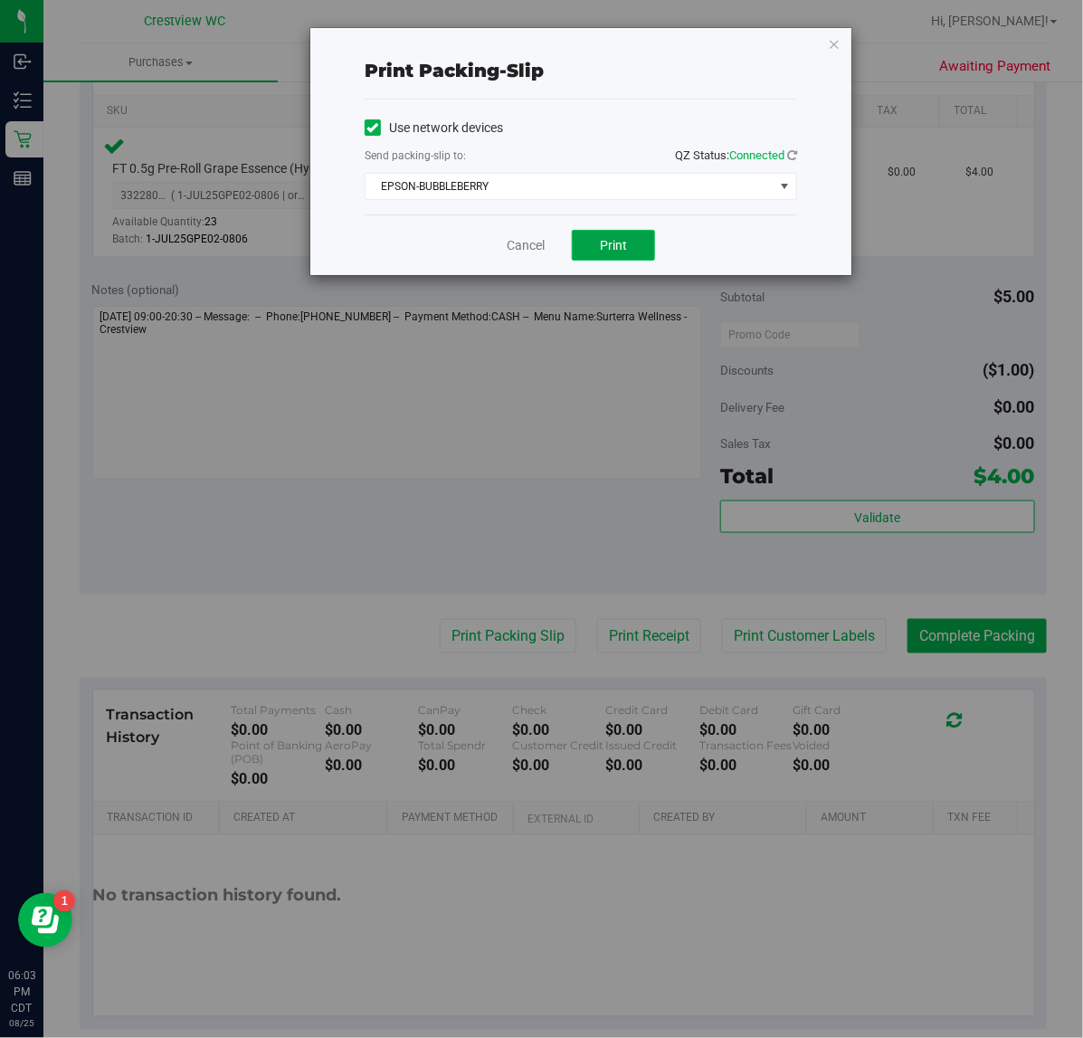
click at [621, 246] on span "Print" at bounding box center [613, 245] width 27 height 14
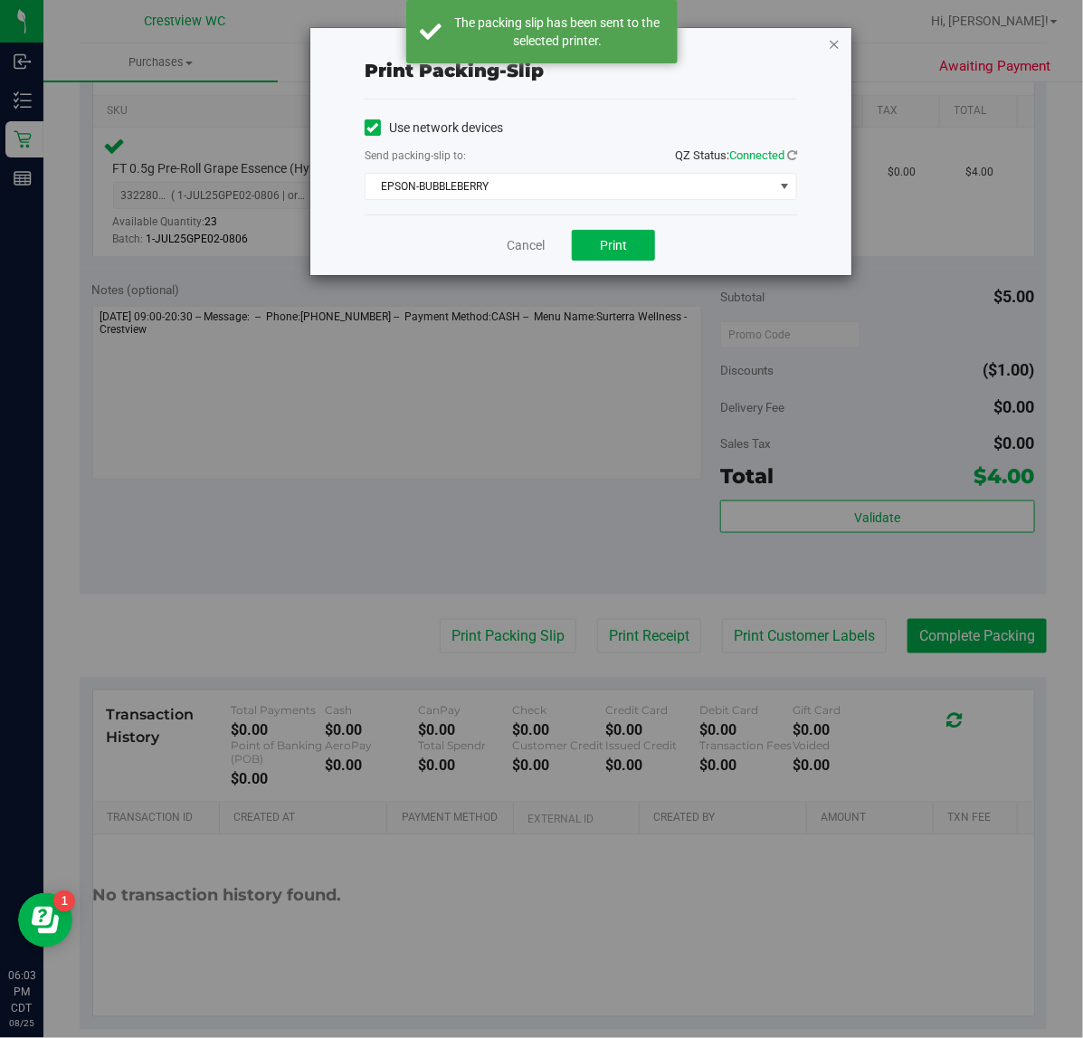
click at [834, 45] on icon "button" at bounding box center [834, 44] width 13 height 22
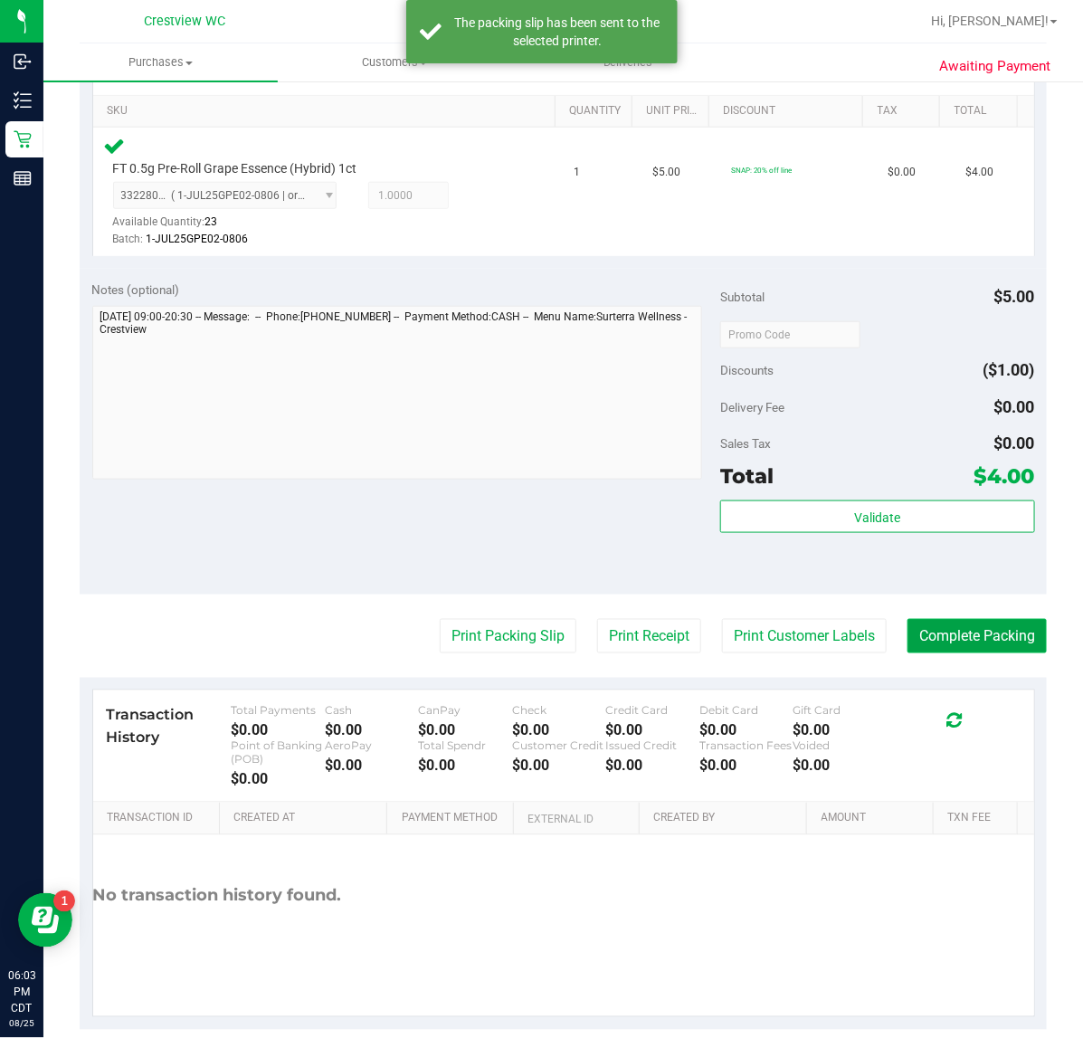
click at [939, 639] on button "Complete Packing" at bounding box center [976, 636] width 139 height 34
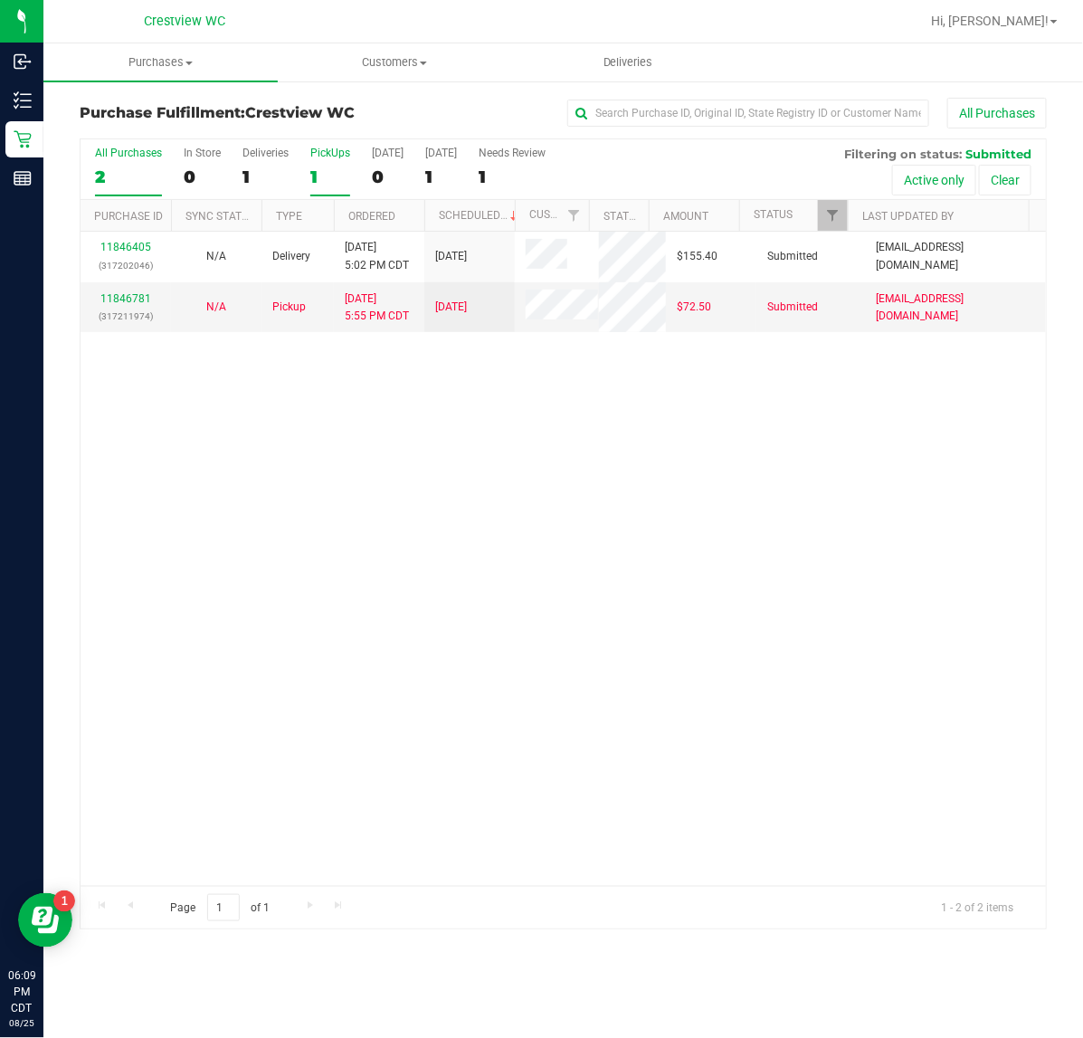
click at [336, 173] on div "1" at bounding box center [330, 176] width 40 height 21
click at [0, 0] on input "PickUps 1" at bounding box center [0, 0] width 0 height 0
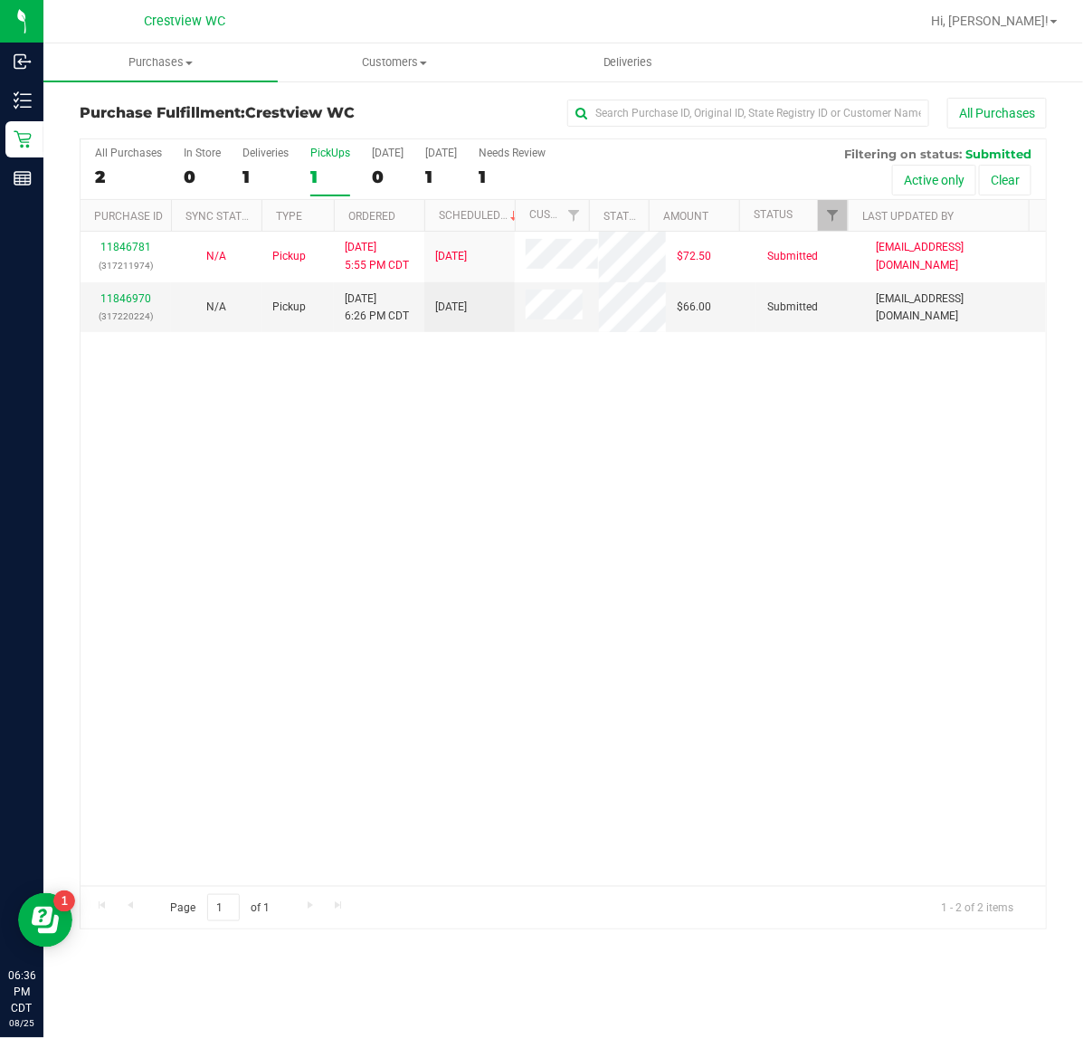
click at [344, 158] on div "PickUps" at bounding box center [330, 153] width 40 height 13
click at [0, 0] on input "PickUps 1" at bounding box center [0, 0] width 0 height 0
click at [131, 291] on div "11846970 (317220224)" at bounding box center [125, 307] width 69 height 34
click at [124, 292] on link "11846970" at bounding box center [125, 298] width 51 height 13
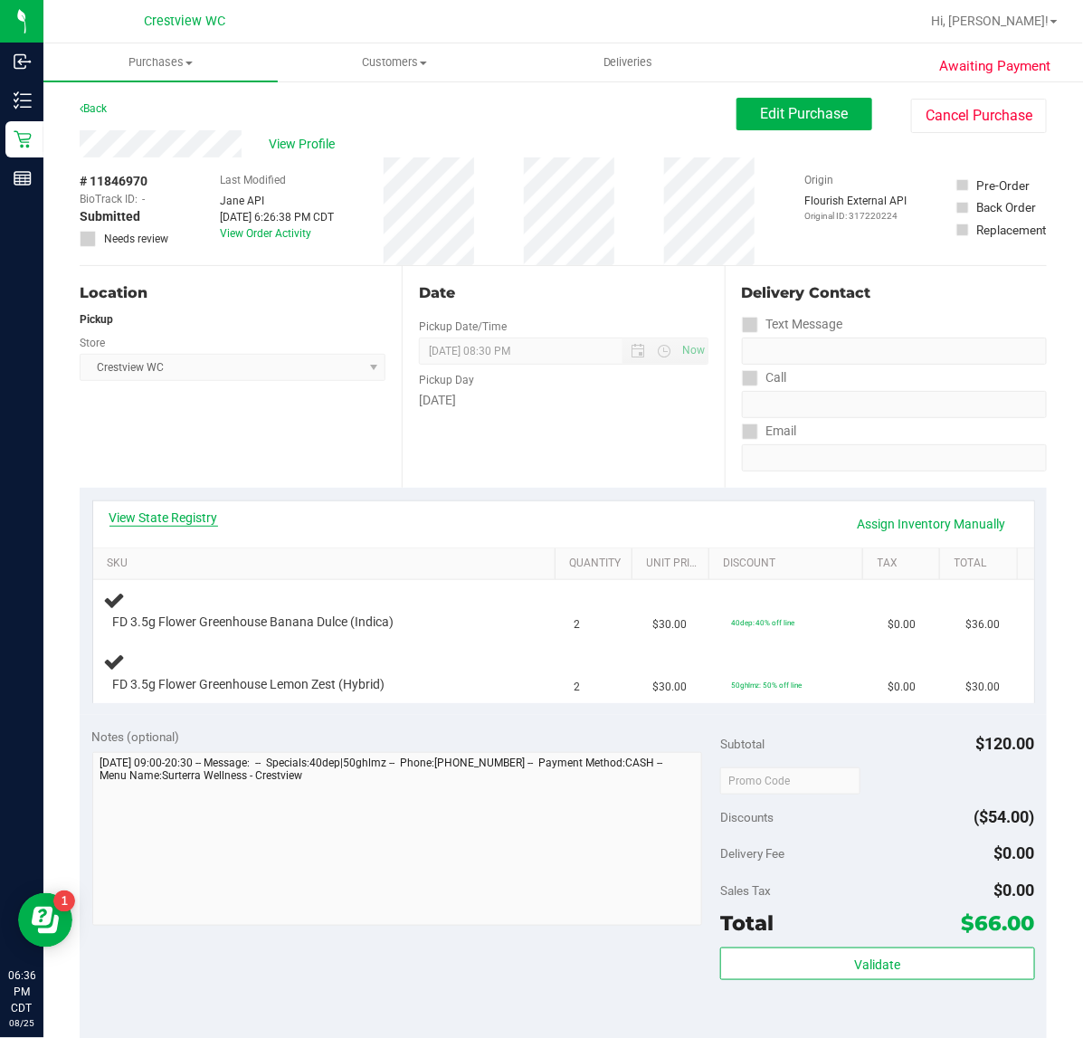
click at [209, 521] on link "View State Registry" at bounding box center [163, 517] width 109 height 18
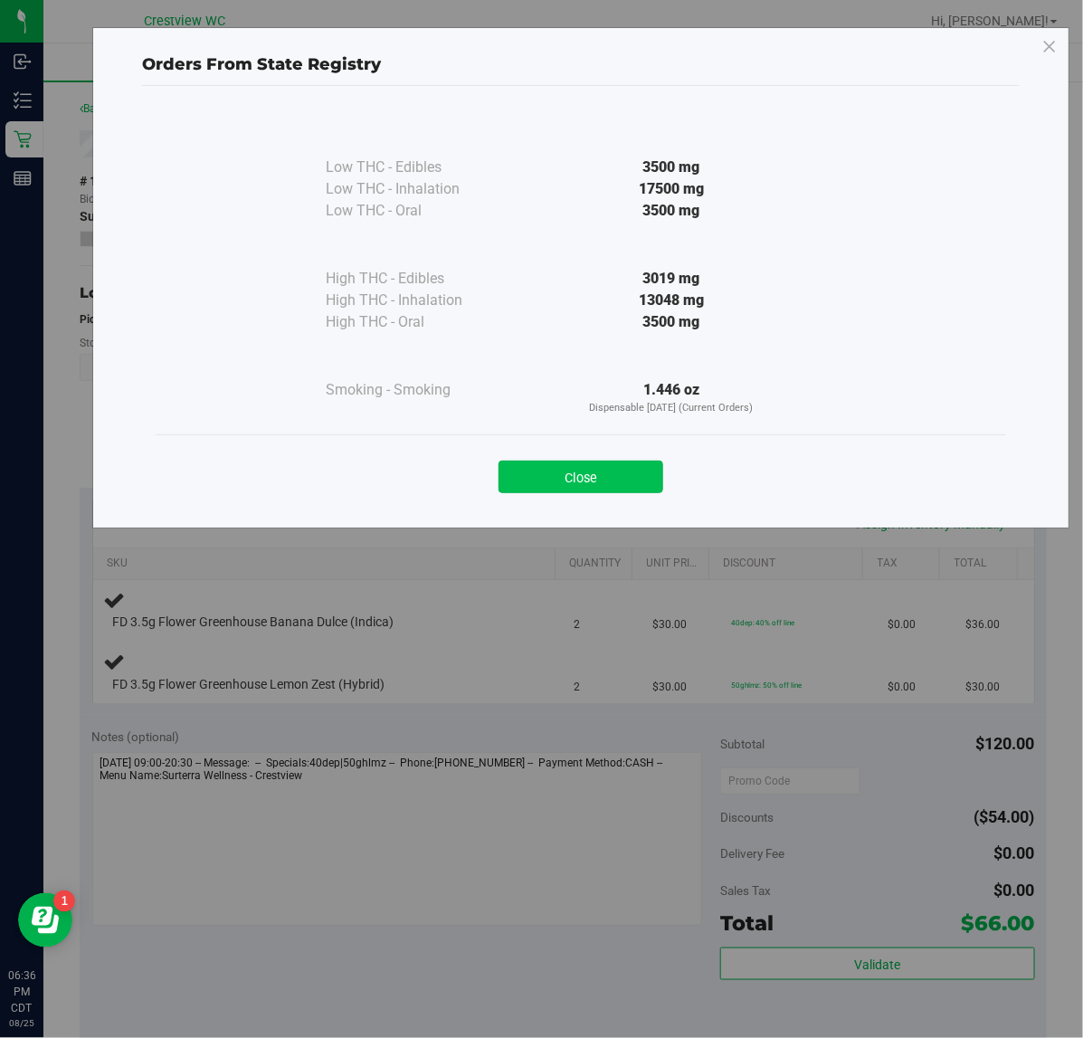
click at [521, 473] on button "Close" at bounding box center [580, 476] width 165 height 33
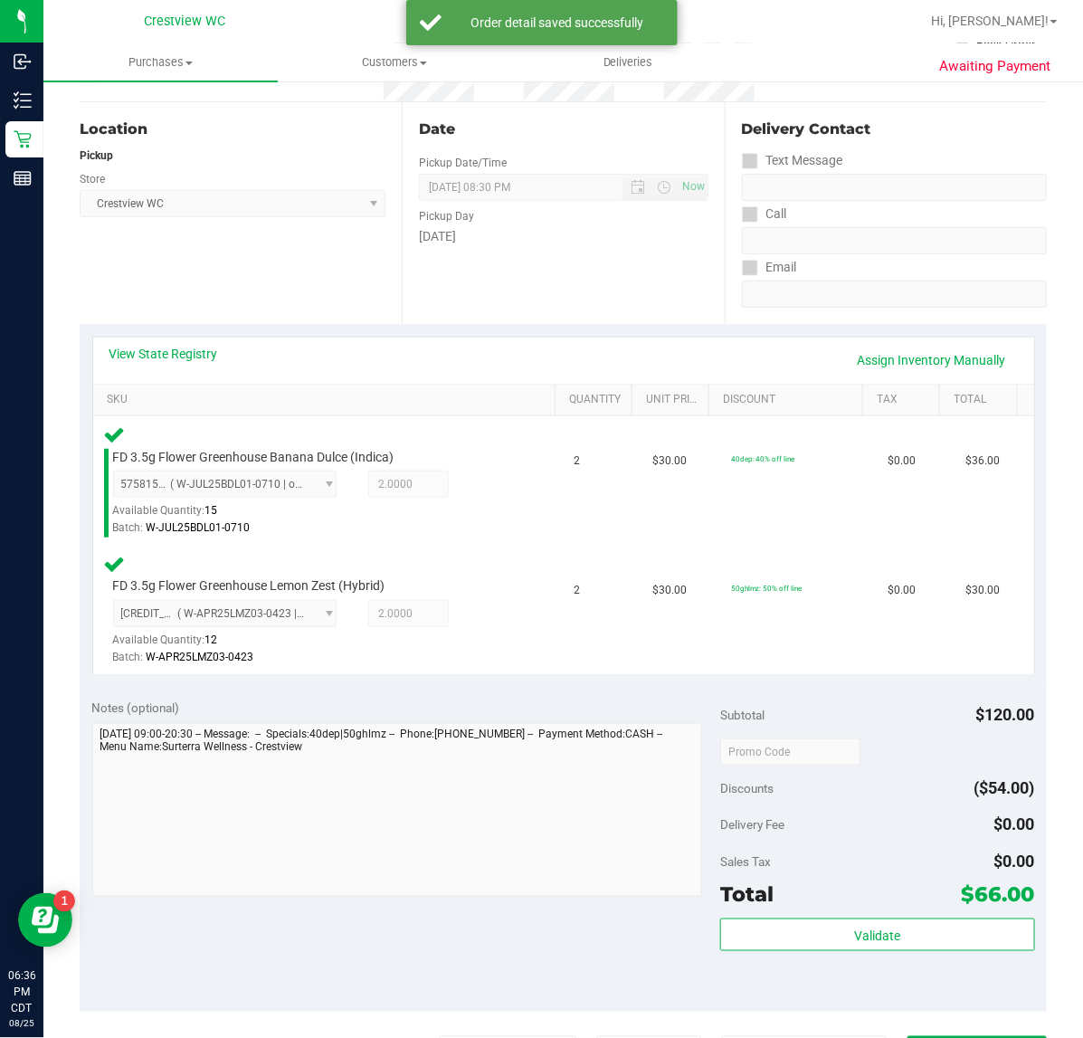
scroll to position [339, 0]
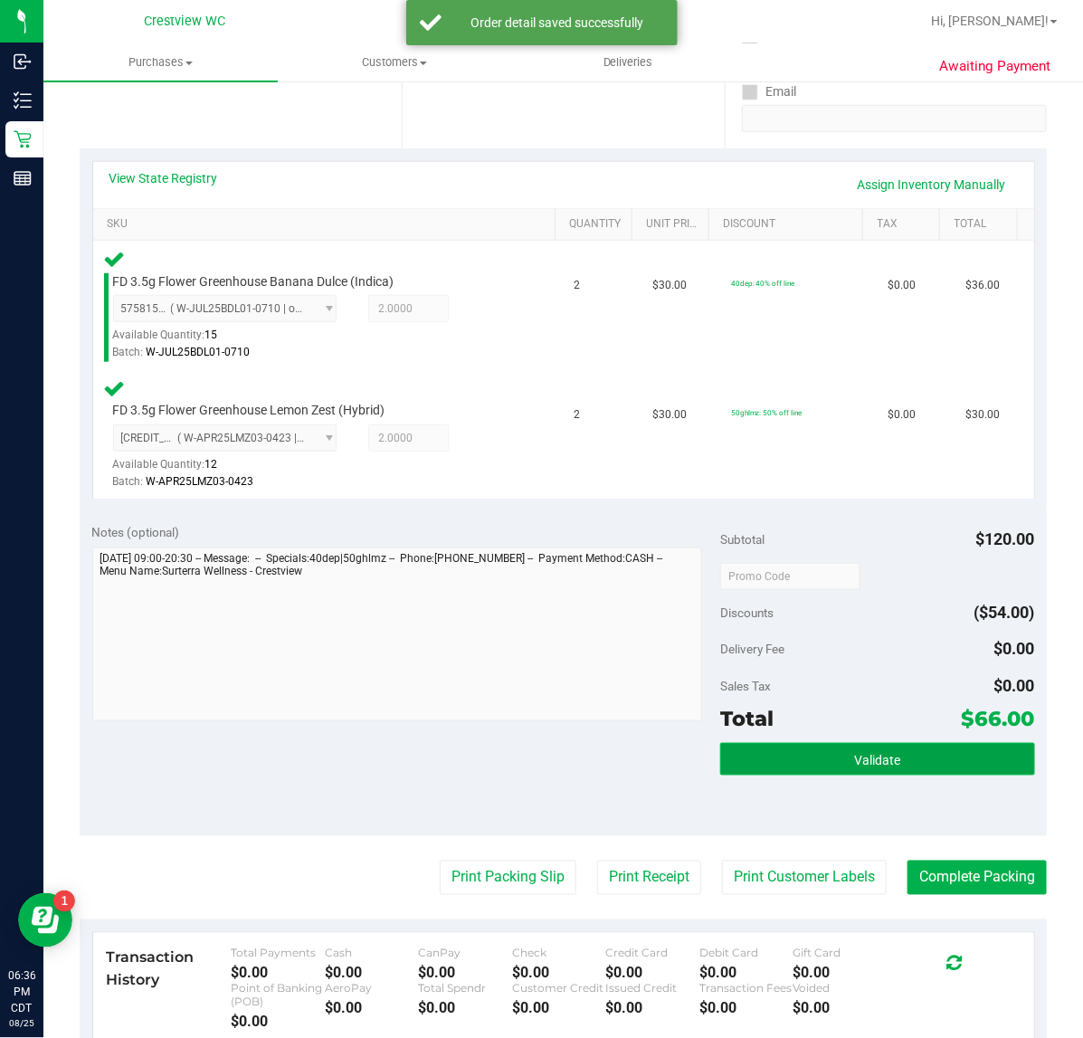
click at [811, 766] on button "Validate" at bounding box center [877, 759] width 314 height 33
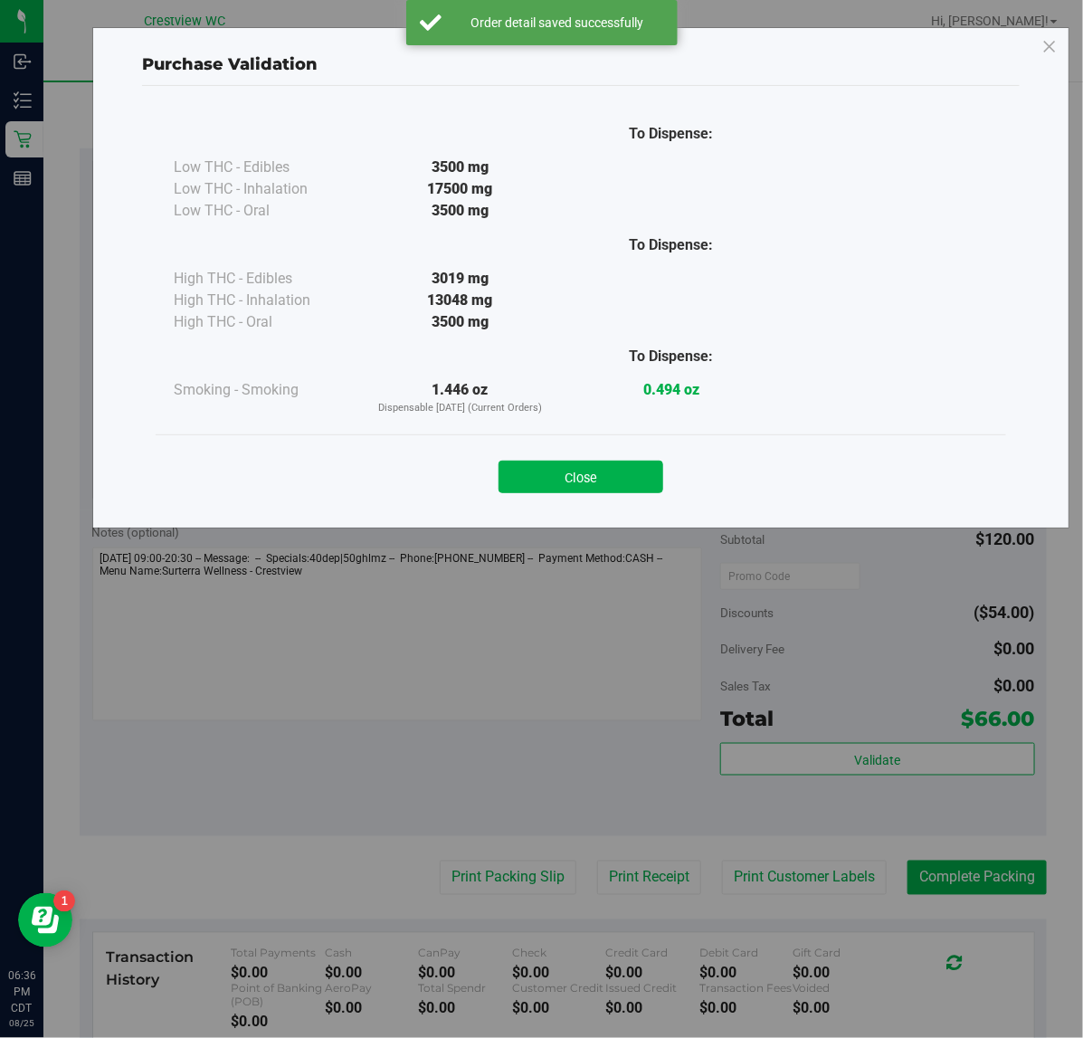
drag, startPoint x: 600, startPoint y: 471, endPoint x: 600, endPoint y: 558, distance: 86.8
click at [600, 469] on button "Close" at bounding box center [580, 476] width 165 height 33
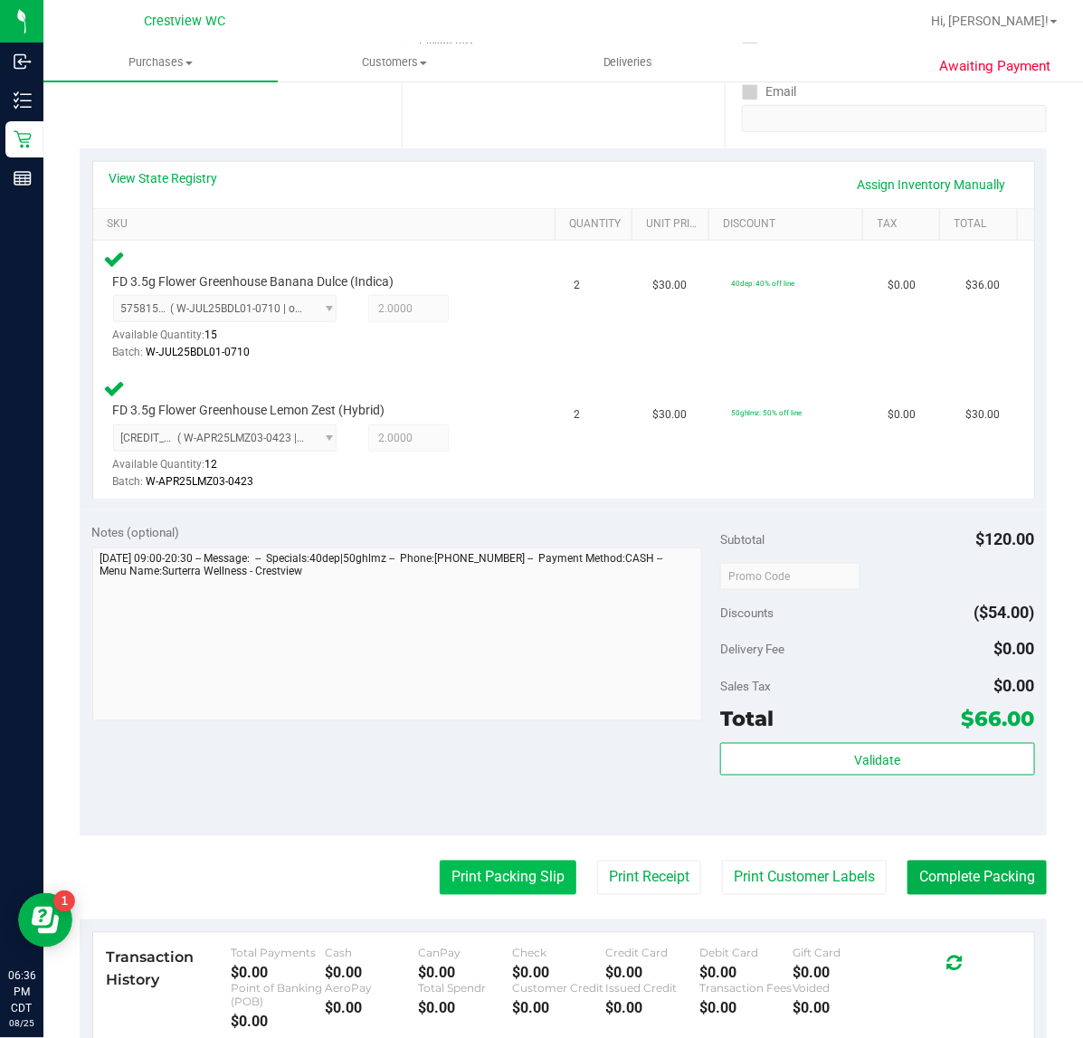
click at [482, 874] on button "Print Packing Slip" at bounding box center [508, 877] width 137 height 34
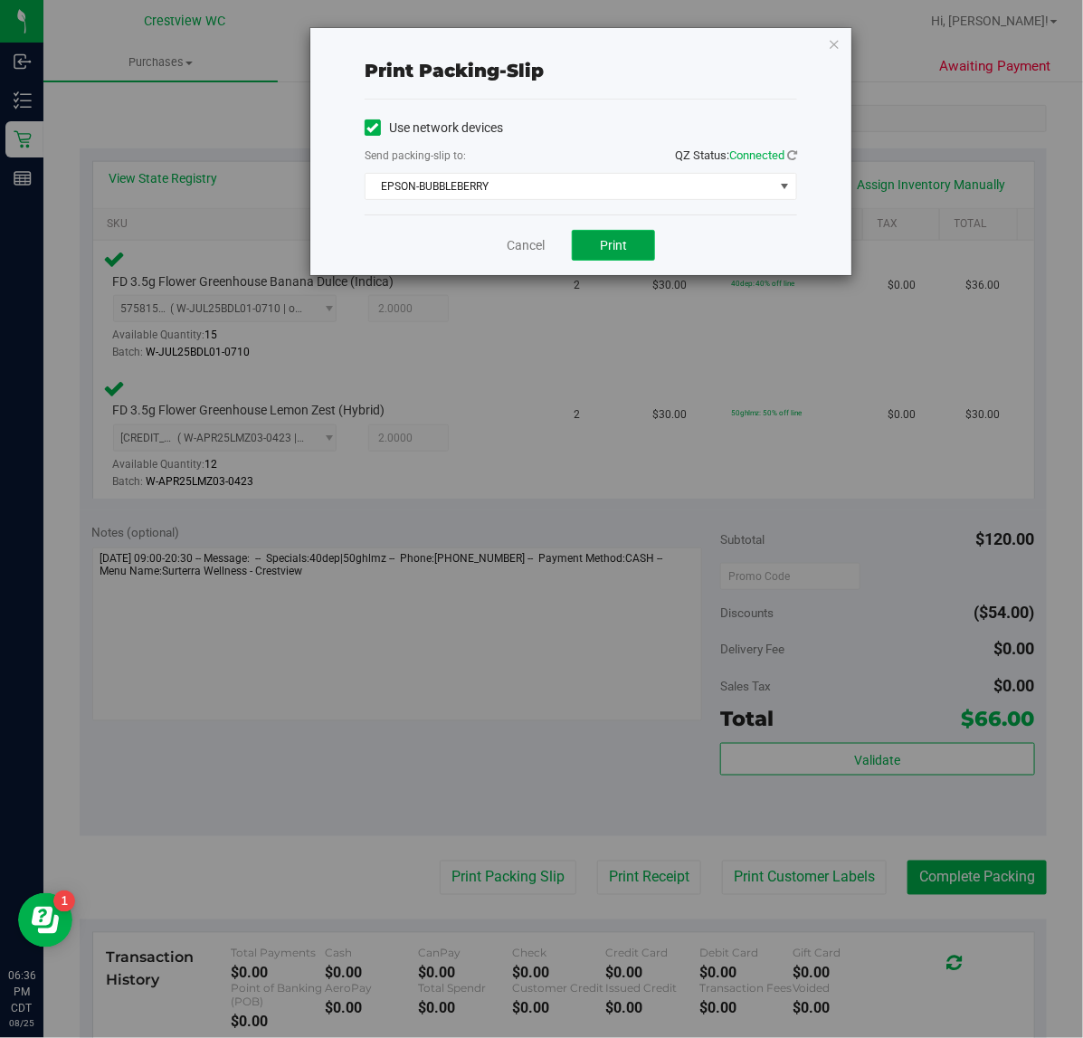
click at [621, 238] on span "Print" at bounding box center [613, 245] width 27 height 14
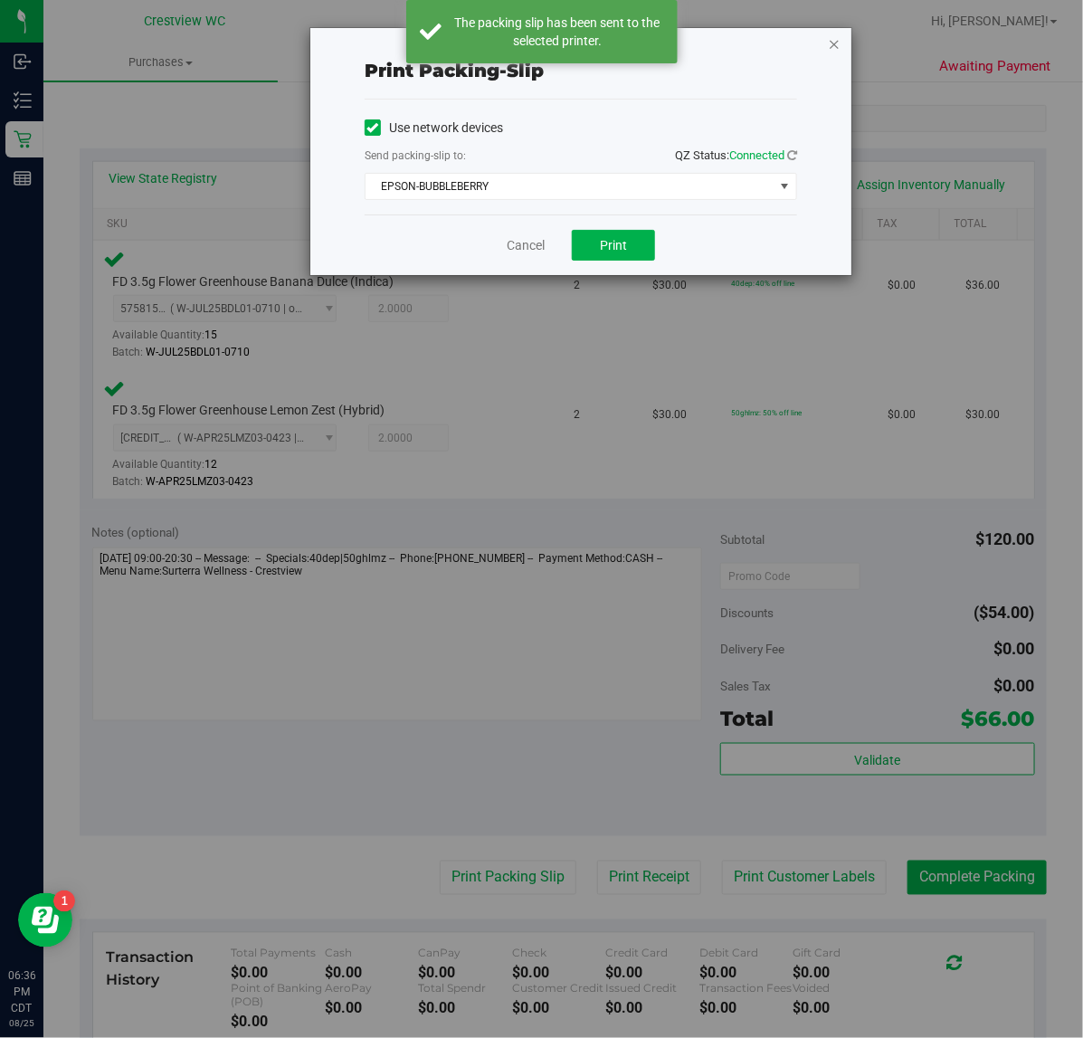
click at [829, 45] on icon "button" at bounding box center [834, 44] width 13 height 22
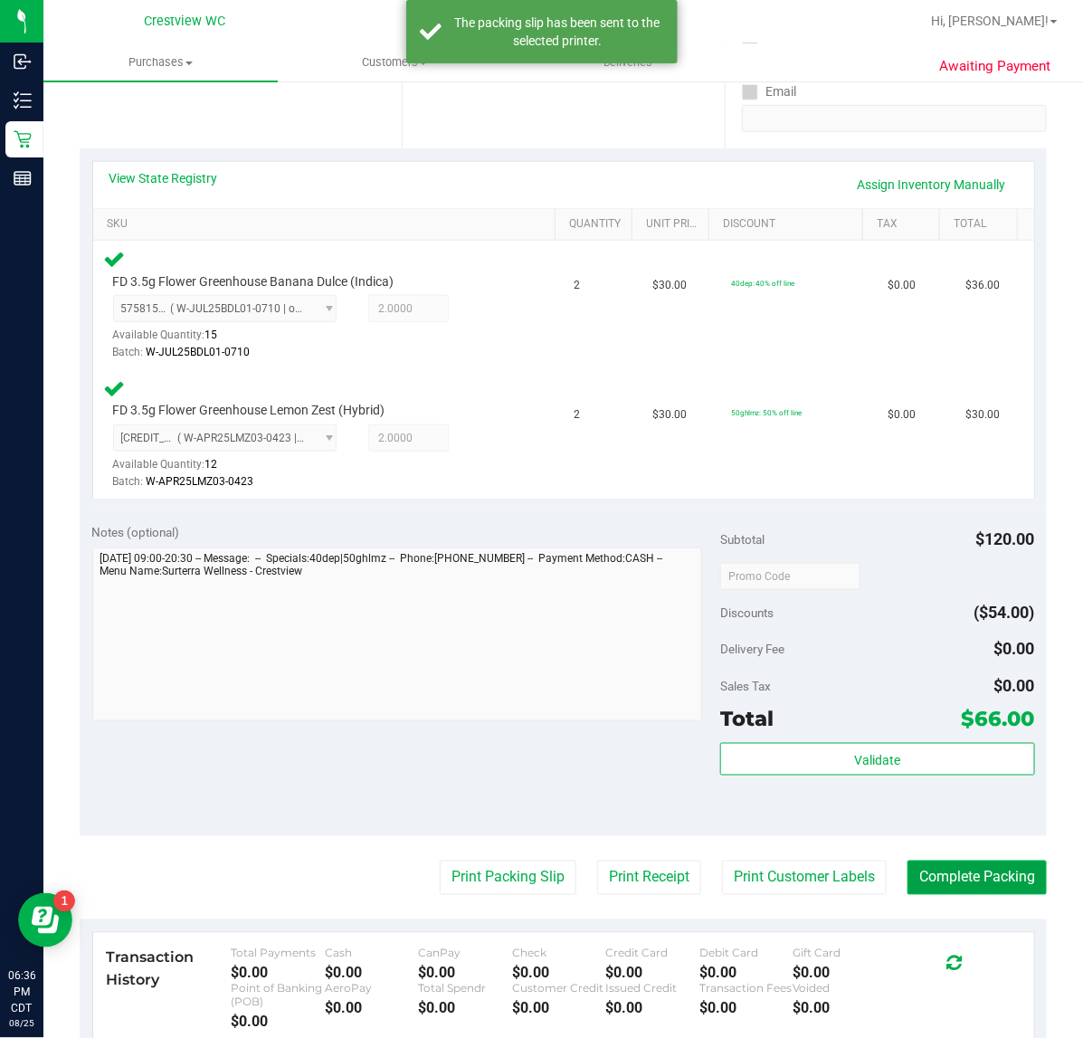
click at [996, 873] on button "Complete Packing" at bounding box center [976, 877] width 139 height 34
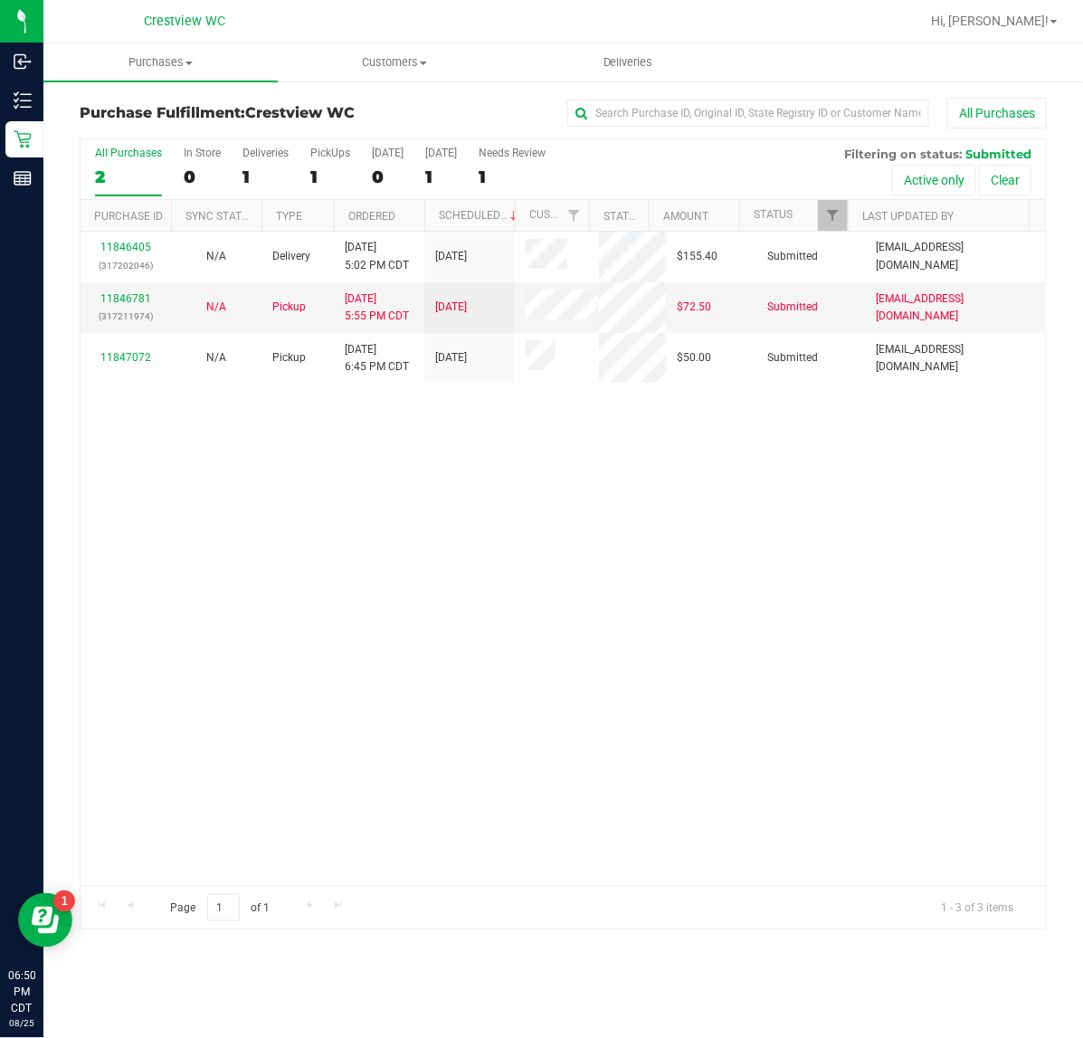
click at [306, 172] on div "All Purchases 2 In Store 0 Deliveries 1 PickUps 1 Today 0 Tomorrow 1 Needs Revi…" at bounding box center [563, 169] width 965 height 61
click at [317, 175] on div "1" at bounding box center [330, 176] width 40 height 21
click at [0, 0] on input "PickUps 1" at bounding box center [0, 0] width 0 height 0
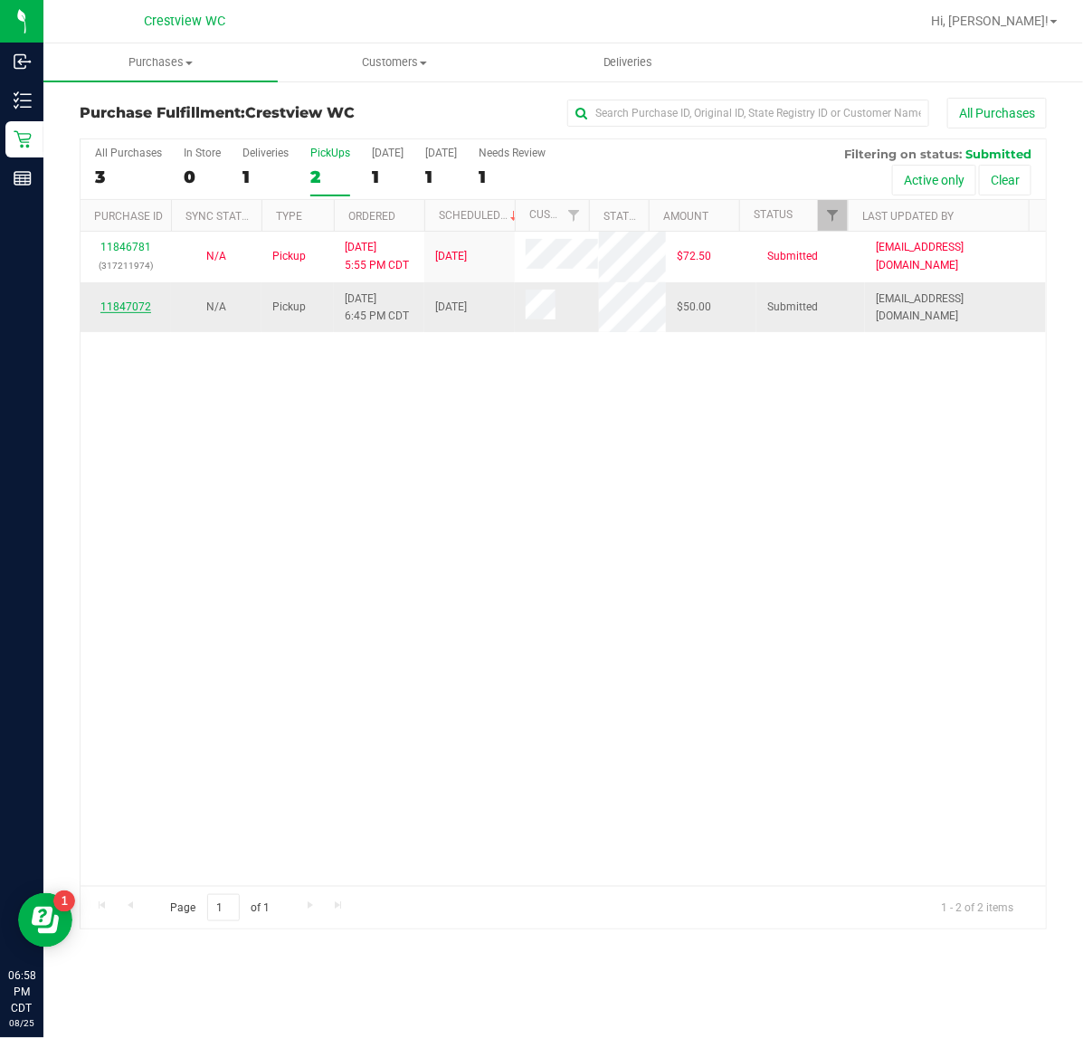
click at [137, 310] on link "11847072" at bounding box center [125, 306] width 51 height 13
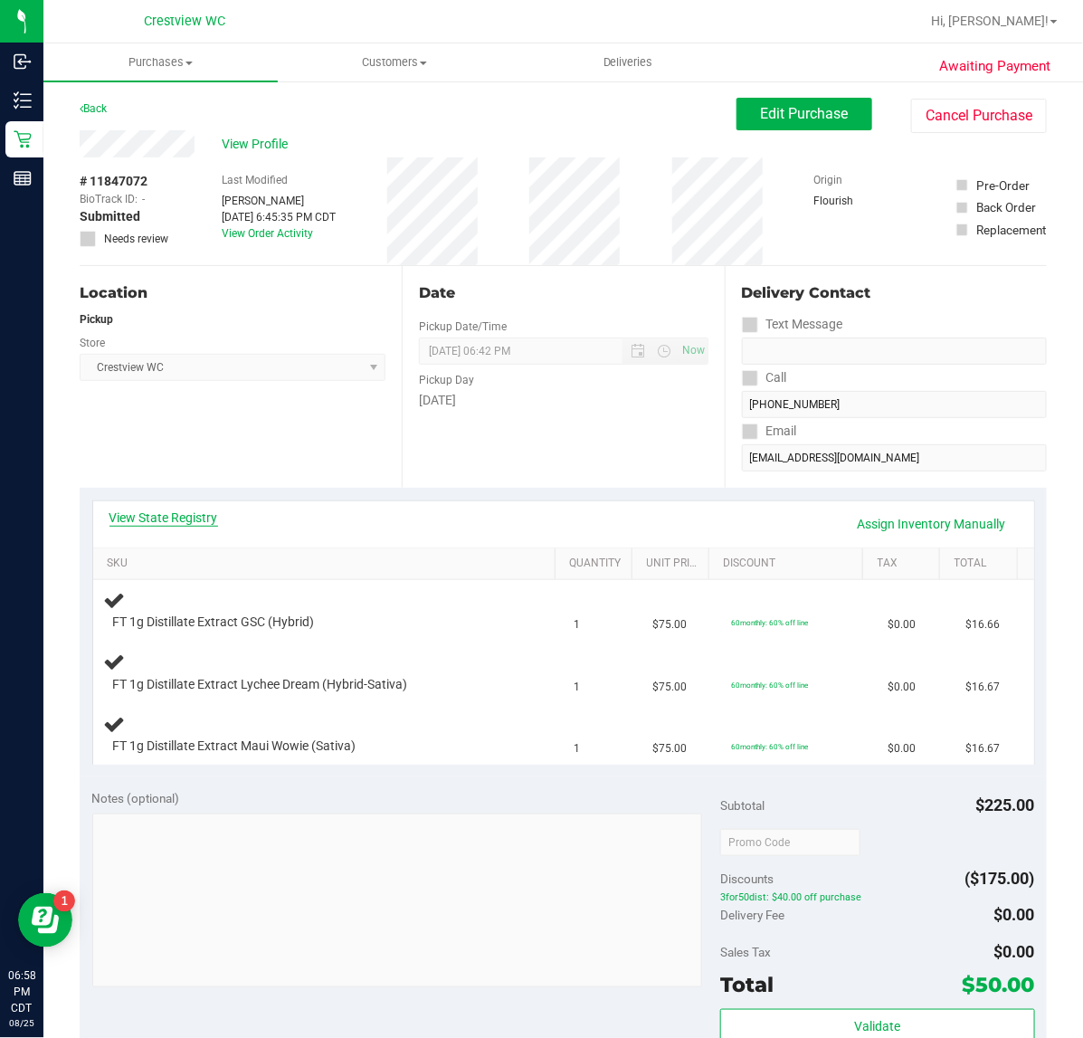
click at [202, 513] on link "View State Registry" at bounding box center [163, 517] width 109 height 18
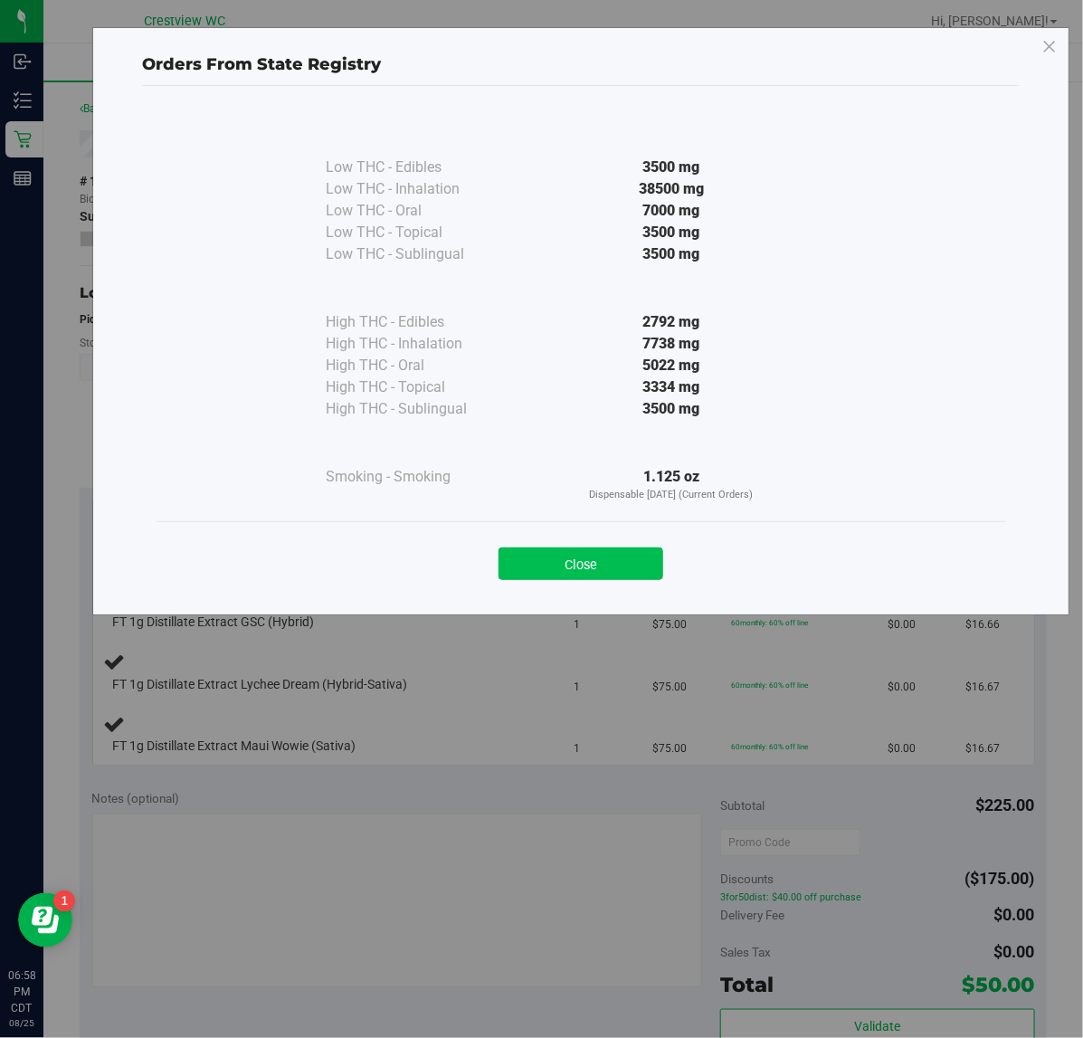
click at [554, 562] on button "Close" at bounding box center [580, 563] width 165 height 33
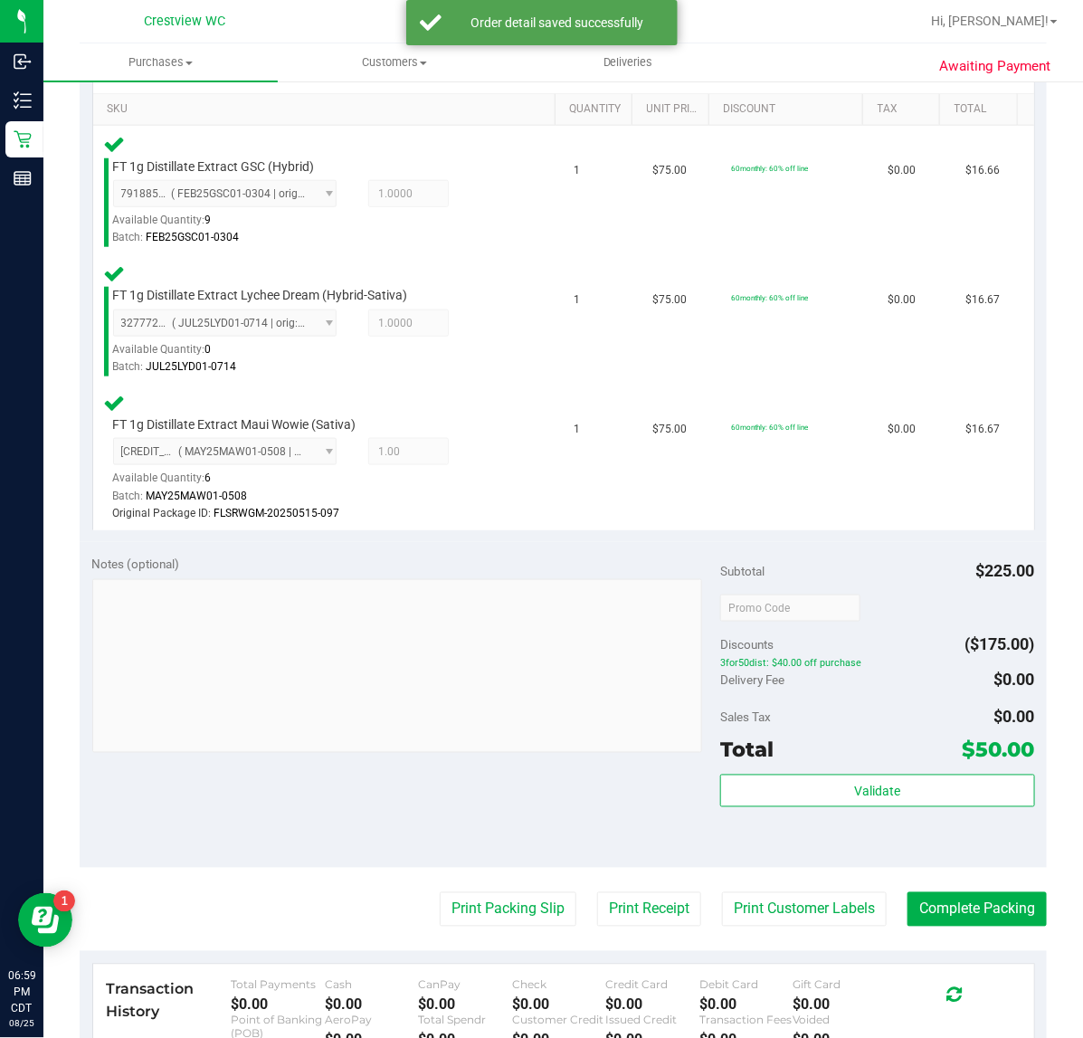
scroll to position [565, 0]
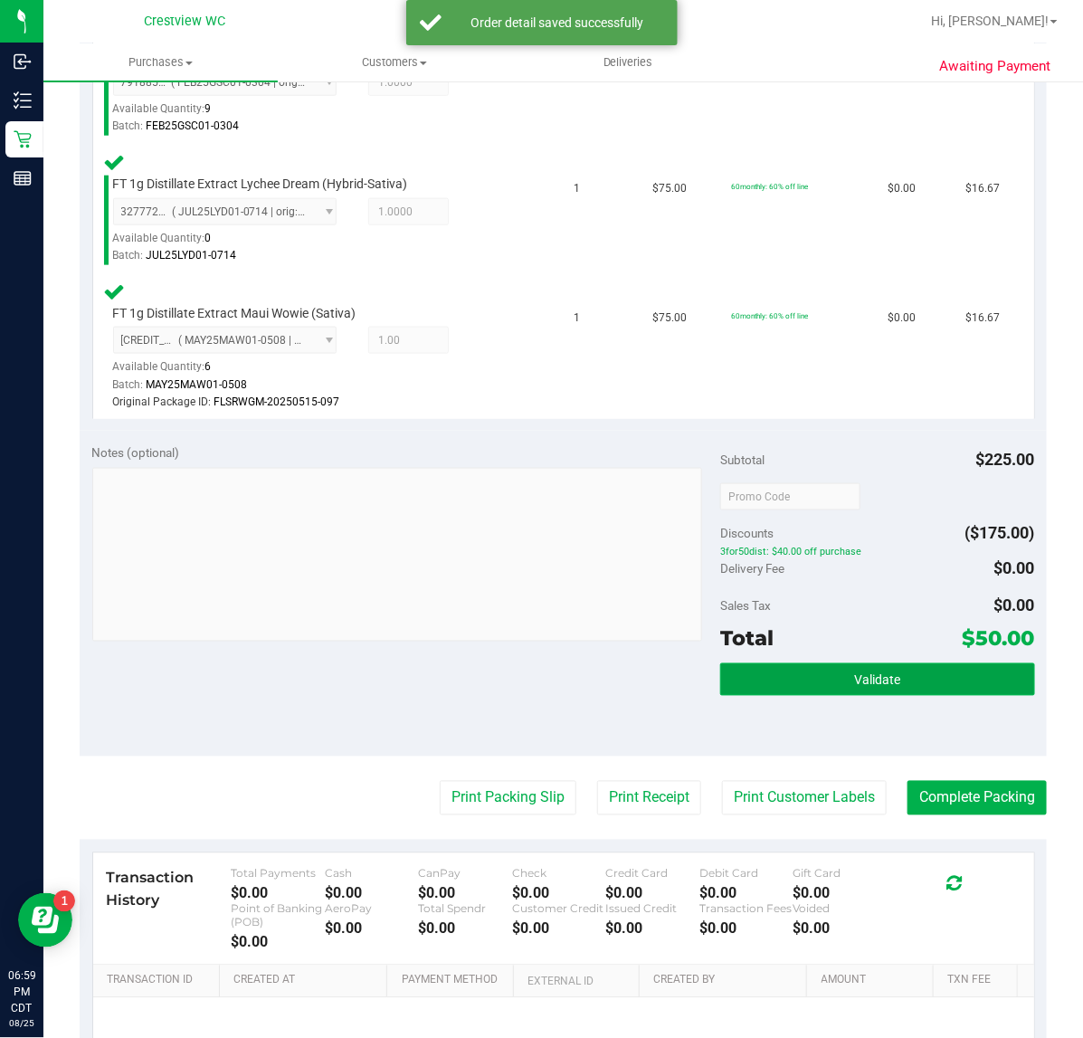
click at [866, 689] on button "Validate" at bounding box center [877, 679] width 314 height 33
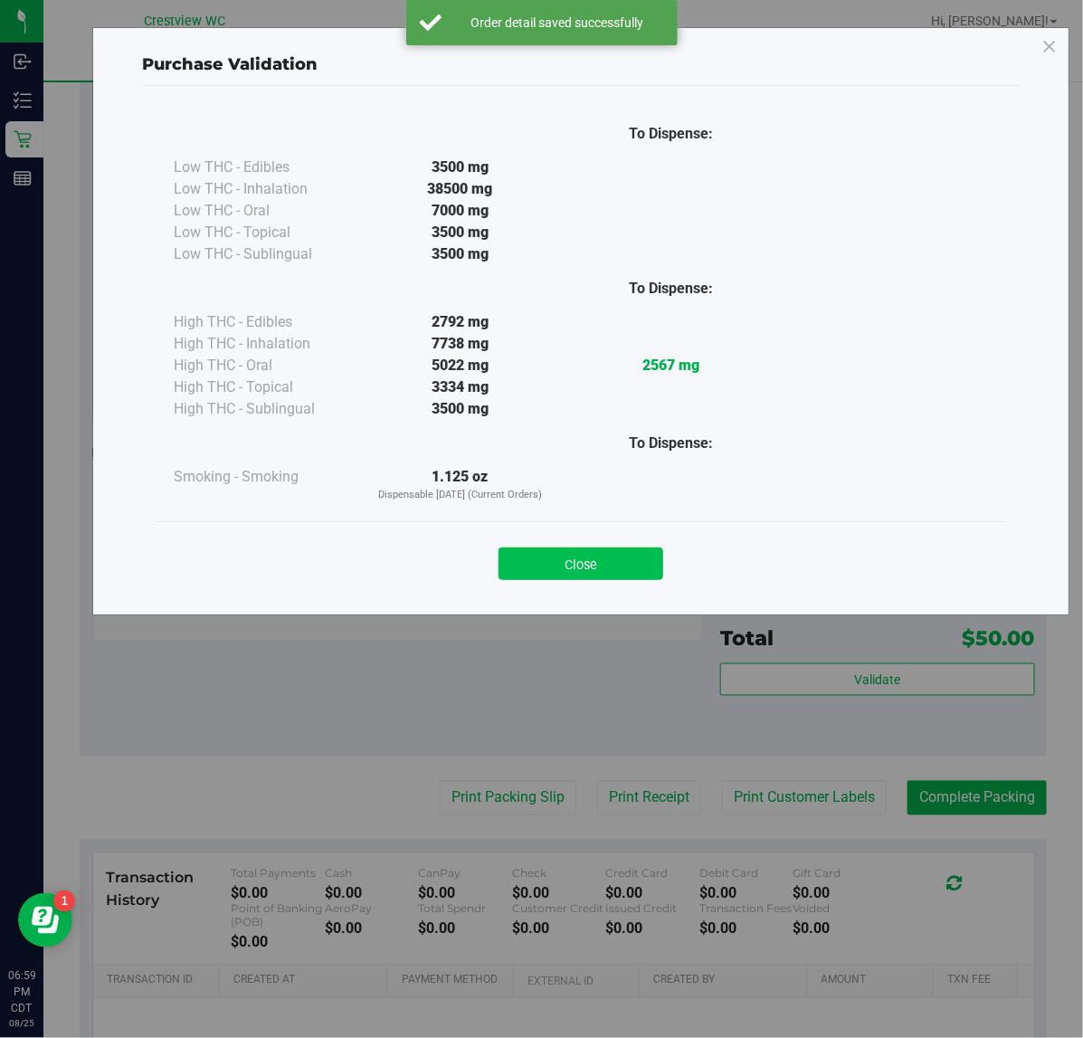
click at [554, 558] on button "Close" at bounding box center [580, 563] width 165 height 33
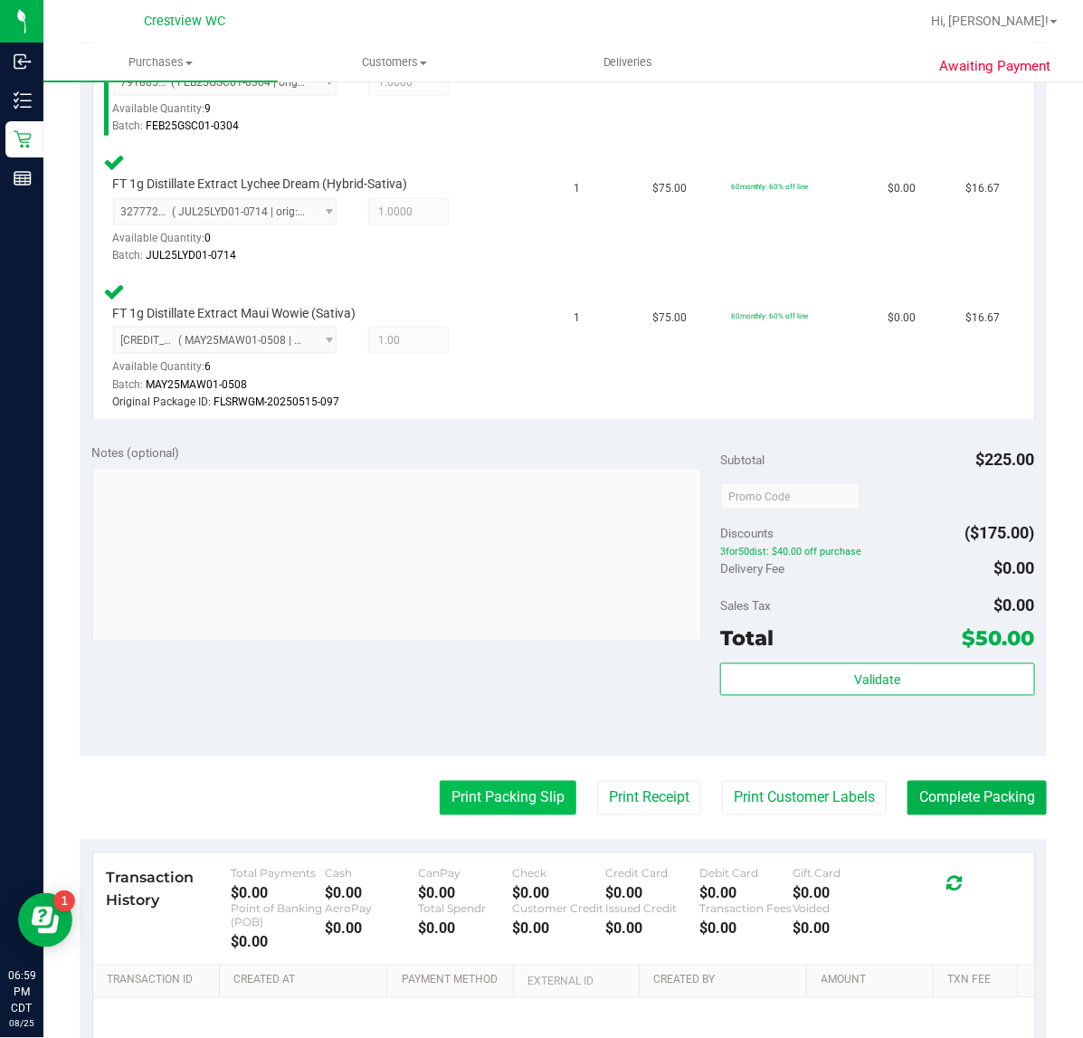
click at [494, 801] on button "Print Packing Slip" at bounding box center [508, 798] width 137 height 34
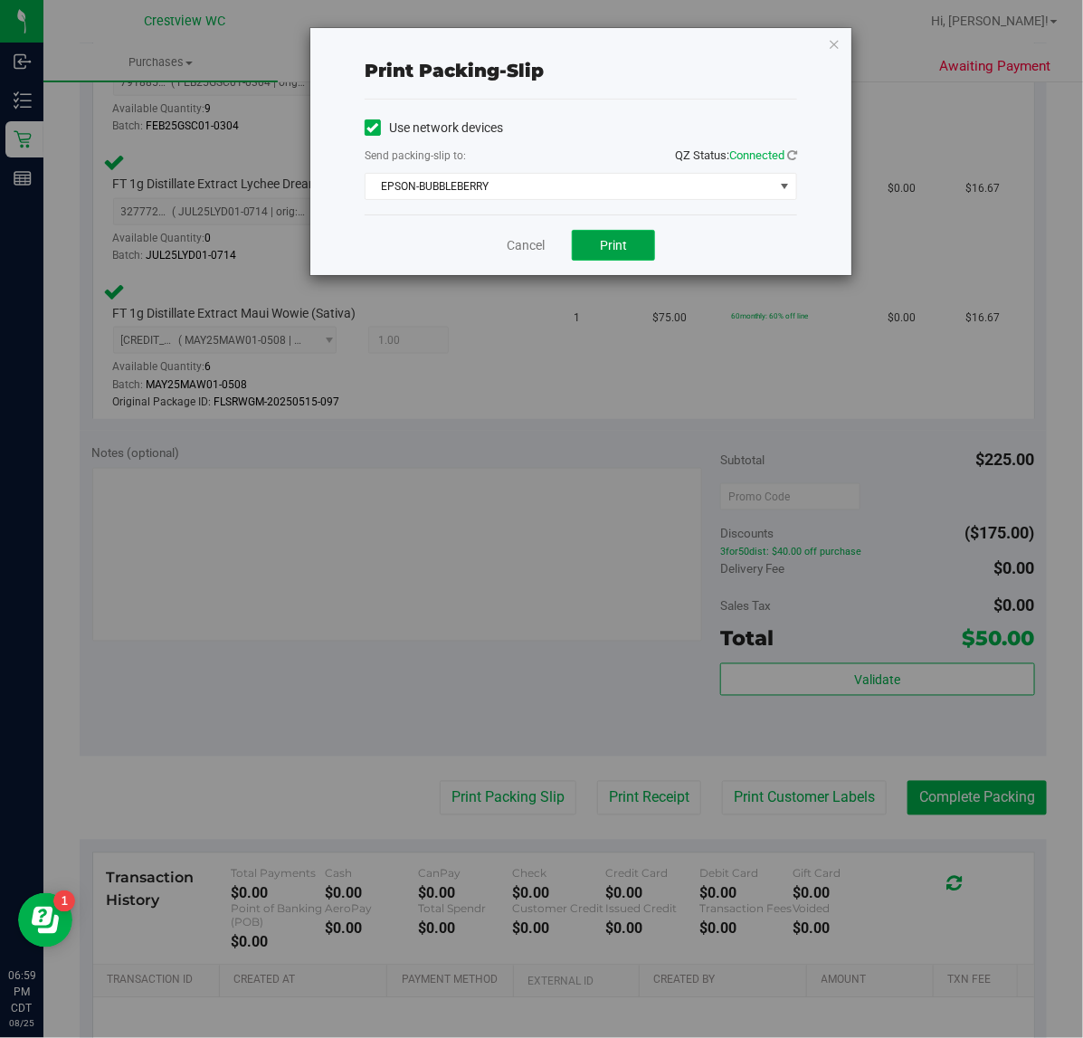
click at [611, 244] on span "Print" at bounding box center [613, 245] width 27 height 14
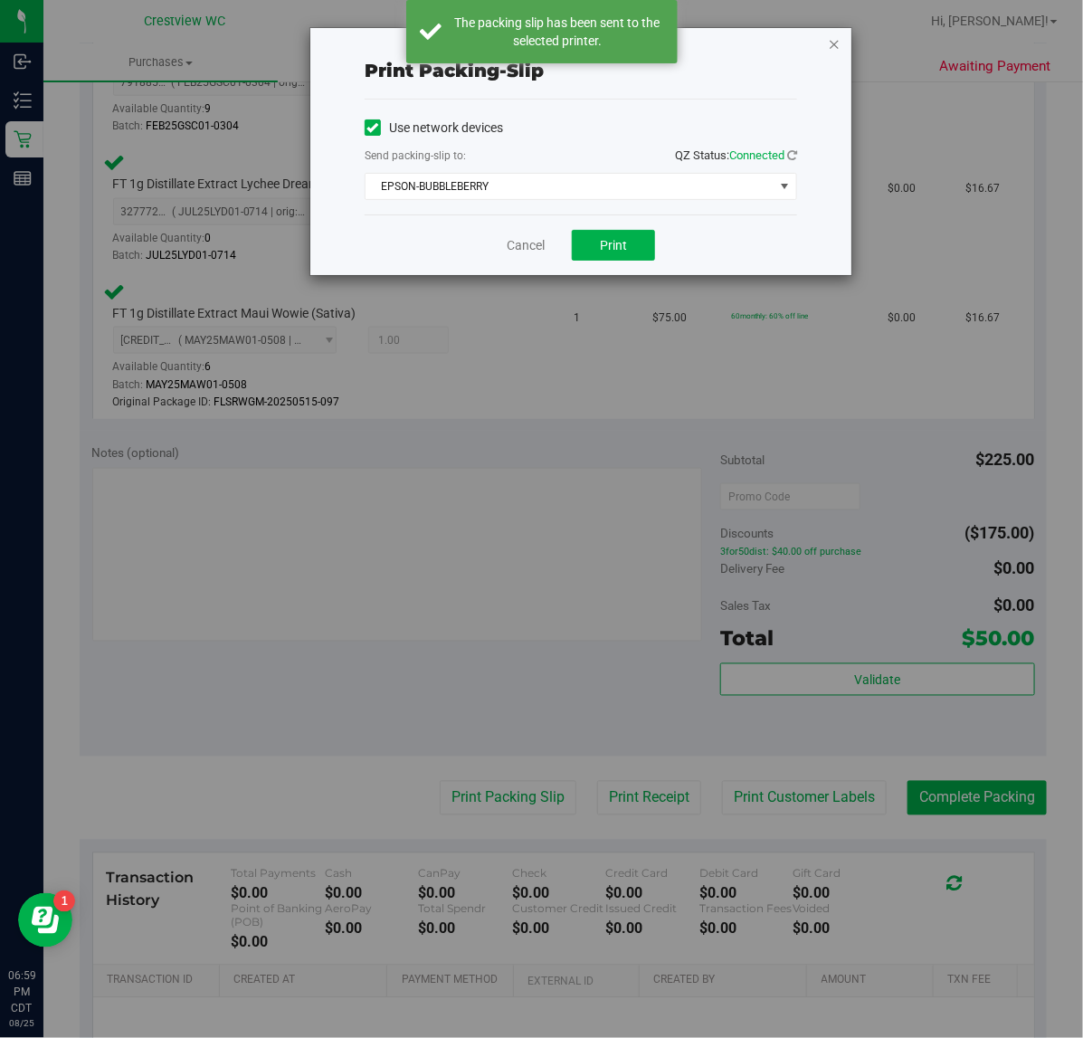
click at [837, 38] on icon "button" at bounding box center [834, 44] width 13 height 22
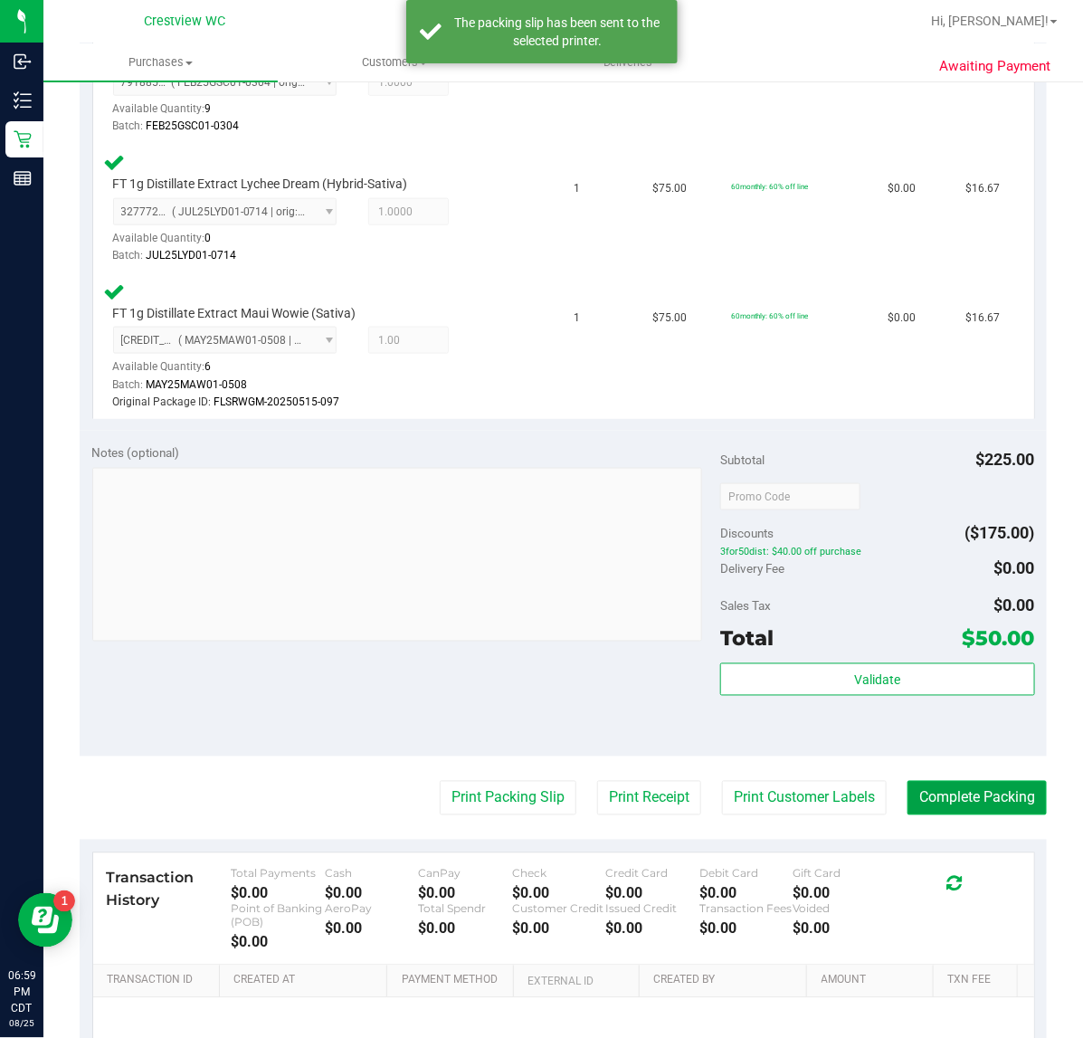
click at [960, 801] on button "Complete Packing" at bounding box center [976, 798] width 139 height 34
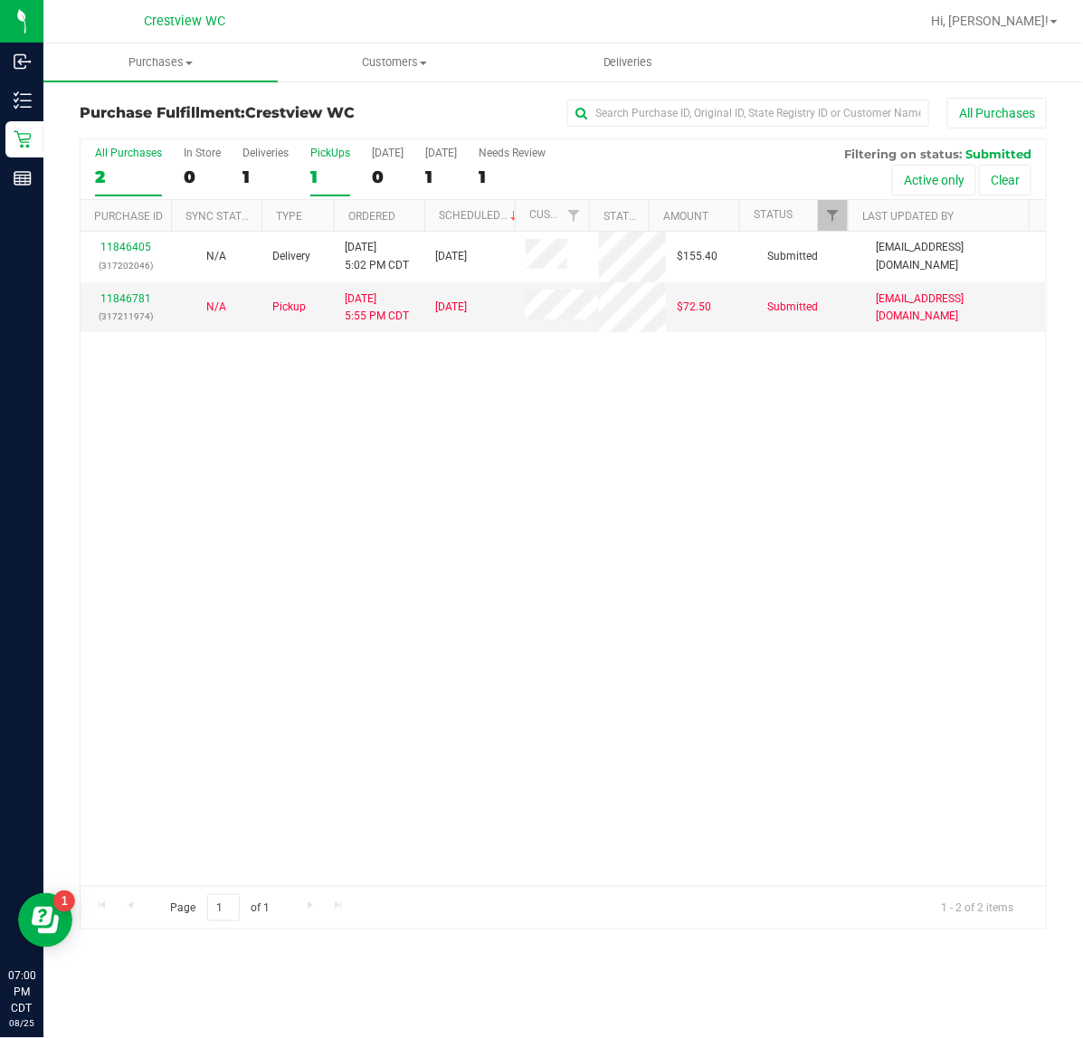
click at [331, 159] on div "PickUps" at bounding box center [330, 153] width 40 height 13
click at [0, 0] on input "PickUps 1" at bounding box center [0, 0] width 0 height 0
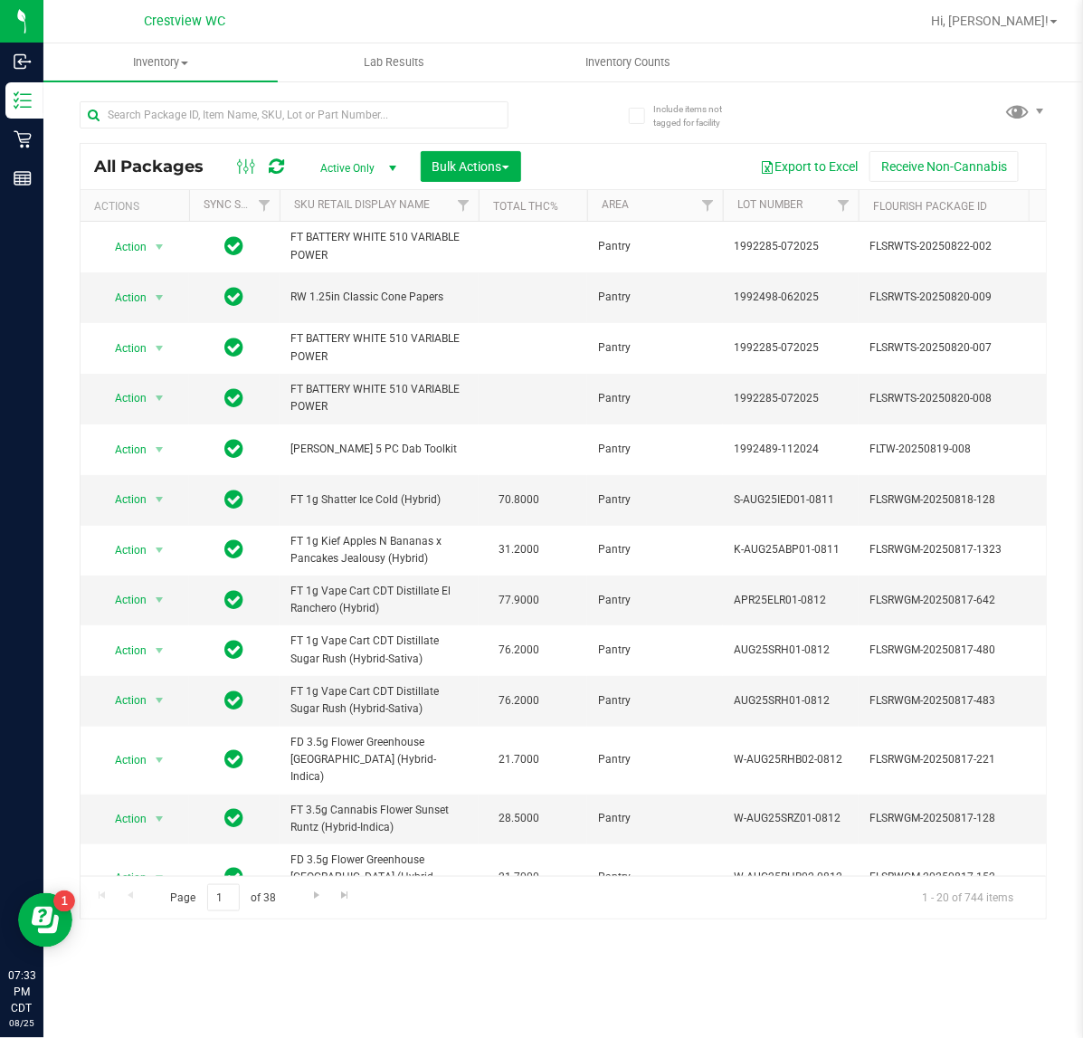
scroll to position [0, 844]
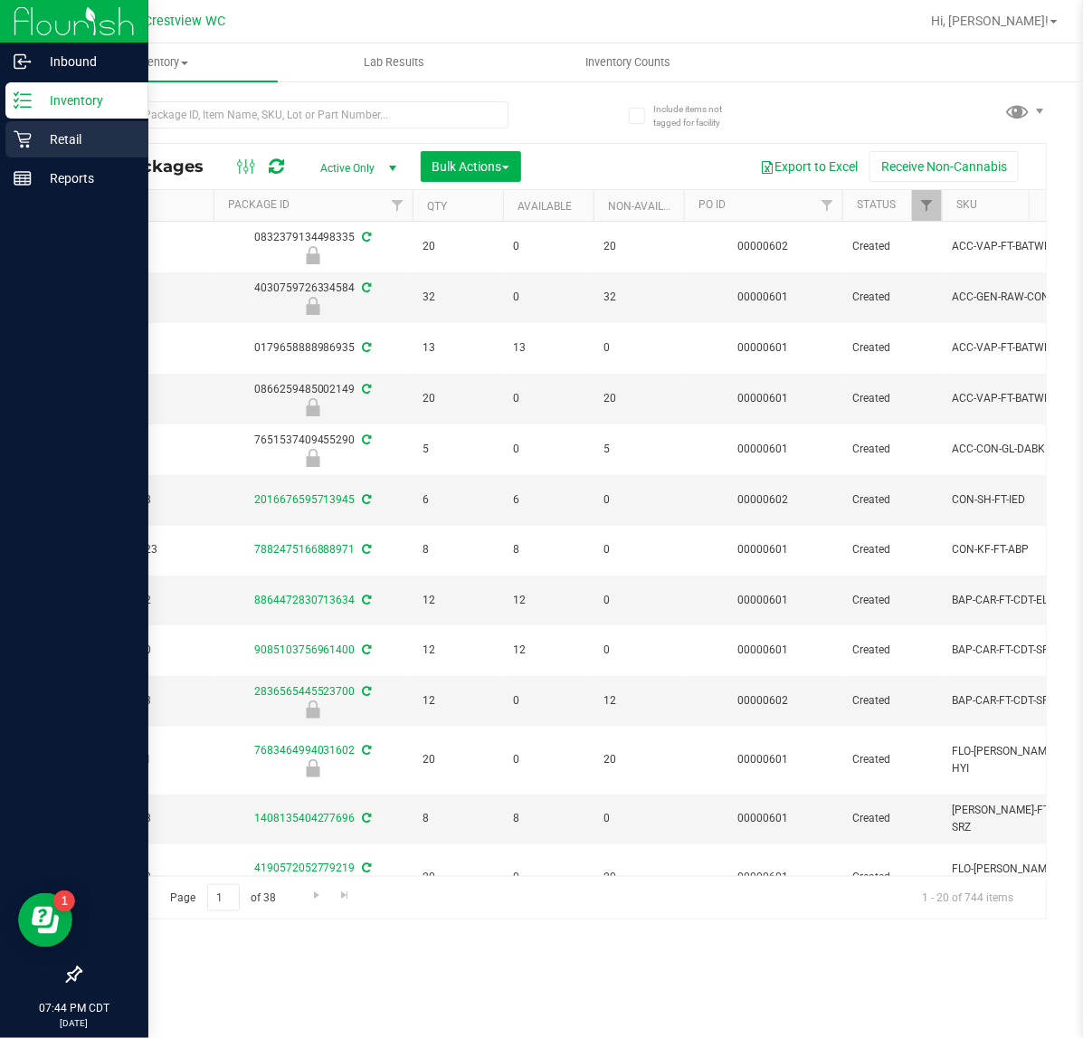
click at [25, 137] on icon at bounding box center [23, 139] width 18 height 18
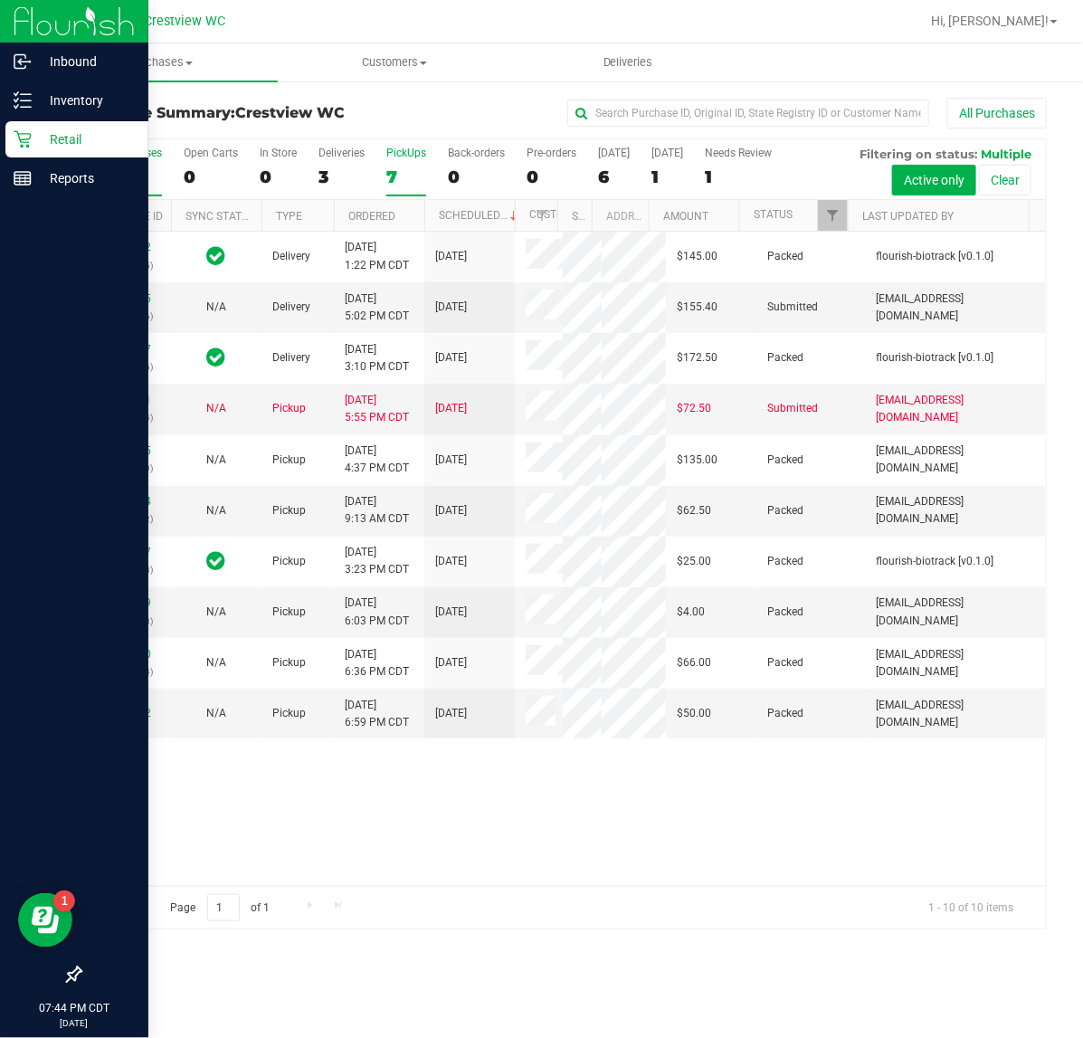
click at [399, 168] on div "7" at bounding box center [406, 176] width 40 height 21
click at [0, 0] on input "PickUps 7" at bounding box center [0, 0] width 0 height 0
